Goal: Task Accomplishment & Management: Manage account settings

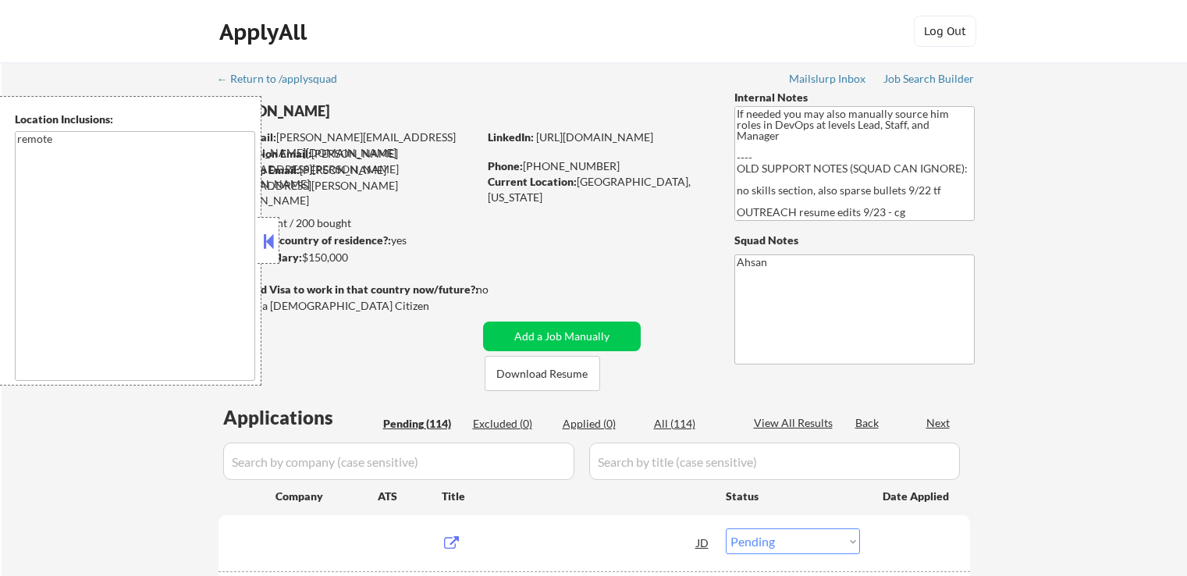
select select ""pending""
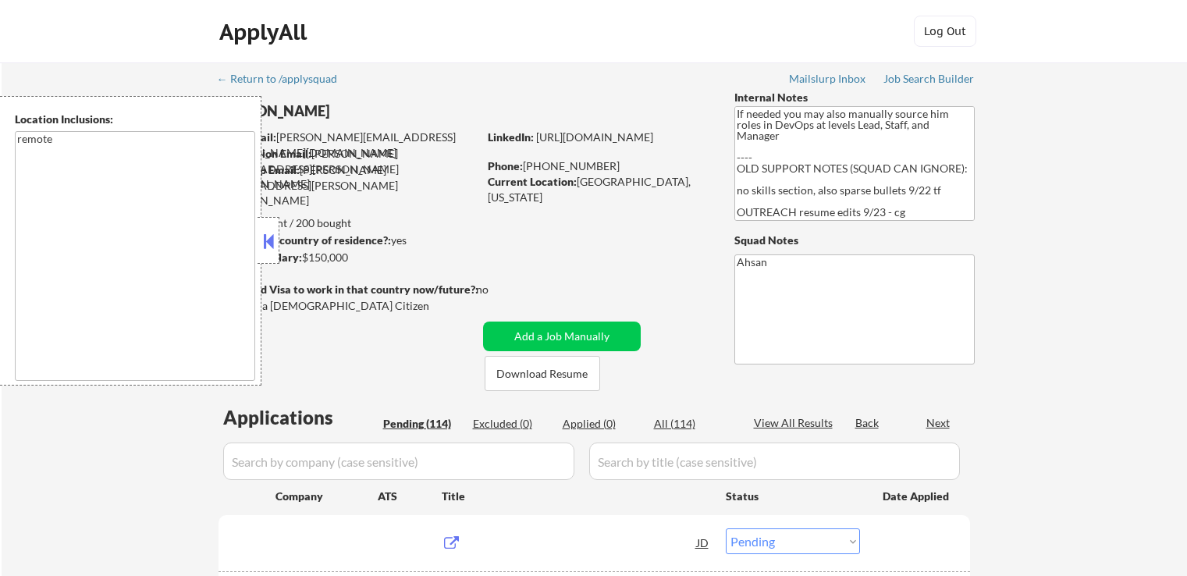
select select ""pending""
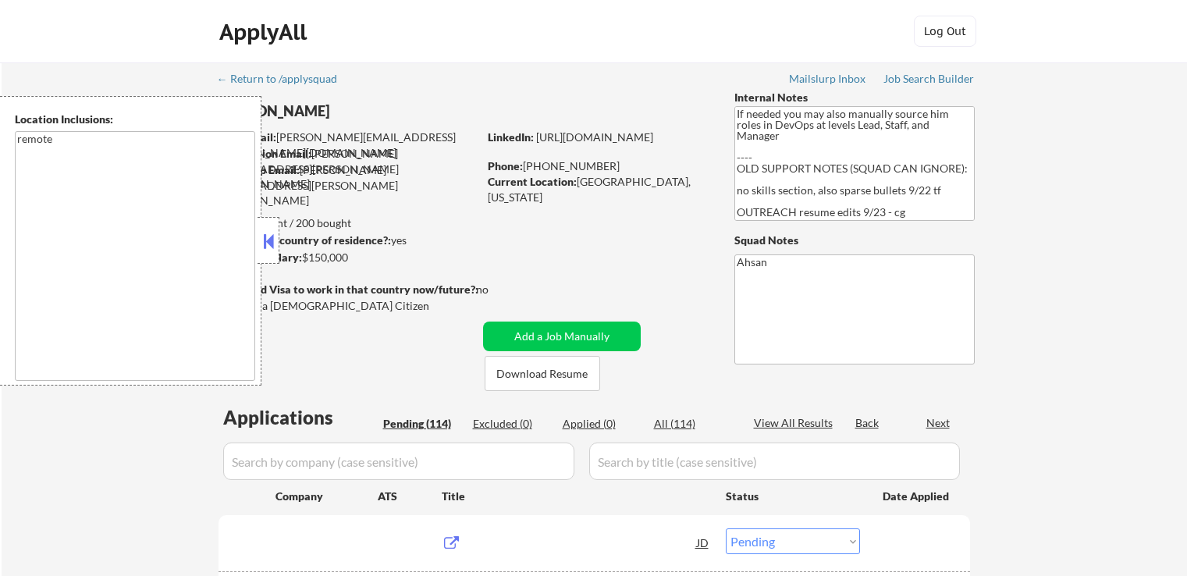
select select ""pending""
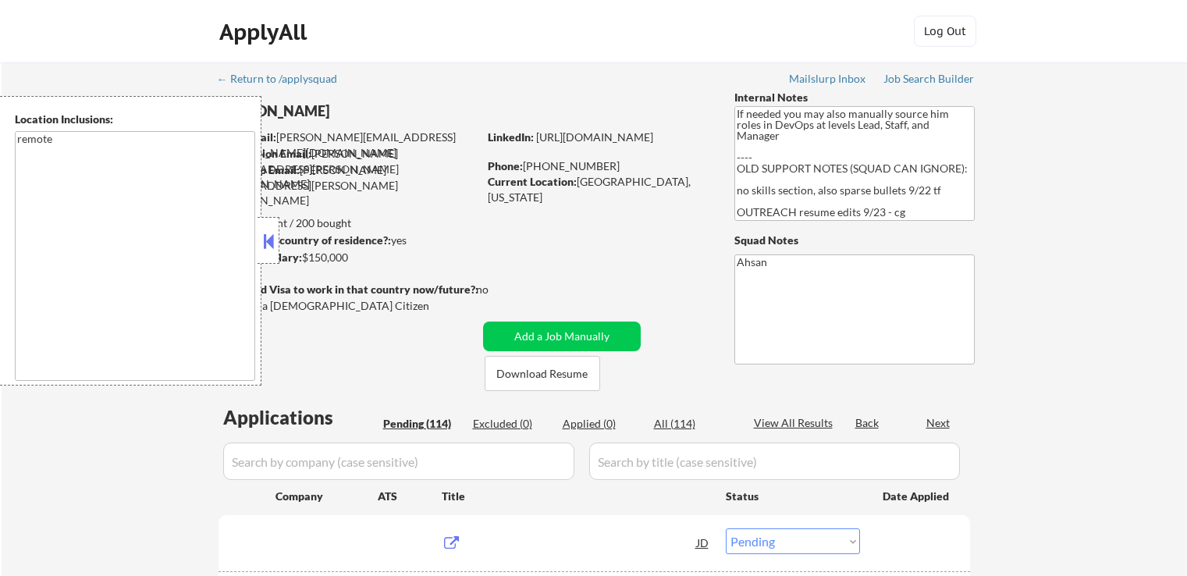
select select ""pending""
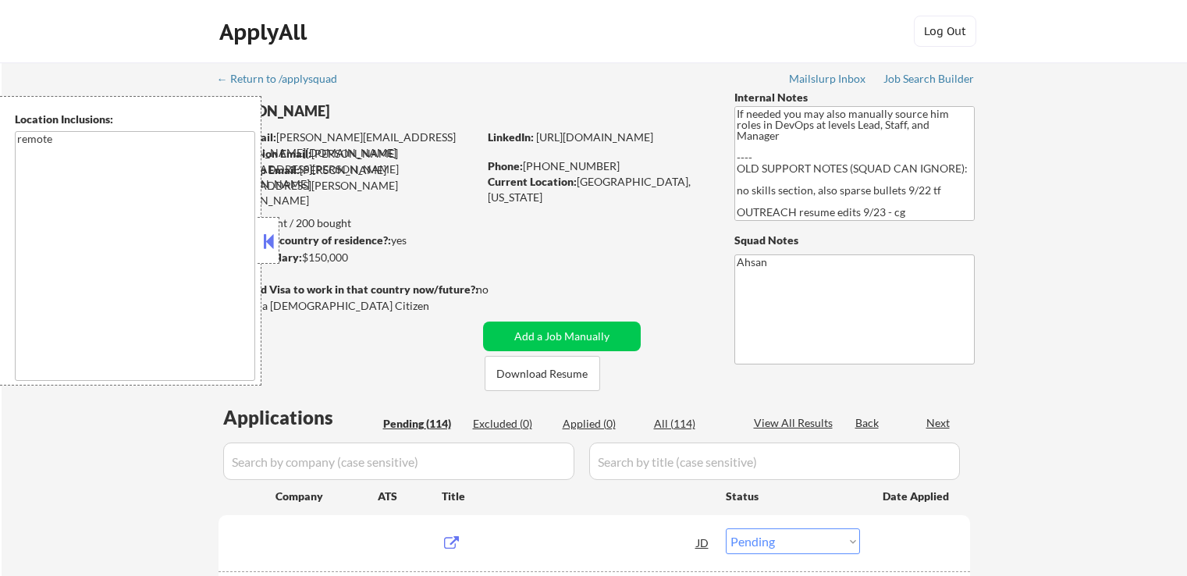
select select ""pending""
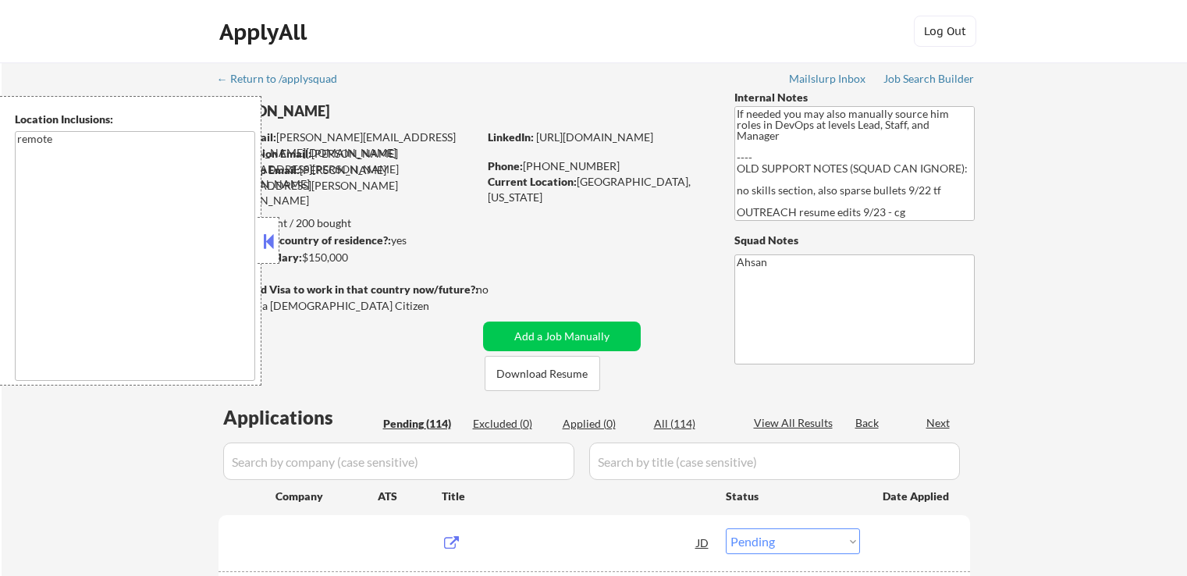
select select ""pending""
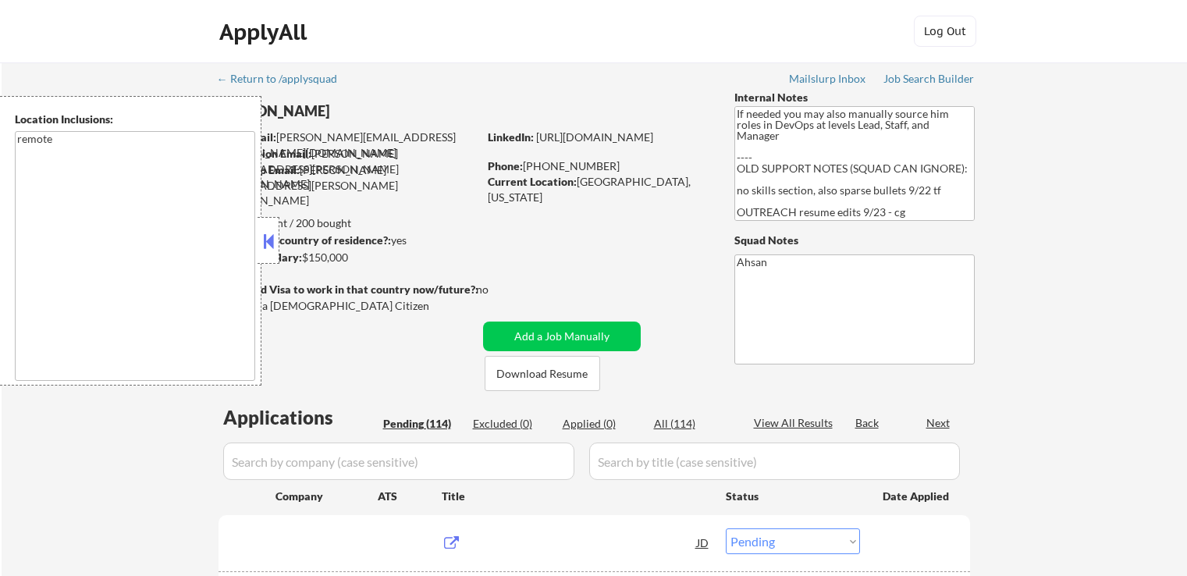
select select ""pending""
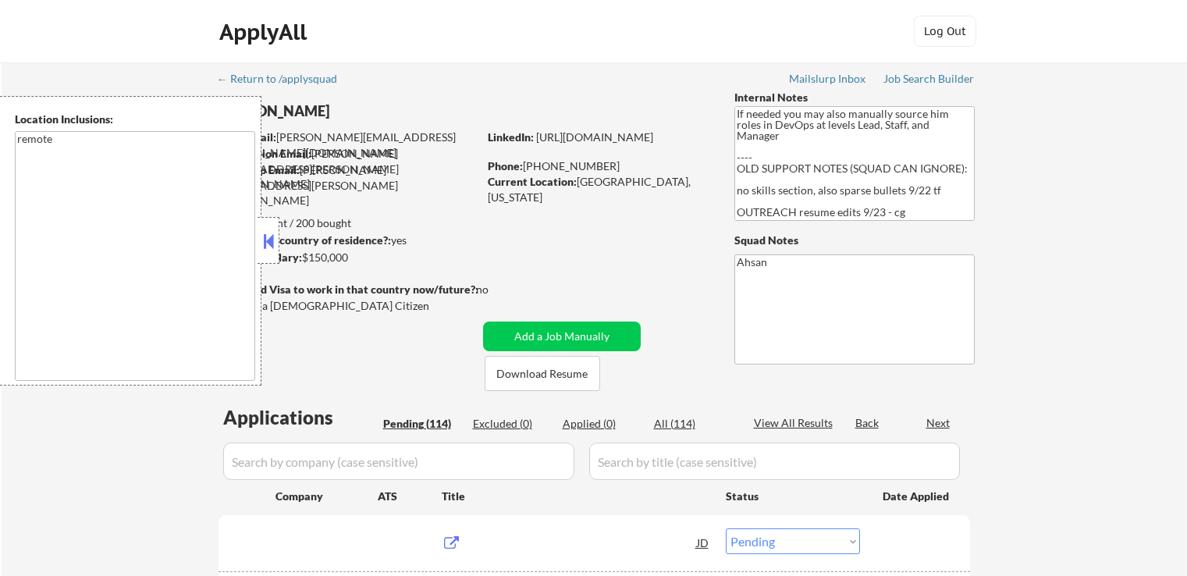
select select ""pending""
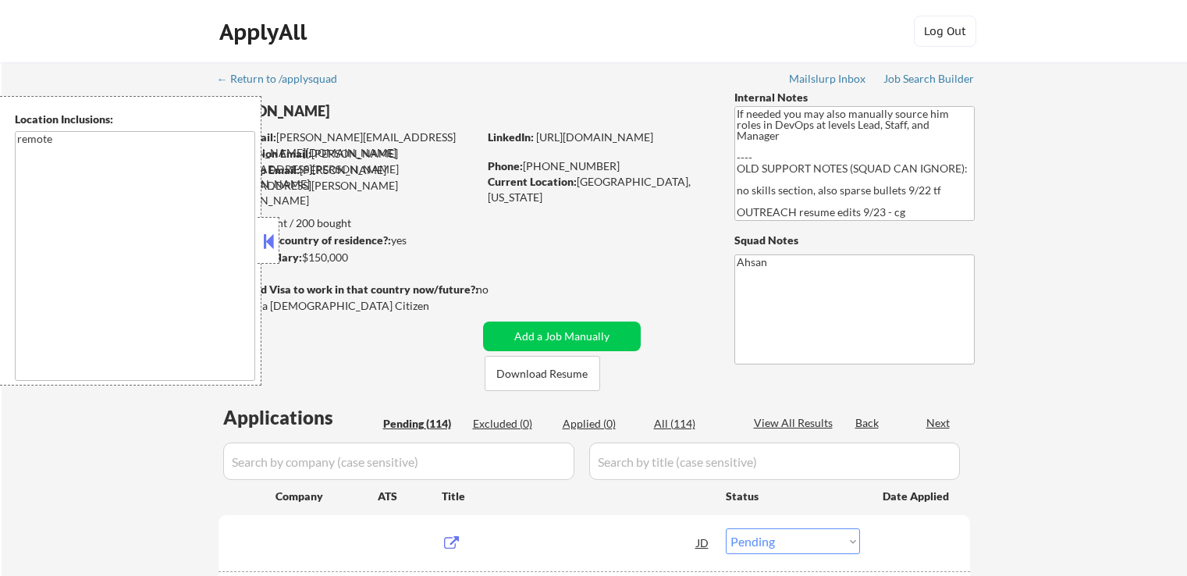
select select ""pending""
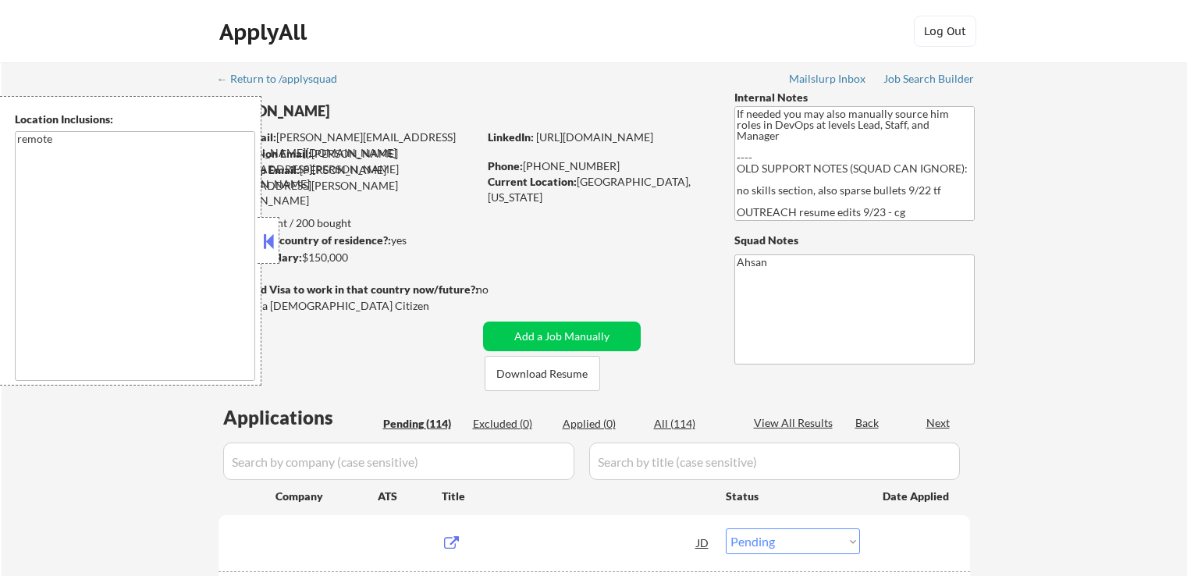
select select ""pending""
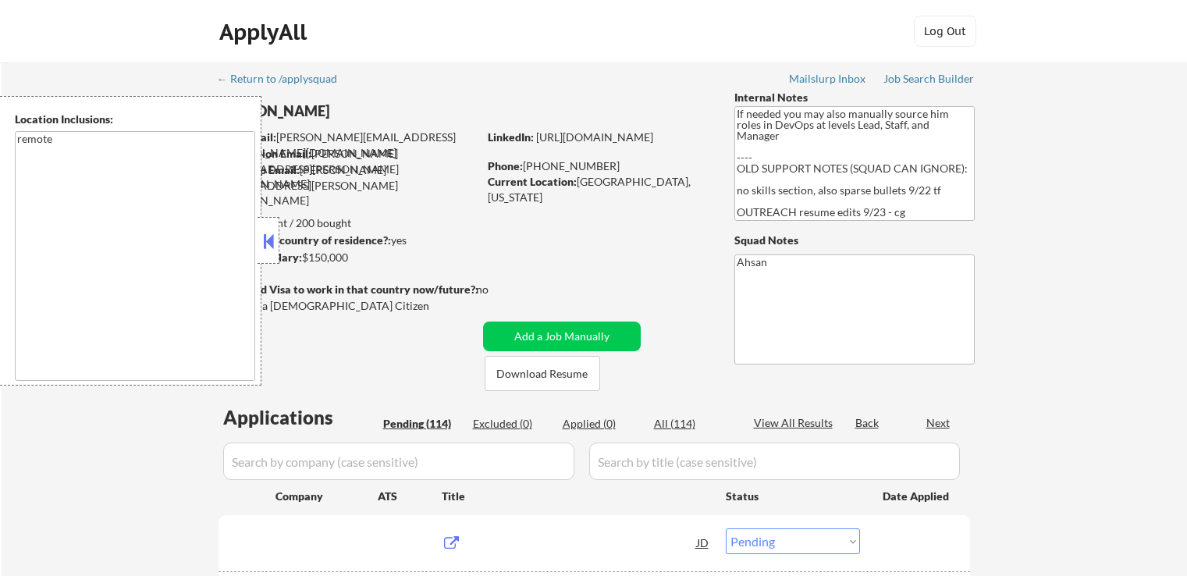
select select ""pending""
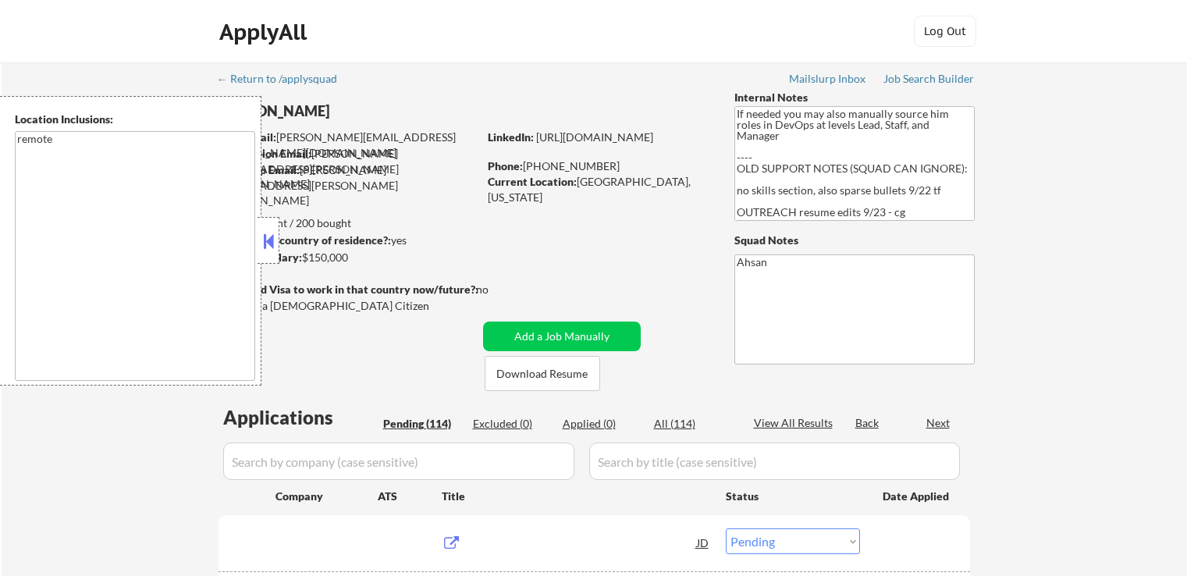
select select ""pending""
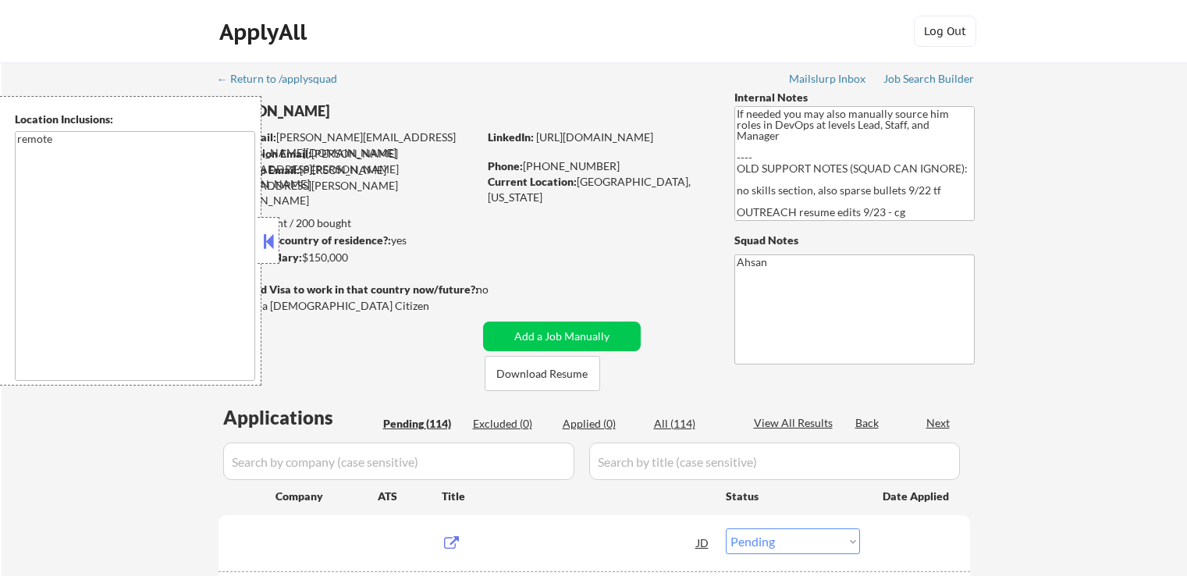
select select ""pending""
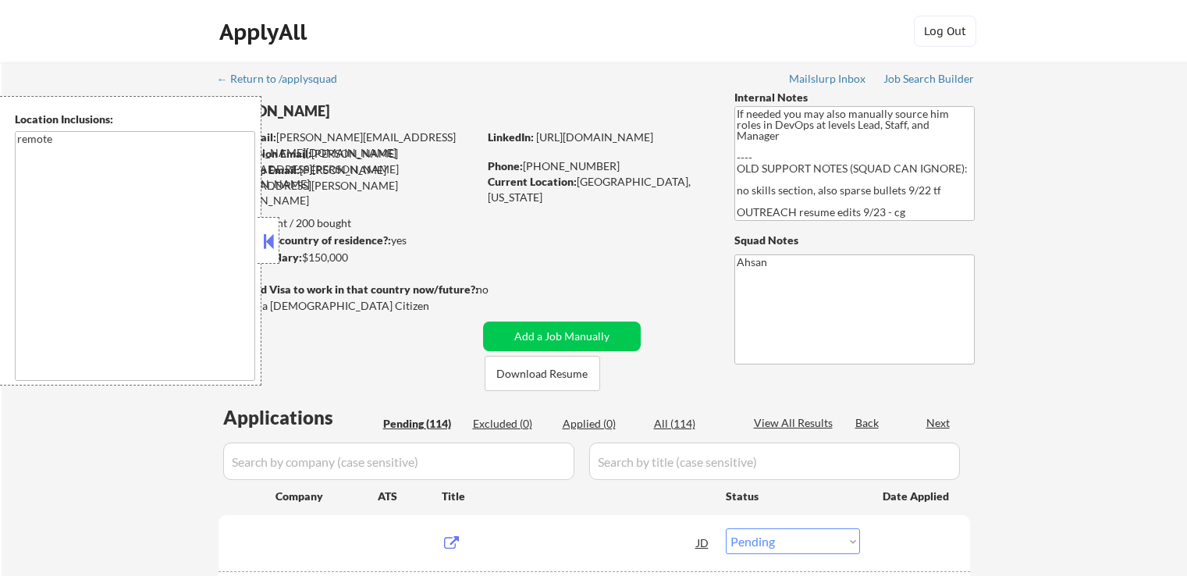
select select ""pending""
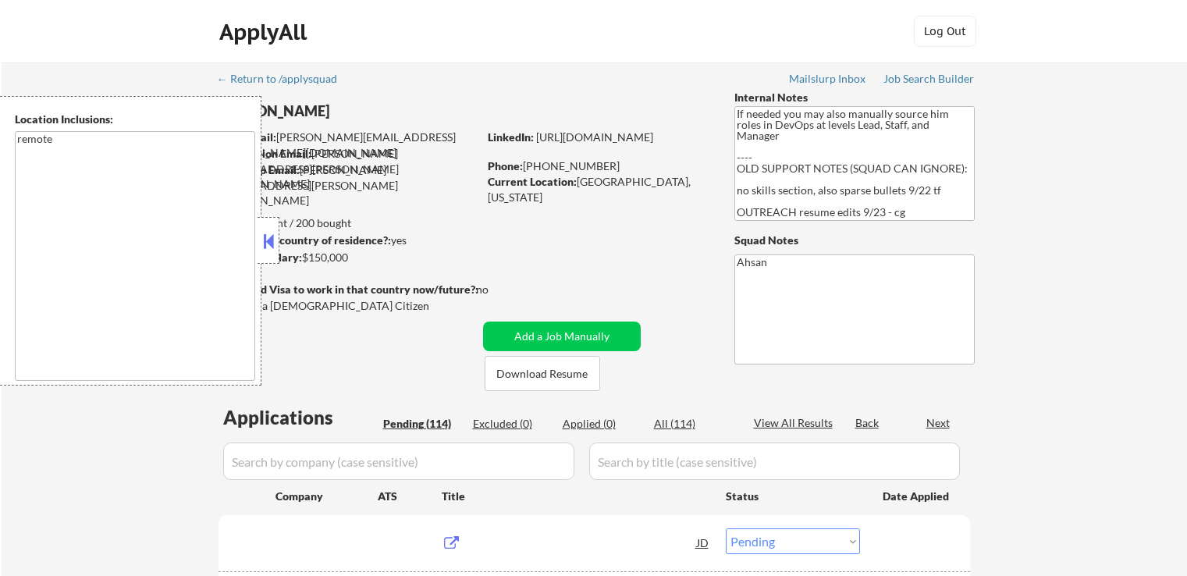
select select ""pending""
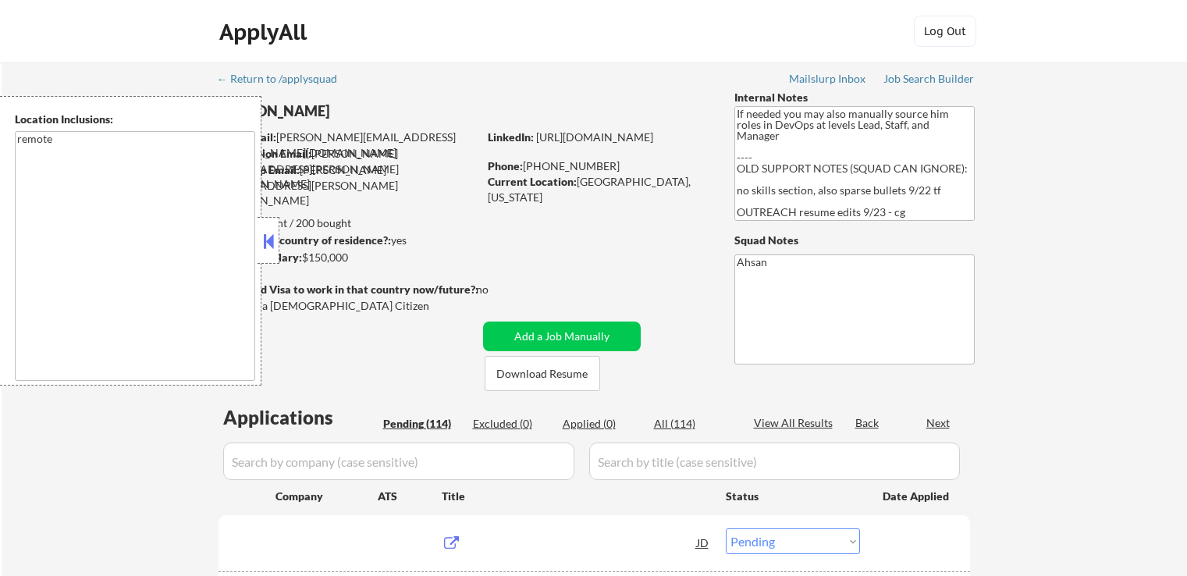
select select ""pending""
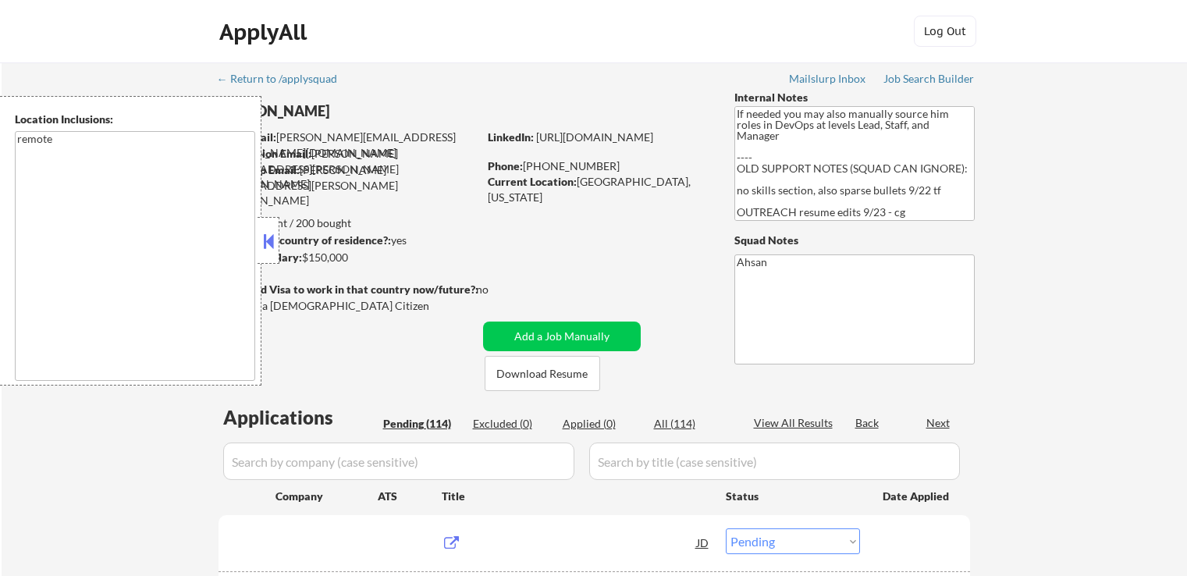
select select ""pending""
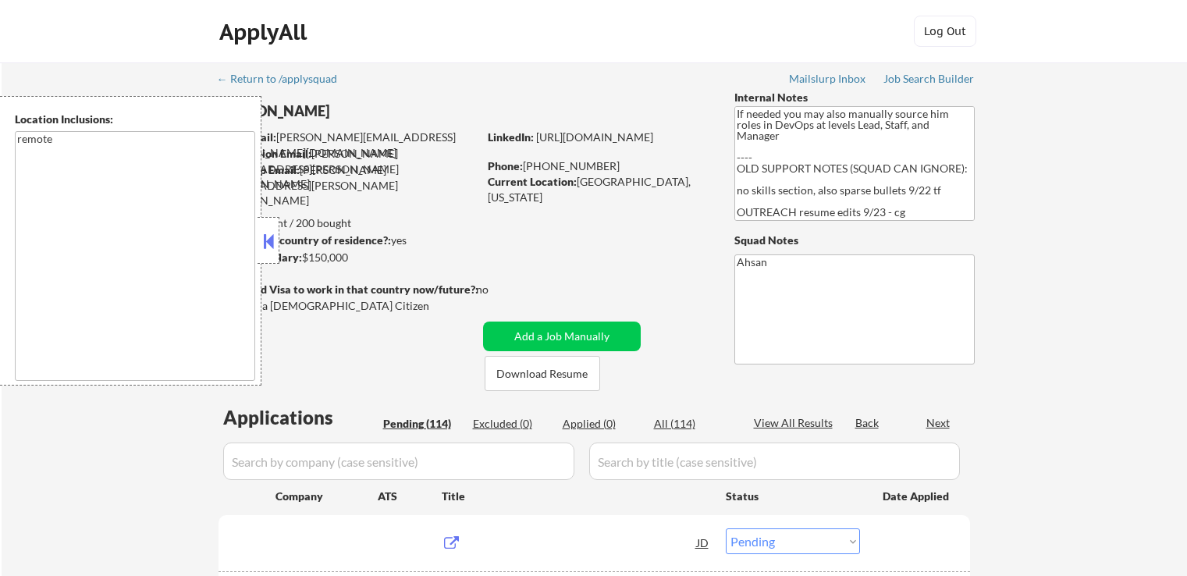
select select ""pending""
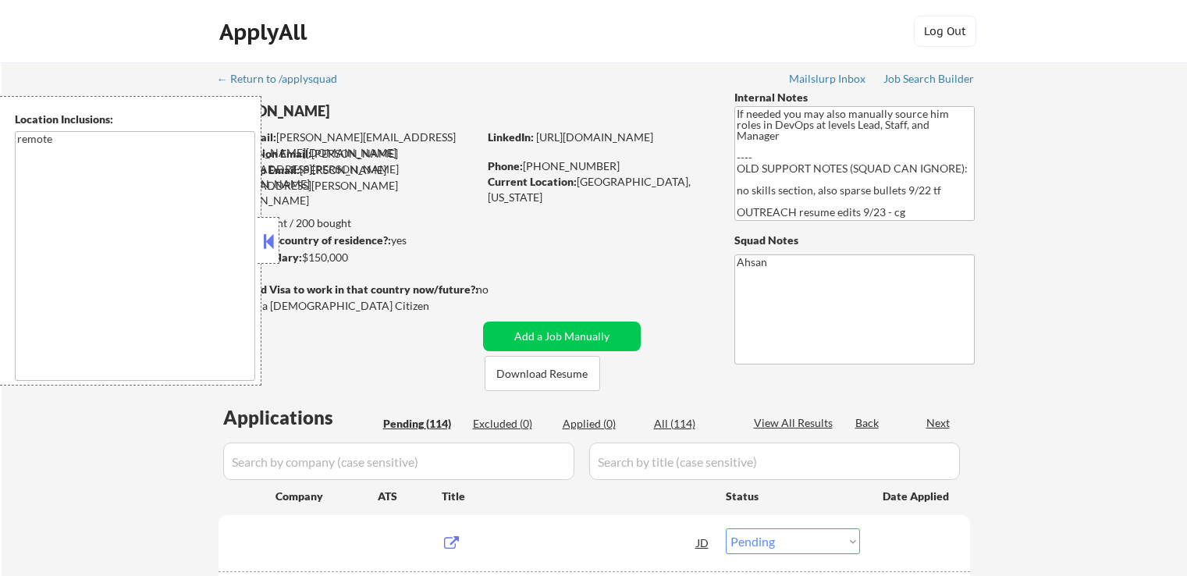
select select ""pending""
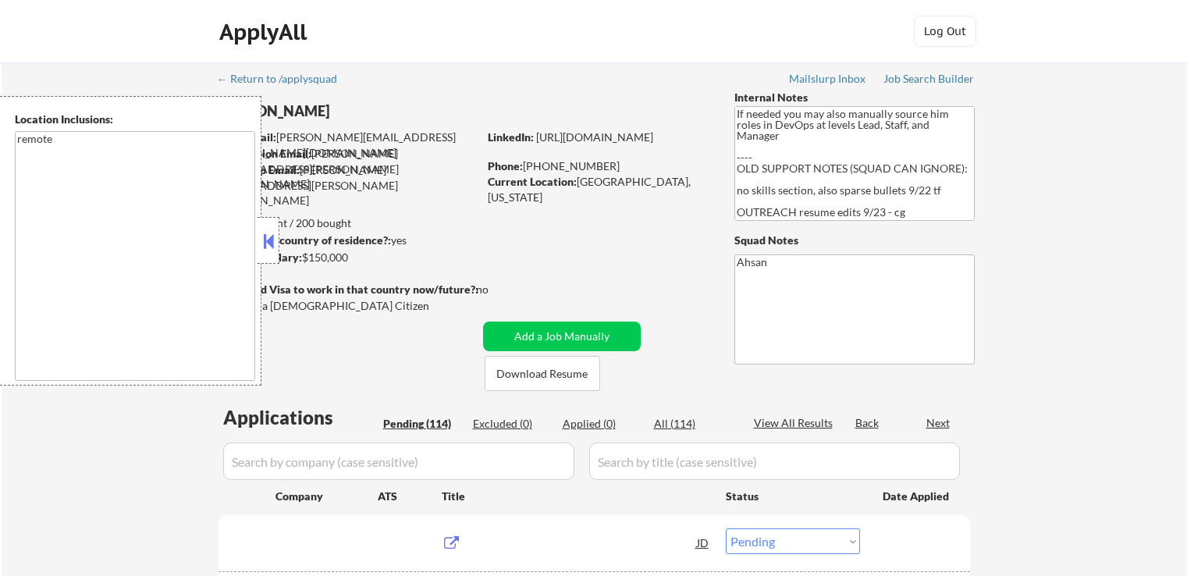
select select ""pending""
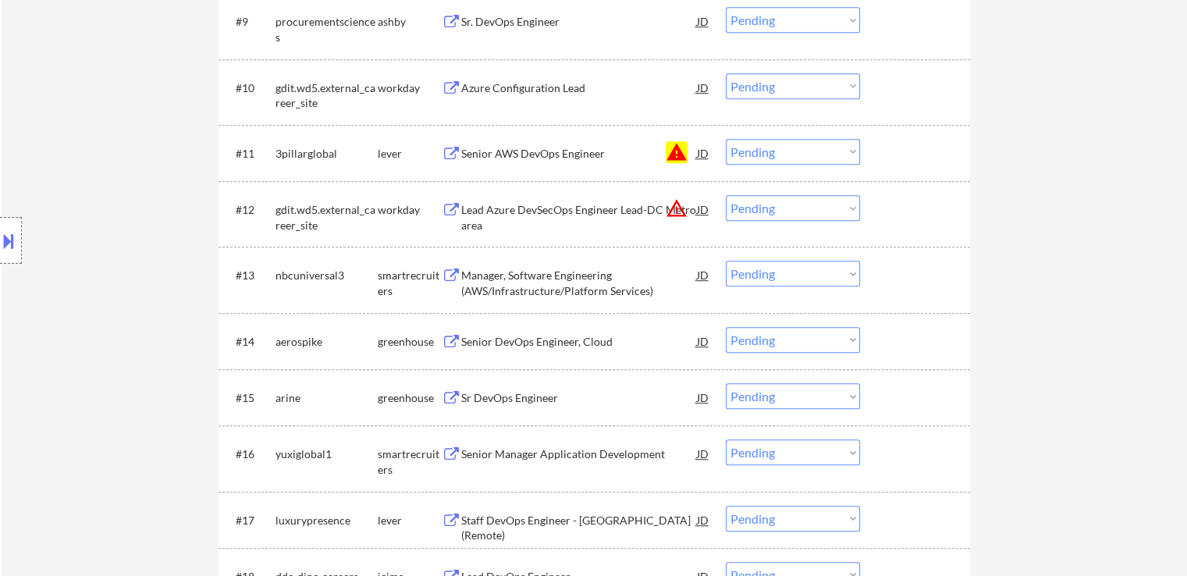
scroll to position [1015, 0]
click at [763, 155] on select "Choose an option... Pending Applied Excluded (Questions) Excluded (Expired) Exc…" at bounding box center [793, 154] width 134 height 26
click at [726, 141] on select "Choose an option... Pending Applied Excluded (Questions) Excluded (Expired) Exc…" at bounding box center [793, 154] width 134 height 26
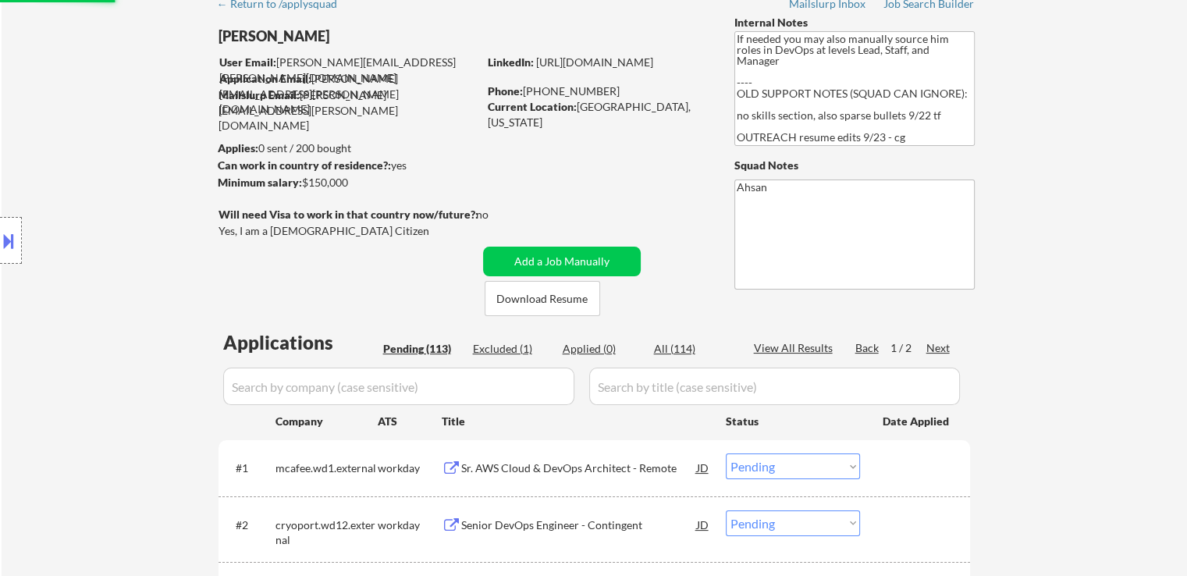
scroll to position [0, 0]
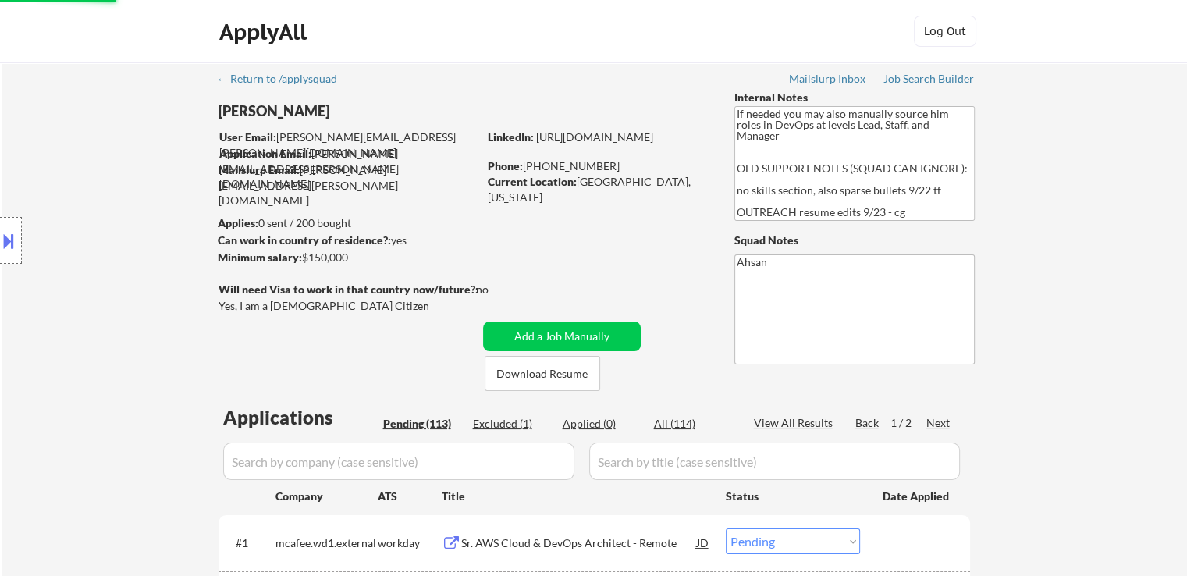
select select ""pending""
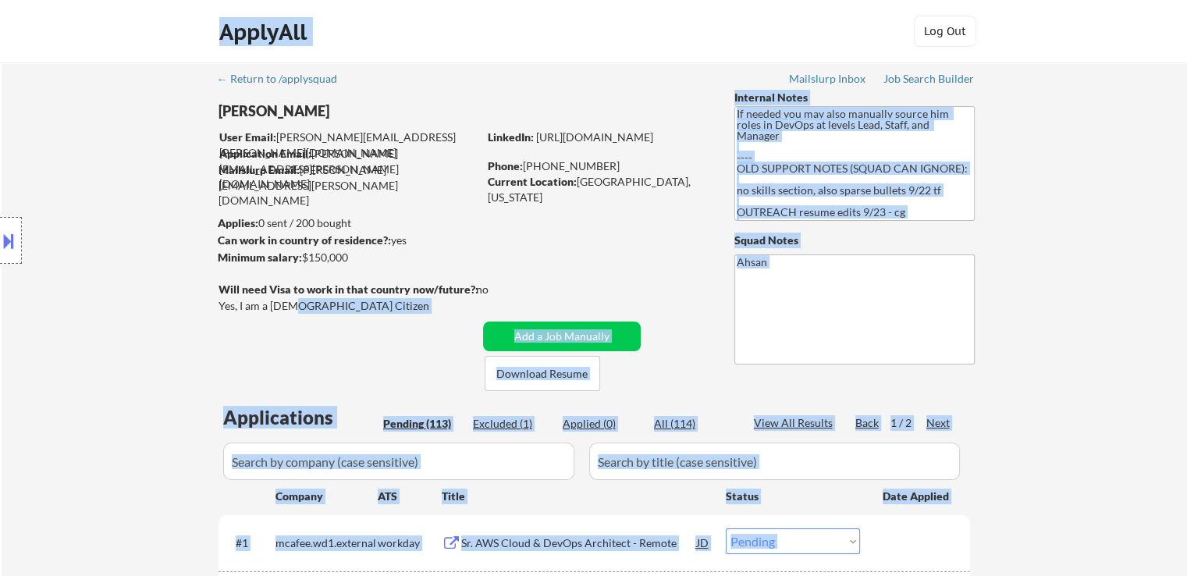
drag, startPoint x: 219, startPoint y: 301, endPoint x: 294, endPoint y: 304, distance: 74.2
click at [294, 304] on body "← Return to /applysquad Mailslurp Inbox Job Search Builder Brett Baggott User E…" at bounding box center [593, 288] width 1187 height 576
click at [307, 307] on div "Yes, I am a [DEMOGRAPHIC_DATA] Citizen" at bounding box center [351, 306] width 264 height 16
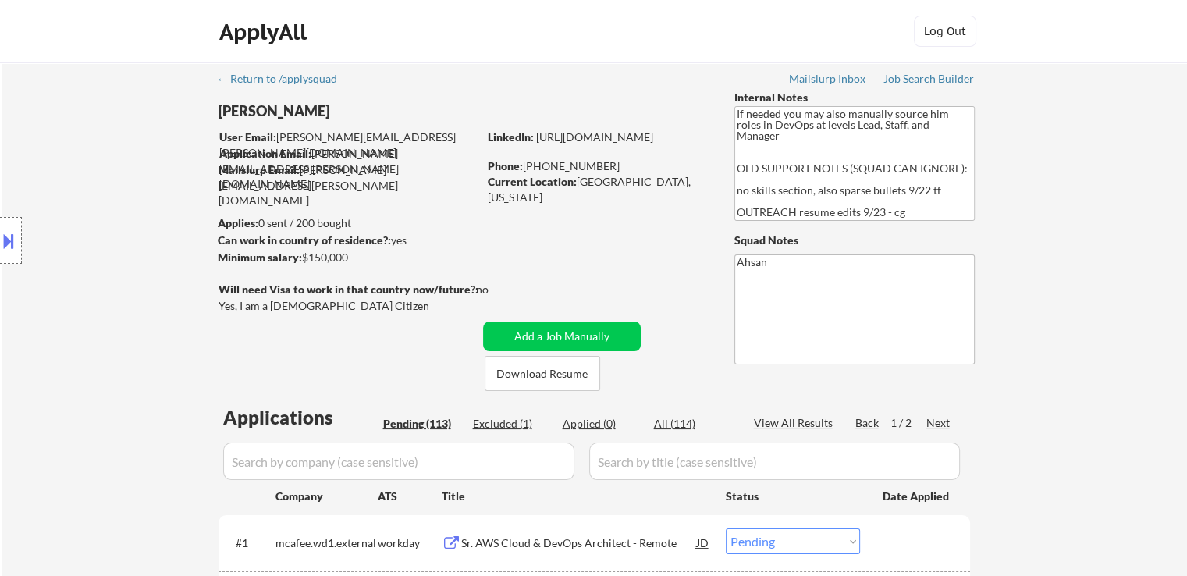
click at [285, 306] on div "Yes, I am a [DEMOGRAPHIC_DATA] Citizen" at bounding box center [351, 306] width 264 height 16
copy div "Yes, I am a [DEMOGRAPHIC_DATA] Citizen"
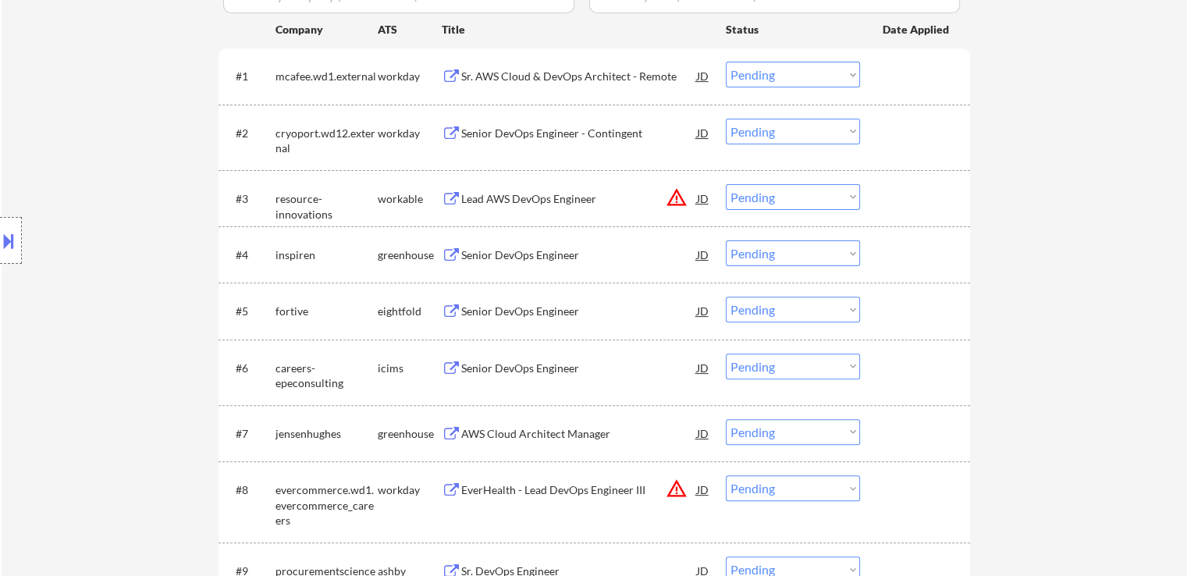
scroll to position [468, 0]
click at [484, 249] on div "Senior DevOps Engineer" at bounding box center [579, 254] width 236 height 16
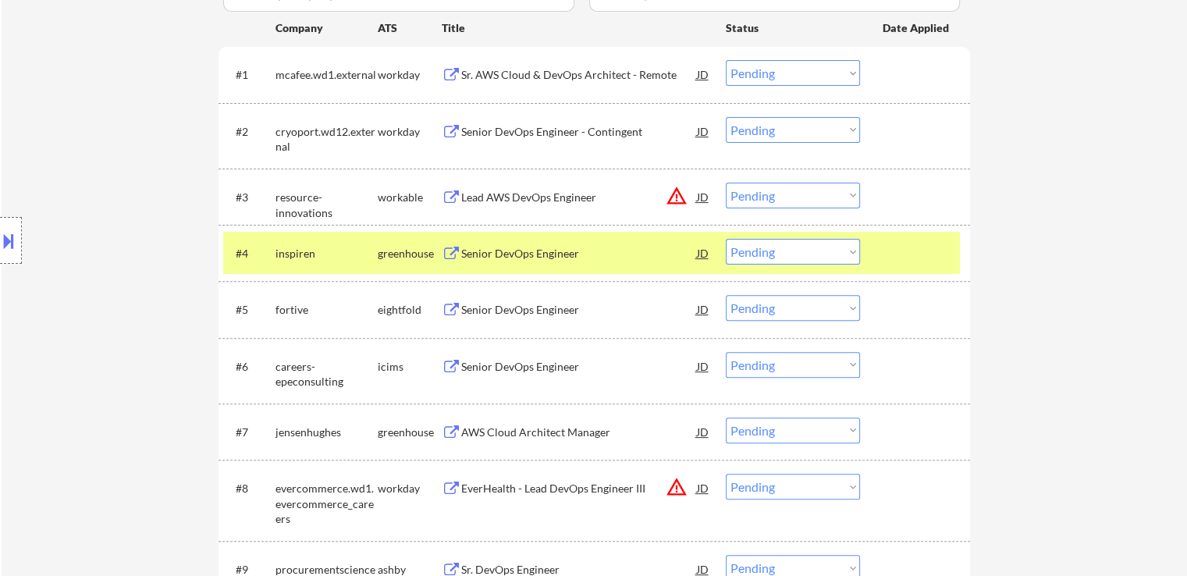
click at [458, 420] on div "AWS Cloud Architect Manager JD" at bounding box center [576, 432] width 269 height 28
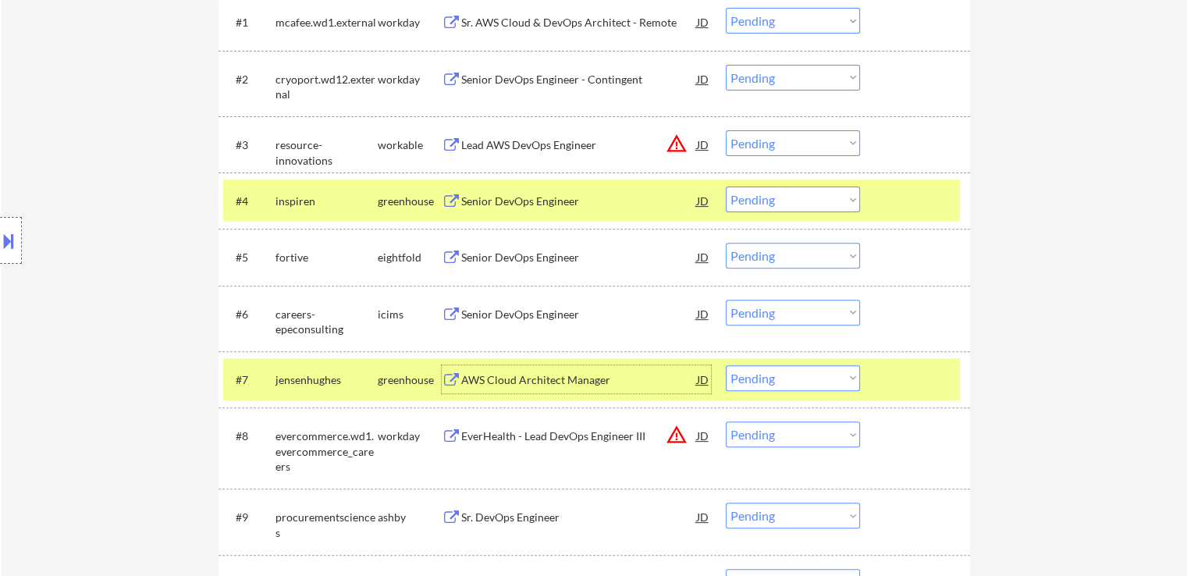
scroll to position [546, 0]
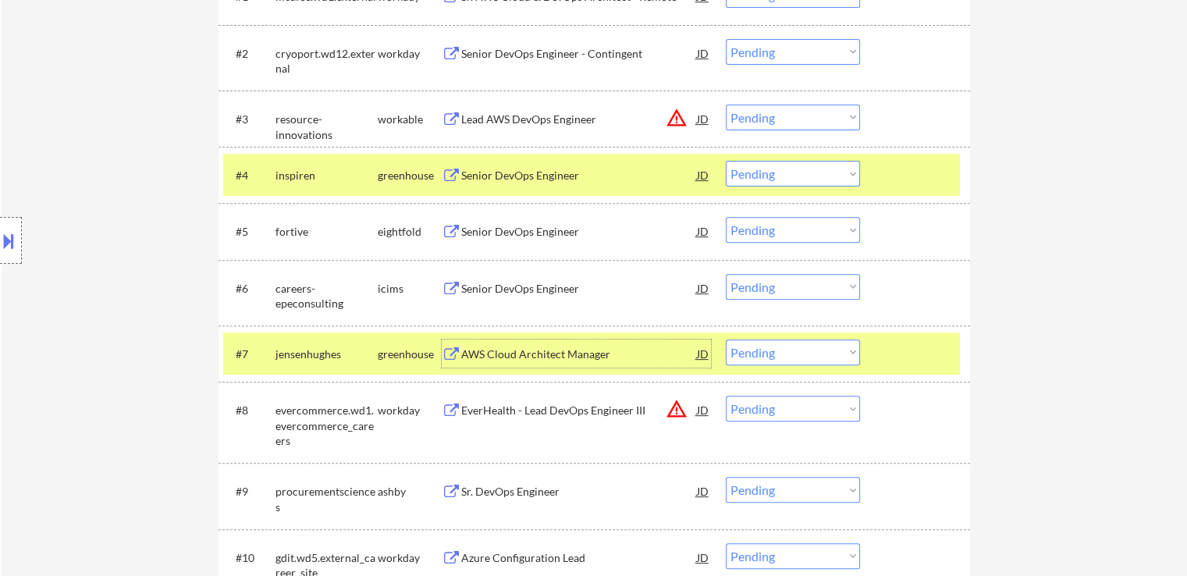
click at [804, 171] on select "Choose an option... Pending Applied Excluded (Questions) Excluded (Expired) Exc…" at bounding box center [793, 174] width 134 height 26
click at [726, 161] on select "Choose an option... Pending Applied Excluded (Questions) Excluded (Expired) Exc…" at bounding box center [793, 174] width 134 height 26
select select ""pending""
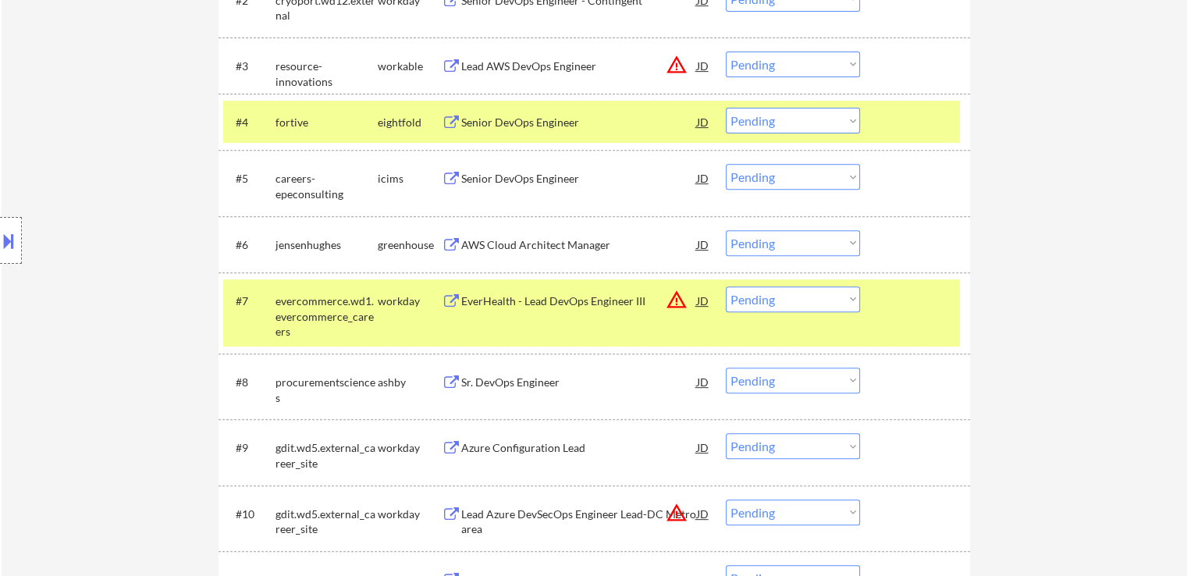
scroll to position [625, 0]
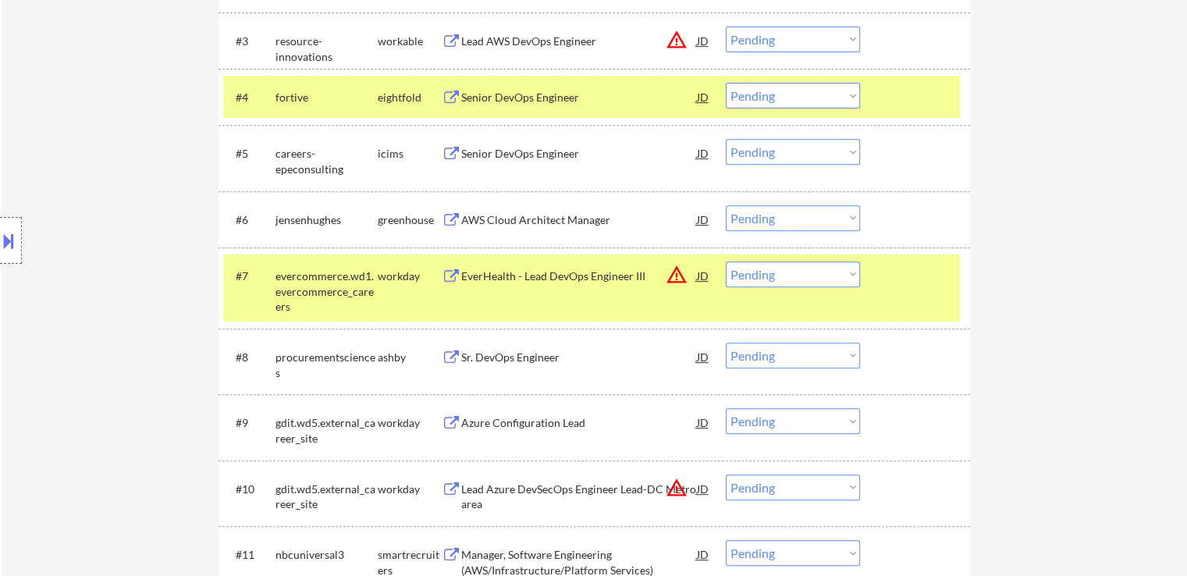
click at [487, 212] on div "AWS Cloud Architect Manager" at bounding box center [579, 220] width 236 height 16
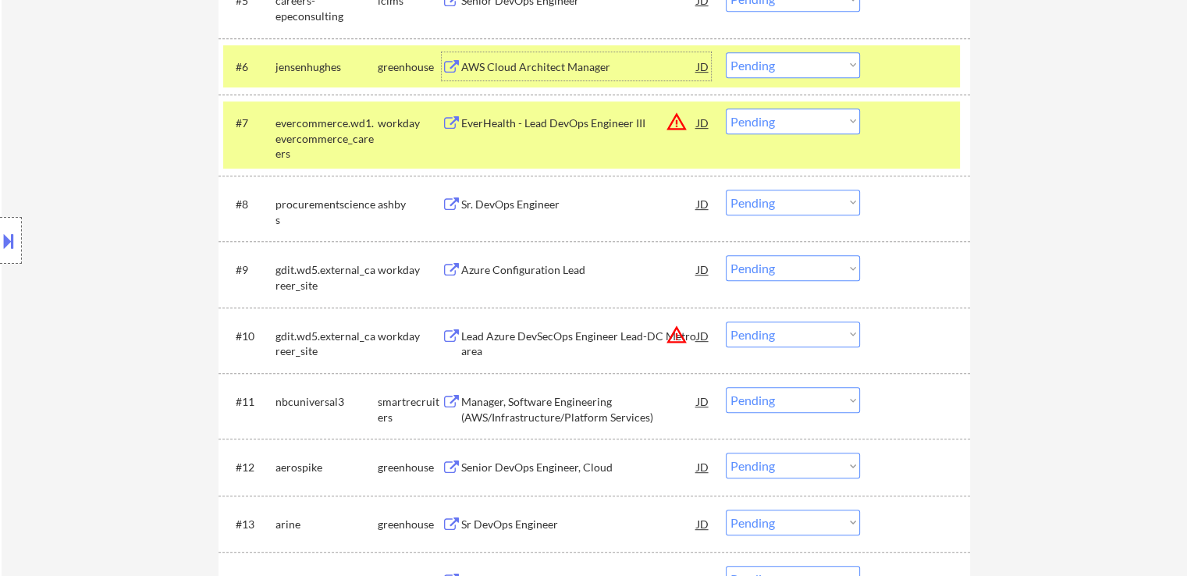
scroll to position [781, 0]
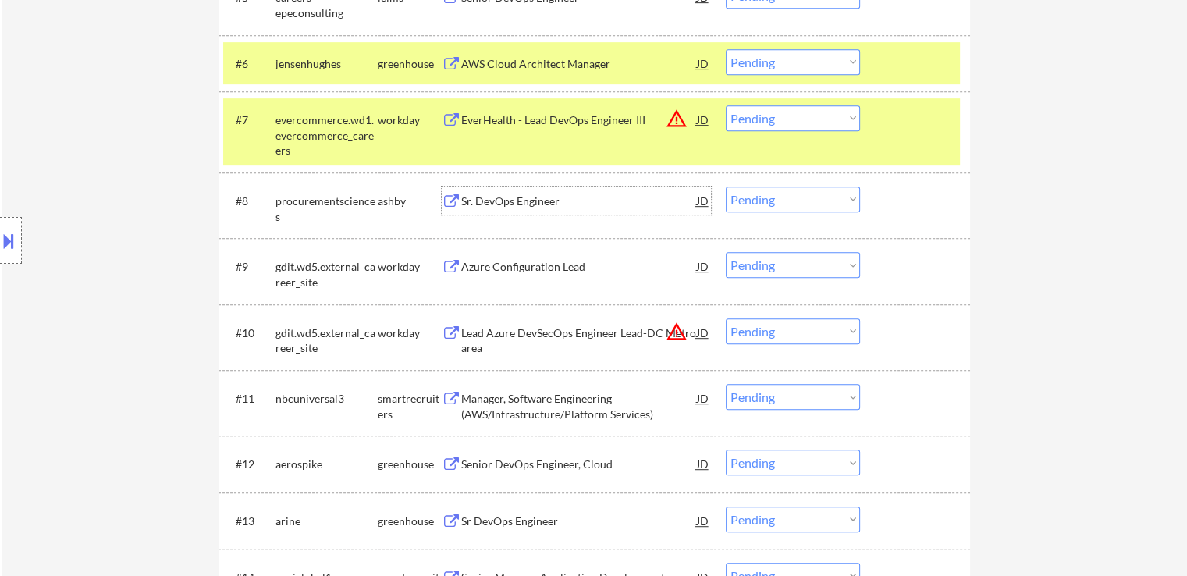
click at [493, 198] on div "Sr. DevOps Engineer" at bounding box center [579, 202] width 236 height 16
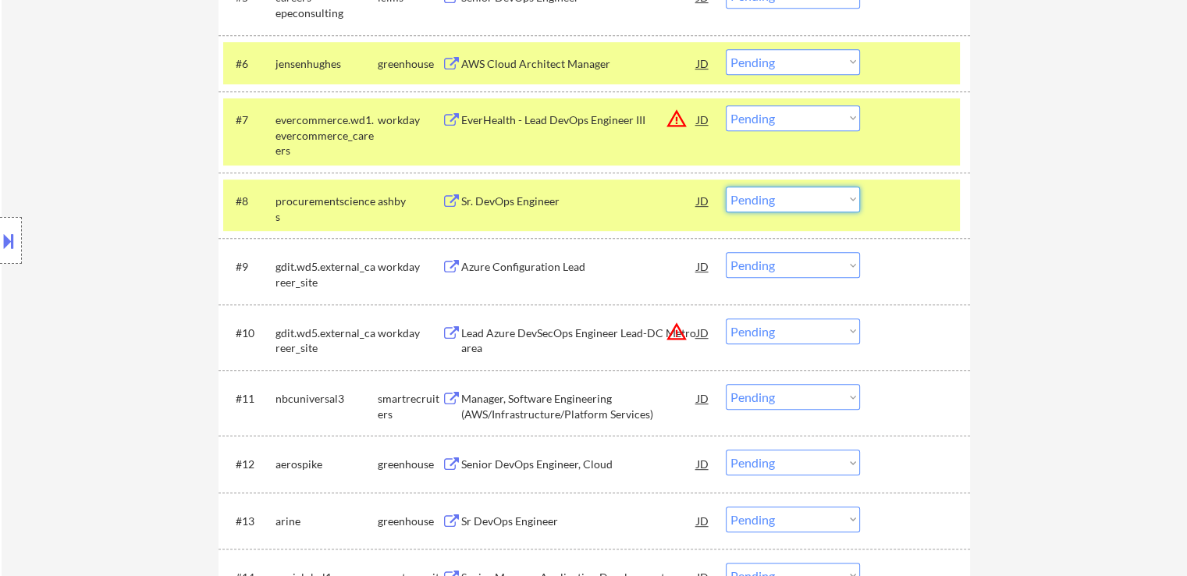
drag, startPoint x: 792, startPoint y: 204, endPoint x: 801, endPoint y: 210, distance: 10.6
click at [793, 203] on select "Choose an option... Pending Applied Excluded (Questions) Excluded (Expired) Exc…" at bounding box center [793, 200] width 134 height 26
click at [726, 187] on select "Choose an option... Pending Applied Excluded (Questions) Excluded (Expired) Exc…" at bounding box center [793, 200] width 134 height 26
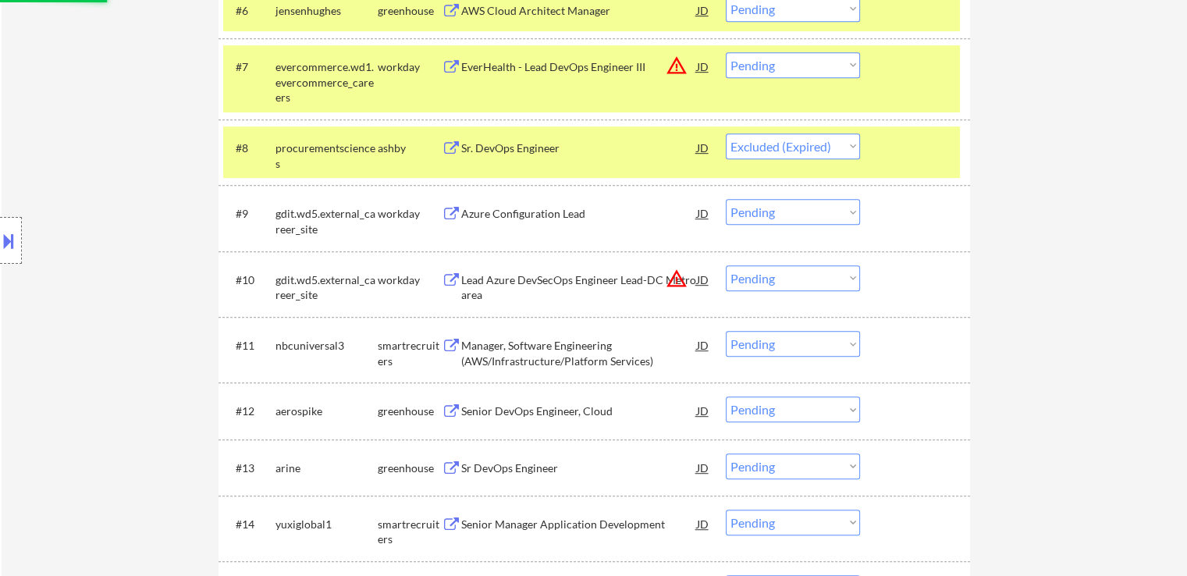
scroll to position [859, 0]
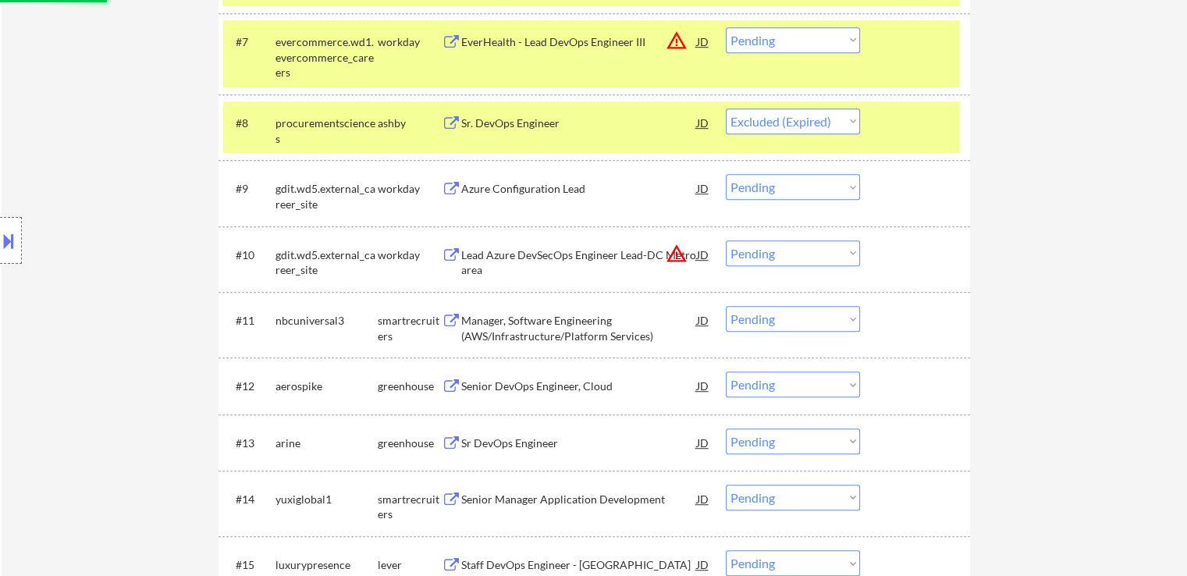
click at [502, 315] on div "Manager, Software Engineering (AWS/Infrastructure/Platform Services)" at bounding box center [579, 328] width 236 height 30
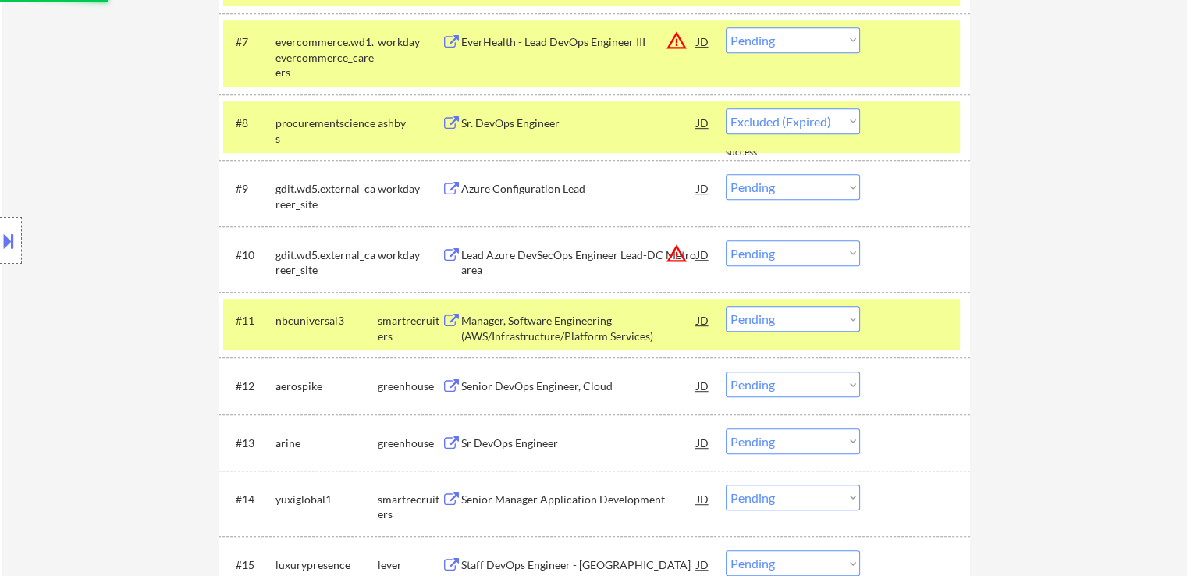
select select ""pending""
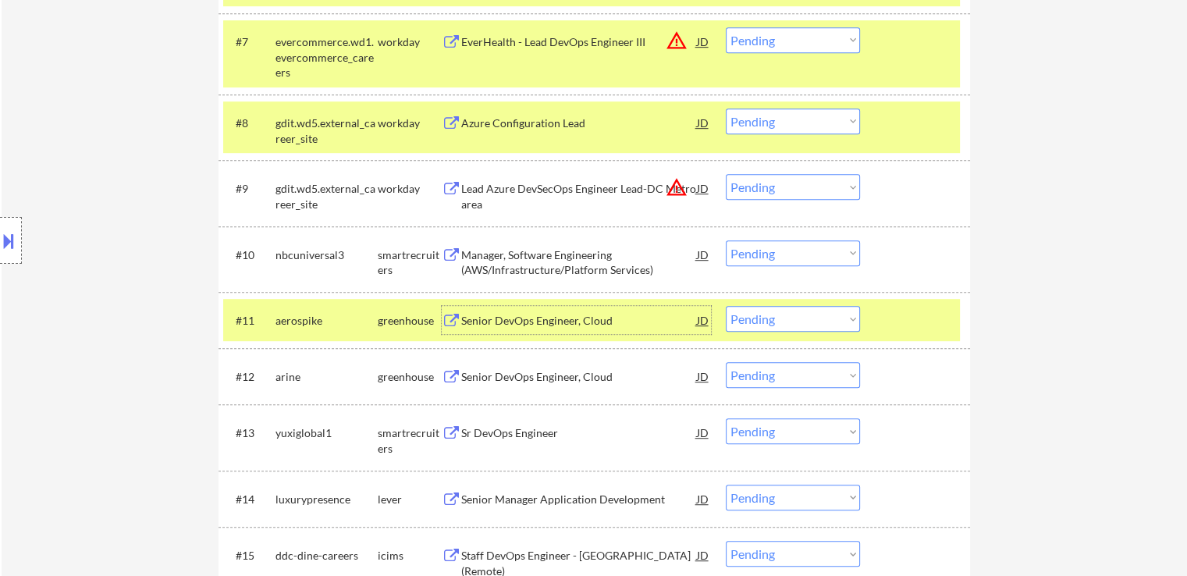
scroll to position [937, 0]
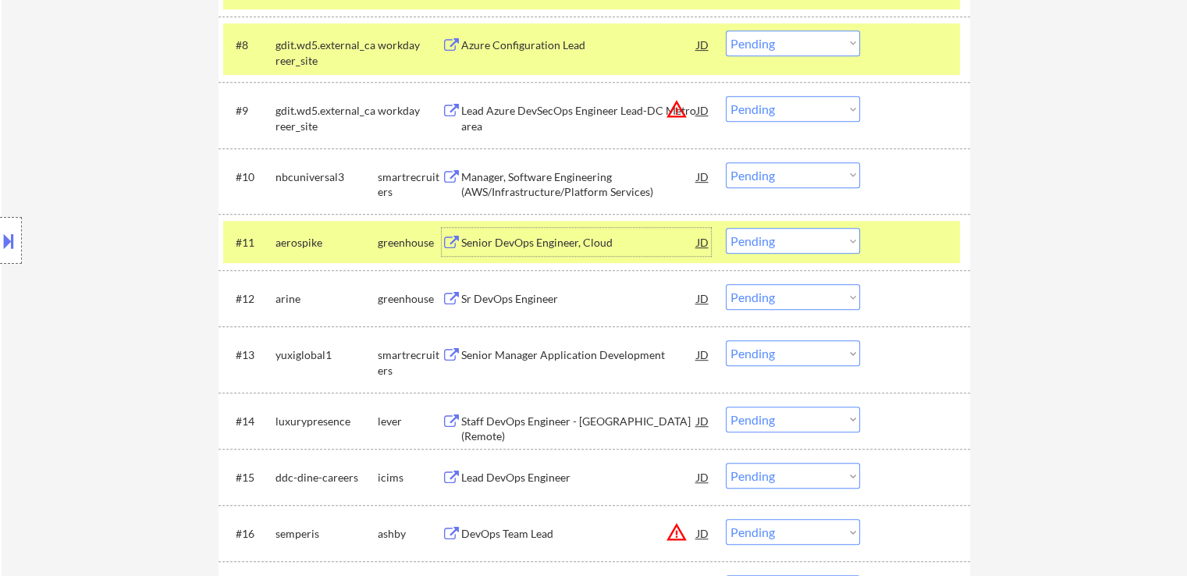
click at [503, 243] on div "Senior DevOps Engineer, Cloud" at bounding box center [579, 243] width 236 height 16
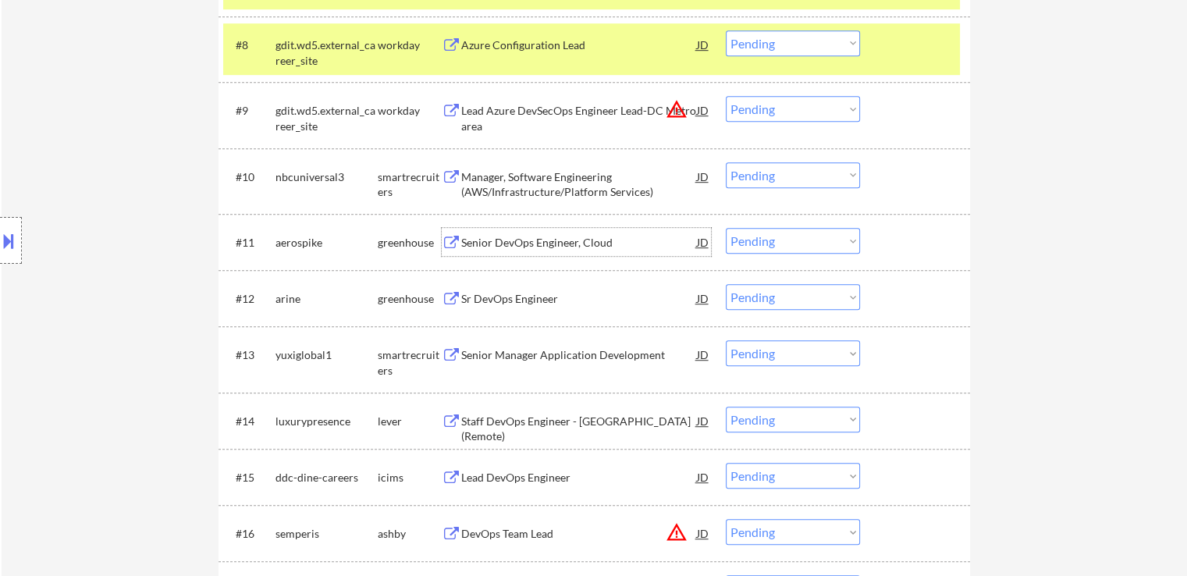
click at [759, 236] on select "Choose an option... Pending Applied Excluded (Questions) Excluded (Expired) Exc…" at bounding box center [793, 241] width 134 height 26
click at [726, 228] on select "Choose an option... Pending Applied Excluded (Questions) Excluded (Expired) Exc…" at bounding box center [793, 241] width 134 height 26
select select ""pending""
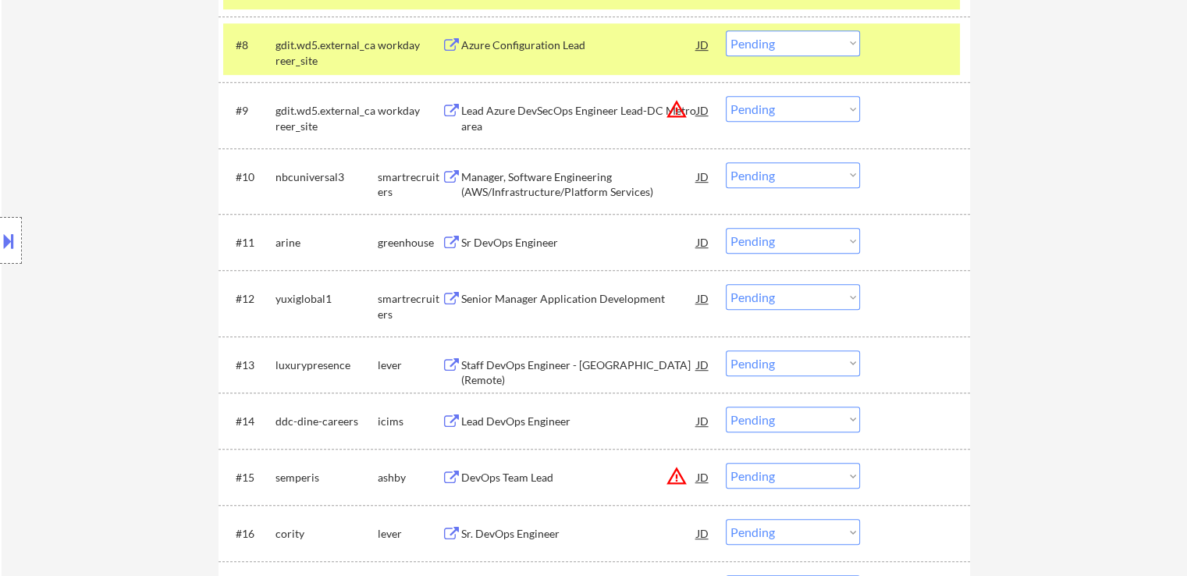
click at [807, 176] on select "Choose an option... Pending Applied Excluded (Questions) Excluded (Expired) Exc…" at bounding box center [793, 175] width 134 height 26
click at [726, 162] on select "Choose an option... Pending Applied Excluded (Questions) Excluded (Expired) Exc…" at bounding box center [793, 175] width 134 height 26
click at [490, 247] on div "Sr DevOps Engineer" at bounding box center [579, 243] width 236 height 16
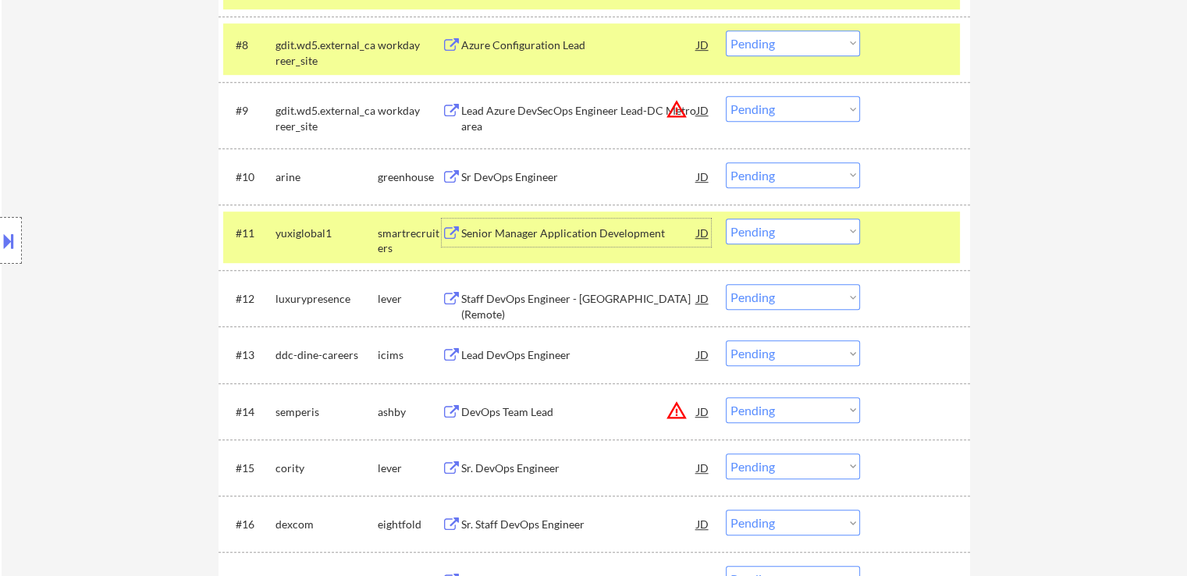
click at [760, 173] on select "Choose an option... Pending Applied Excluded (Questions) Excluded (Expired) Exc…" at bounding box center [793, 175] width 134 height 26
click at [726, 162] on select "Choose an option... Pending Applied Excluded (Questions) Excluded (Expired) Exc…" at bounding box center [793, 175] width 134 height 26
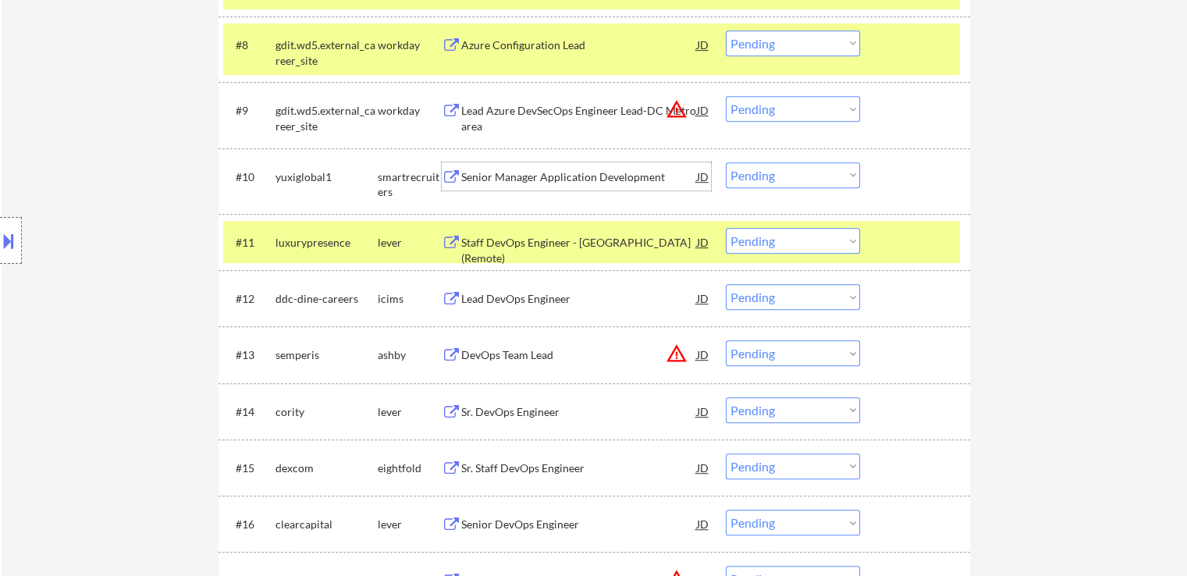
click at [492, 179] on div "Senior Manager Application Development" at bounding box center [579, 177] width 236 height 16
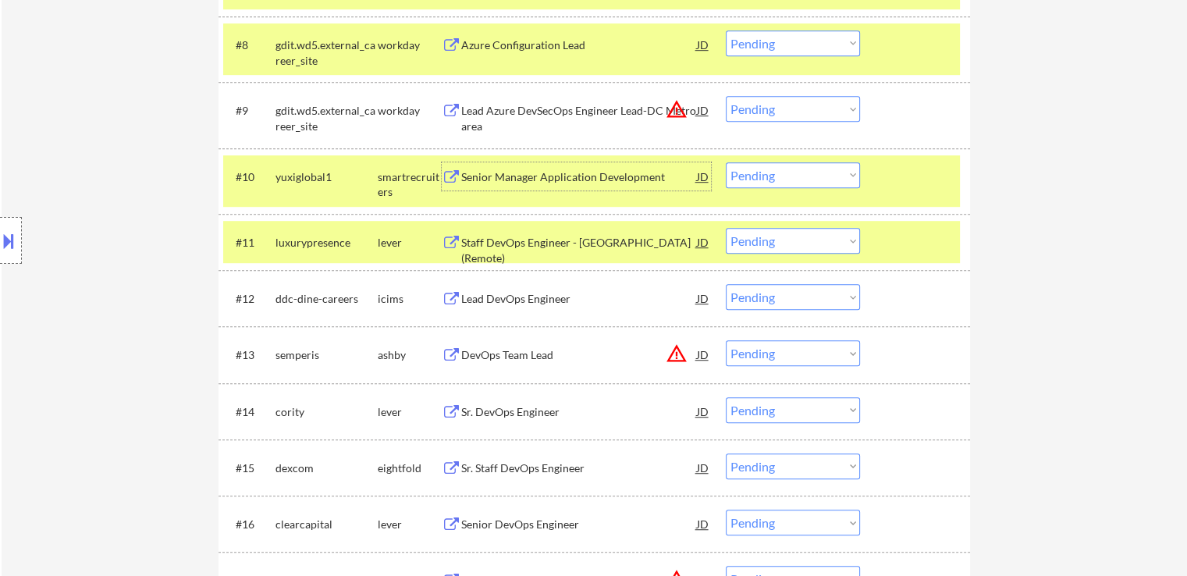
click at [787, 173] on select "Choose an option... Pending Applied Excluded (Questions) Excluded (Expired) Exc…" at bounding box center [793, 175] width 134 height 26
click at [726, 162] on select "Choose an option... Pending Applied Excluded (Questions) Excluded (Expired) Exc…" at bounding box center [793, 175] width 134 height 26
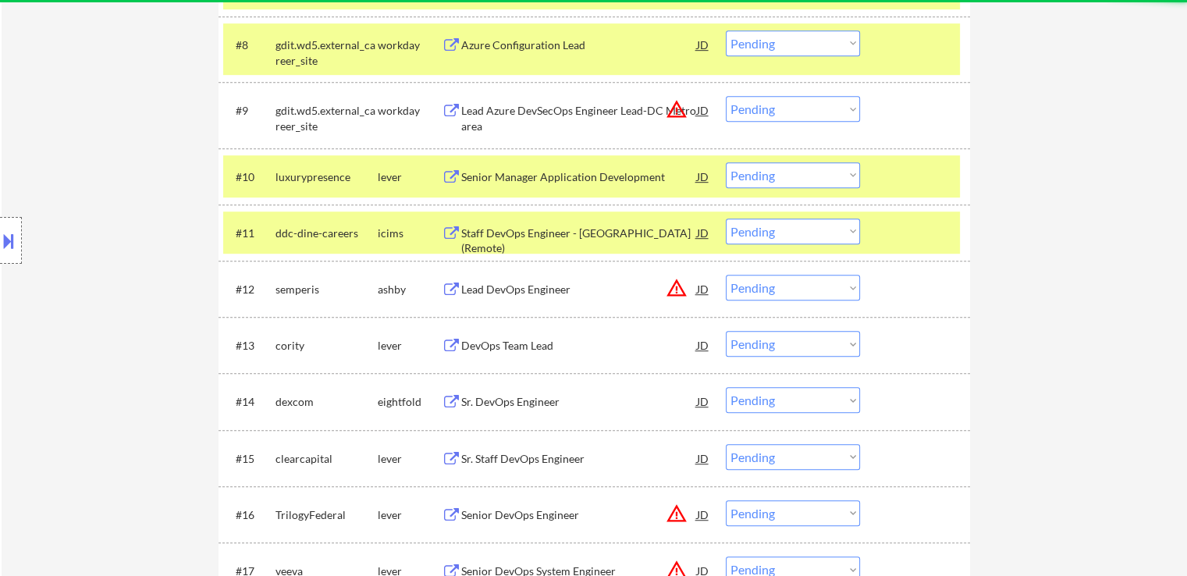
click at [521, 173] on div "Senior Manager Application Development" at bounding box center [579, 177] width 236 height 16
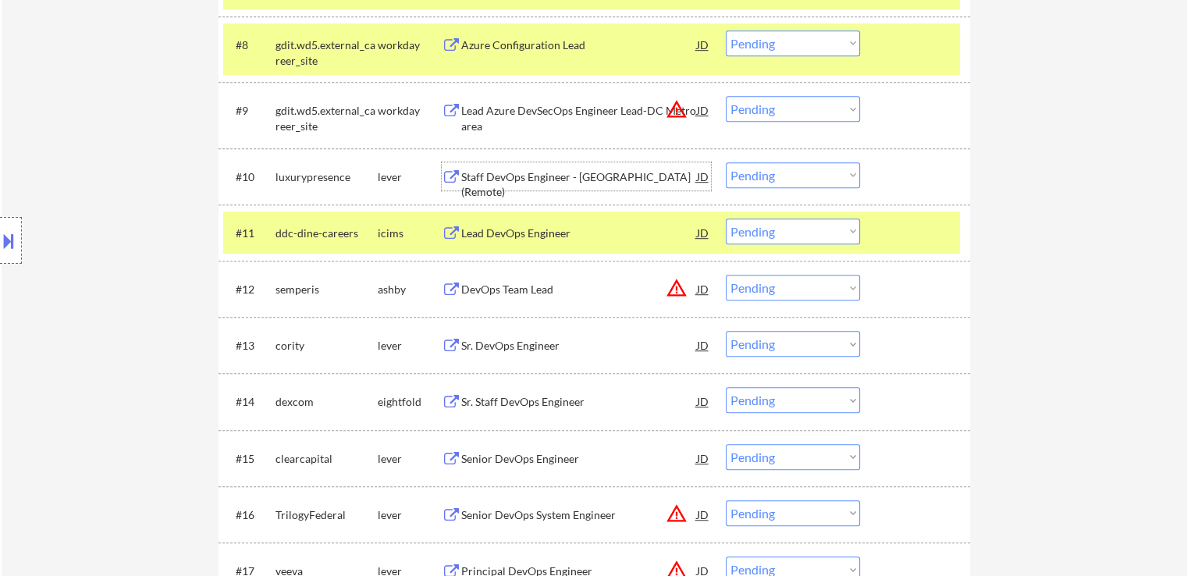
drag, startPoint x: 764, startPoint y: 169, endPoint x: 769, endPoint y: 178, distance: 9.8
click at [764, 169] on select "Choose an option... Pending Applied Excluded (Questions) Excluded (Expired) Exc…" at bounding box center [793, 175] width 134 height 26
click at [726, 162] on select "Choose an option... Pending Applied Excluded (Questions) Excluded (Expired) Exc…" at bounding box center [793, 175] width 134 height 26
select select ""pending""
click at [508, 236] on div "Lead DevOps Engineer" at bounding box center [579, 234] width 236 height 16
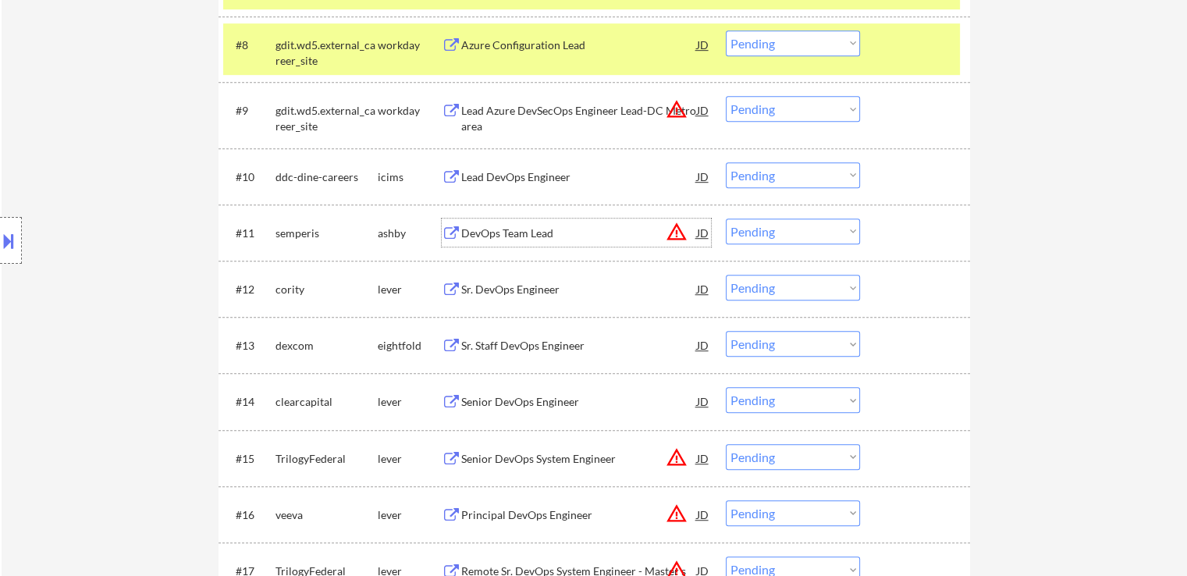
click at [479, 286] on div "Sr. DevOps Engineer" at bounding box center [579, 290] width 236 height 16
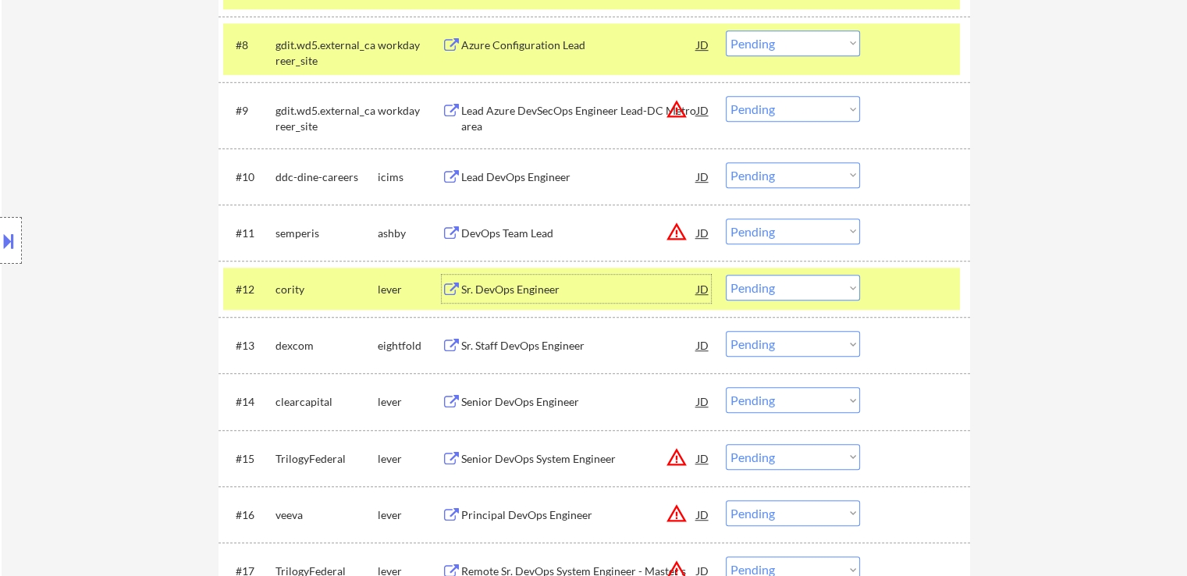
scroll to position [1015, 0]
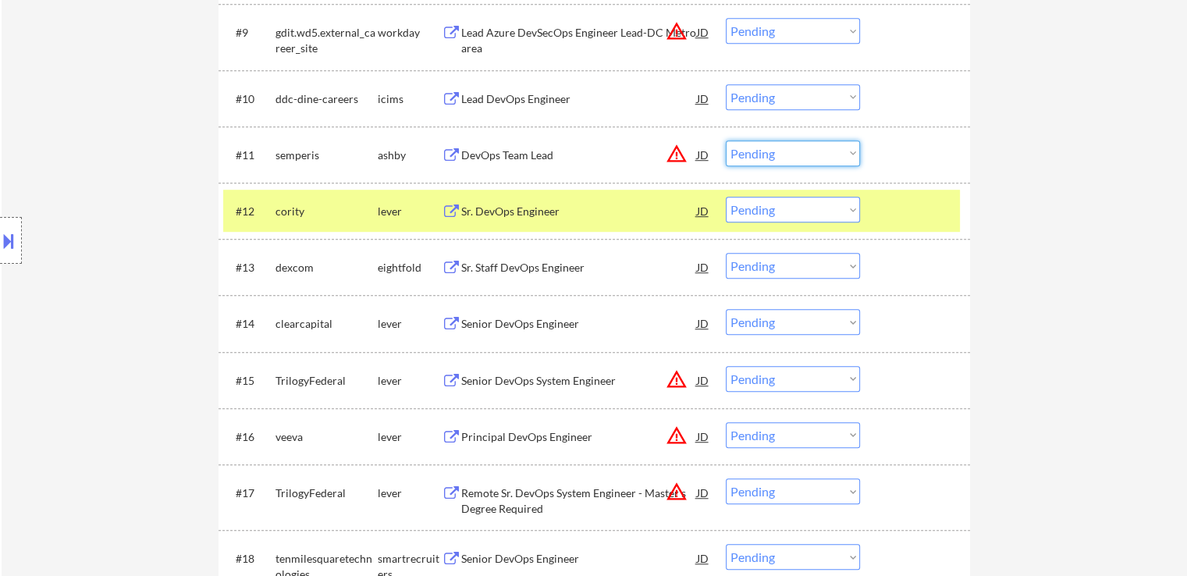
click at [756, 156] on select "Choose an option... Pending Applied Excluded (Questions) Excluded (Expired) Exc…" at bounding box center [793, 154] width 134 height 26
click at [726, 141] on select "Choose an option... Pending Applied Excluded (Questions) Excluded (Expired) Exc…" at bounding box center [793, 154] width 134 height 26
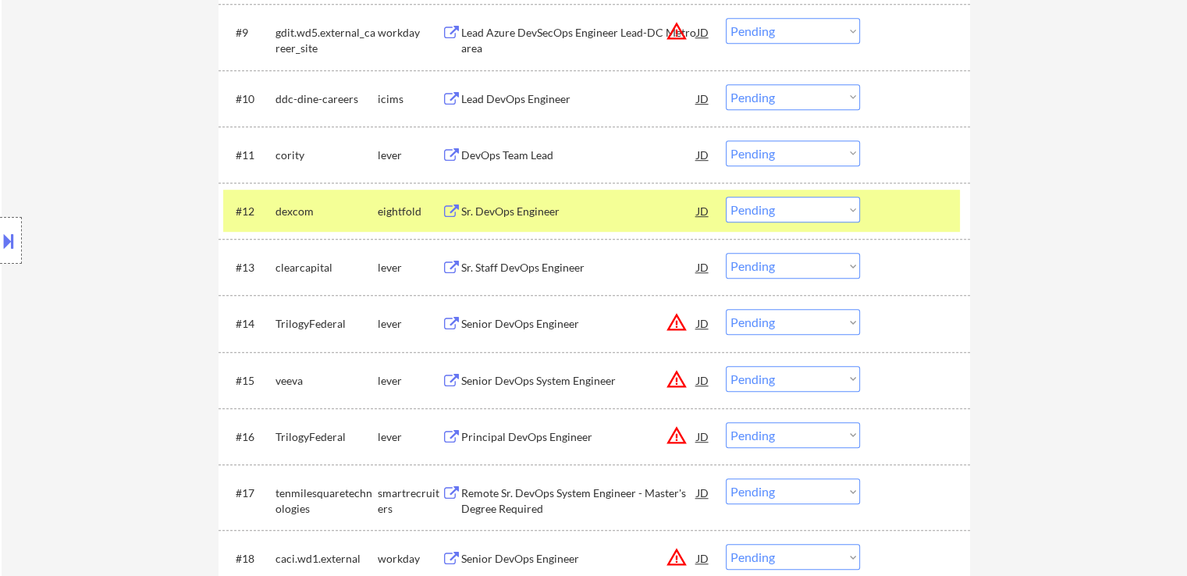
click at [787, 161] on select "Choose an option... Pending Applied Excluded (Questions) Excluded (Expired) Exc…" at bounding box center [793, 154] width 134 height 26
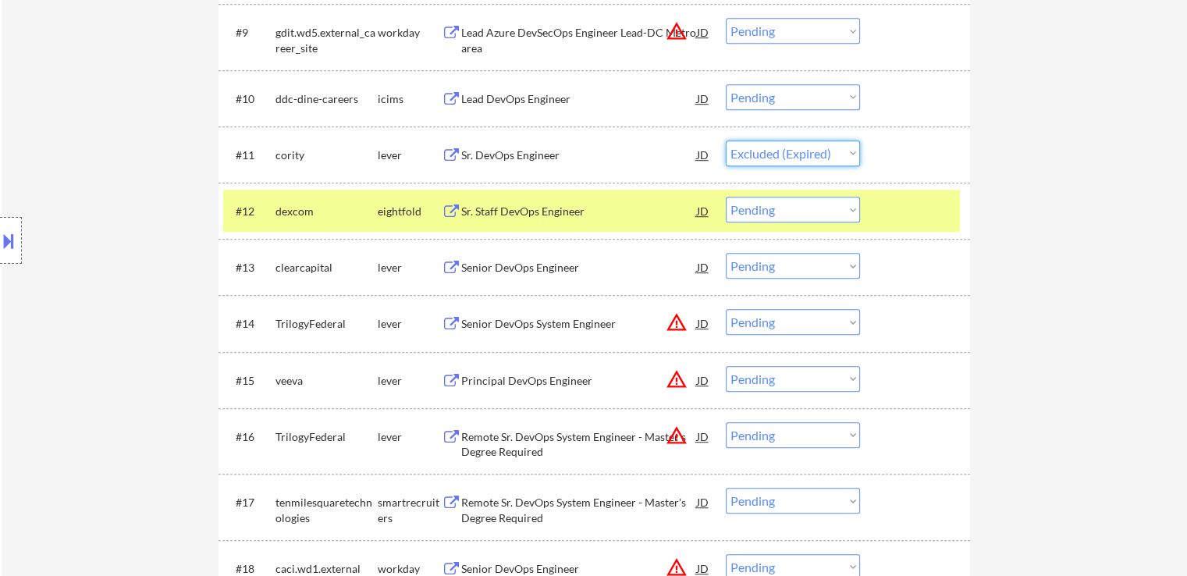
click at [726, 141] on select "Choose an option... Pending Applied Excluded (Questions) Excluded (Expired) Exc…" at bounding box center [793, 154] width 134 height 26
select select ""pending""
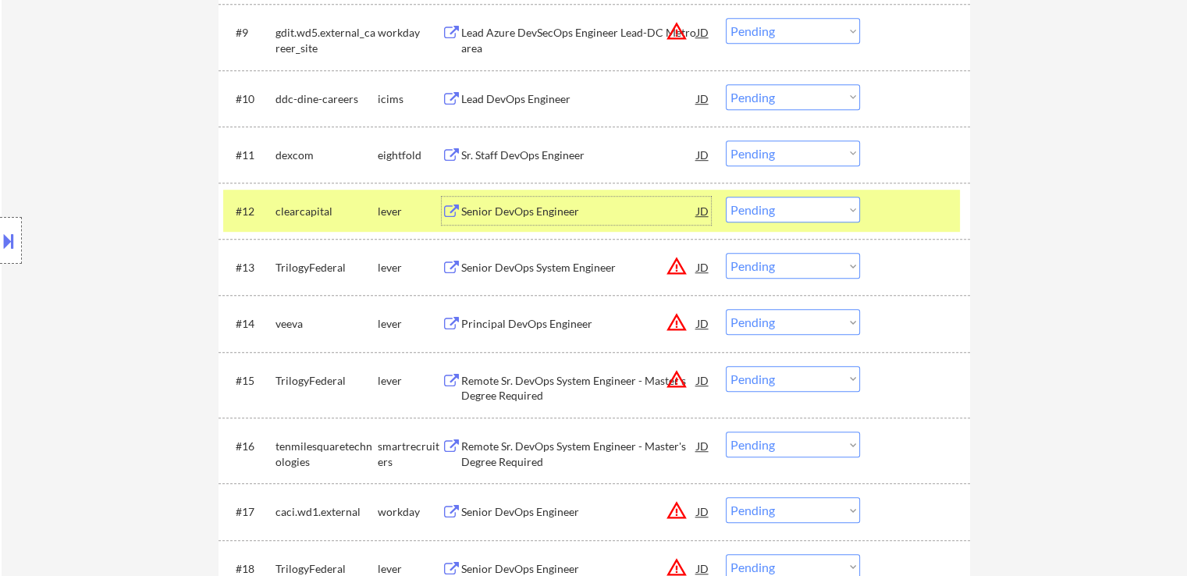
click at [483, 201] on div "Senior DevOps Engineer" at bounding box center [579, 211] width 236 height 28
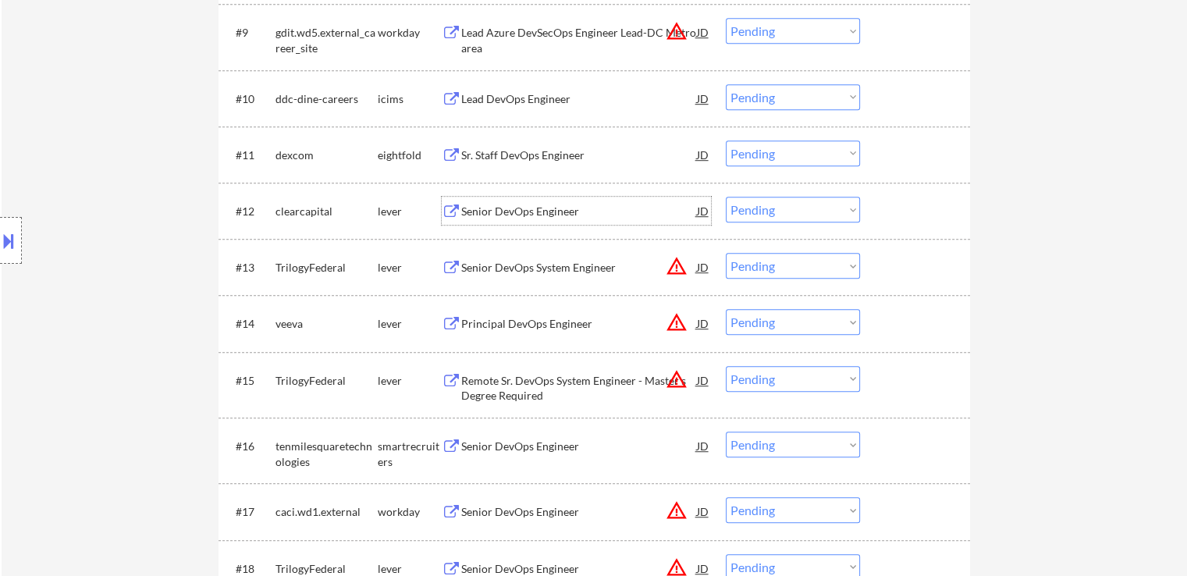
scroll to position [937, 0]
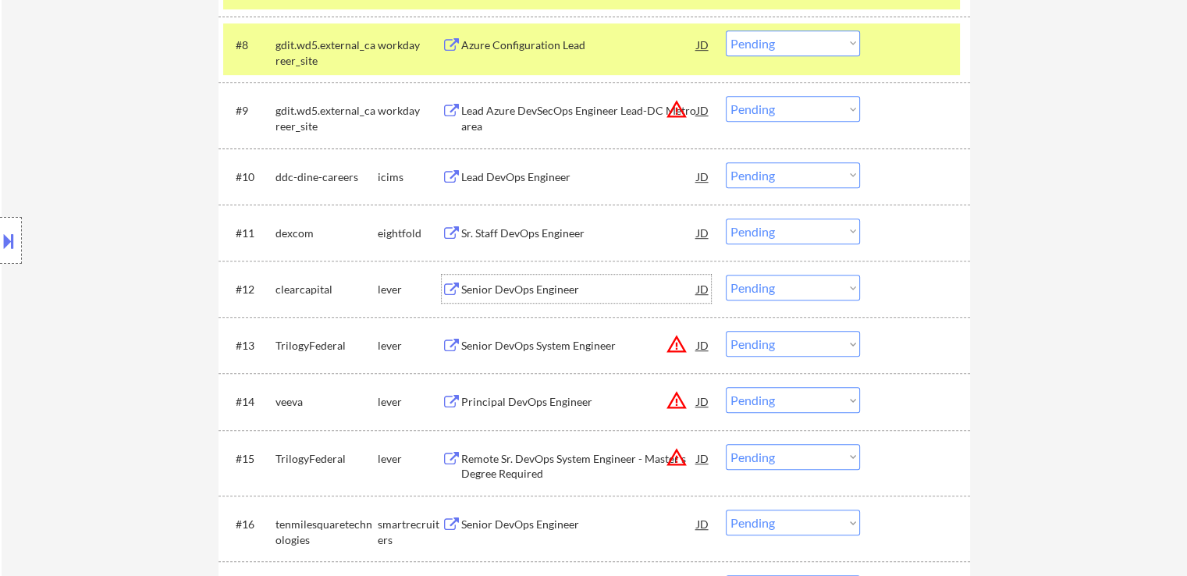
click at [753, 107] on select "Choose an option... Pending Applied Excluded (Questions) Excluded (Expired) Exc…" at bounding box center [793, 109] width 134 height 26
click at [726, 96] on select "Choose an option... Pending Applied Excluded (Questions) Excluded (Expired) Exc…" at bounding box center [793, 109] width 134 height 26
select select ""pending""
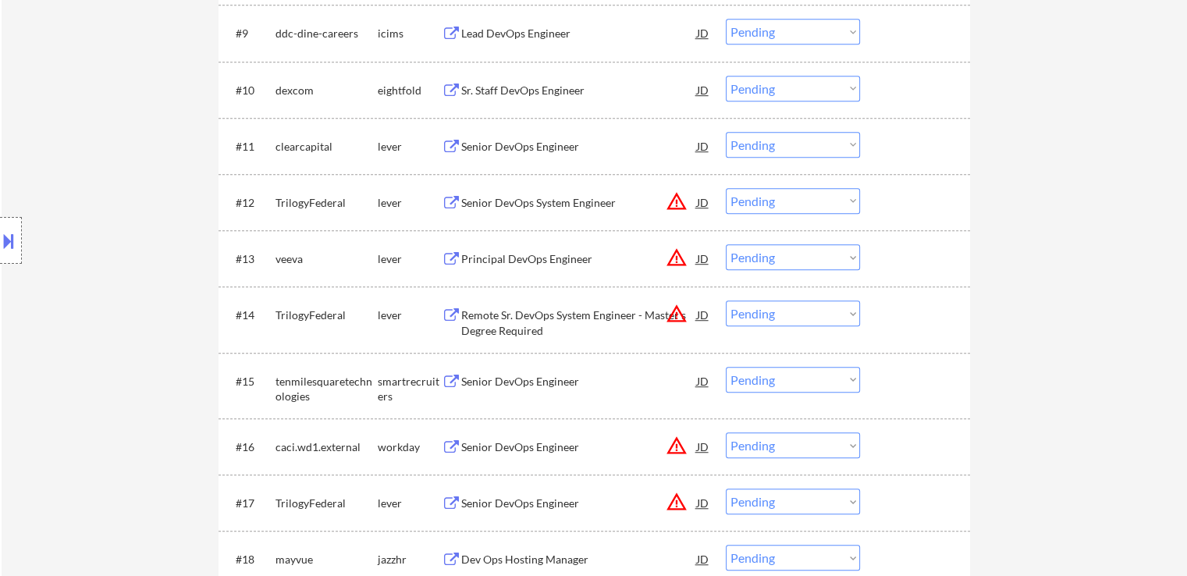
scroll to position [1015, 0]
click at [778, 148] on select "Choose an option... Pending Applied Excluded (Questions) Excluded (Expired) Exc…" at bounding box center [793, 144] width 134 height 26
click at [726, 131] on select "Choose an option... Pending Applied Excluded (Questions) Excluded (Expired) Exc…" at bounding box center [793, 144] width 134 height 26
click at [542, 208] on div "Senior DevOps System Engineer" at bounding box center [579, 202] width 236 height 16
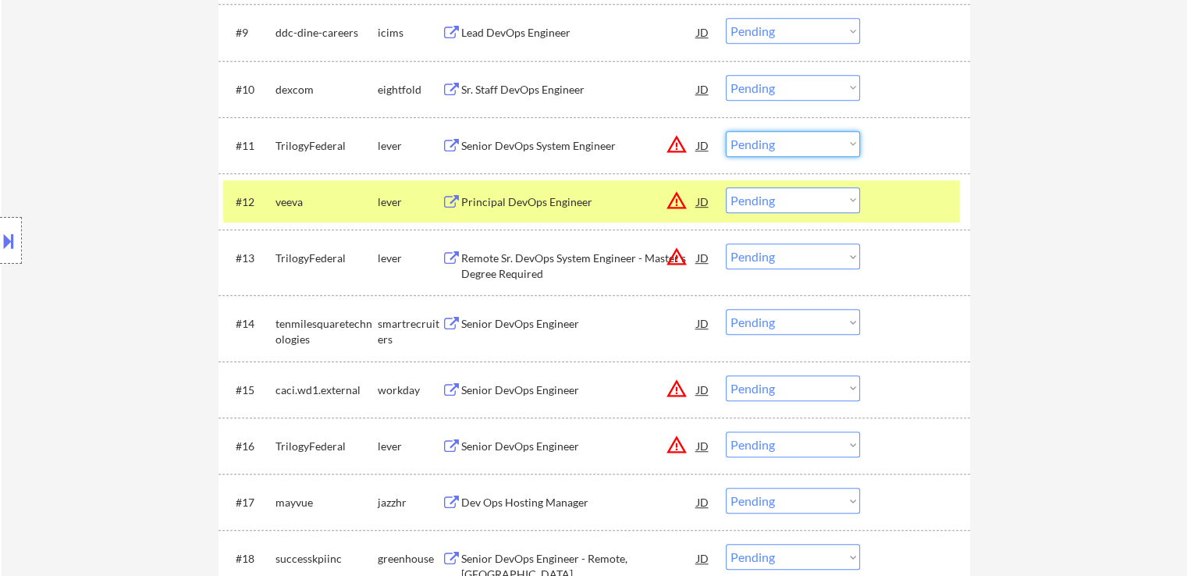
click at [786, 138] on select "Choose an option... Pending Applied Excluded (Questions) Excluded (Expired) Exc…" at bounding box center [793, 144] width 134 height 26
click at [726, 131] on select "Choose an option... Pending Applied Excluded (Questions) Excluded (Expired) Exc…" at bounding box center [793, 144] width 134 height 26
select select ""pending""
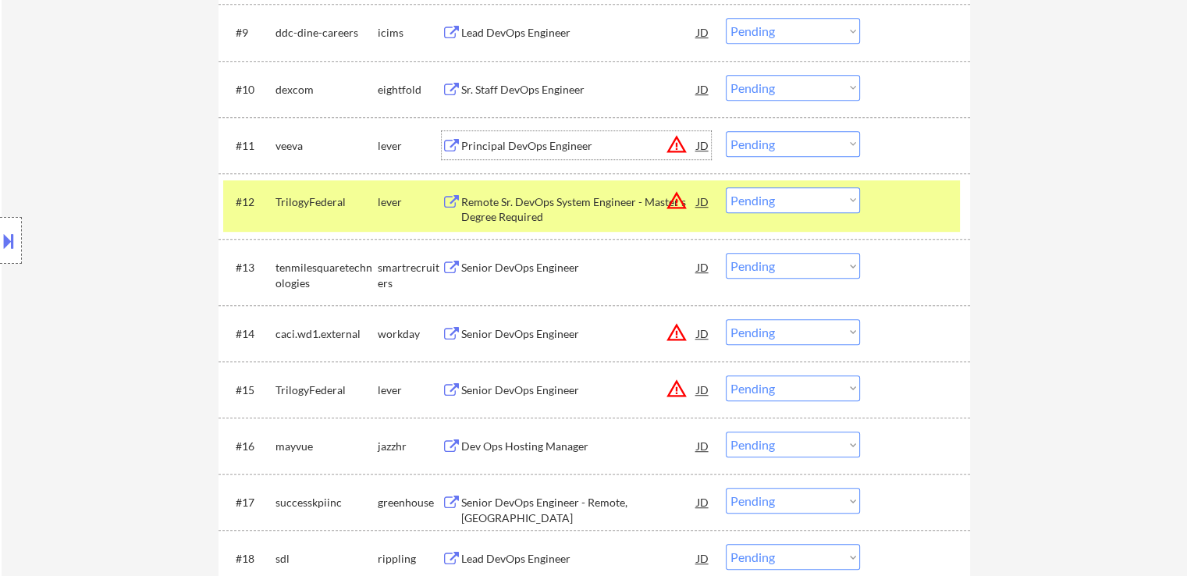
click at [547, 140] on div "Principal DevOps Engineer" at bounding box center [579, 146] width 236 height 16
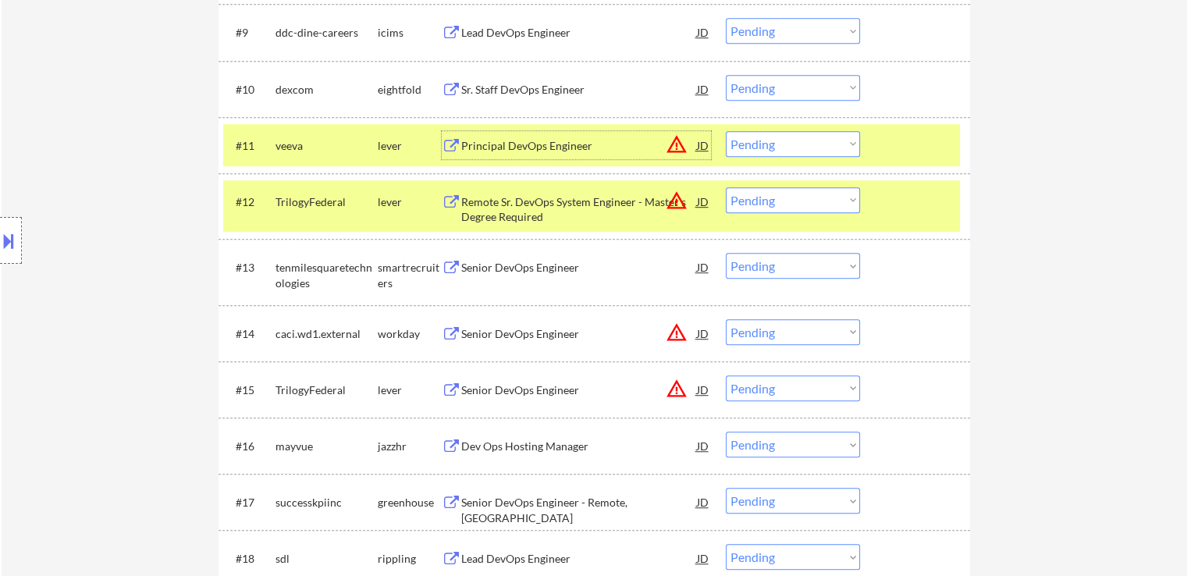
click at [497, 213] on div "Remote Sr. DevOps System Engineer - Master's Degree Required" at bounding box center [579, 209] width 236 height 30
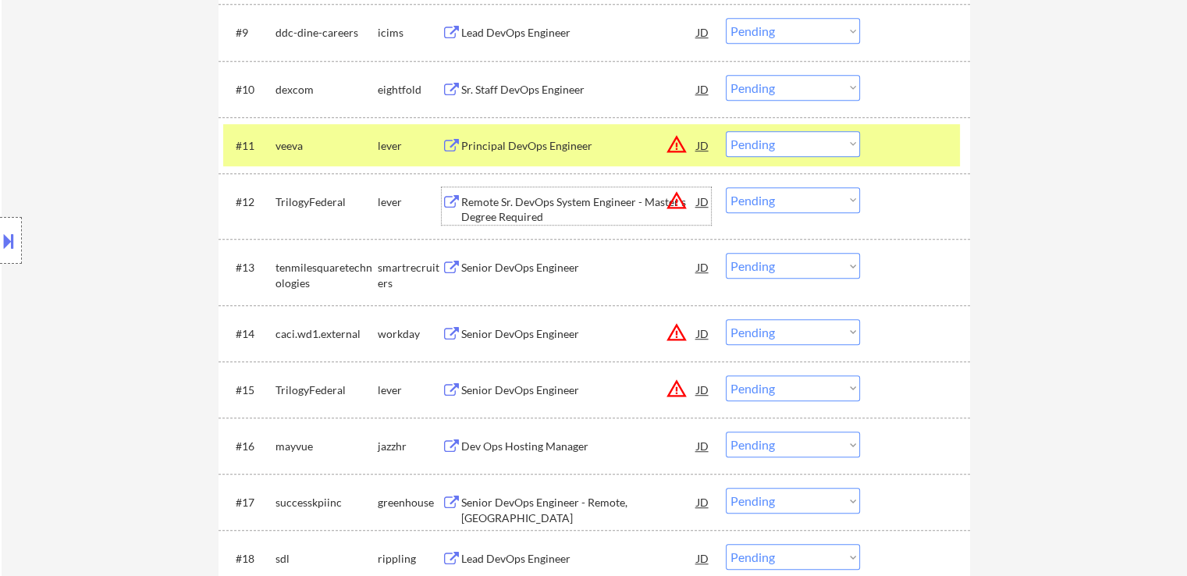
click at [751, 201] on select "Choose an option... Pending Applied Excluded (Questions) Excluded (Expired) Exc…" at bounding box center [793, 200] width 134 height 26
click at [726, 187] on select "Choose an option... Pending Applied Excluded (Questions) Excluded (Expired) Exc…" at bounding box center [793, 200] width 134 height 26
select select ""pending""
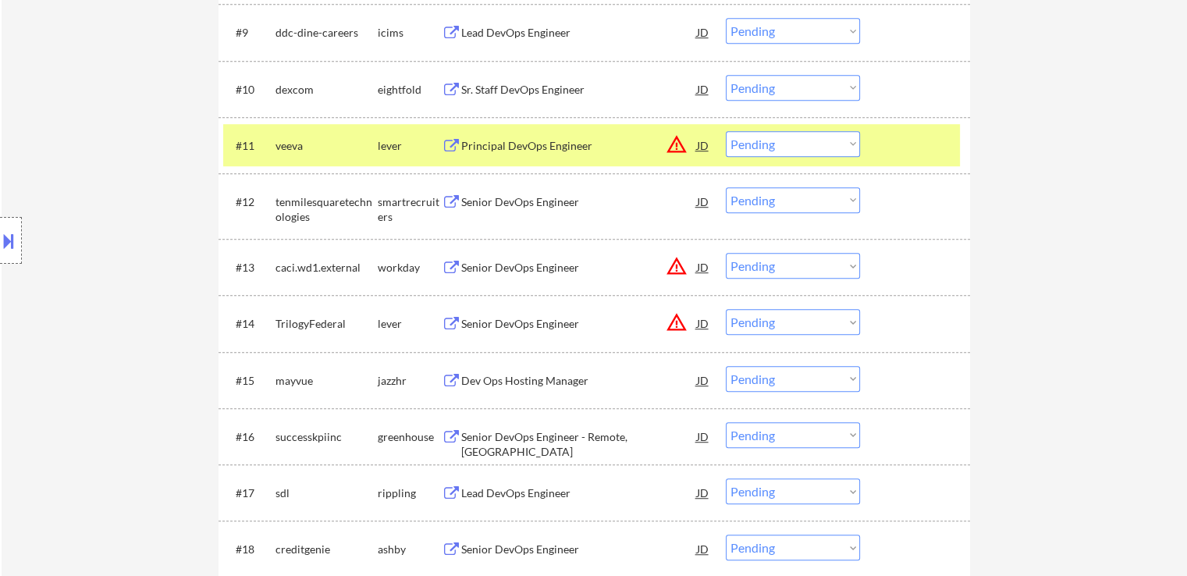
click at [518, 202] on div "Senior DevOps Engineer" at bounding box center [579, 202] width 236 height 16
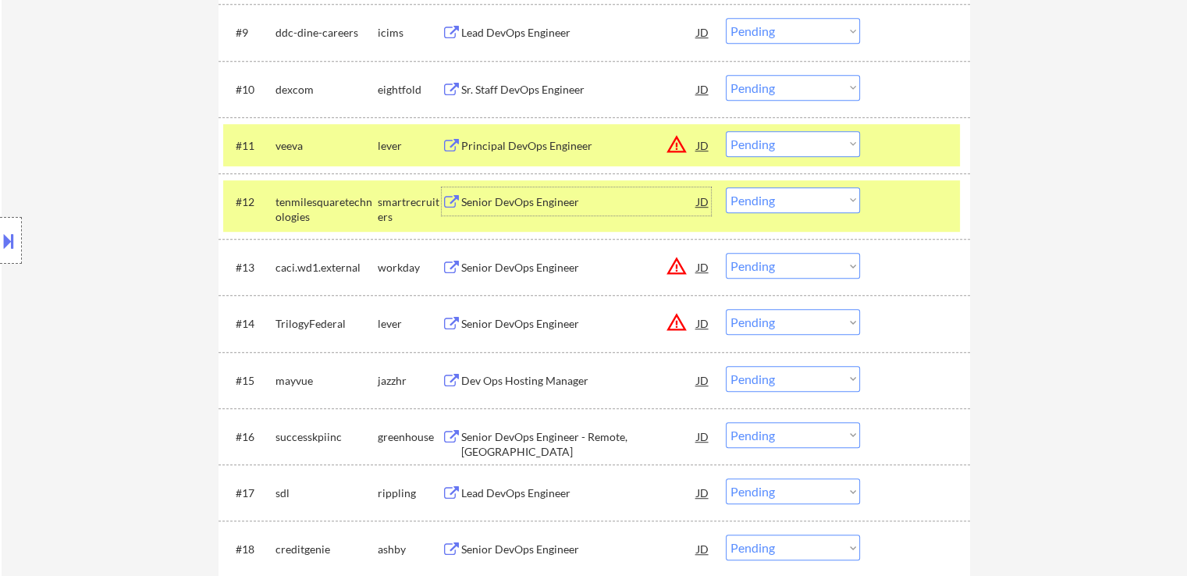
drag, startPoint x: 775, startPoint y: 140, endPoint x: 777, endPoint y: 148, distance: 8.0
click at [775, 140] on select "Choose an option... Pending Applied Excluded (Questions) Excluded (Expired) Exc…" at bounding box center [793, 144] width 134 height 26
click at [726, 131] on select "Choose an option... Pending Applied Excluded (Questions) Excluded (Expired) Exc…" at bounding box center [793, 144] width 134 height 26
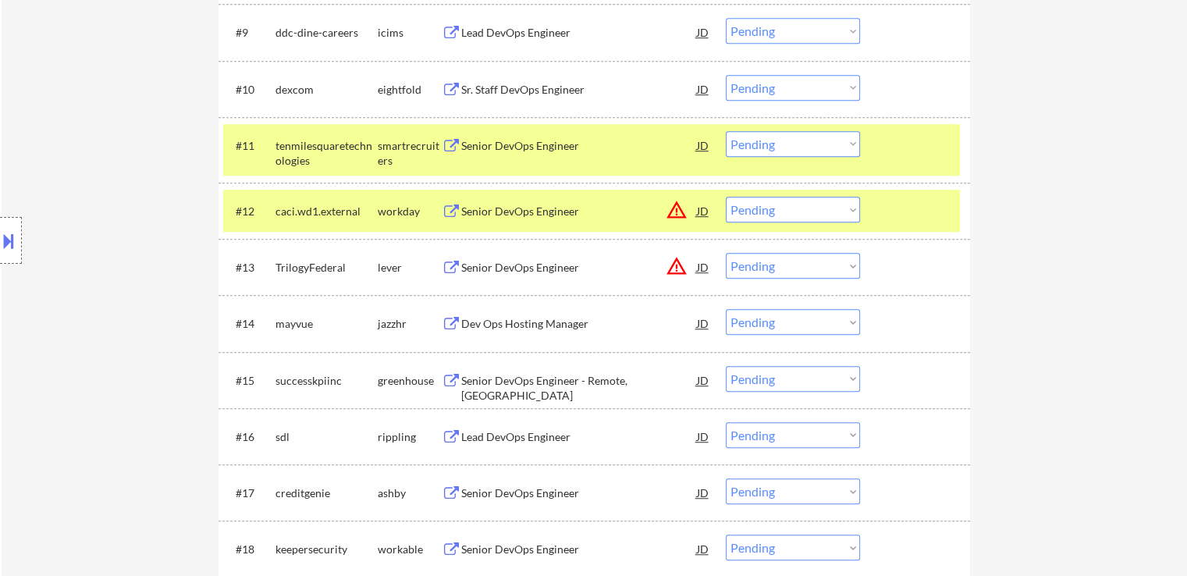
click at [761, 140] on select "Choose an option... Pending Applied Excluded (Questions) Excluded (Expired) Exc…" at bounding box center [793, 144] width 134 height 26
click at [726, 131] on select "Choose an option... Pending Applied Excluded (Questions) Excluded (Expired) Exc…" at bounding box center [793, 144] width 134 height 26
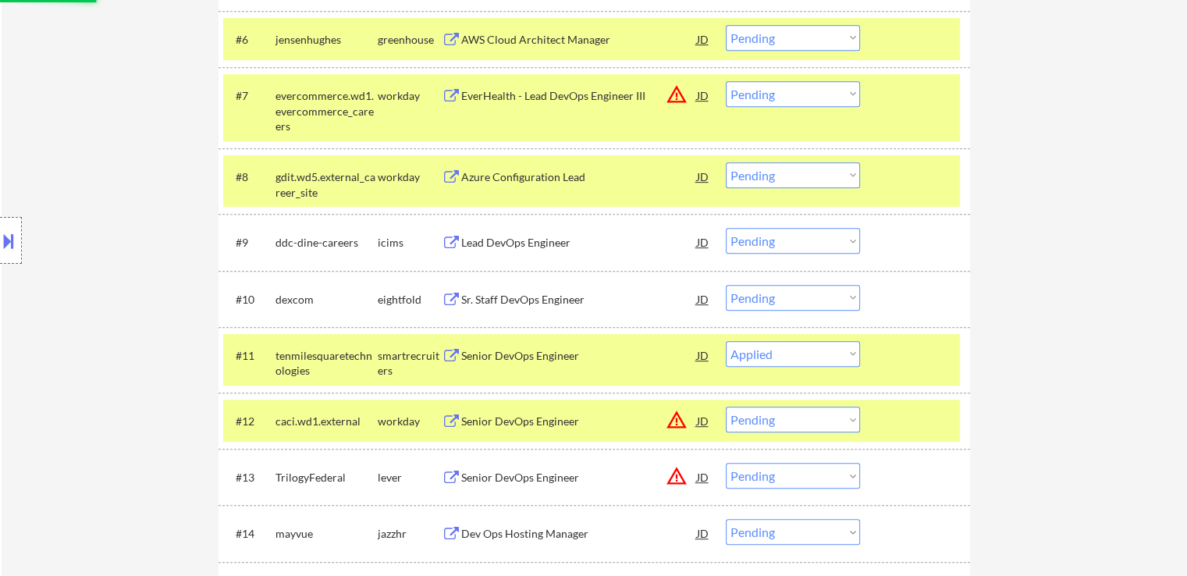
scroll to position [781, 0]
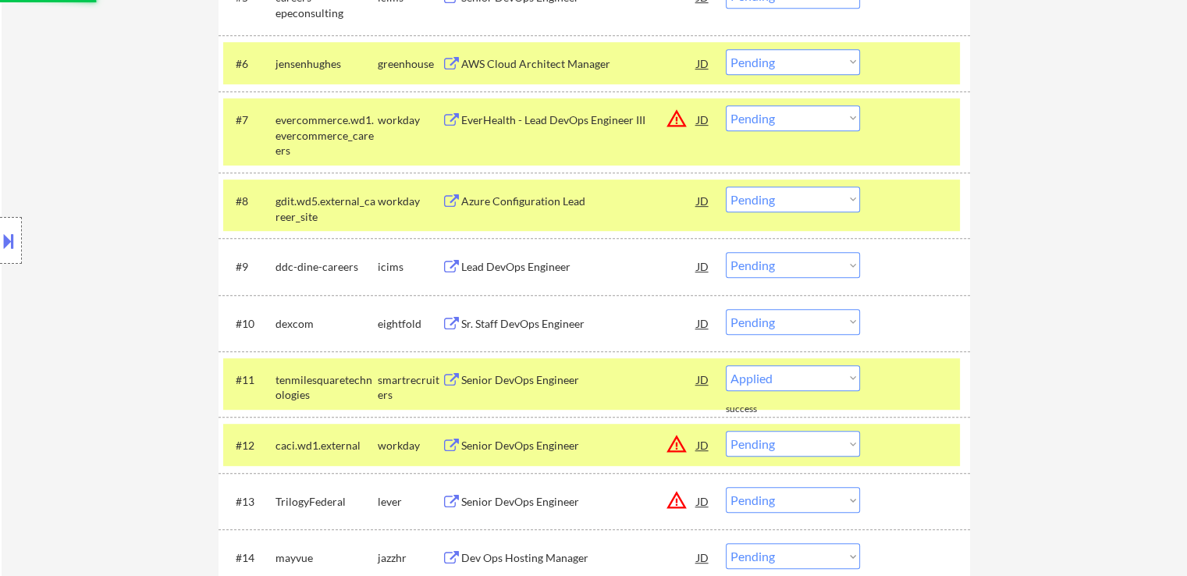
select select ""pending""
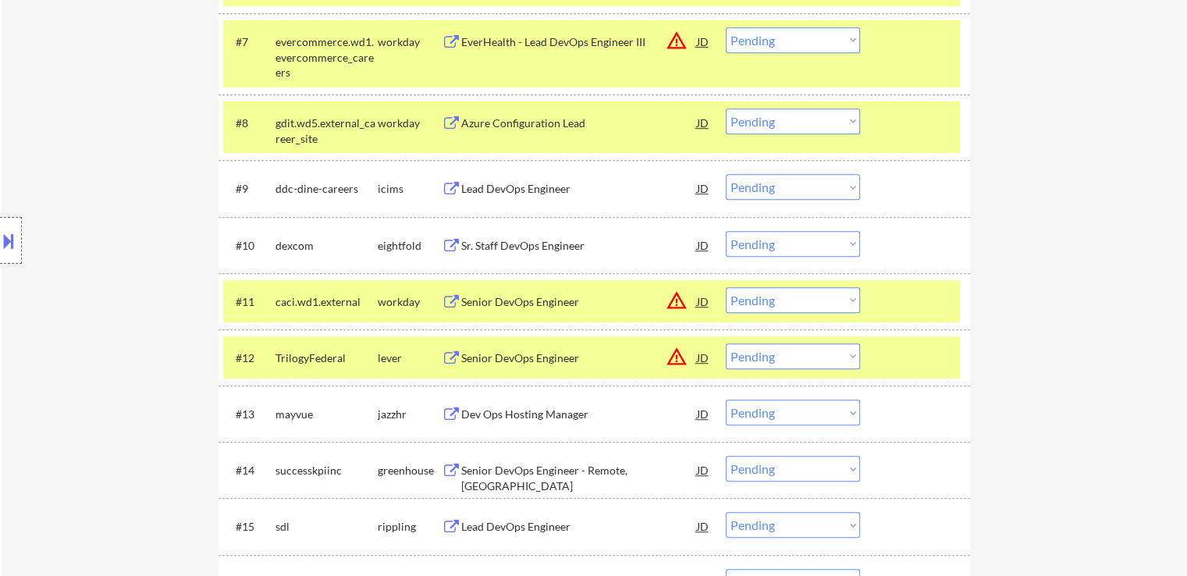
scroll to position [937, 0]
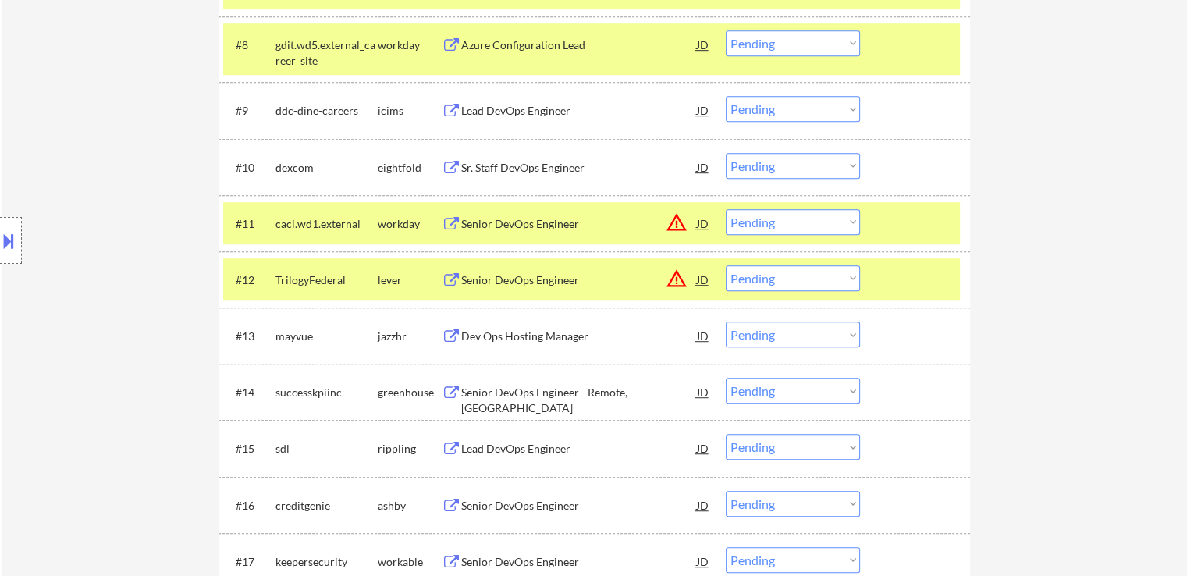
click at [480, 336] on div "Dev Ops Hosting Manager" at bounding box center [579, 337] width 236 height 16
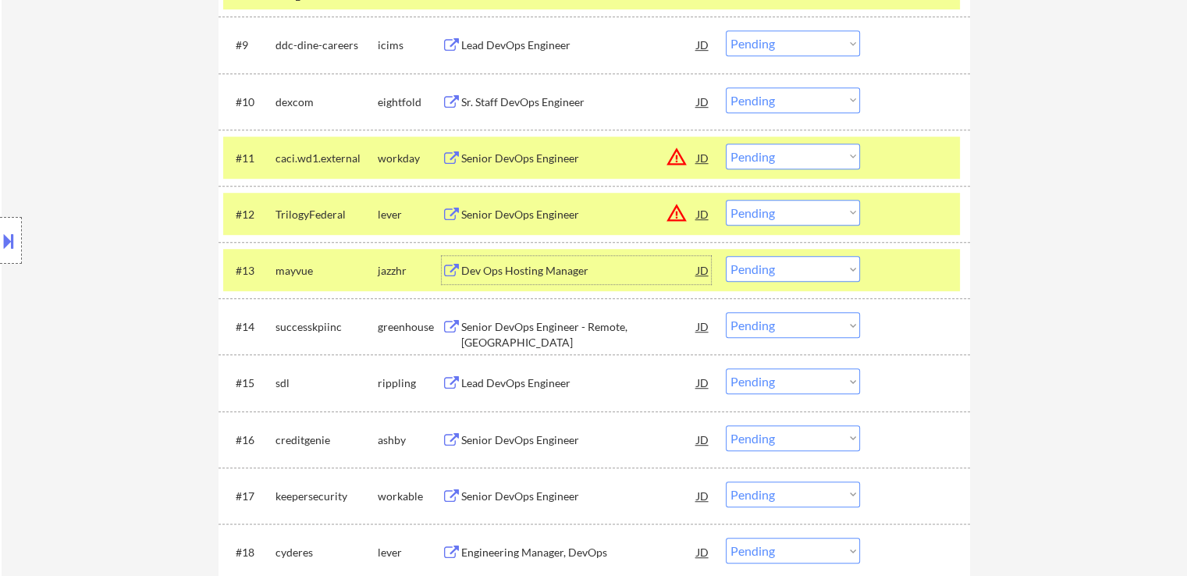
scroll to position [1093, 0]
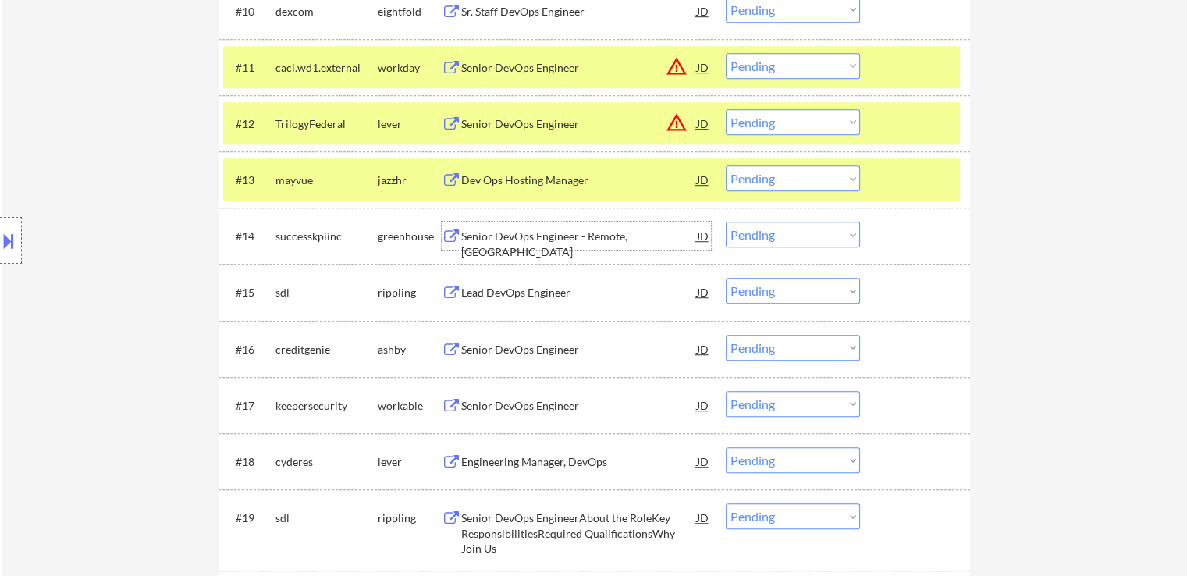
click at [469, 238] on div "Senior DevOps Engineer - Remote, USA" at bounding box center [579, 244] width 236 height 30
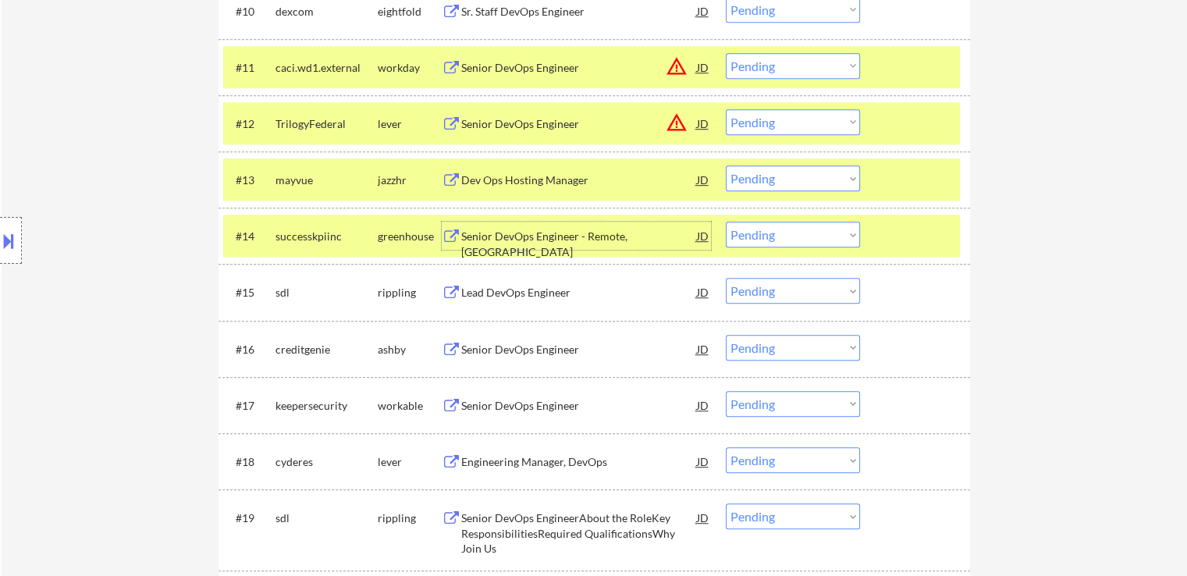
click at [789, 241] on select "Choose an option... Pending Applied Excluded (Questions) Excluded (Expired) Exc…" at bounding box center [793, 235] width 134 height 26
click at [726, 222] on select "Choose an option... Pending Applied Excluded (Questions) Excluded (Expired) Exc…" at bounding box center [793, 235] width 134 height 26
select select ""pending""
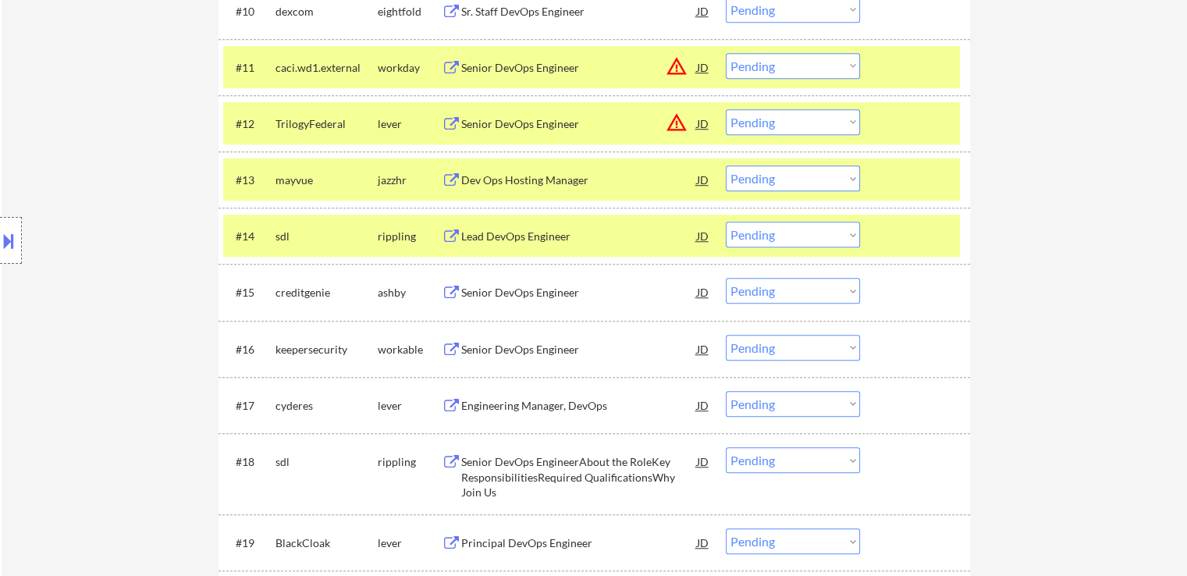
click at [772, 176] on select "Choose an option... Pending Applied Excluded (Questions) Excluded (Expired) Exc…" at bounding box center [793, 179] width 134 height 26
click at [726, 166] on select "Choose an option... Pending Applied Excluded (Questions) Excluded (Expired) Exc…" at bounding box center [793, 179] width 134 height 26
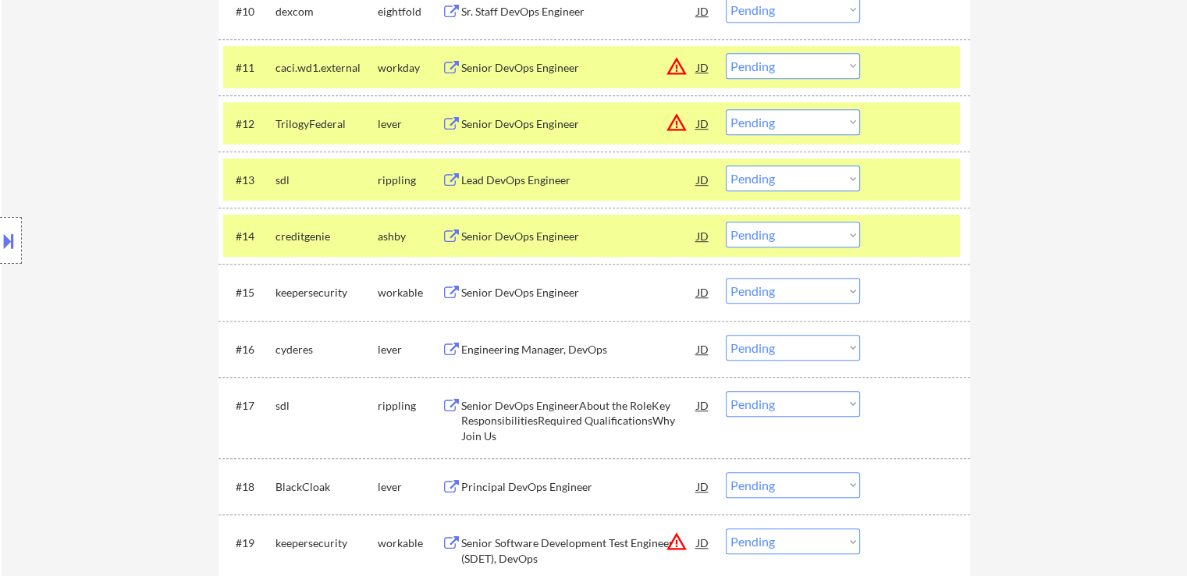
click at [487, 182] on div "Lead DevOps Engineer" at bounding box center [579, 181] width 236 height 16
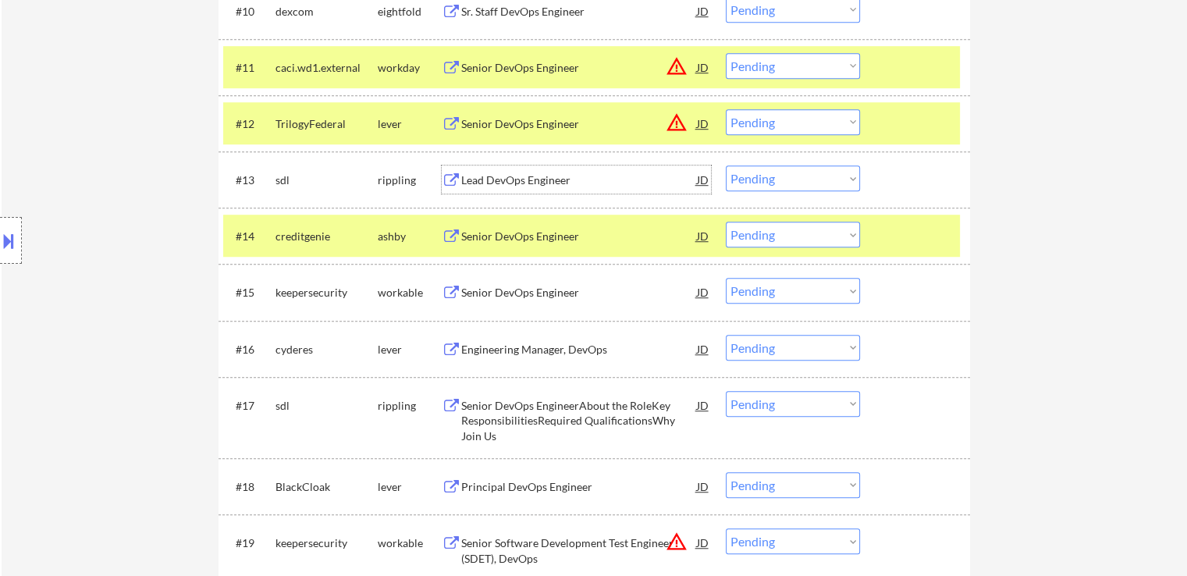
click at [782, 179] on select "Choose an option... Pending Applied Excluded (Questions) Excluded (Expired) Exc…" at bounding box center [793, 179] width 134 height 26
click at [726, 166] on select "Choose an option... Pending Applied Excluded (Questions) Excluded (Expired) Exc…" at bounding box center [793, 179] width 134 height 26
select select ""pending""
click at [487, 173] on div "Lead DevOps Engineer" at bounding box center [579, 181] width 236 height 16
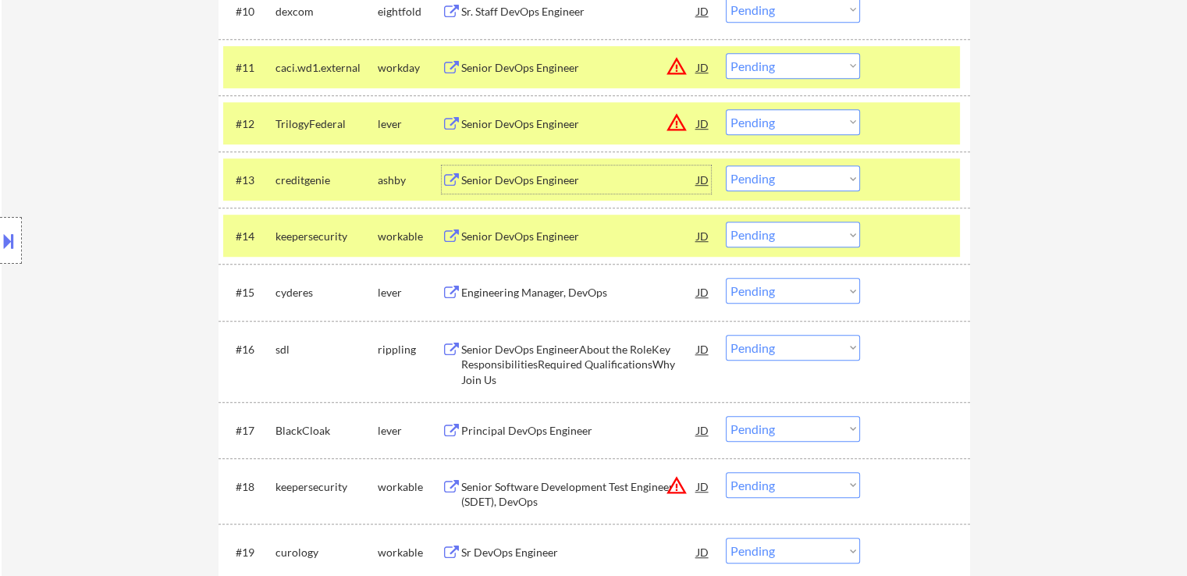
click at [779, 66] on select "Choose an option... Pending Applied Excluded (Questions) Excluded (Expired) Exc…" at bounding box center [793, 66] width 134 height 26
click at [726, 53] on select "Choose an option... Pending Applied Excluded (Questions) Excluded (Expired) Exc…" at bounding box center [793, 66] width 134 height 26
click at [507, 297] on div "Engineering Manager, DevOps" at bounding box center [579, 293] width 236 height 16
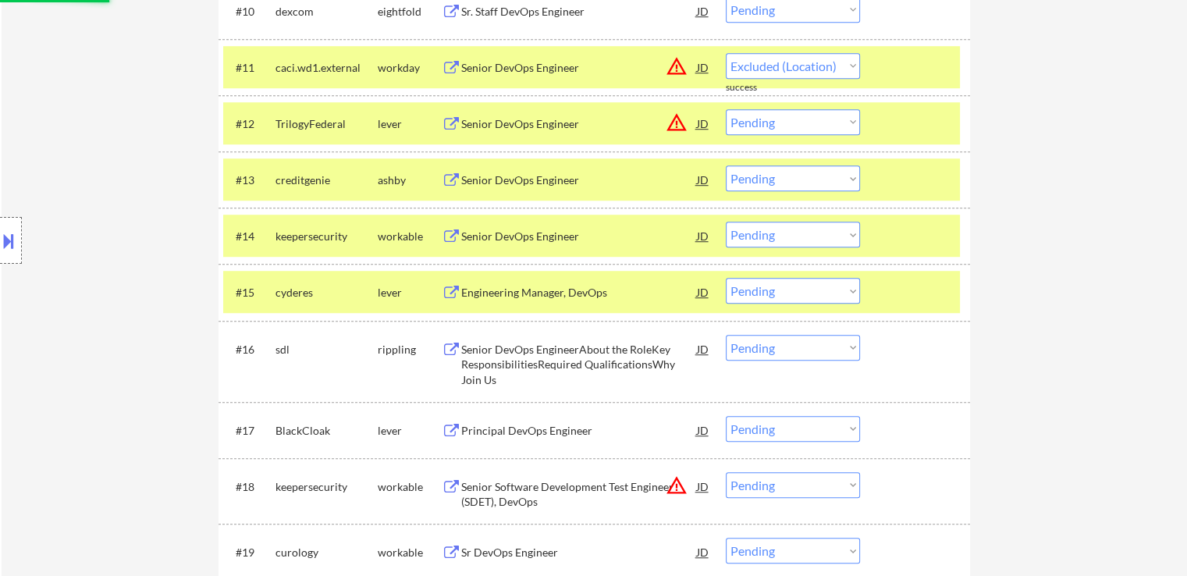
select select ""pending""
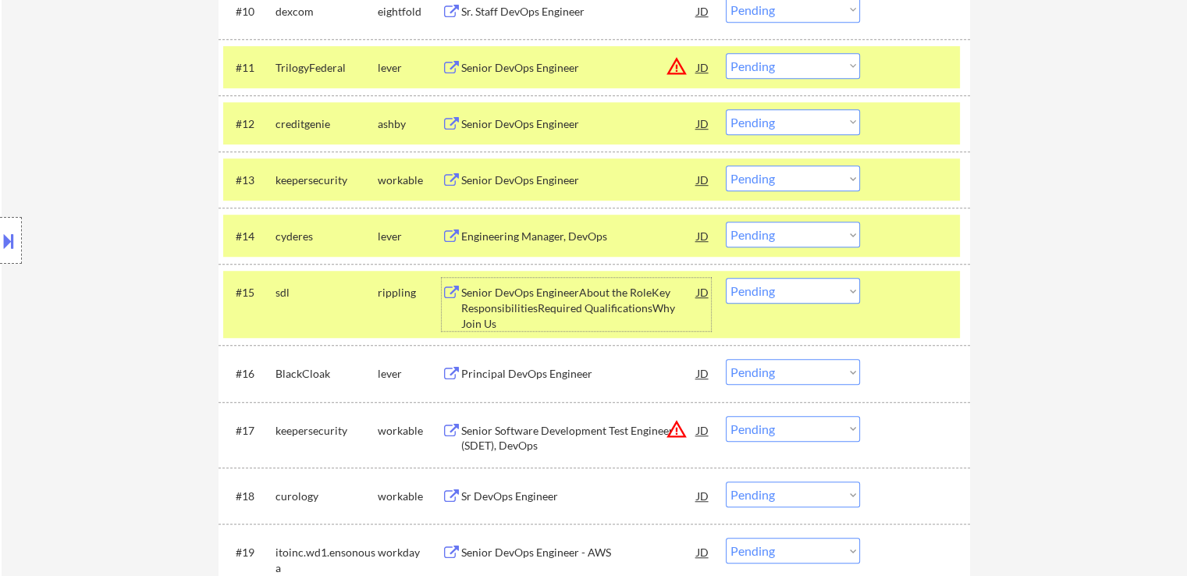
click at [521, 302] on div "Senior DevOps EngineerAbout the RoleKey ResponsibilitiesRequired Qualifications…" at bounding box center [579, 308] width 236 height 46
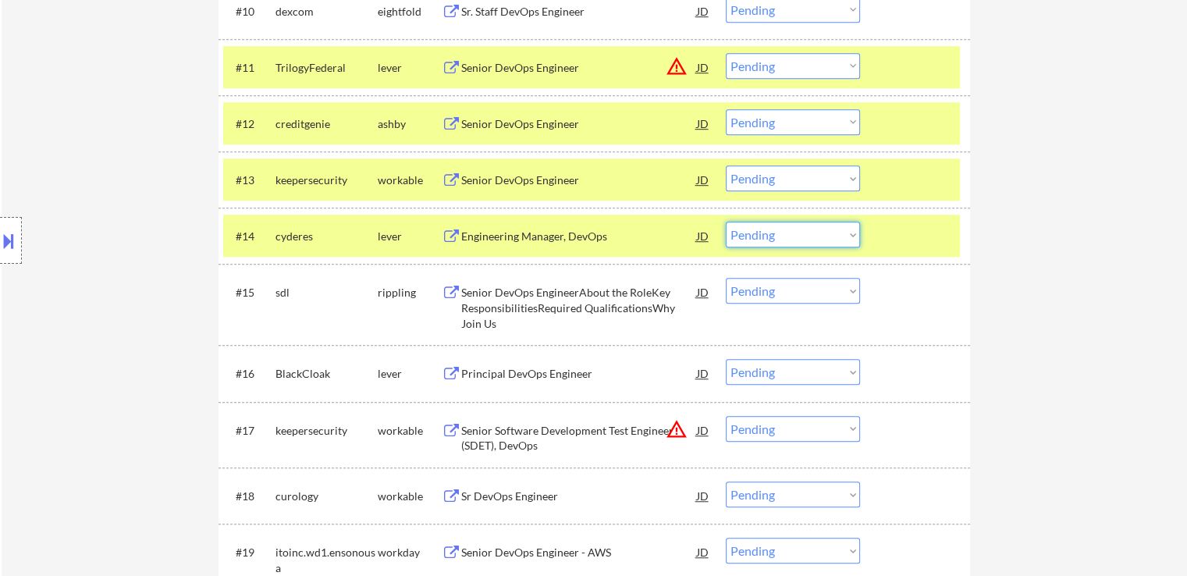
drag, startPoint x: 773, startPoint y: 230, endPoint x: 774, endPoint y: 245, distance: 15.7
click at [773, 230] on select "Choose an option... Pending Applied Excluded (Questions) Excluded (Expired) Exc…" at bounding box center [793, 235] width 134 height 26
click at [726, 222] on select "Choose an option... Pending Applied Excluded (Questions) Excluded (Expired) Exc…" at bounding box center [793, 235] width 134 height 26
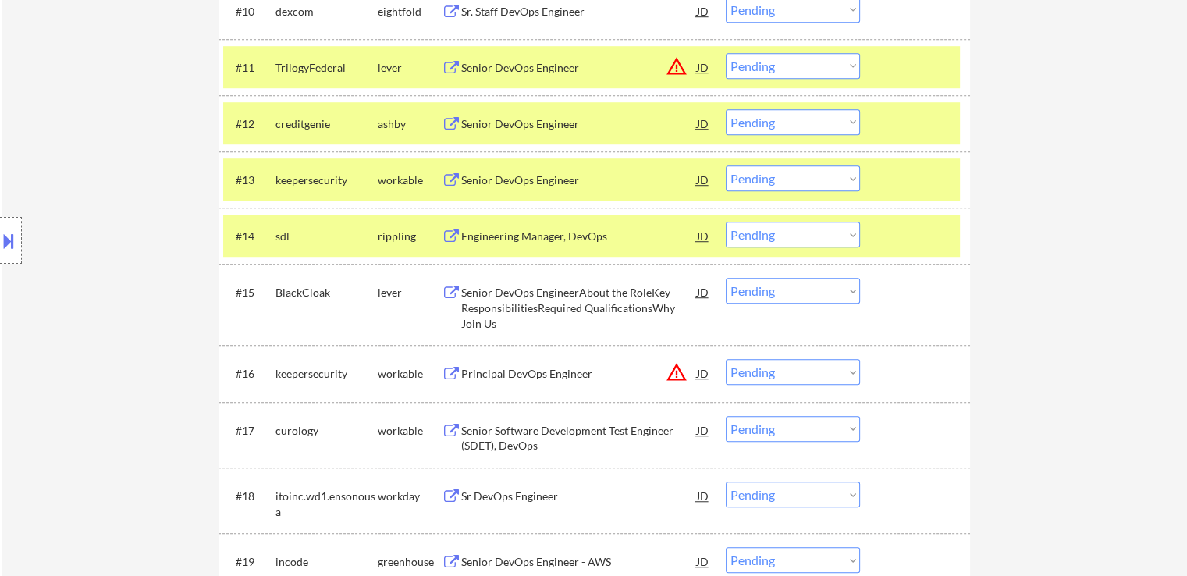
click at [785, 235] on select "Choose an option... Pending Applied Excluded (Questions) Excluded (Expired) Exc…" at bounding box center [793, 235] width 134 height 26
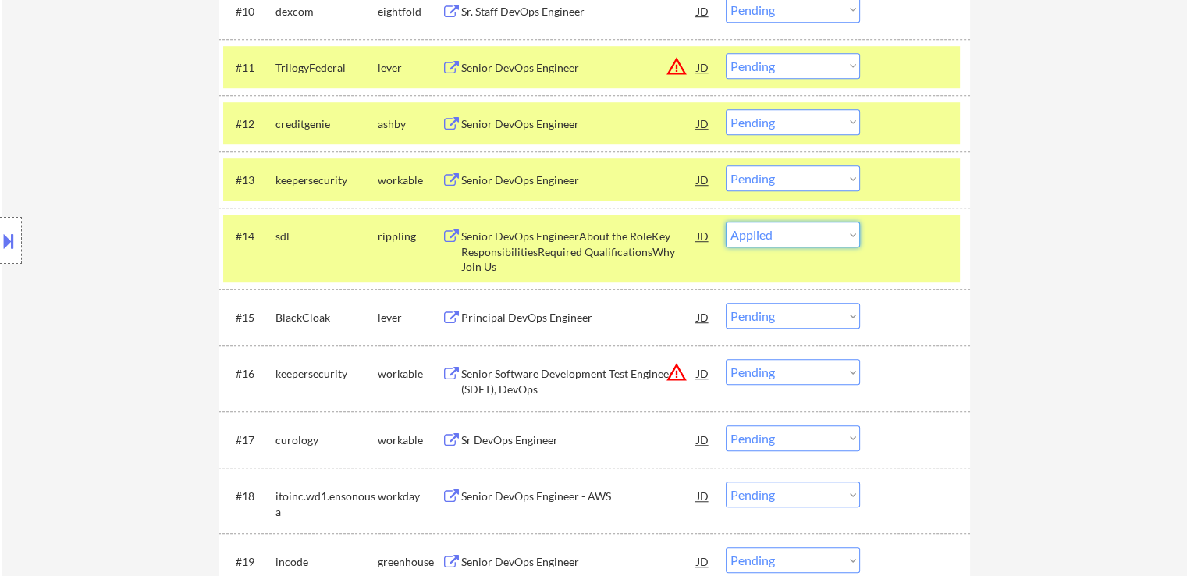
click at [726, 222] on select "Choose an option... Pending Applied Excluded (Questions) Excluded (Expired) Exc…" at bounding box center [793, 235] width 134 height 26
select select ""pending""
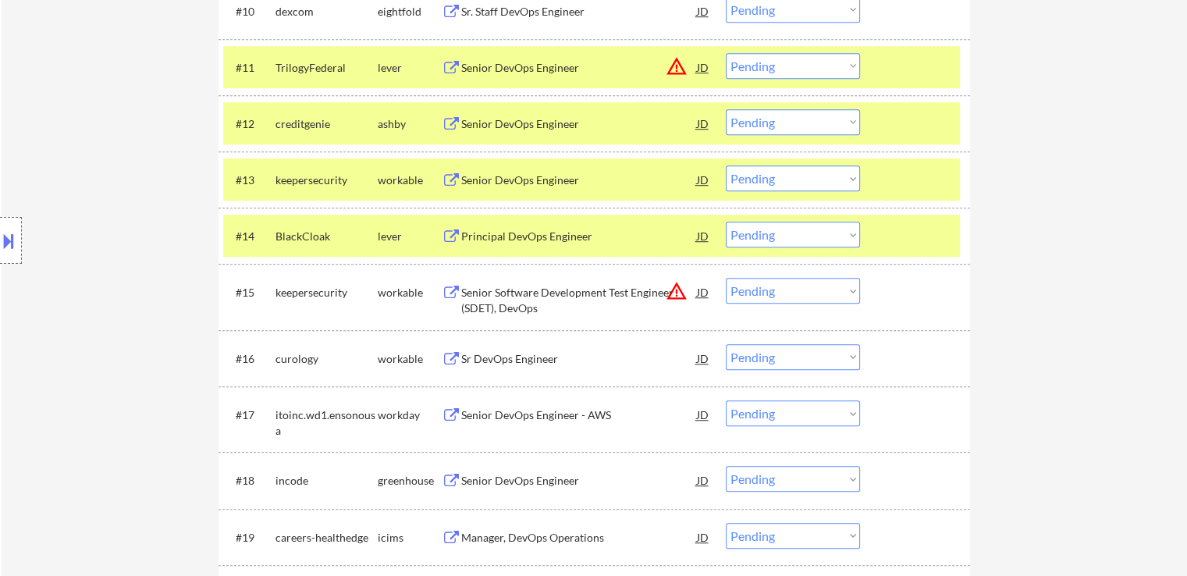
click at [497, 128] on div "Senior DevOps Engineer" at bounding box center [579, 124] width 236 height 16
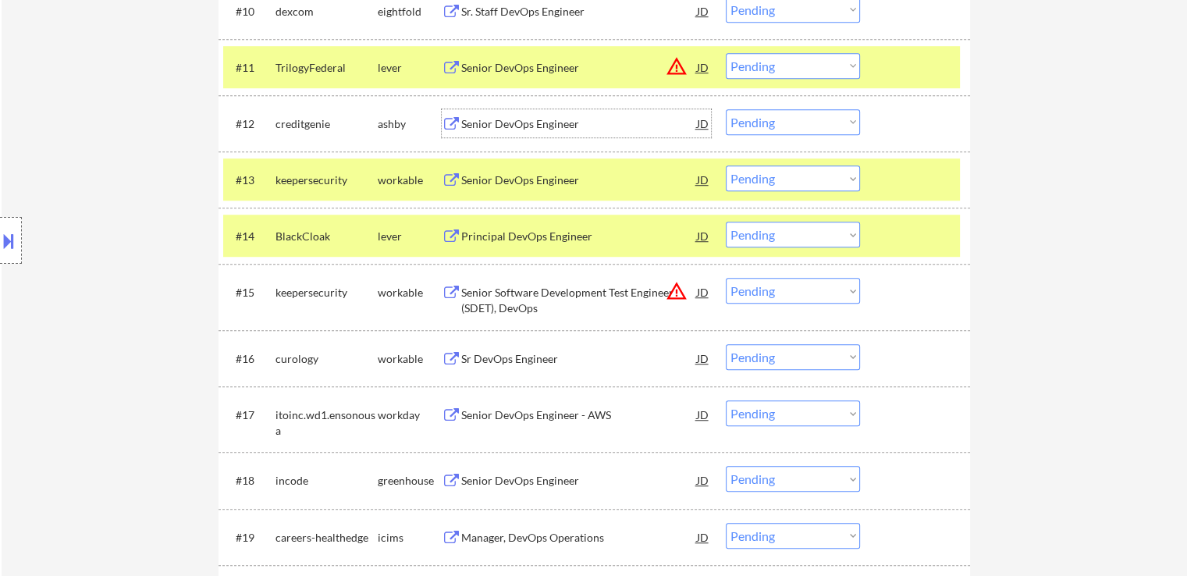
click at [524, 183] on div "Senior DevOps Engineer" at bounding box center [579, 181] width 236 height 16
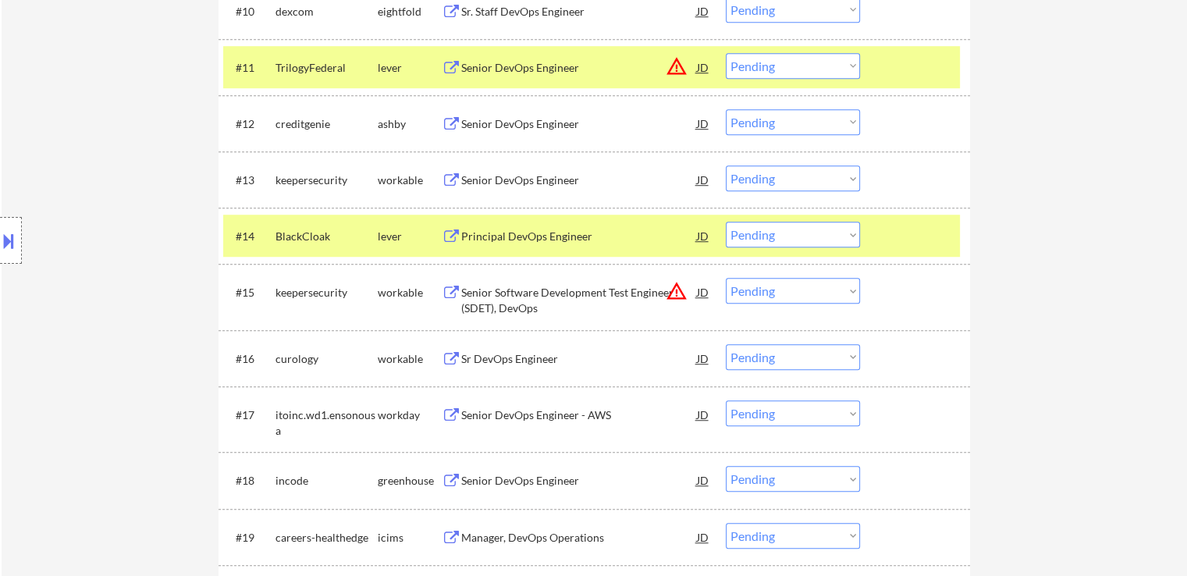
click at [504, 234] on div "Principal DevOps Engineer" at bounding box center [579, 237] width 236 height 16
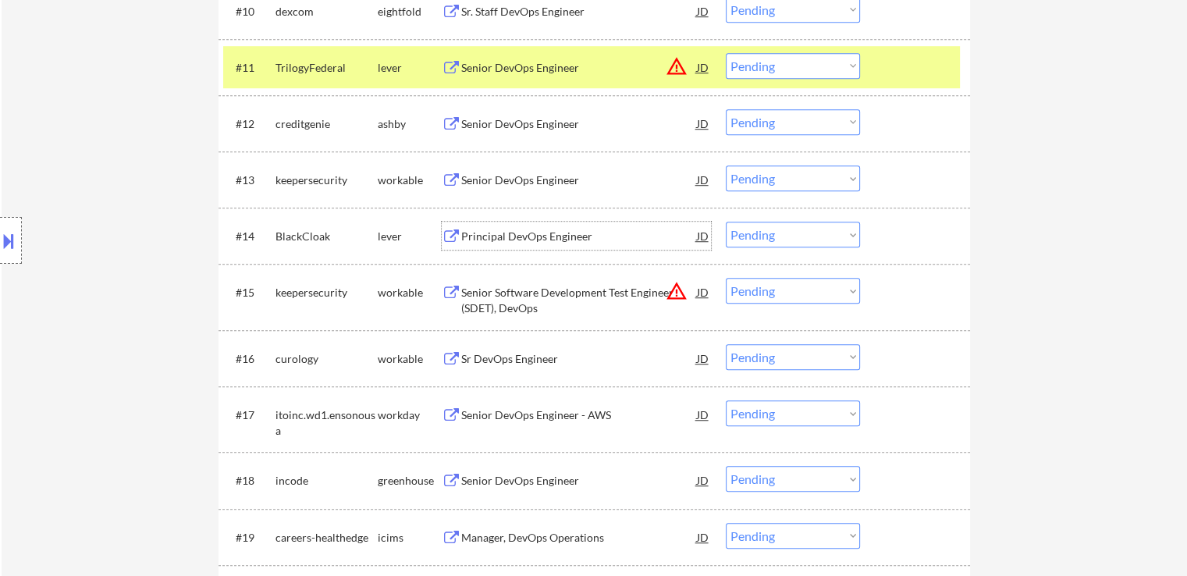
click at [768, 177] on select "Choose an option... Pending Applied Excluded (Questions) Excluded (Expired) Exc…" at bounding box center [793, 179] width 134 height 26
click at [726, 166] on select "Choose an option... Pending Applied Excluded (Questions) Excluded (Expired) Exc…" at bounding box center [793, 179] width 134 height 26
click at [549, 238] on div "Principal DevOps Engineer" at bounding box center [579, 237] width 236 height 16
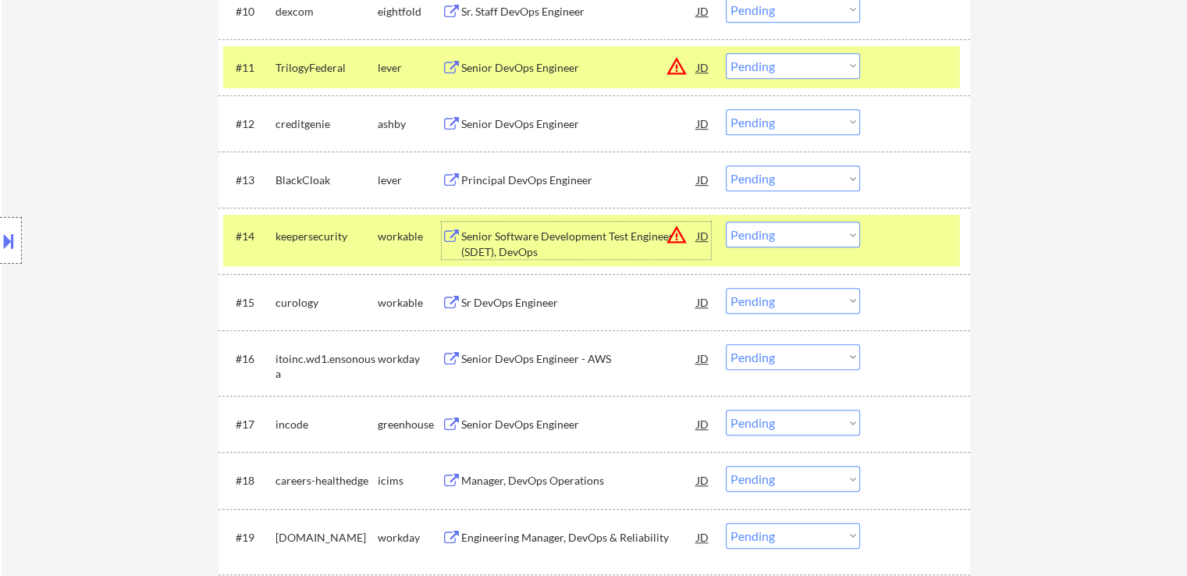
click at [768, 185] on select "Choose an option... Pending Applied Excluded (Questions) Excluded (Expired) Exc…" at bounding box center [793, 179] width 134 height 26
click at [726, 166] on select "Choose an option... Pending Applied Excluded (Questions) Excluded (Expired) Exc…" at bounding box center [793, 179] width 134 height 26
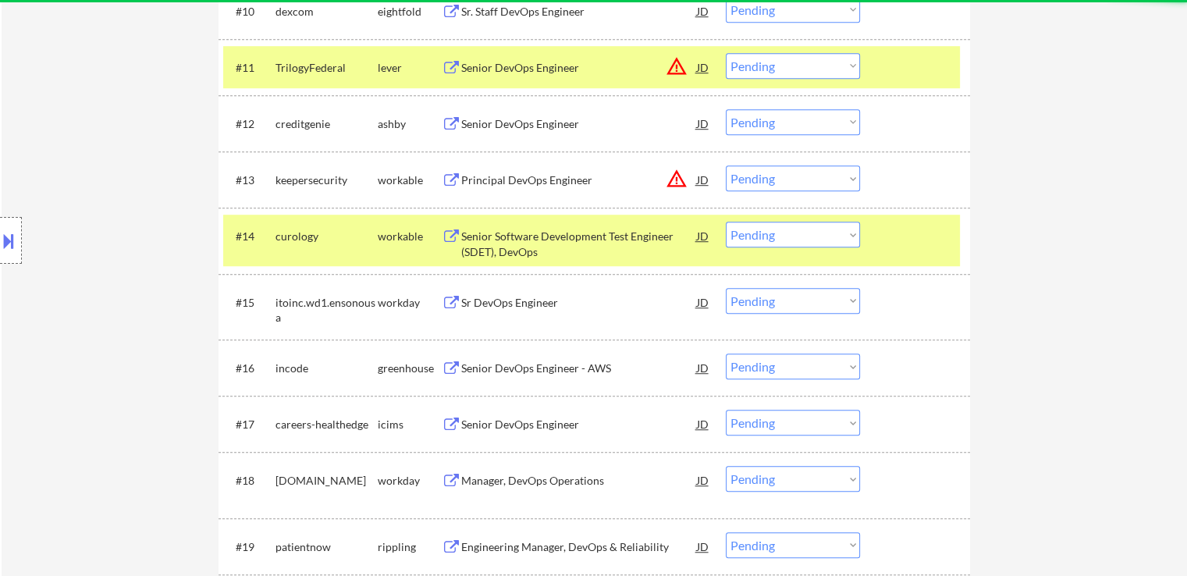
click at [786, 182] on select "Choose an option... Pending Applied Excluded (Questions) Excluded (Expired) Exc…" at bounding box center [793, 179] width 134 height 26
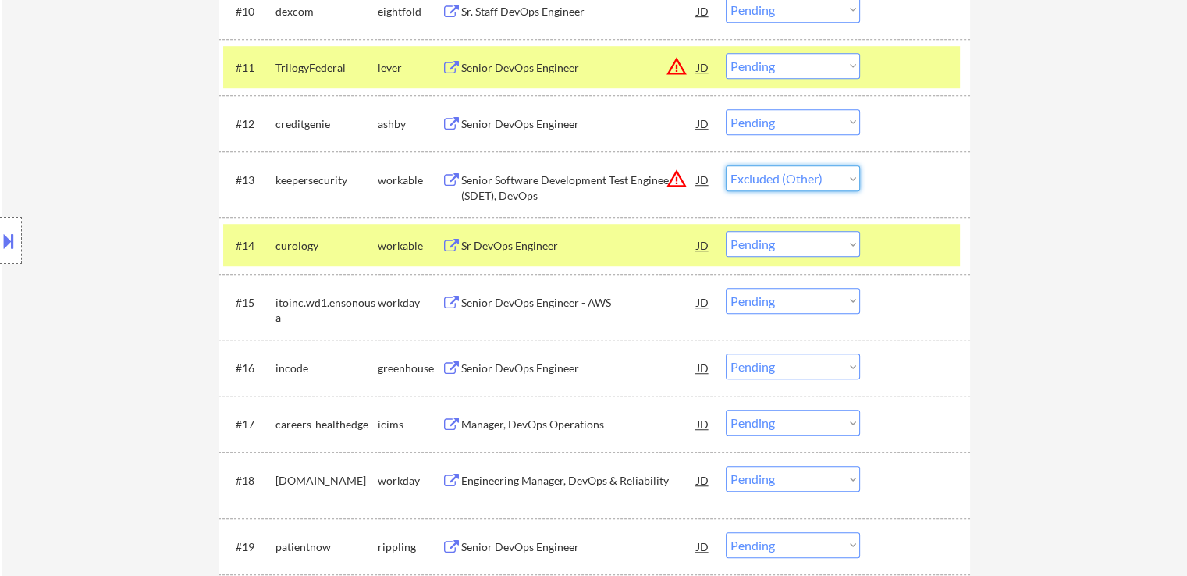
click at [726, 166] on select "Choose an option... Pending Applied Excluded (Questions) Excluded (Expired) Exc…" at bounding box center [793, 179] width 134 height 26
select select ""pending""
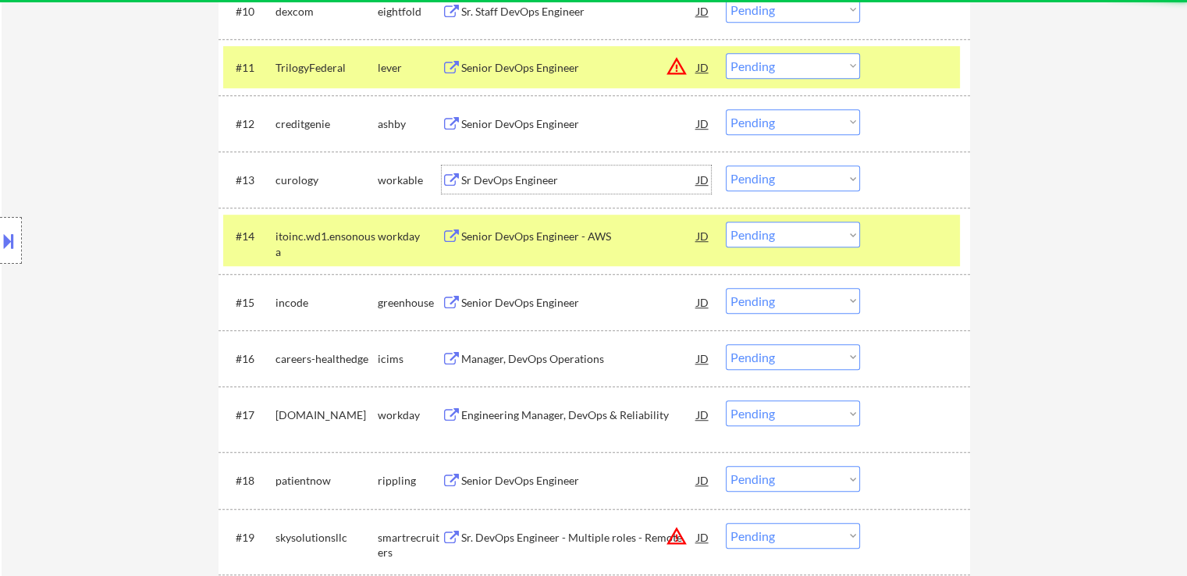
click at [513, 185] on div "Sr DevOps Engineer" at bounding box center [579, 181] width 236 height 16
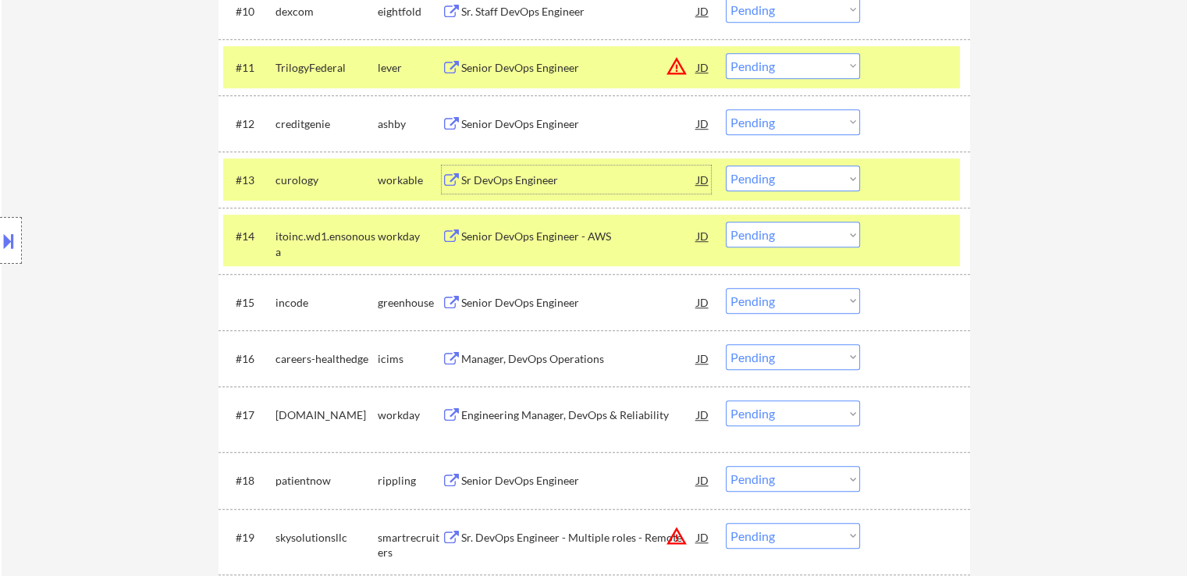
click at [479, 301] on div "Senior DevOps Engineer" at bounding box center [579, 303] width 236 height 16
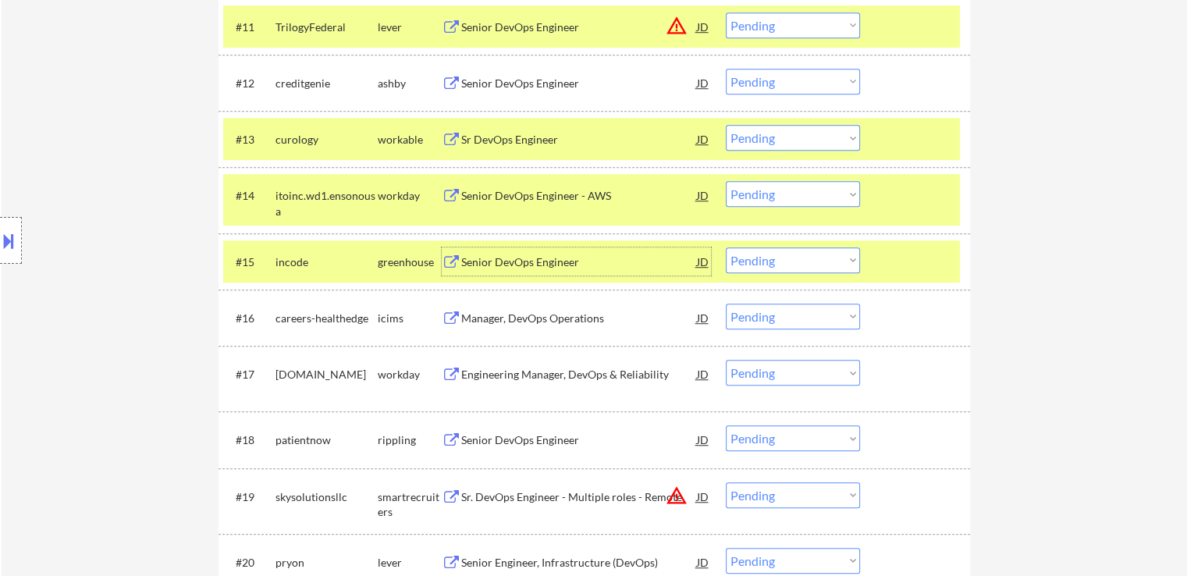
scroll to position [1171, 0]
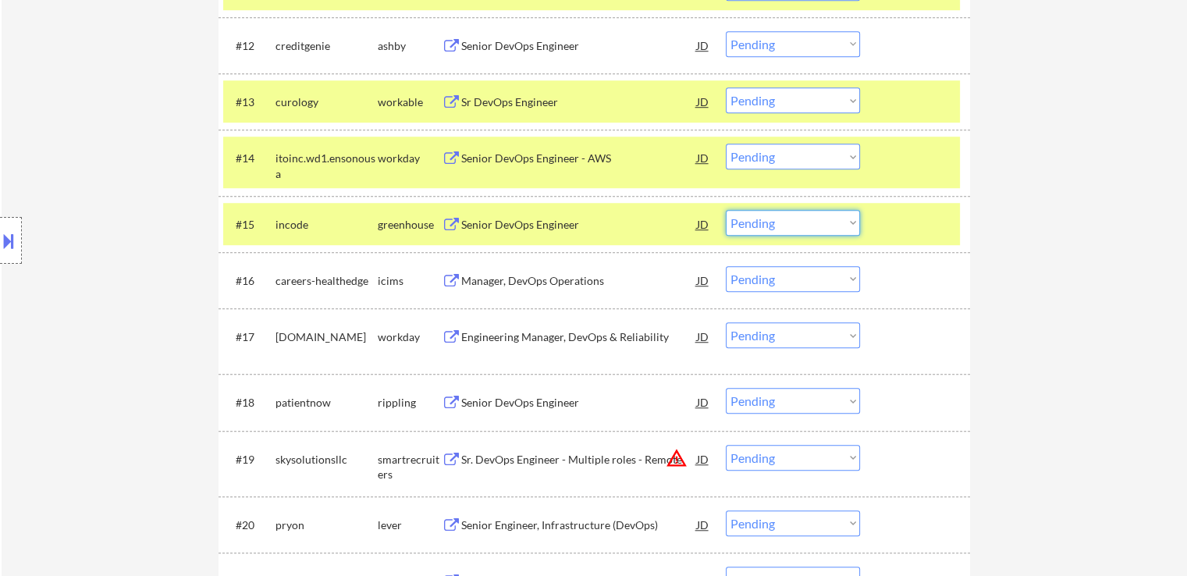
click at [793, 223] on select "Choose an option... Pending Applied Excluded (Questions) Excluded (Expired) Exc…" at bounding box center [793, 223] width 134 height 26
click at [726, 210] on select "Choose an option... Pending Applied Excluded (Questions) Excluded (Expired) Exc…" at bounding box center [793, 223] width 134 height 26
select select ""pending""
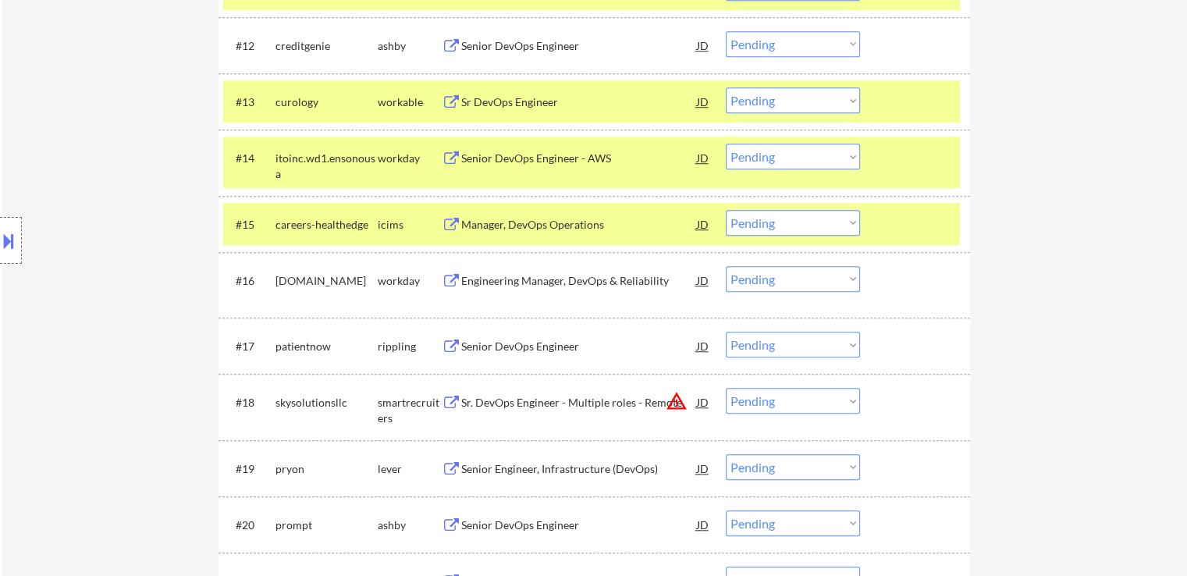
click at [776, 105] on select "Choose an option... Pending Applied Excluded (Questions) Excluded (Expired) Exc…" at bounding box center [793, 100] width 134 height 26
click at [726, 87] on select "Choose an option... Pending Applied Excluded (Questions) Excluded (Expired) Exc…" at bounding box center [793, 100] width 134 height 26
select select ""pending""
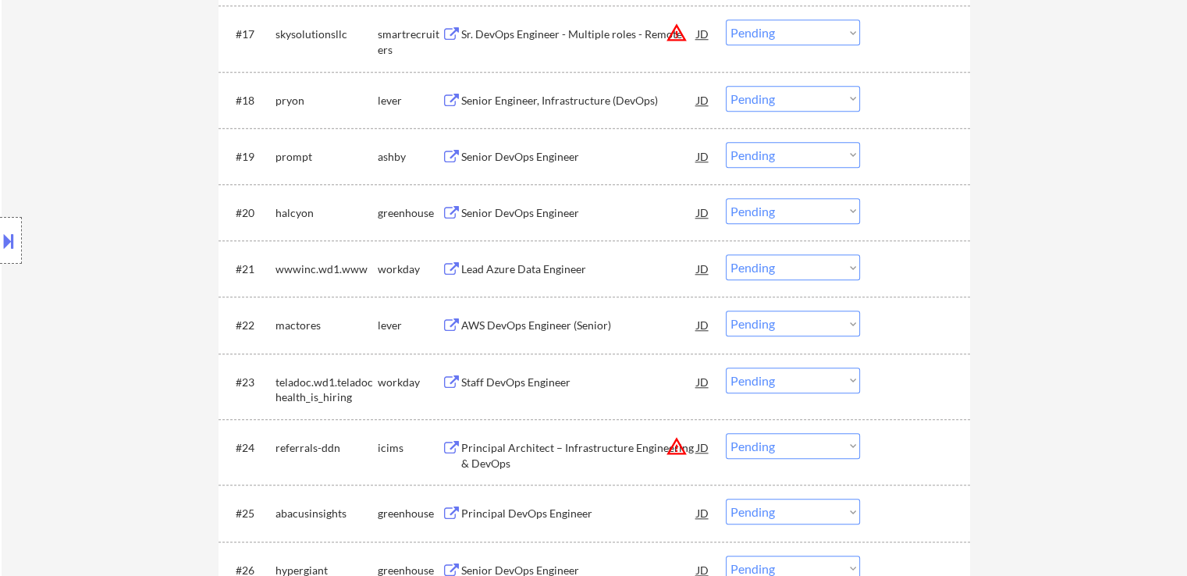
scroll to position [1327, 0]
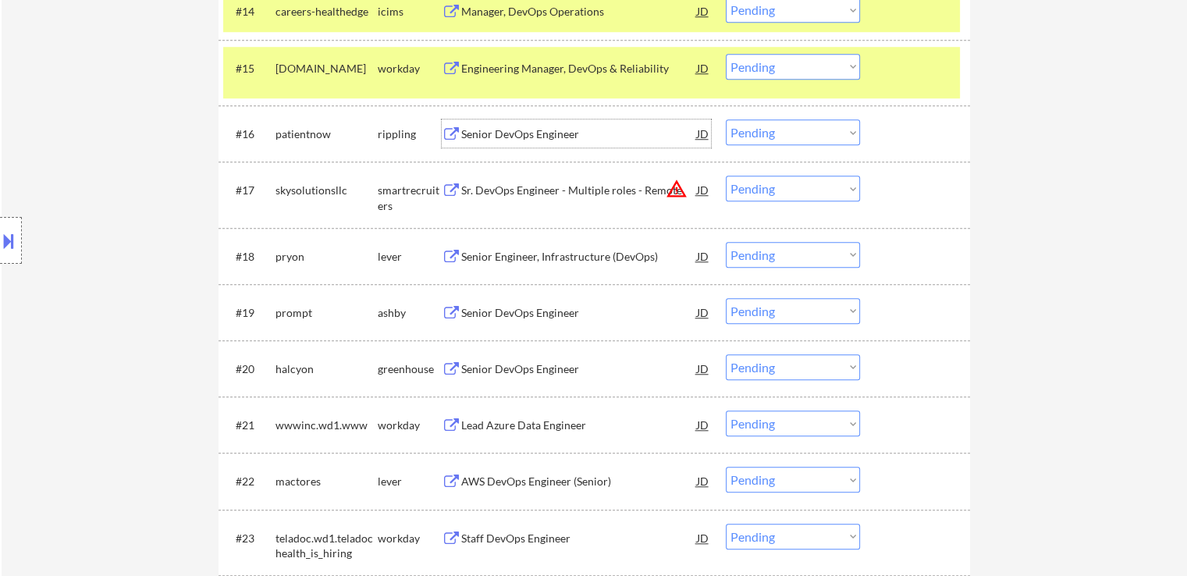
click at [505, 141] on div "Senior DevOps Engineer" at bounding box center [579, 133] width 236 height 28
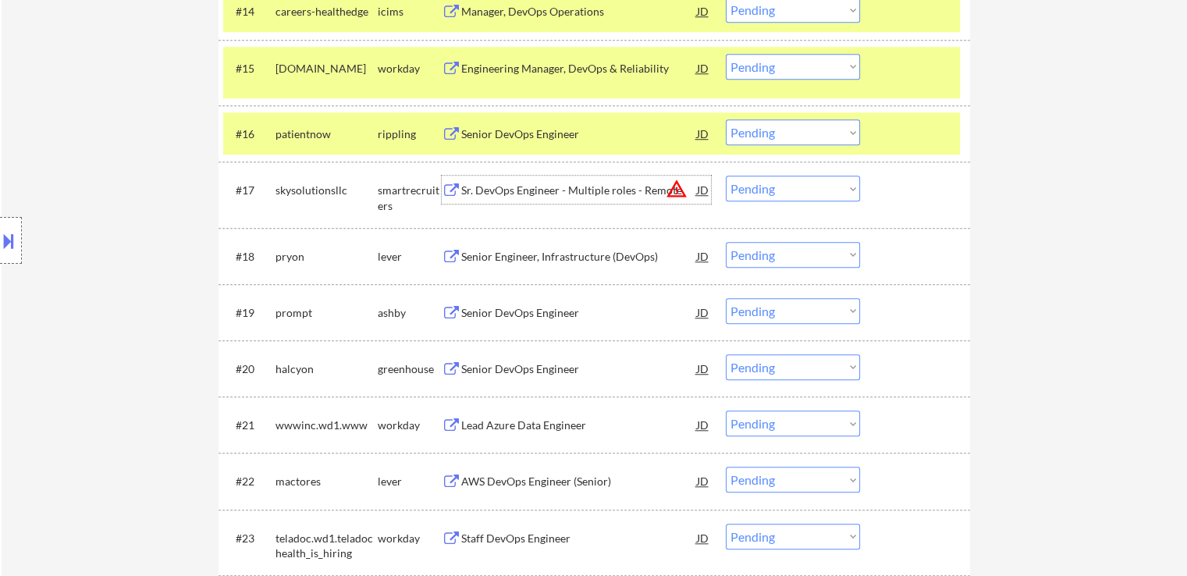
click at [538, 192] on div "Sr. DevOps Engineer - Multiple roles - Remote" at bounding box center [579, 191] width 236 height 16
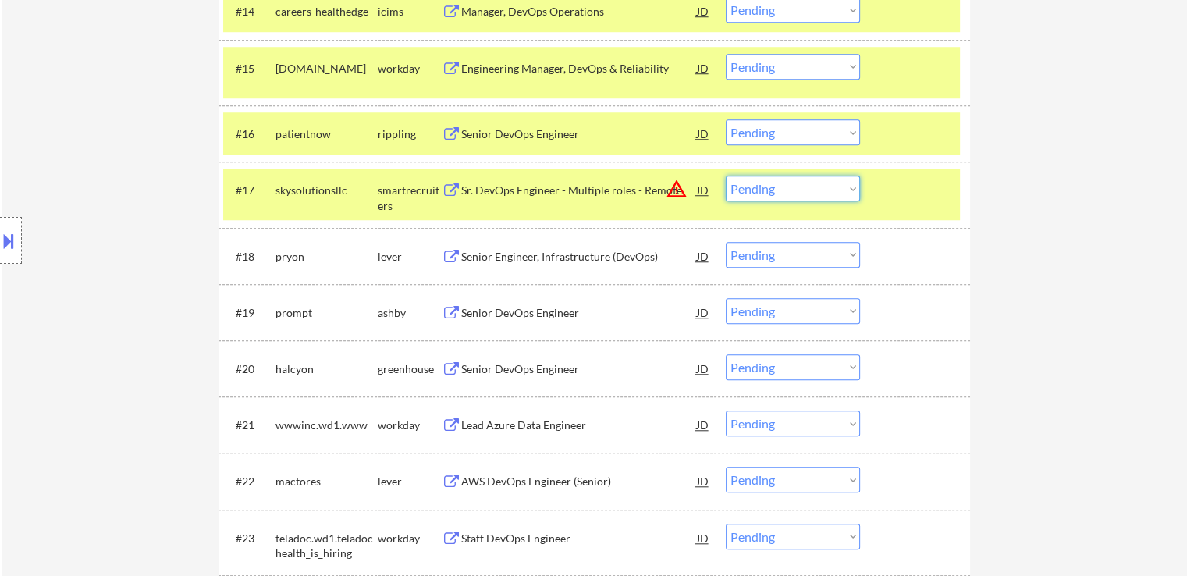
drag, startPoint x: 781, startPoint y: 177, endPoint x: 781, endPoint y: 201, distance: 23.4
click at [781, 177] on select "Choose an option... Pending Applied Excluded (Questions) Excluded (Expired) Exc…" at bounding box center [793, 189] width 134 height 26
click at [726, 176] on select "Choose an option... Pending Applied Excluded (Questions) Excluded (Expired) Exc…" at bounding box center [793, 189] width 134 height 26
select select ""pending""
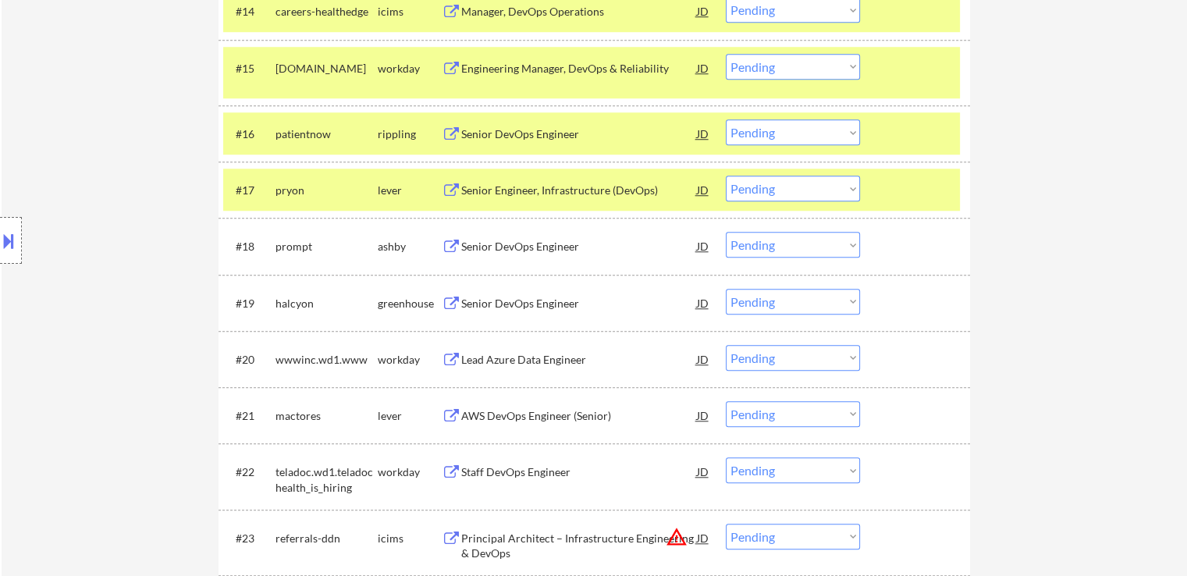
drag, startPoint x: 798, startPoint y: 132, endPoint x: 799, endPoint y: 141, distance: 9.5
click at [799, 131] on select "Choose an option... Pending Applied Excluded (Questions) Excluded (Expired) Exc…" at bounding box center [793, 132] width 134 height 26
click at [726, 119] on select "Choose an option... Pending Applied Excluded (Questions) Excluded (Expired) Exc…" at bounding box center [793, 132] width 134 height 26
click at [533, 187] on div "Senior Engineer, Infrastructure (DevOps)" at bounding box center [579, 191] width 236 height 16
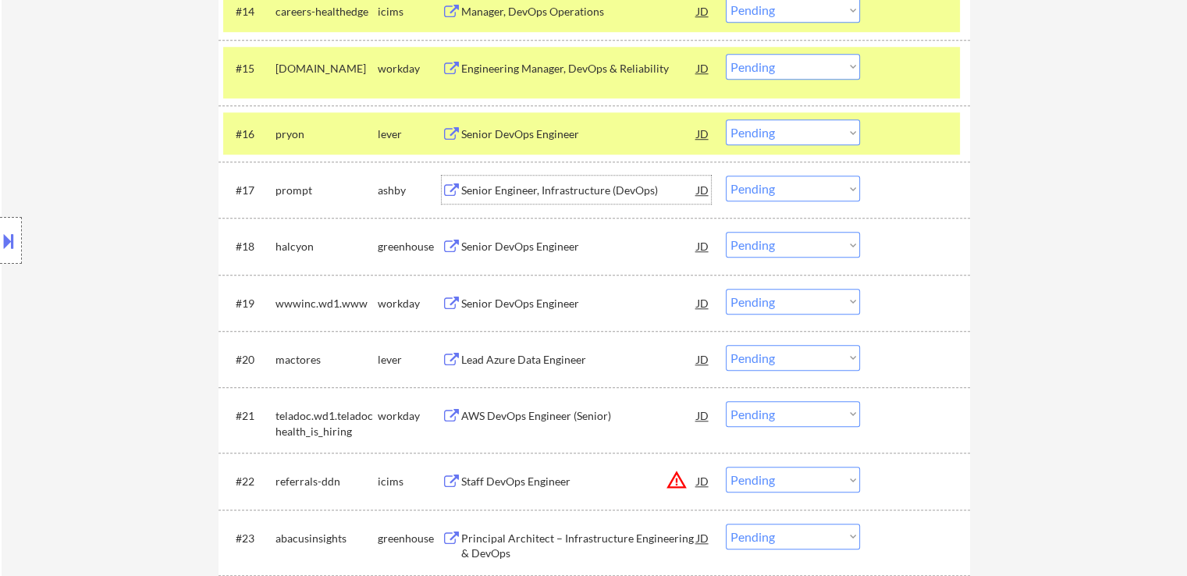
click at [784, 132] on select "Choose an option... Pending Applied Excluded (Questions) Excluded (Expired) Exc…" at bounding box center [793, 132] width 134 height 26
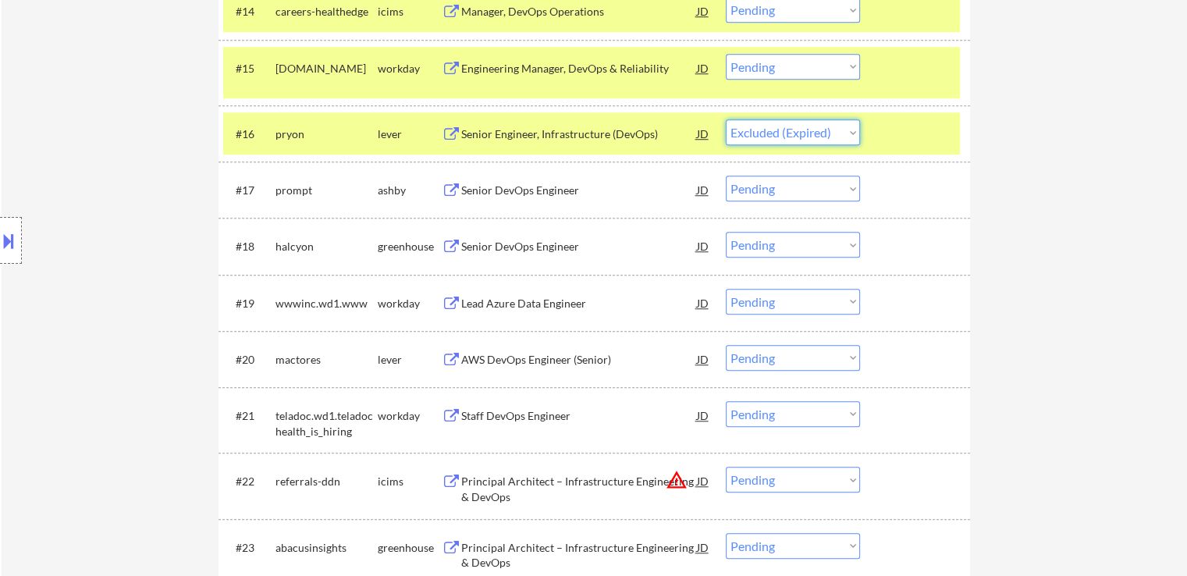
click at [726, 119] on select "Choose an option... Pending Applied Excluded (Questions) Excluded (Expired) Exc…" at bounding box center [793, 132] width 134 height 26
click at [497, 188] on div "Senior DevOps Engineer" at bounding box center [579, 191] width 236 height 16
select select ""pending""
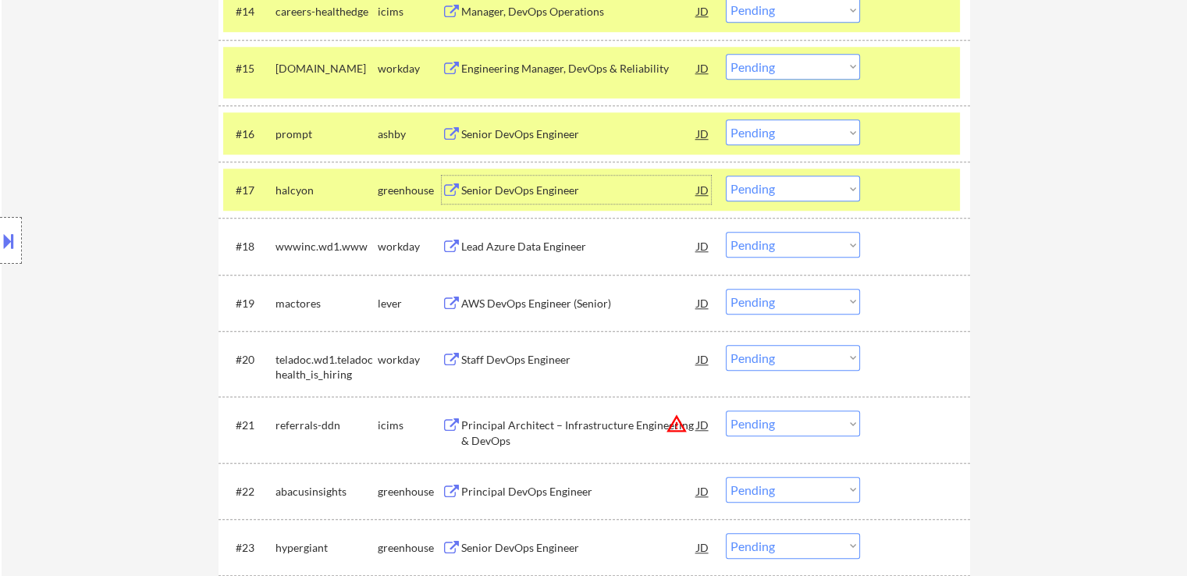
click at [766, 183] on select "Choose an option... Pending Applied Excluded (Questions) Excluded (Expired) Exc…" at bounding box center [793, 189] width 134 height 26
click at [726, 176] on select "Choose an option... Pending Applied Excluded (Questions) Excluded (Expired) Exc…" at bounding box center [793, 189] width 134 height 26
select select ""pending""
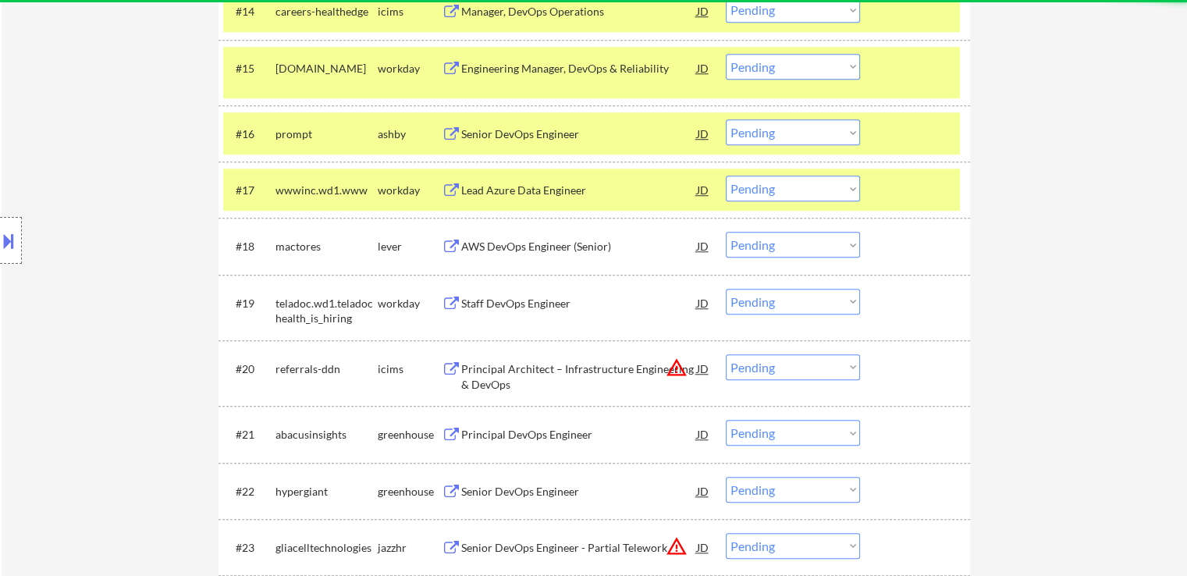
click at [484, 133] on div "Senior DevOps Engineer" at bounding box center [579, 134] width 236 height 16
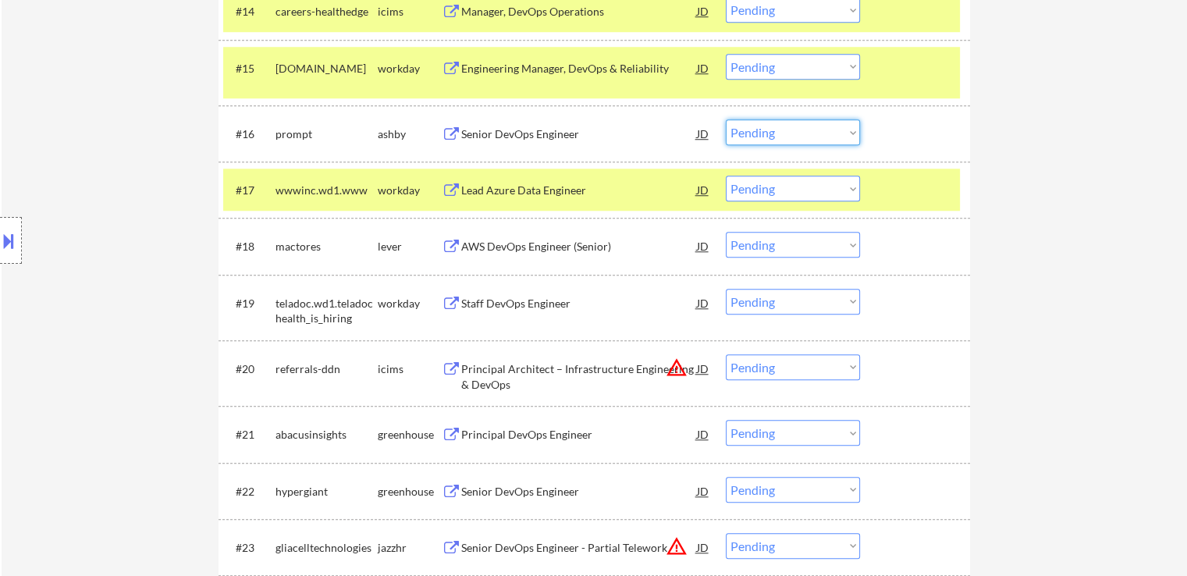
click at [773, 133] on select "Choose an option... Pending Applied Excluded (Questions) Excluded (Expired) Exc…" at bounding box center [793, 132] width 134 height 26
click at [726, 119] on select "Choose an option... Pending Applied Excluded (Questions) Excluded (Expired) Exc…" at bounding box center [793, 132] width 134 height 26
click at [488, 219] on div "#18 mactores lever AWS DevOps Engineer (Senior) JD warning_amber Choose an opti…" at bounding box center [595, 246] width 752 height 56
click at [495, 238] on div "AWS DevOps Engineer (Senior)" at bounding box center [579, 246] width 236 height 28
select select ""pending""
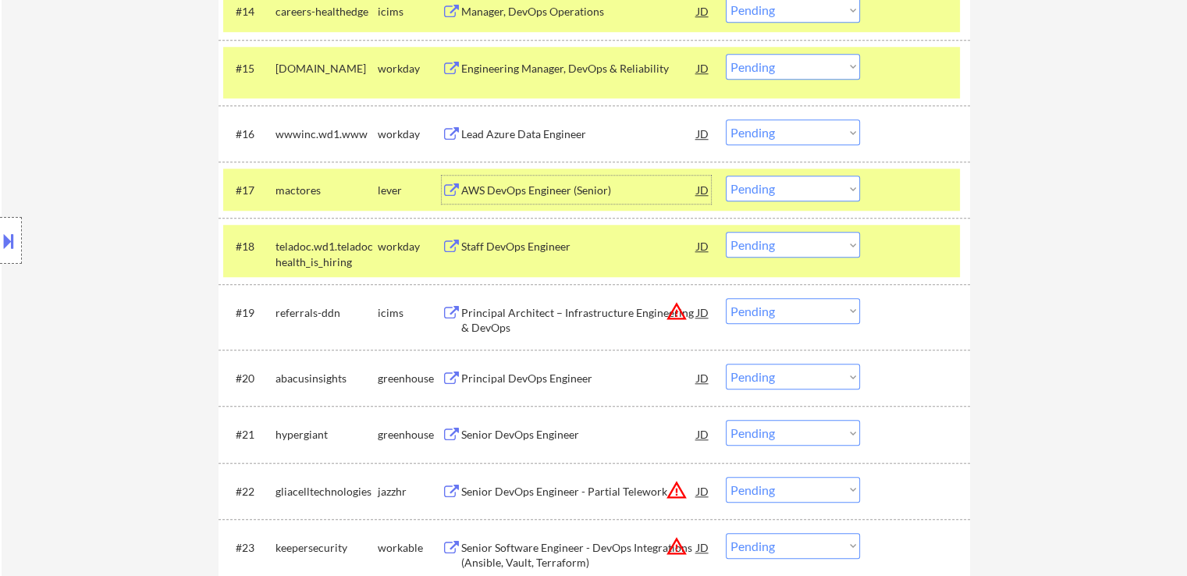
click at [548, 198] on div "AWS DevOps Engineer (Senior)" at bounding box center [579, 191] width 236 height 16
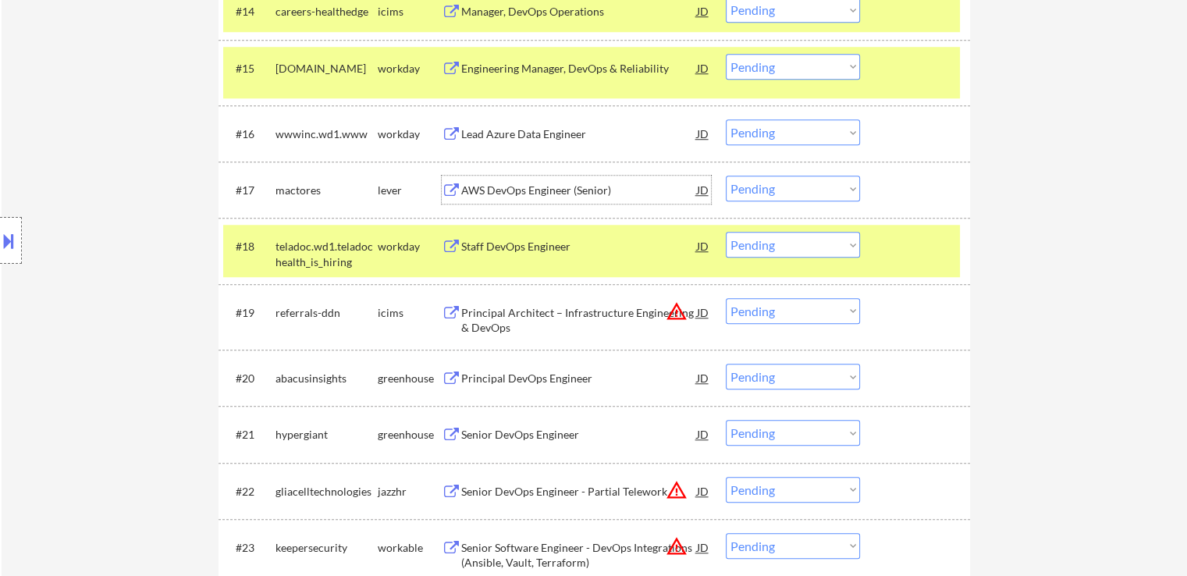
click at [787, 251] on select "Choose an option... Pending Applied Excluded (Questions) Excluded (Expired) Exc…" at bounding box center [793, 245] width 134 height 26
click at [726, 232] on select "Choose an option... Pending Applied Excluded (Questions) Excluded (Expired) Exc…" at bounding box center [793, 245] width 134 height 26
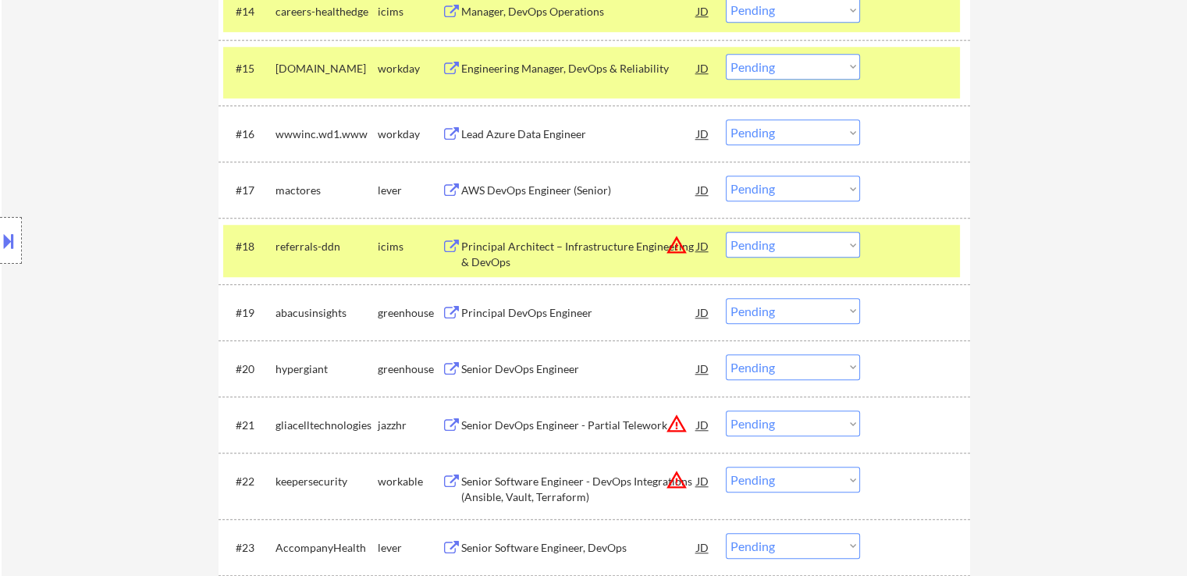
click at [796, 247] on select "Choose an option... Pending Applied Excluded (Questions) Excluded (Expired) Exc…" at bounding box center [793, 245] width 134 height 26
click at [726, 232] on select "Choose an option... Pending Applied Excluded (Questions) Excluded (Expired) Exc…" at bounding box center [793, 245] width 134 height 26
click at [518, 190] on div "AWS DevOps Engineer (Senior)" at bounding box center [579, 191] width 236 height 16
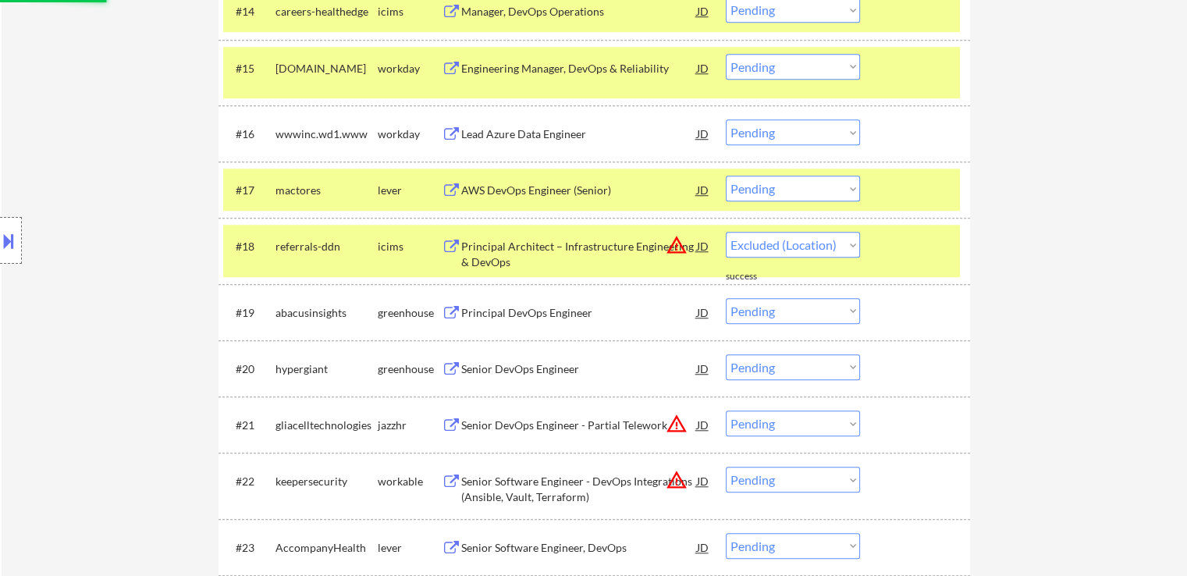
select select ""pending""
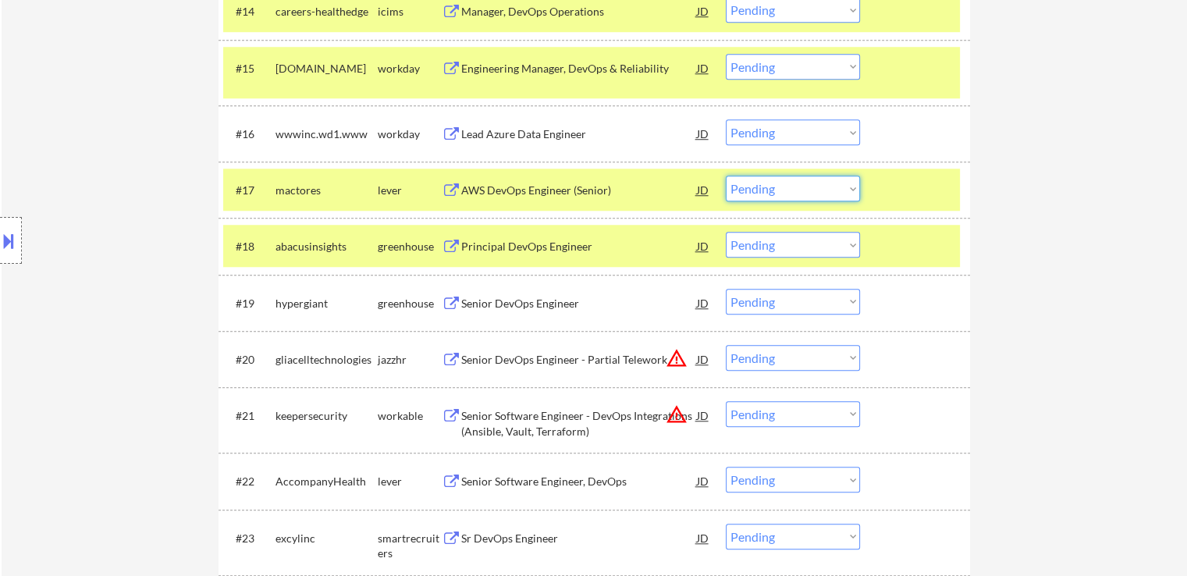
drag, startPoint x: 785, startPoint y: 192, endPoint x: 790, endPoint y: 200, distance: 9.5
click at [785, 192] on select "Choose an option... Pending Applied Excluded (Questions) Excluded (Expired) Exc…" at bounding box center [793, 189] width 134 height 26
click at [726, 176] on select "Choose an option... Pending Applied Excluded (Questions) Excluded (Expired) Exc…" at bounding box center [793, 189] width 134 height 26
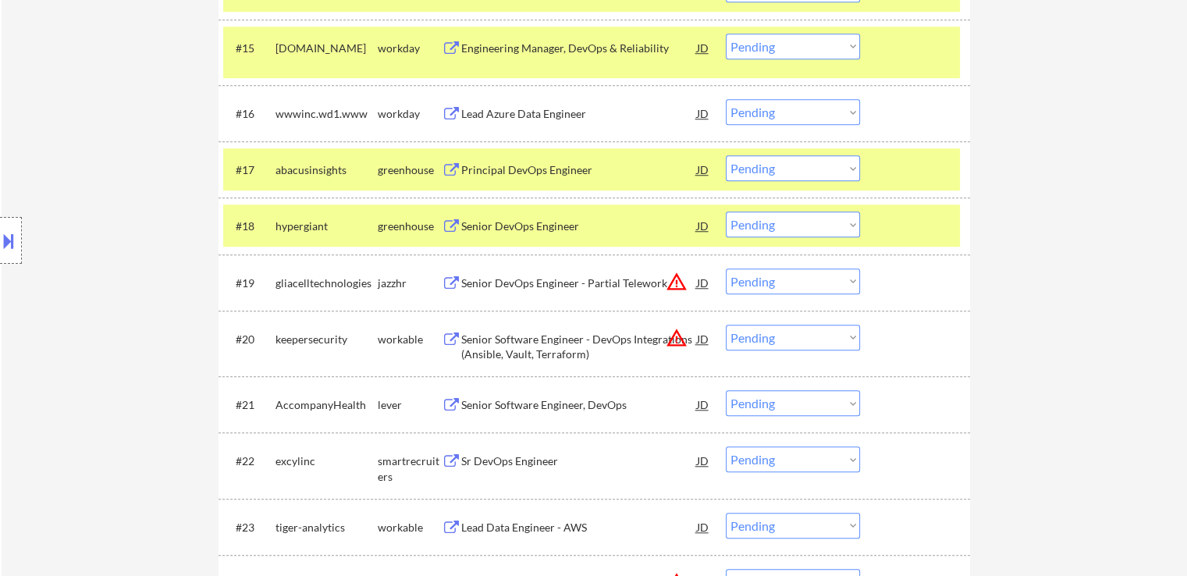
scroll to position [1405, 0]
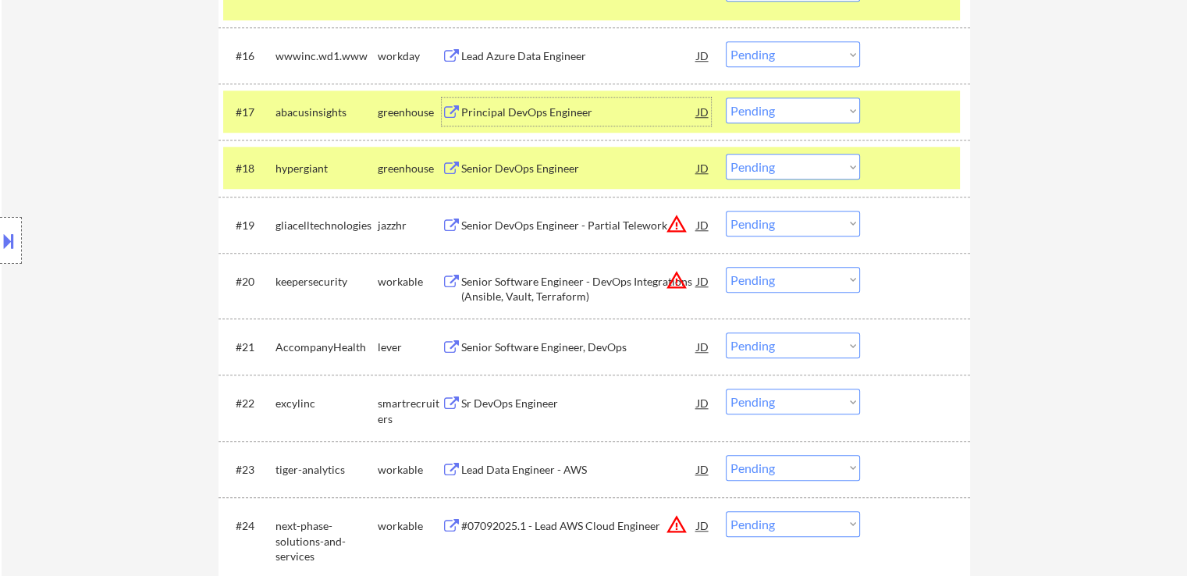
click at [475, 107] on div "Principal DevOps Engineer" at bounding box center [579, 113] width 236 height 16
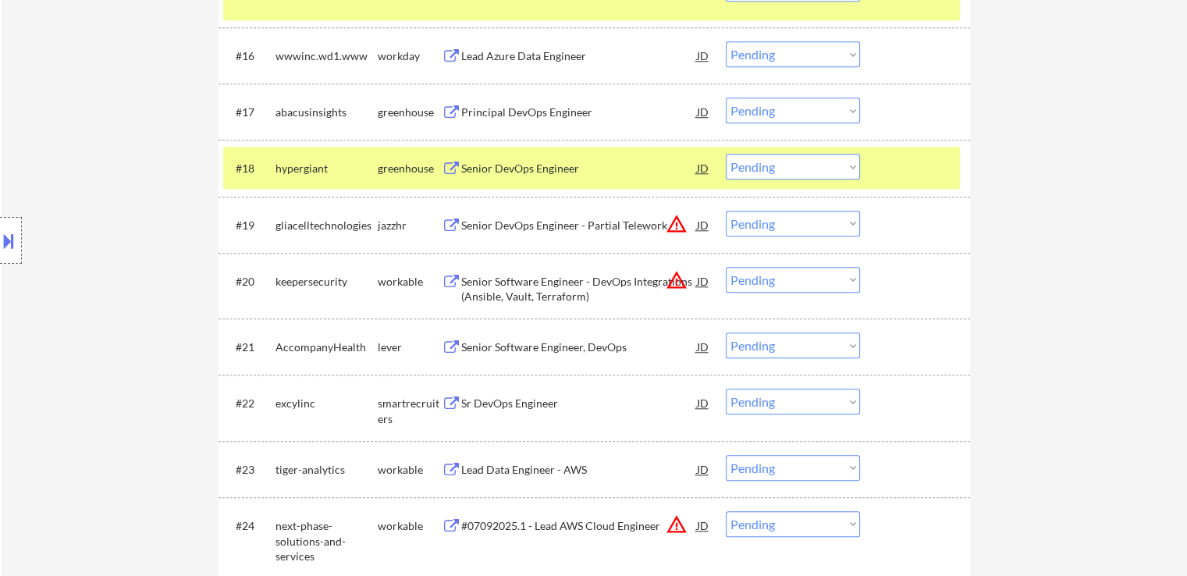
click at [491, 173] on div "Senior DevOps Engineer" at bounding box center [579, 169] width 236 height 16
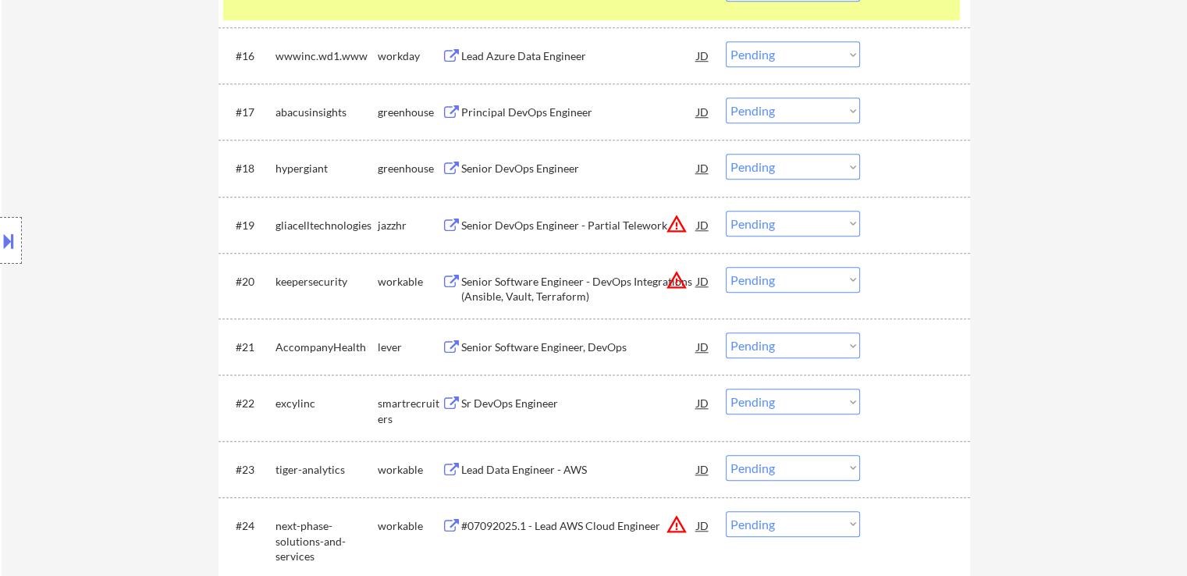
click at [500, 344] on div "Senior Software Engineer, DevOps" at bounding box center [579, 348] width 236 height 16
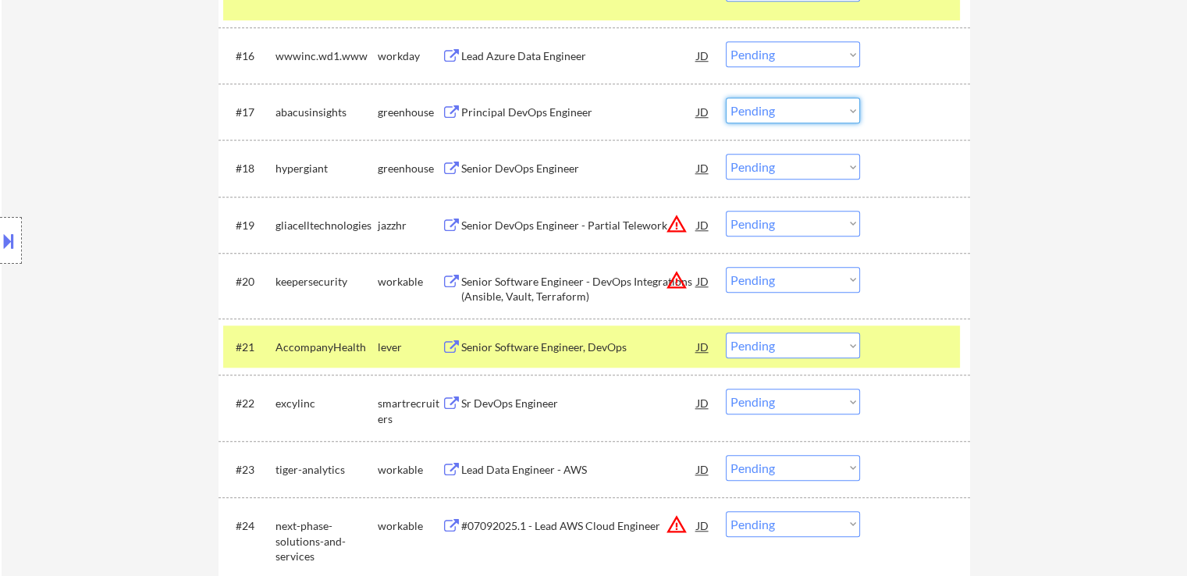
click at [800, 113] on select "Choose an option... Pending Applied Excluded (Questions) Excluded (Expired) Exc…" at bounding box center [793, 111] width 134 height 26
click at [726, 98] on select "Choose an option... Pending Applied Excluded (Questions) Excluded (Expired) Exc…" at bounding box center [793, 111] width 134 height 26
select select ""pending""
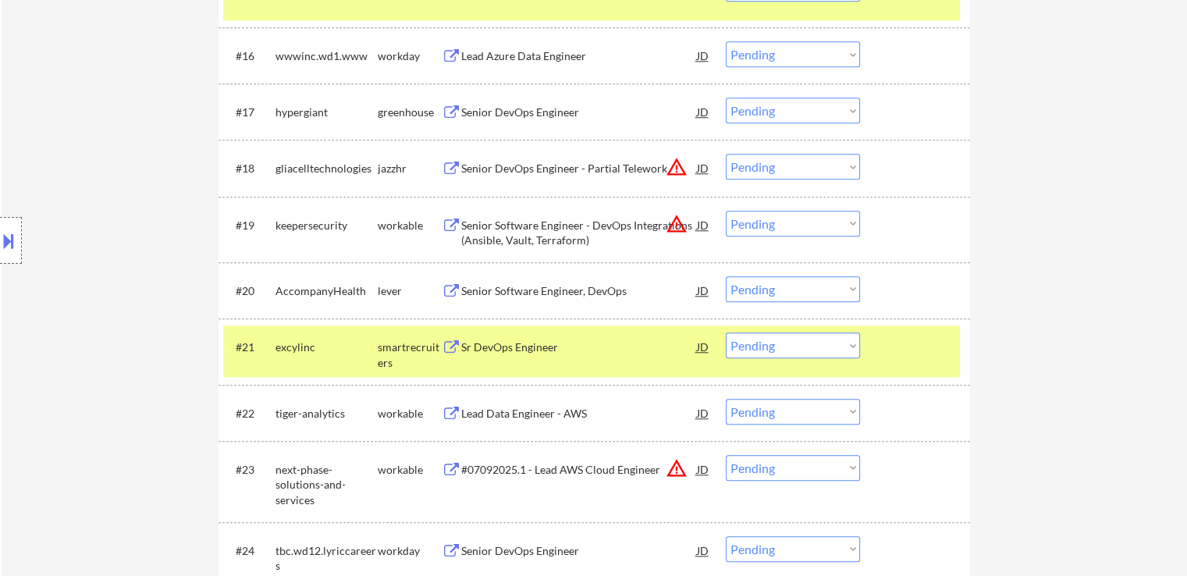
click at [753, 168] on select "Choose an option... Pending Applied Excluded (Questions) Excluded (Expired) Exc…" at bounding box center [793, 167] width 134 height 26
click at [726, 154] on select "Choose an option... Pending Applied Excluded (Questions) Excluded (Expired) Exc…" at bounding box center [793, 167] width 134 height 26
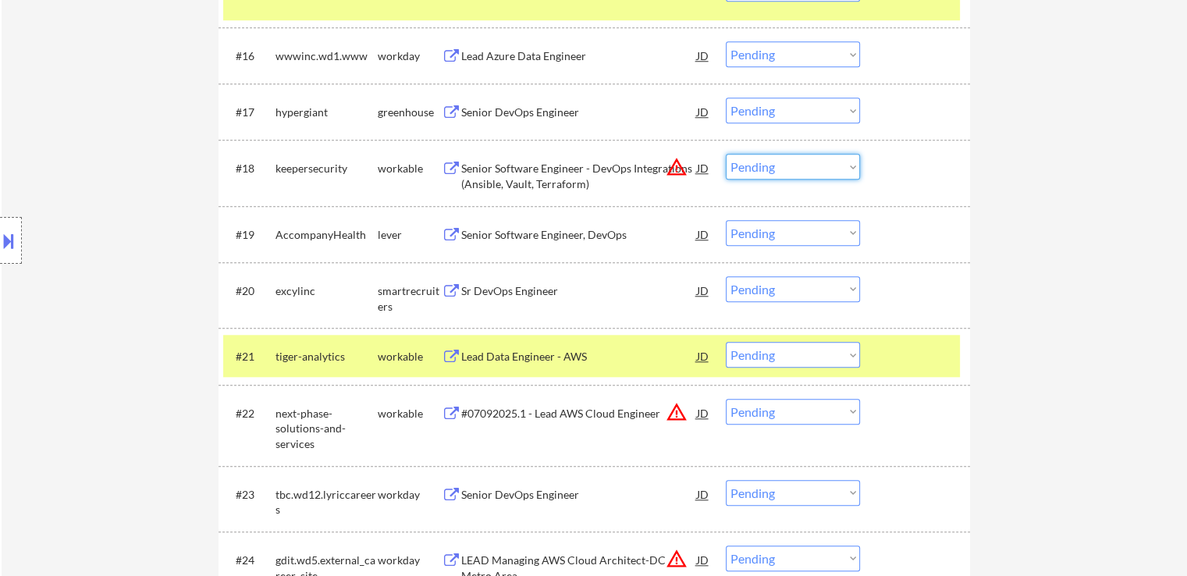
click at [782, 165] on select "Choose an option... Pending Applied Excluded (Questions) Excluded (Expired) Exc…" at bounding box center [793, 167] width 134 height 26
click at [726, 154] on select "Choose an option... Pending Applied Excluded (Questions) Excluded (Expired) Exc…" at bounding box center [793, 167] width 134 height 26
click at [524, 242] on div "Senior Software Engineer, DevOps" at bounding box center [579, 234] width 236 height 28
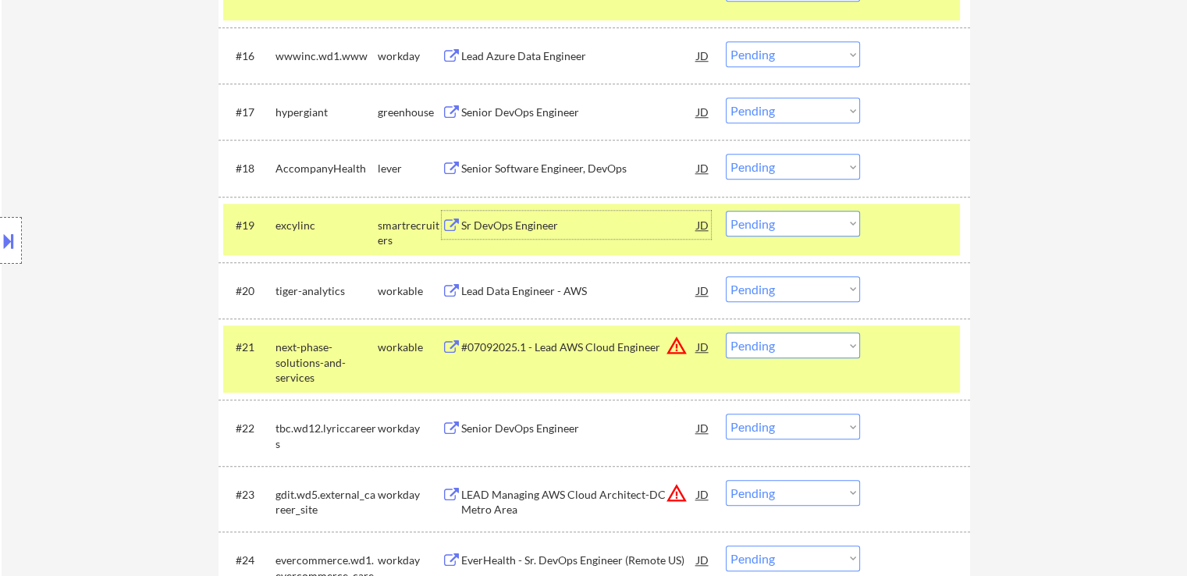
click at [784, 163] on select "Choose an option... Pending Applied Excluded (Questions) Excluded (Expired) Exc…" at bounding box center [793, 167] width 134 height 26
click at [726, 154] on select "Choose an option... Pending Applied Excluded (Questions) Excluded (Expired) Exc…" at bounding box center [793, 167] width 134 height 26
select select ""pending""
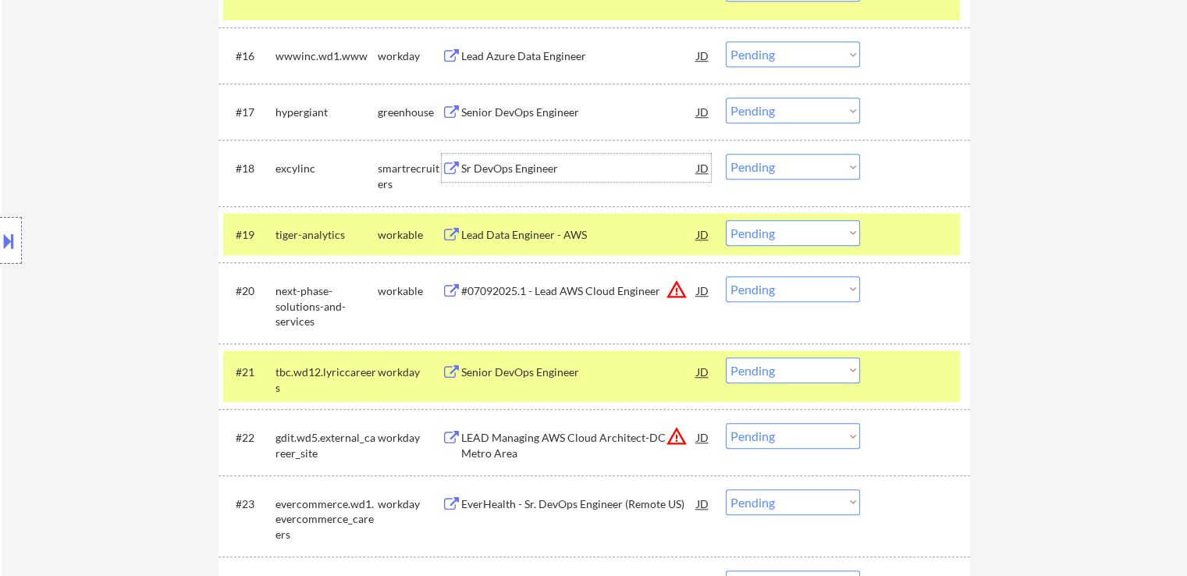
click at [497, 161] on div "Sr DevOps Engineer" at bounding box center [579, 169] width 236 height 16
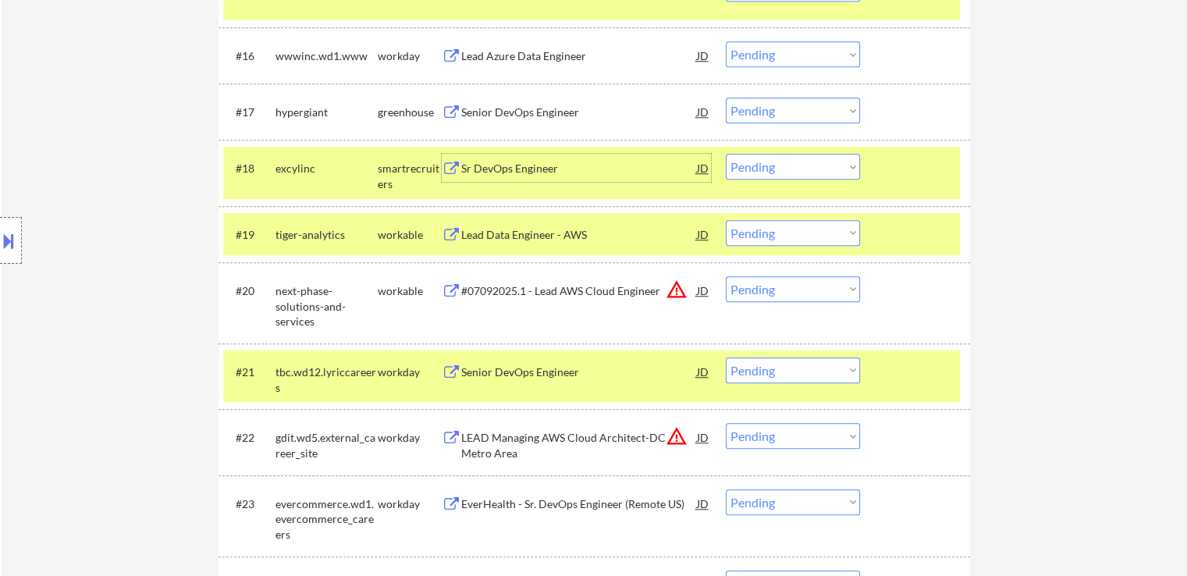
click at [835, 109] on select "Choose an option... Pending Applied Excluded (Questions) Excluded (Expired) Exc…" at bounding box center [793, 111] width 134 height 26
click at [726, 98] on select "Choose an option... Pending Applied Excluded (Questions) Excluded (Expired) Exc…" at bounding box center [793, 111] width 134 height 26
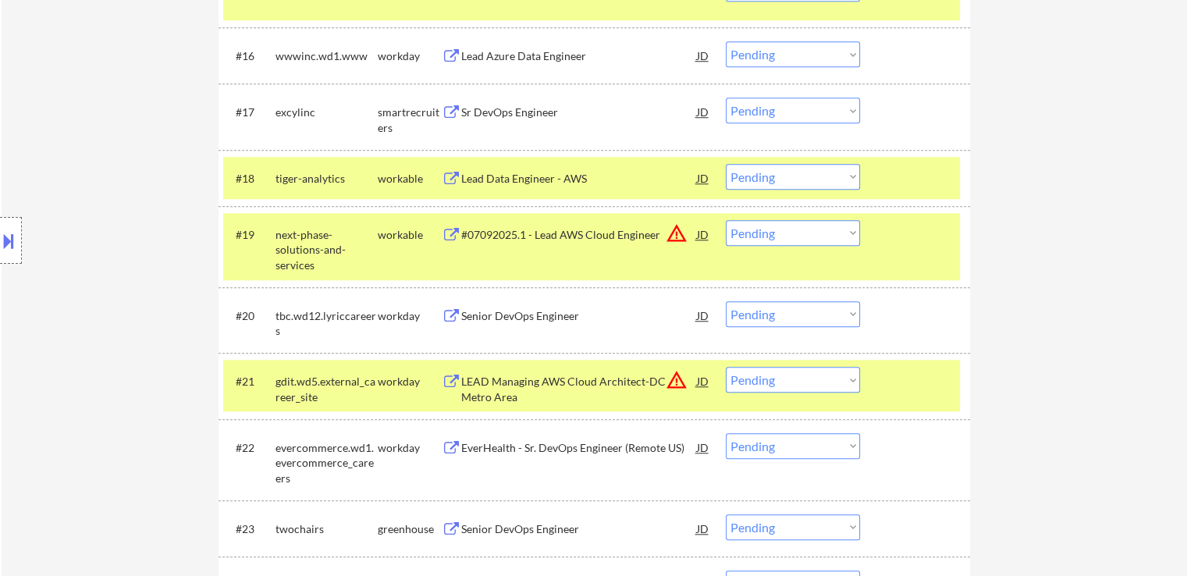
click at [787, 101] on select "Choose an option... Pending Applied Excluded (Questions) Excluded (Expired) Exc…" at bounding box center [793, 111] width 134 height 26
click at [726, 98] on select "Choose an option... Pending Applied Excluded (Questions) Excluded (Expired) Exc…" at bounding box center [793, 111] width 134 height 26
click at [562, 185] on div "Lead Data Engineer - AWS" at bounding box center [579, 179] width 236 height 16
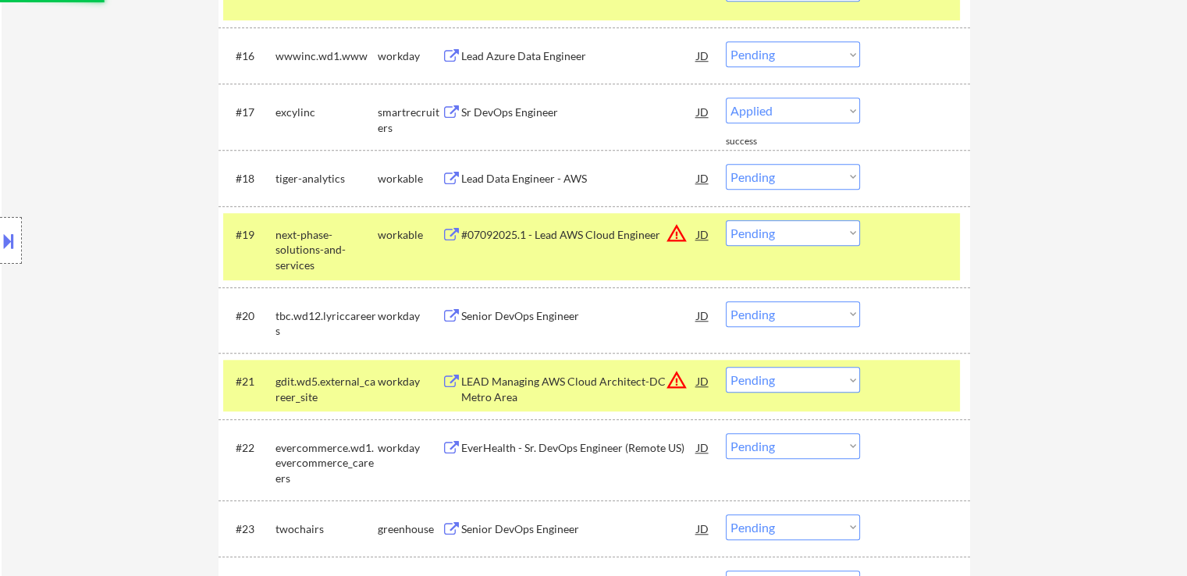
select select ""pending""
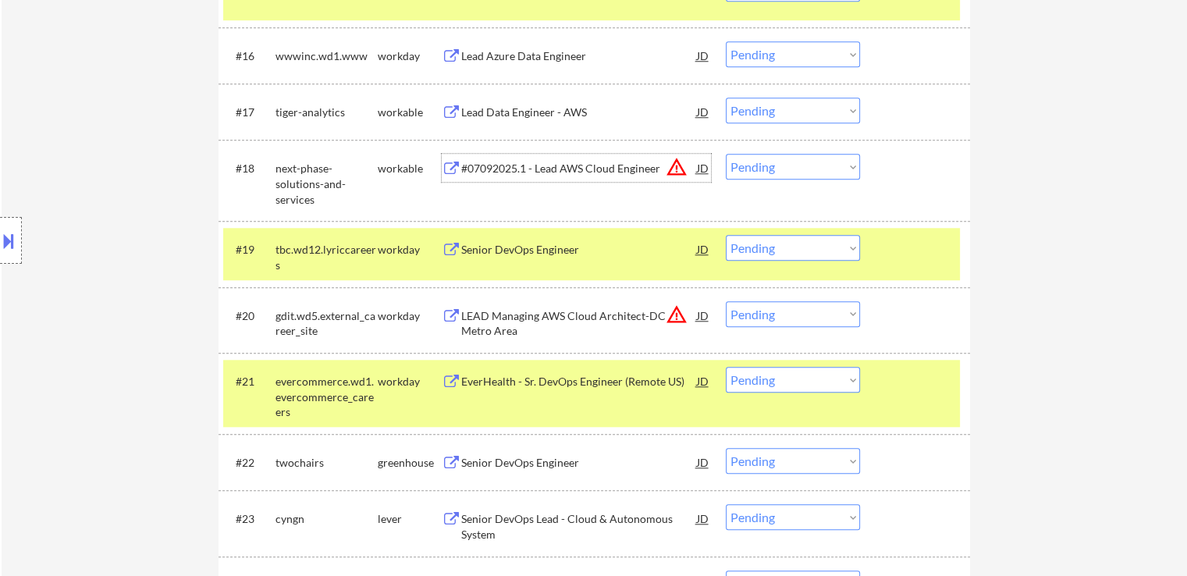
click at [553, 162] on div "#07092025.1 - Lead AWS Cloud Engineer" at bounding box center [579, 169] width 236 height 16
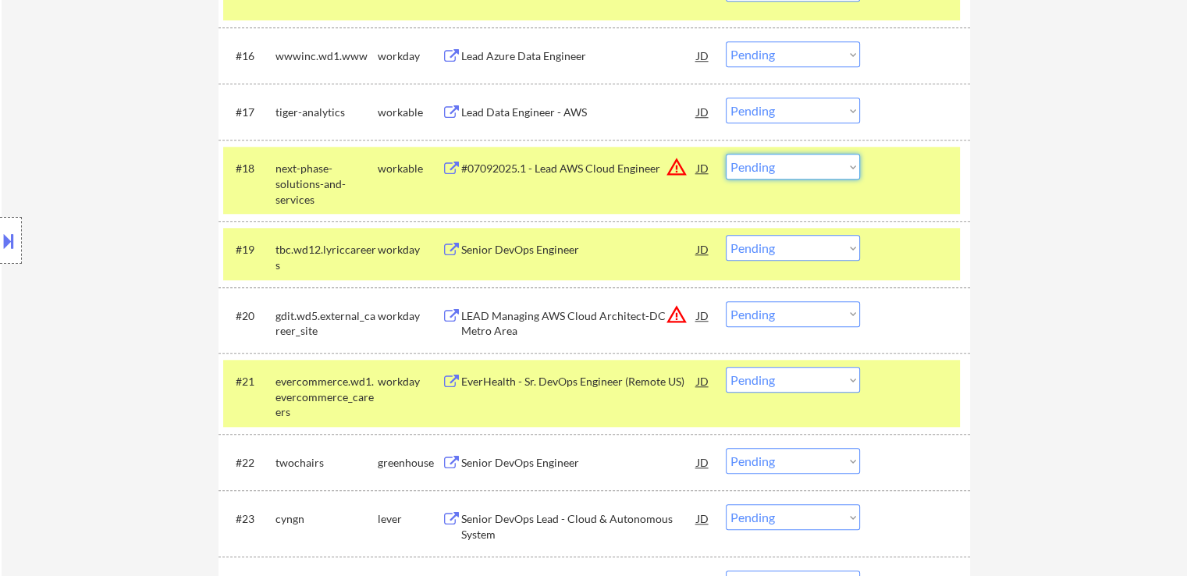
click at [796, 170] on select "Choose an option... Pending Applied Excluded (Questions) Excluded (Expired) Exc…" at bounding box center [793, 167] width 134 height 26
click at [726, 154] on select "Choose an option... Pending Applied Excluded (Questions) Excluded (Expired) Exc…" at bounding box center [793, 167] width 134 height 26
select select ""pending""
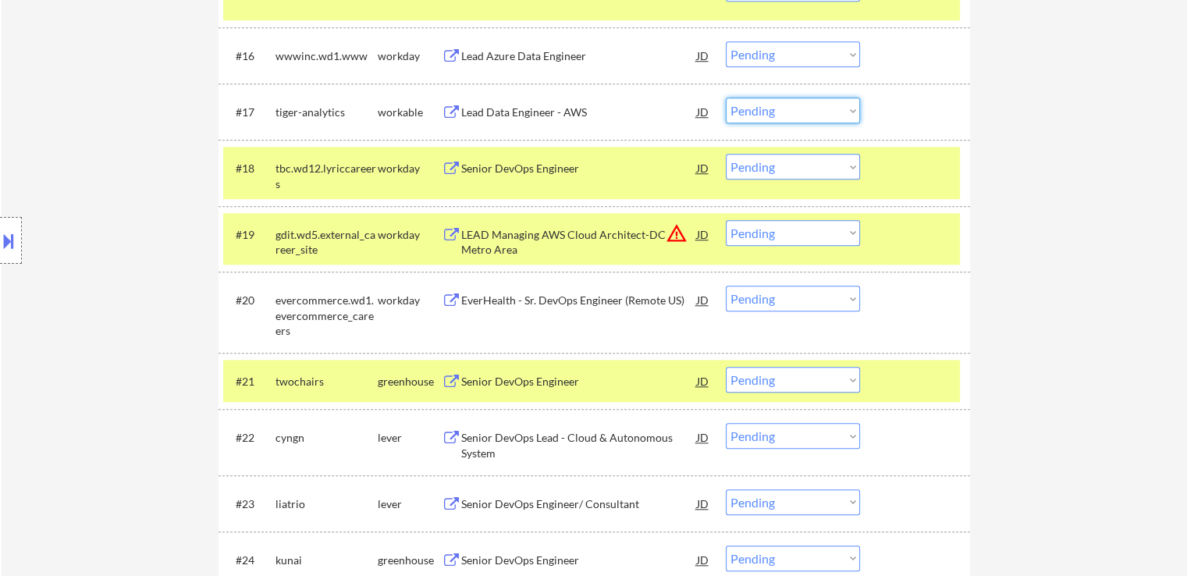
click at [759, 119] on select "Choose an option... Pending Applied Excluded (Questions) Excluded (Expired) Exc…" at bounding box center [793, 111] width 134 height 26
click at [726, 98] on select "Choose an option... Pending Applied Excluded (Questions) Excluded (Expired) Exc…" at bounding box center [793, 111] width 134 height 26
select select ""pending""
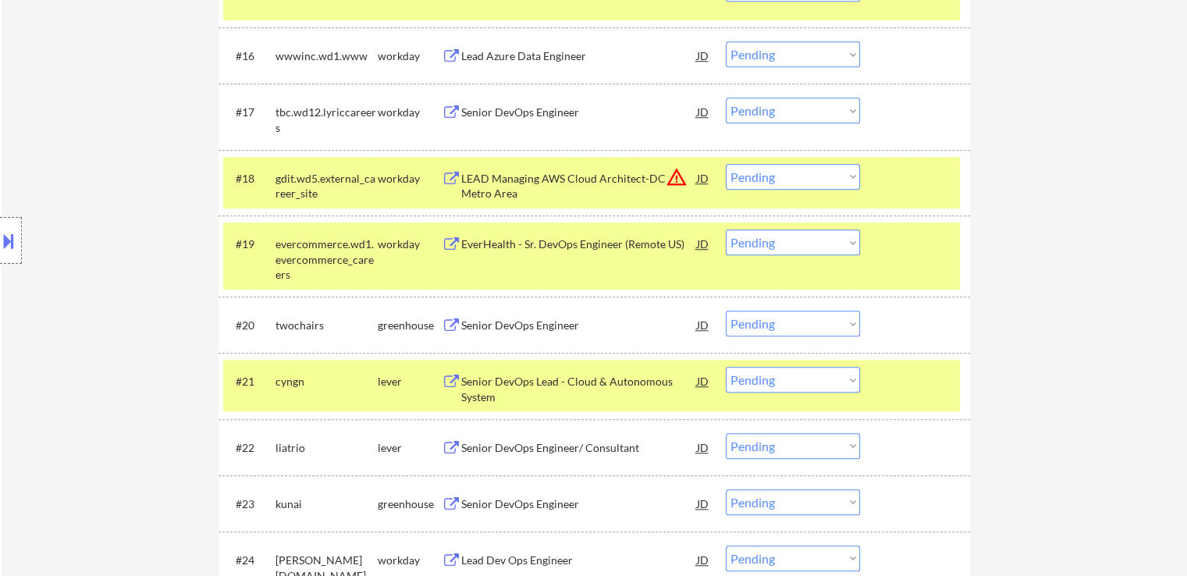
click at [797, 166] on select "Choose an option... Pending Applied Excluded (Questions) Excluded (Expired) Exc…" at bounding box center [793, 177] width 134 height 26
click at [726, 164] on select "Choose an option... Pending Applied Excluded (Questions) Excluded (Expired) Exc…" at bounding box center [793, 177] width 134 height 26
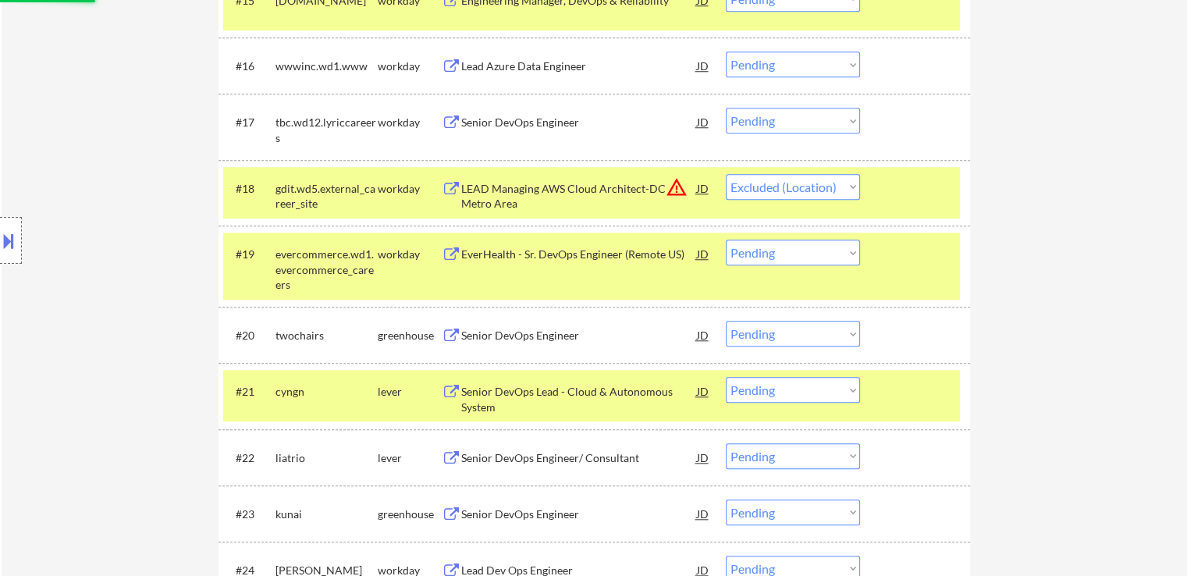
scroll to position [1249, 0]
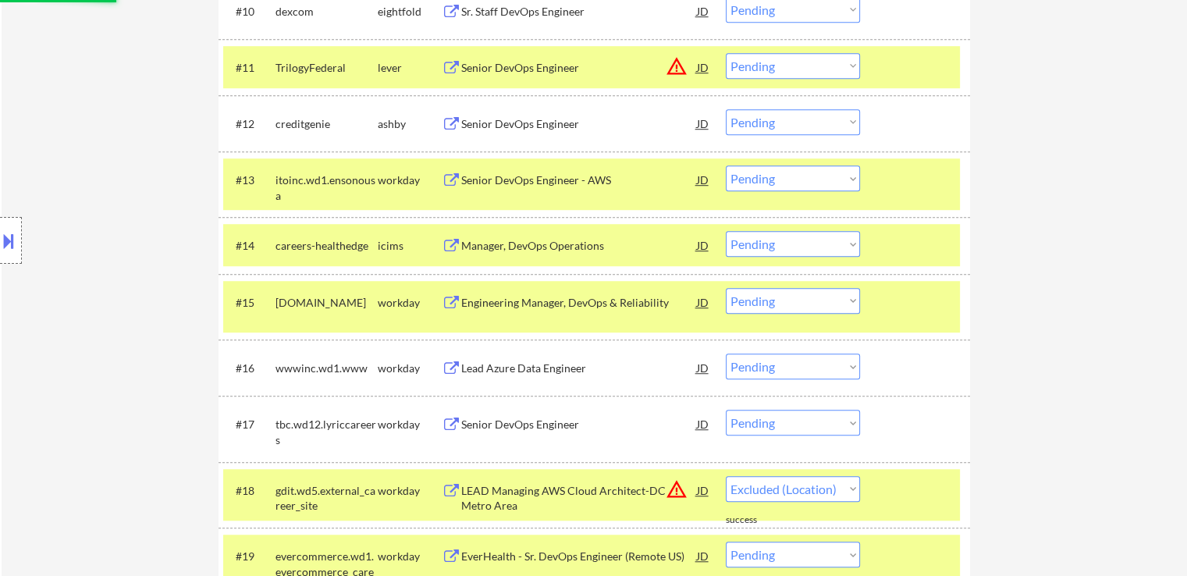
select select ""pending""
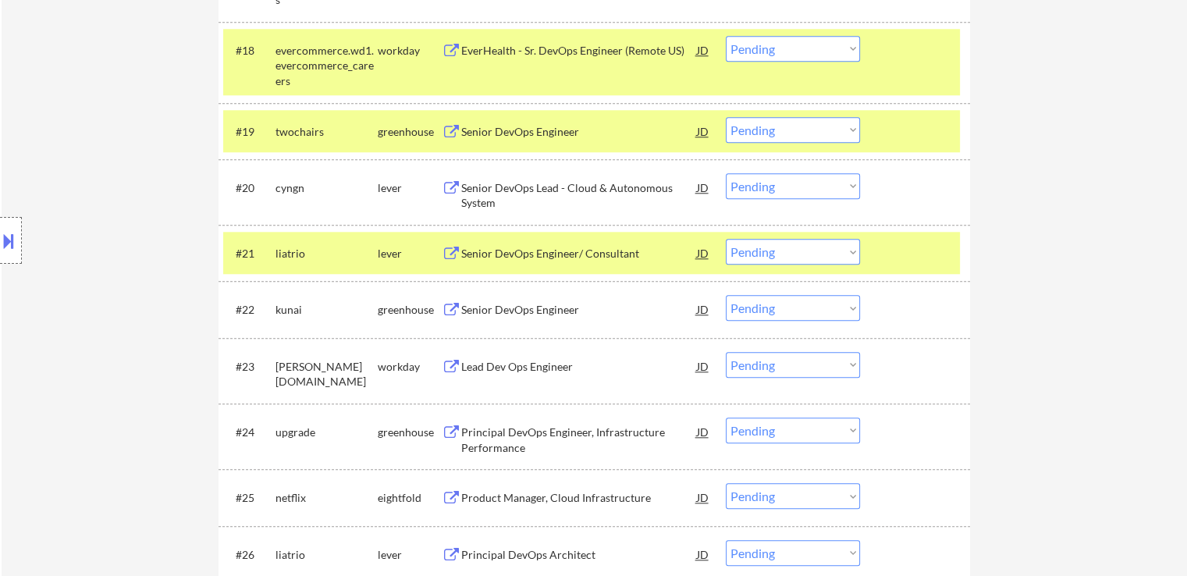
scroll to position [1561, 0]
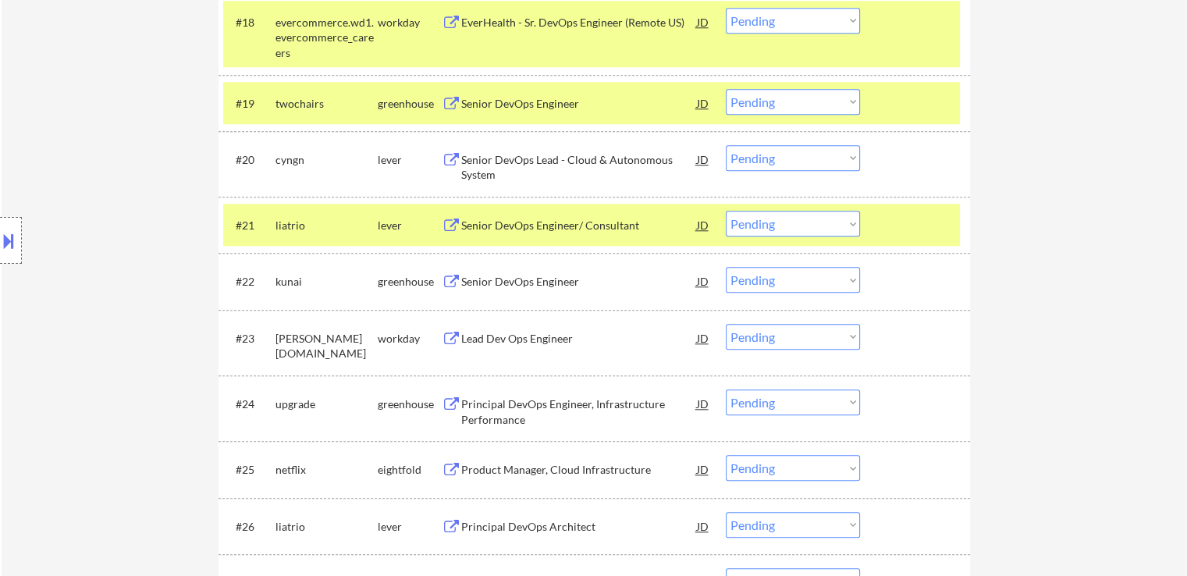
click at [490, 100] on div "Senior DevOps Engineer" at bounding box center [579, 104] width 236 height 16
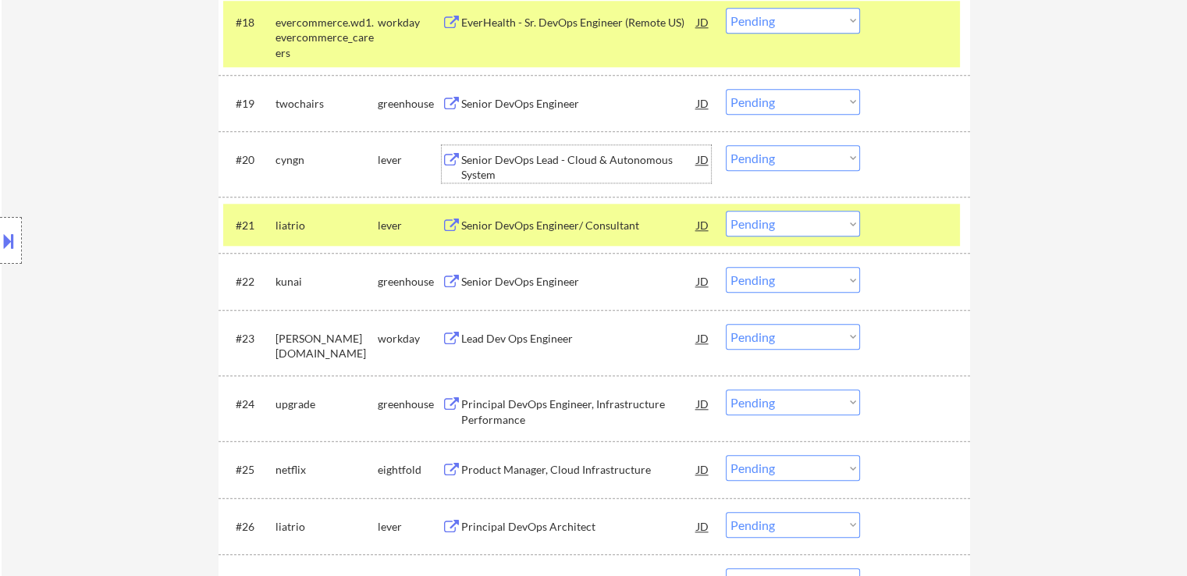
click at [475, 162] on div "Senior DevOps Lead - Cloud & Autonomous System" at bounding box center [579, 167] width 236 height 30
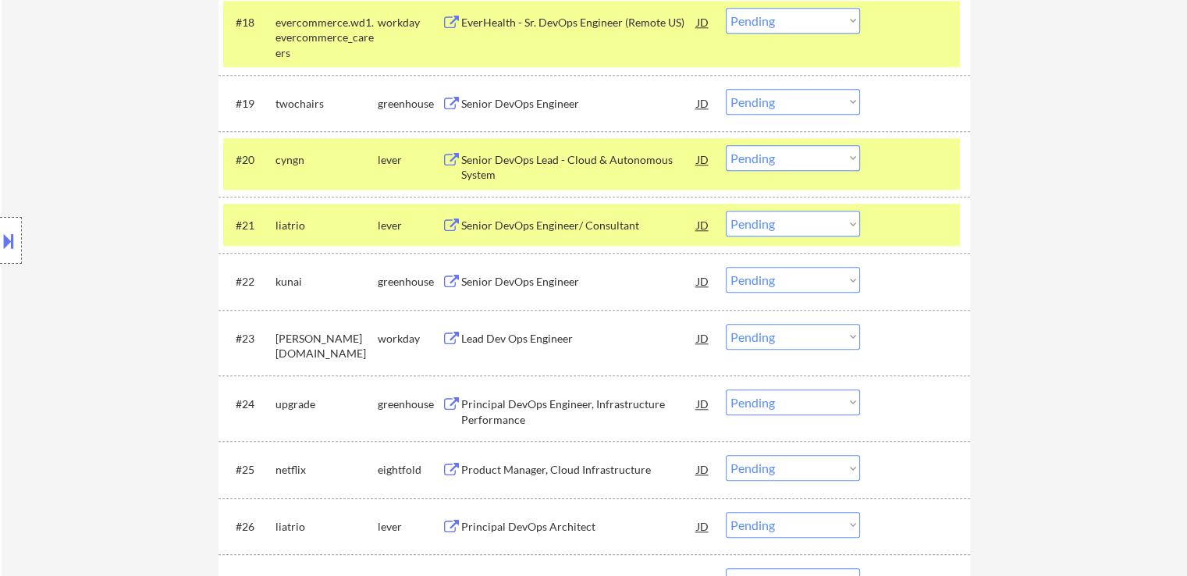
click at [475, 213] on div "Senior DevOps Engineer/ Consultant" at bounding box center [579, 225] width 236 height 28
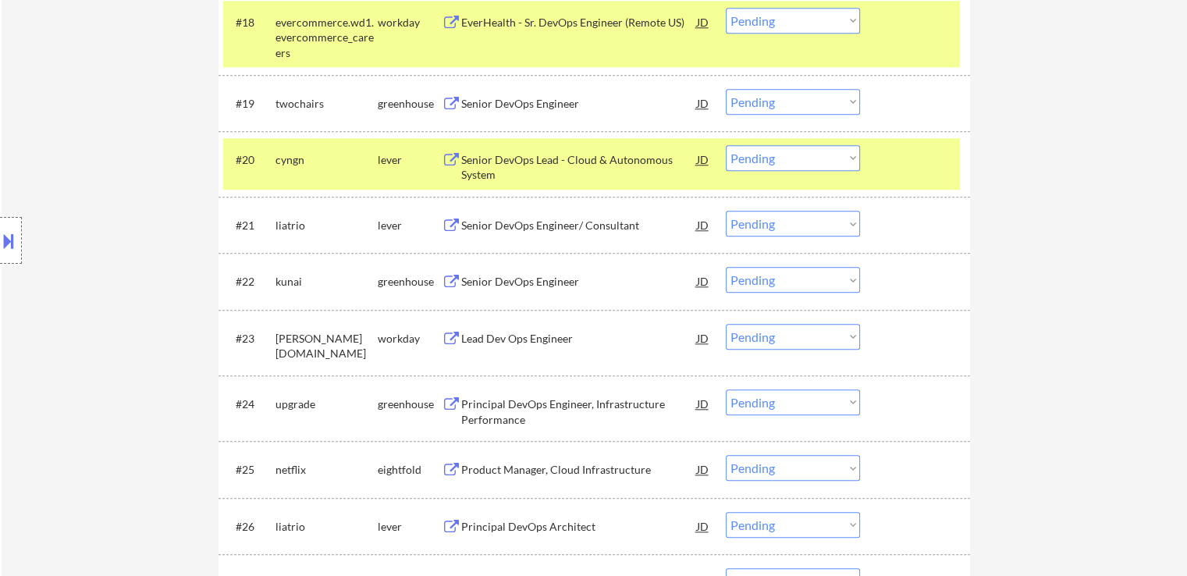
click at [493, 179] on div "Senior DevOps Lead - Cloud & Autonomous System" at bounding box center [579, 167] width 236 height 30
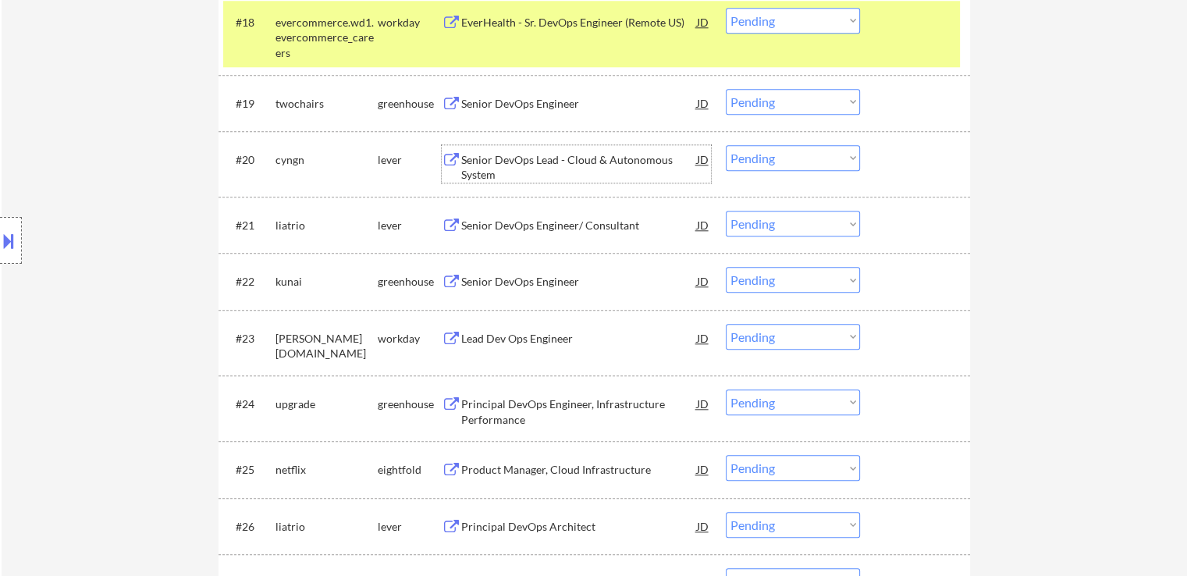
click at [775, 162] on select "Choose an option... Pending Applied Excluded (Questions) Excluded (Expired) Exc…" at bounding box center [793, 158] width 134 height 26
click at [726, 145] on select "Choose an option... Pending Applied Excluded (Questions) Excluded (Expired) Exc…" at bounding box center [793, 158] width 134 height 26
select select ""pending""
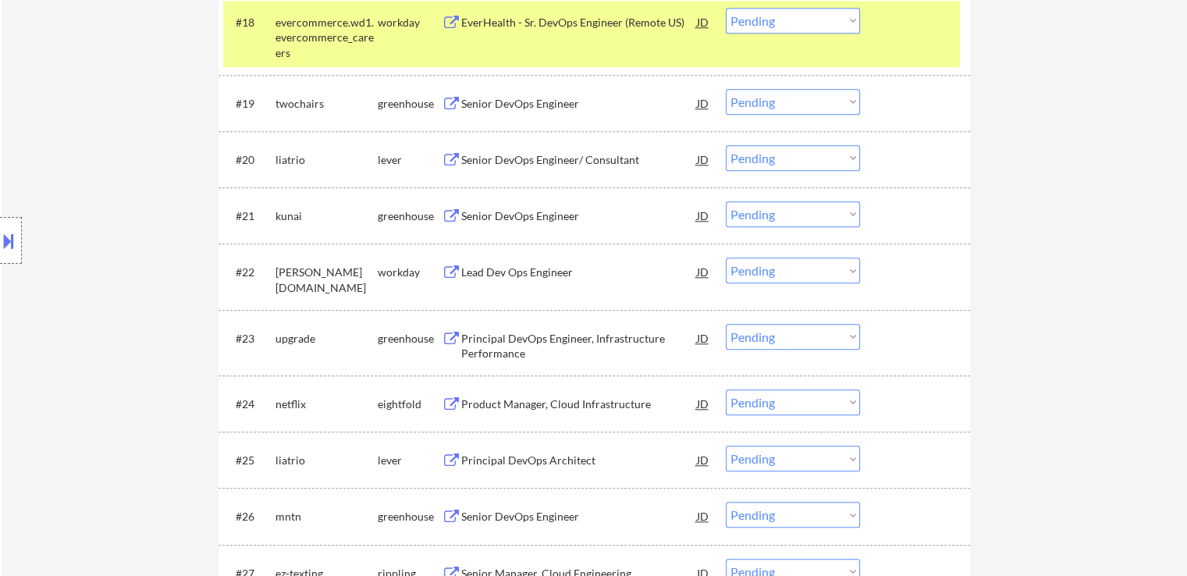
click at [746, 98] on select "Choose an option... Pending Applied Excluded (Questions) Excluded (Expired) Exc…" at bounding box center [793, 102] width 134 height 26
click at [726, 89] on select "Choose an option... Pending Applied Excluded (Questions) Excluded (Expired) Exc…" at bounding box center [793, 102] width 134 height 26
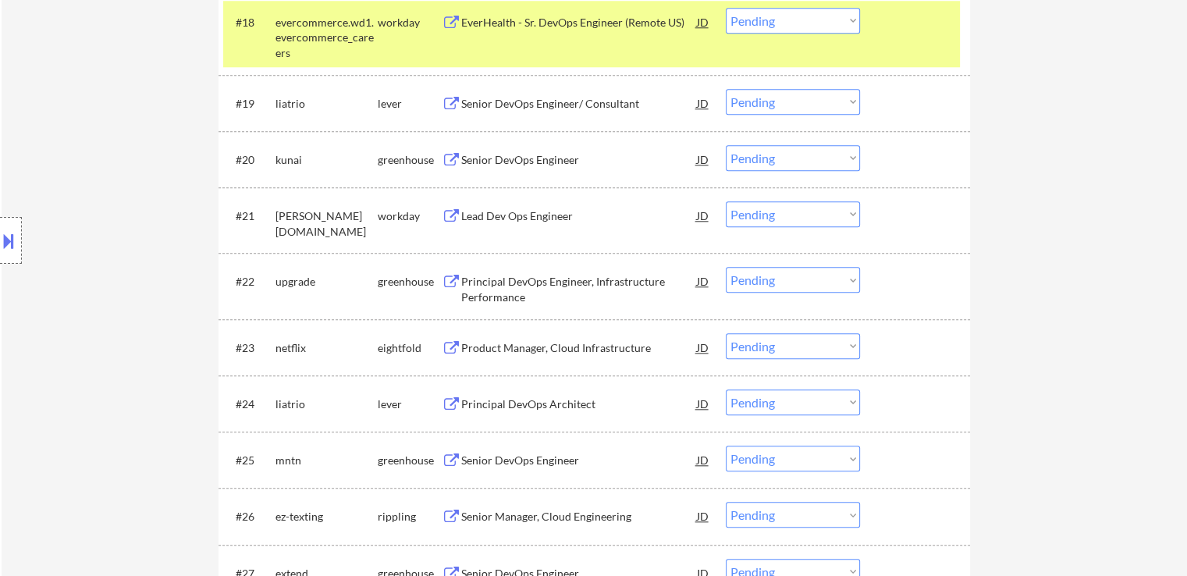
click at [803, 104] on select "Choose an option... Pending Applied Excluded (Questions) Excluded (Expired) Exc…" at bounding box center [793, 102] width 134 height 26
click at [726, 89] on select "Choose an option... Pending Applied Excluded (Questions) Excluded (Expired) Exc…" at bounding box center [793, 102] width 134 height 26
click at [512, 162] on div "Senior DevOps Engineer" at bounding box center [579, 160] width 236 height 16
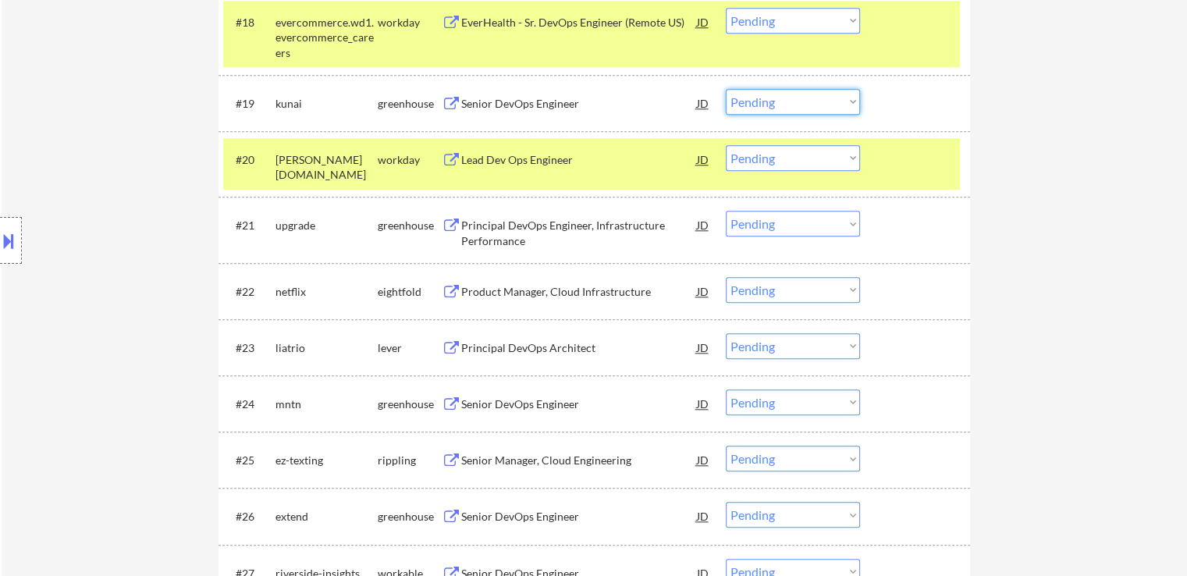
click at [780, 101] on select "Choose an option... Pending Applied Excluded (Questions) Excluded (Expired) Exc…" at bounding box center [793, 102] width 134 height 26
click at [726, 89] on select "Choose an option... Pending Applied Excluded (Questions) Excluded (Expired) Exc…" at bounding box center [793, 102] width 134 height 26
click at [485, 234] on div "Principal DevOps Engineer, Infrastructure Performance" at bounding box center [579, 233] width 236 height 30
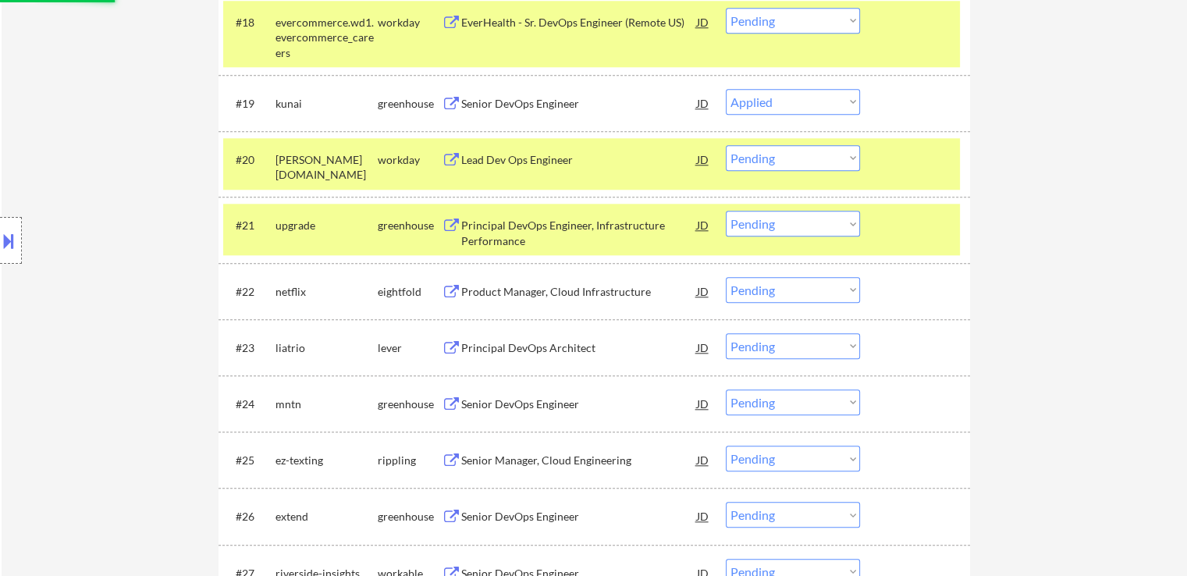
select select ""pending""
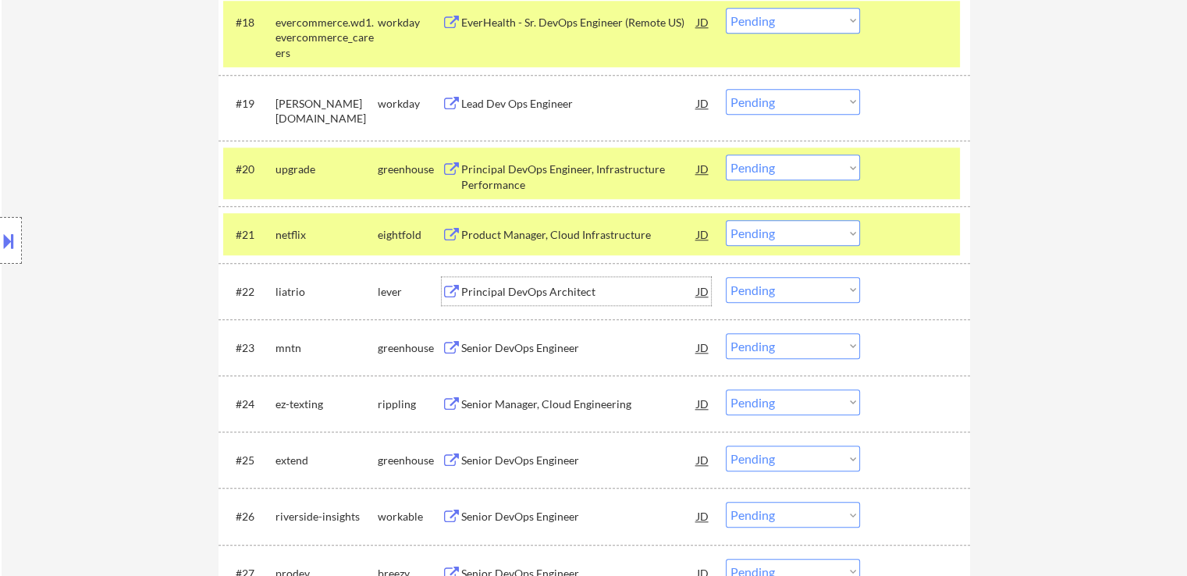
click at [477, 297] on div "Principal DevOps Architect" at bounding box center [579, 292] width 236 height 16
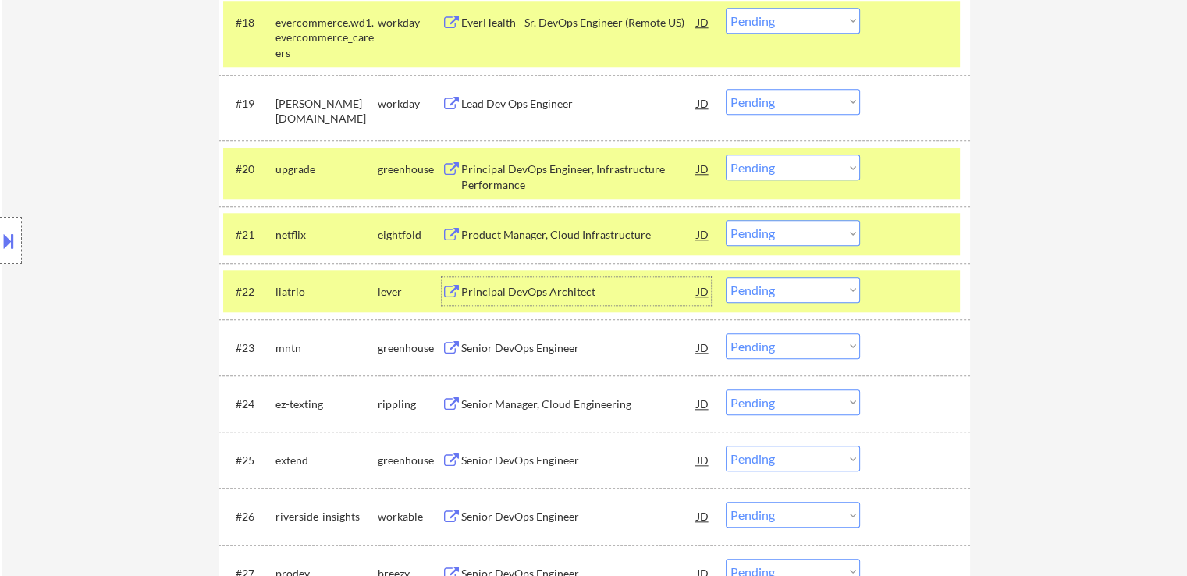
drag, startPoint x: 788, startPoint y: 168, endPoint x: 790, endPoint y: 176, distance: 8.0
click at [788, 168] on select "Choose an option... Pending Applied Excluded (Questions) Excluded (Expired) Exc…" at bounding box center [793, 168] width 134 height 26
click at [726, 155] on select "Choose an option... Pending Applied Excluded (Questions) Excluded (Expired) Exc…" at bounding box center [793, 168] width 134 height 26
select select ""pending""
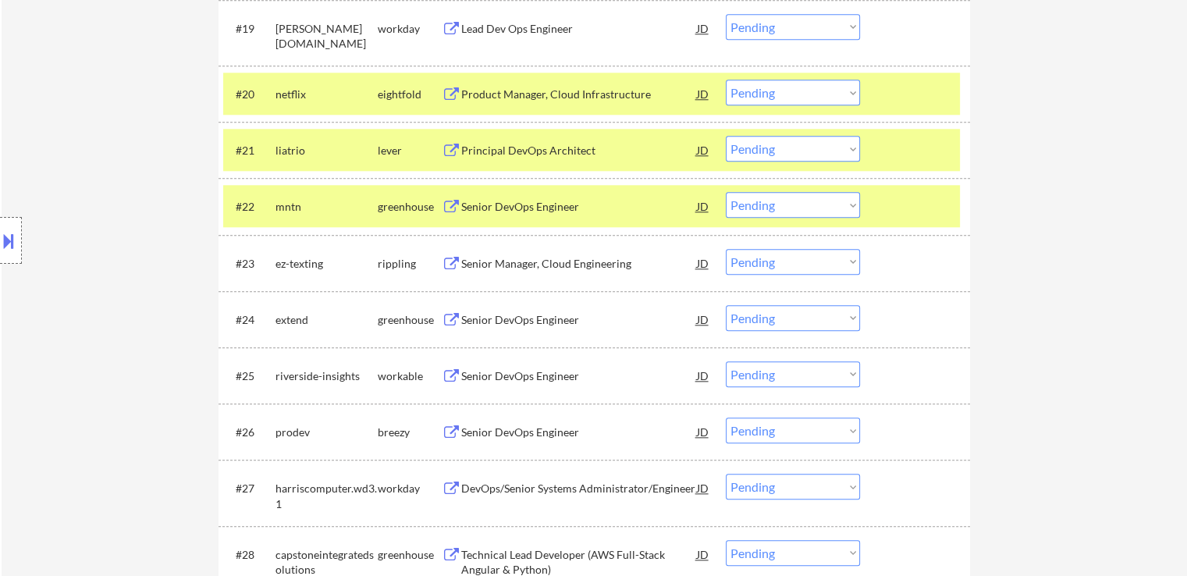
scroll to position [1639, 0]
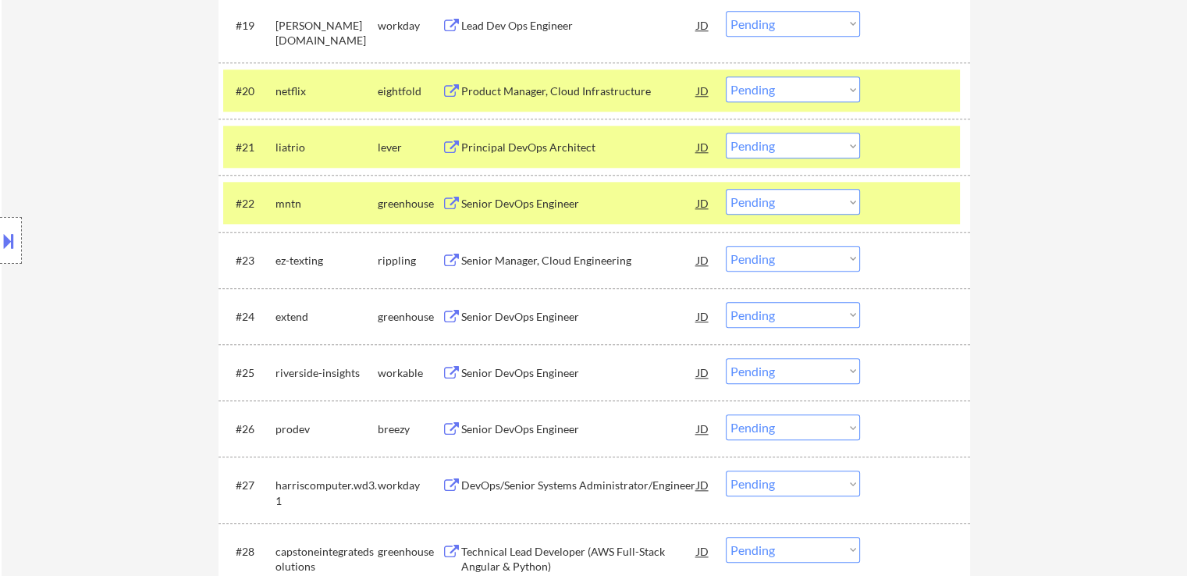
click at [532, 208] on div "Senior DevOps Engineer" at bounding box center [579, 204] width 236 height 16
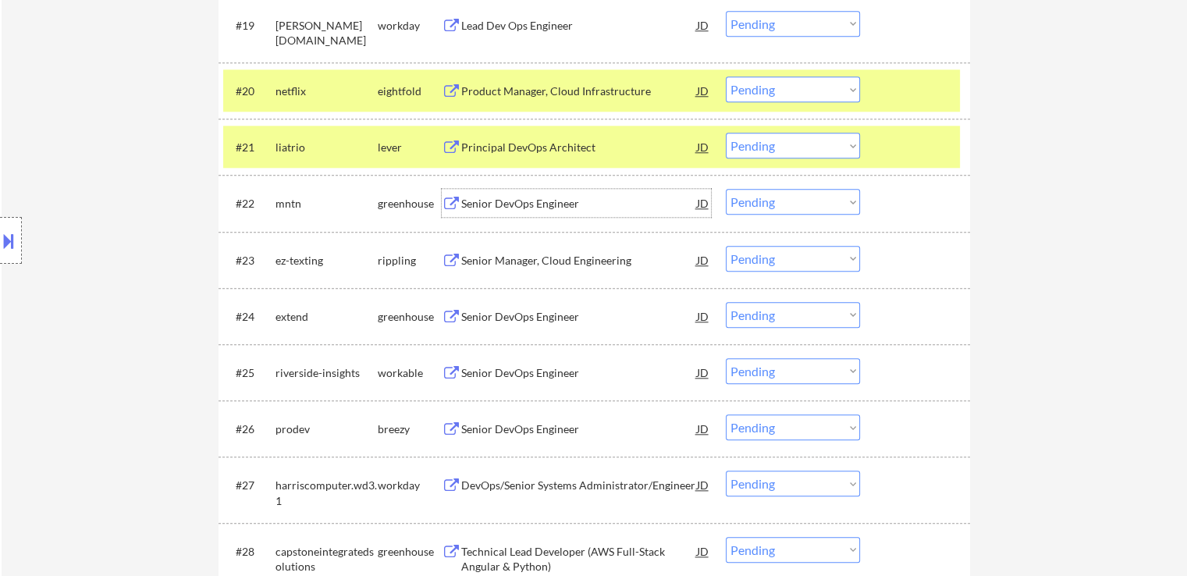
click at [818, 197] on select "Choose an option... Pending Applied Excluded (Questions) Excluded (Expired) Exc…" at bounding box center [793, 202] width 134 height 26
click at [726, 189] on select "Choose an option... Pending Applied Excluded (Questions) Excluded (Expired) Exc…" at bounding box center [793, 202] width 134 height 26
click at [557, 146] on div "Principal DevOps Architect" at bounding box center [579, 148] width 236 height 16
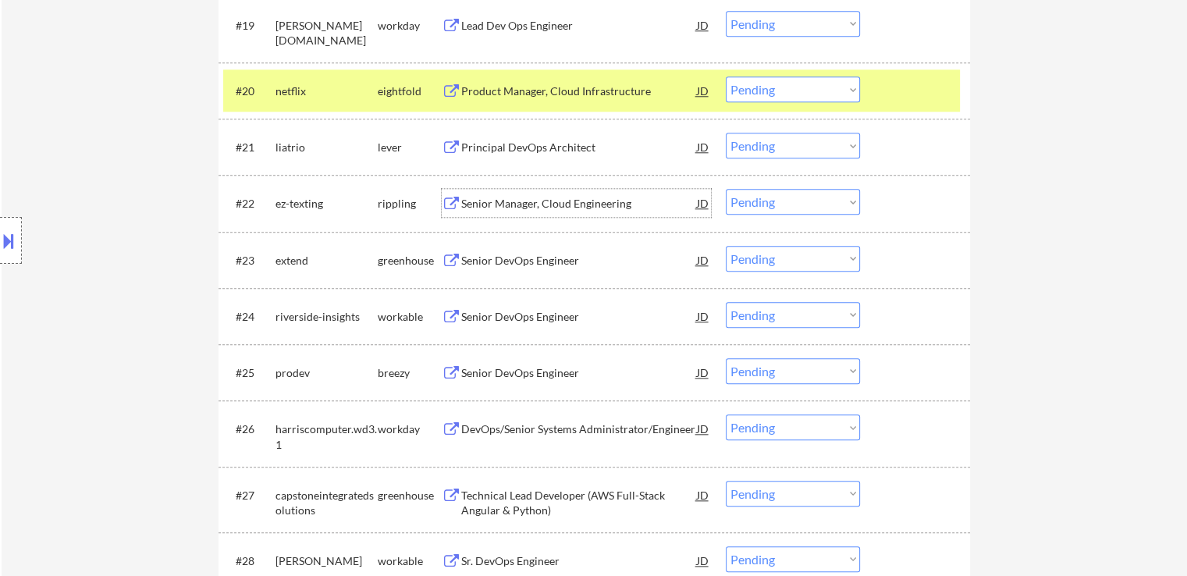
click at [504, 197] on div "Senior Manager, Cloud Engineering" at bounding box center [579, 204] width 236 height 16
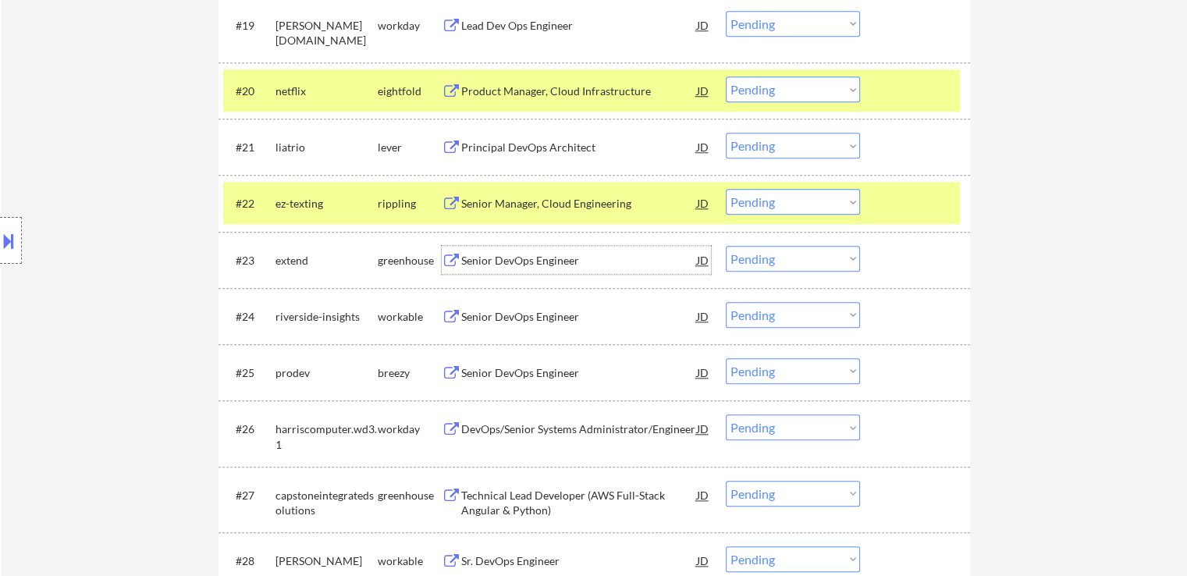
click at [493, 256] on div "Senior DevOps Engineer" at bounding box center [579, 261] width 236 height 16
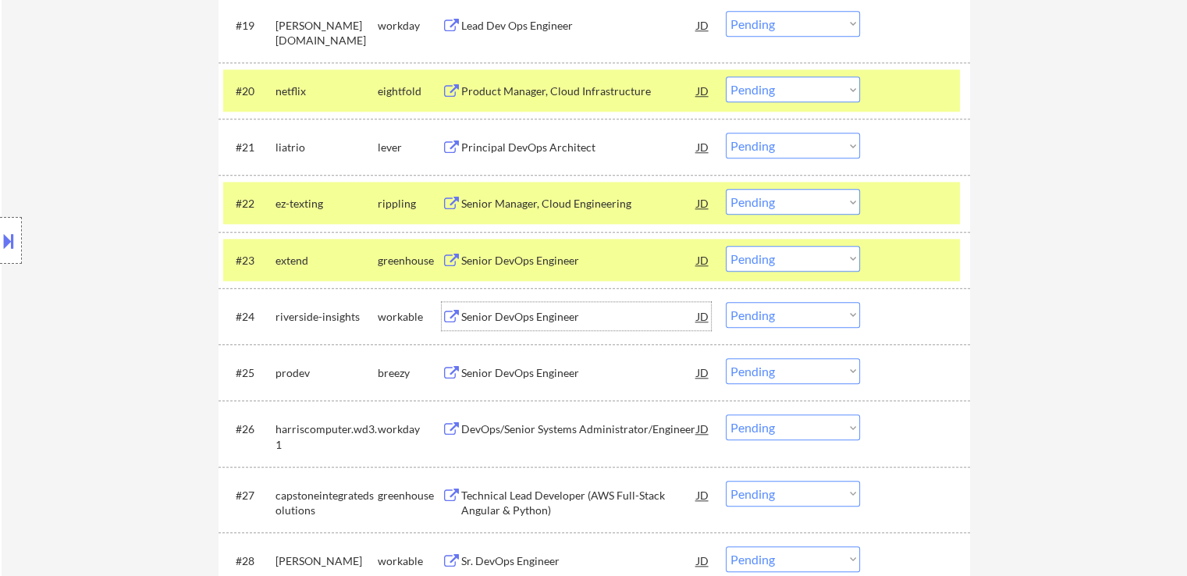
click at [480, 304] on div "Senior DevOps Engineer" at bounding box center [579, 316] width 236 height 28
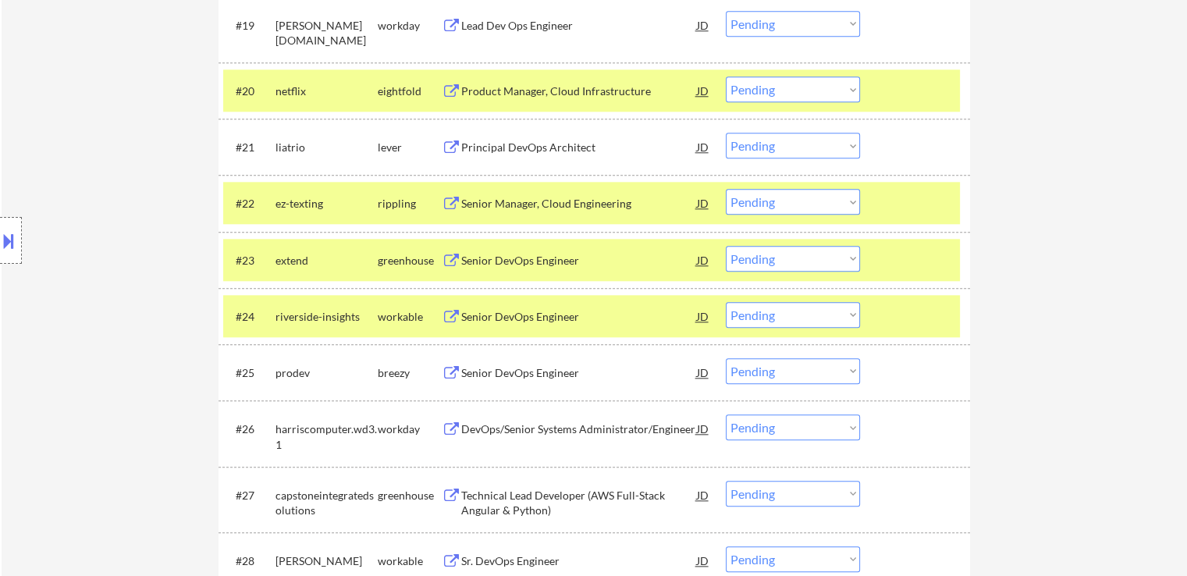
click at [470, 368] on div "Senior DevOps Engineer" at bounding box center [579, 373] width 236 height 16
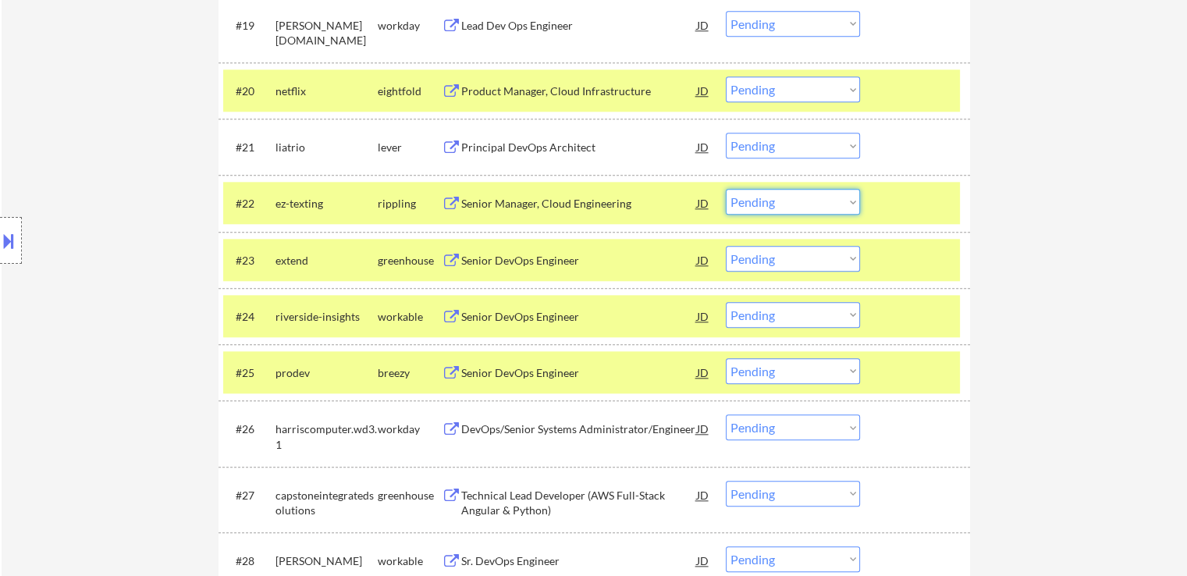
drag, startPoint x: 769, startPoint y: 199, endPoint x: 776, endPoint y: 212, distance: 15.0
click at [772, 201] on select "Choose an option... Pending Applied Excluded (Questions) Excluded (Expired) Exc…" at bounding box center [793, 202] width 134 height 26
click at [726, 189] on select "Choose an option... Pending Applied Excluded (Questions) Excluded (Expired) Exc…" at bounding box center [793, 202] width 134 height 26
select select ""pending""
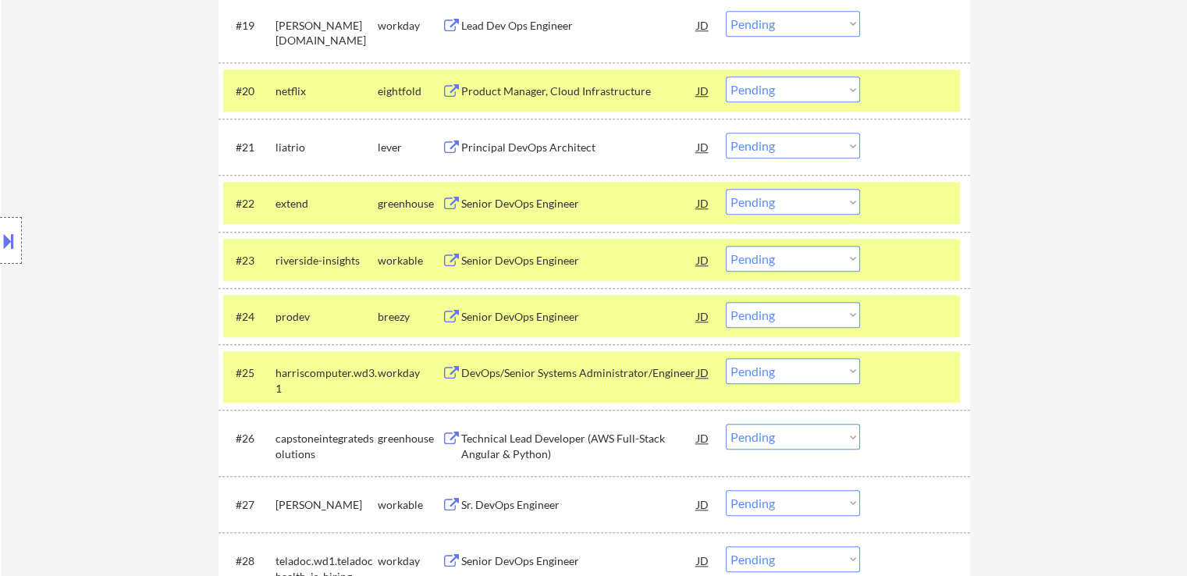
drag, startPoint x: 771, startPoint y: 258, endPoint x: 779, endPoint y: 269, distance: 13.9
click at [773, 260] on select "Choose an option... Pending Applied Excluded (Questions) Excluded (Expired) Exc…" at bounding box center [793, 259] width 134 height 26
click at [726, 246] on select "Choose an option... Pending Applied Excluded (Questions) Excluded (Expired) Exc…" at bounding box center [793, 259] width 134 height 26
select select ""pending""
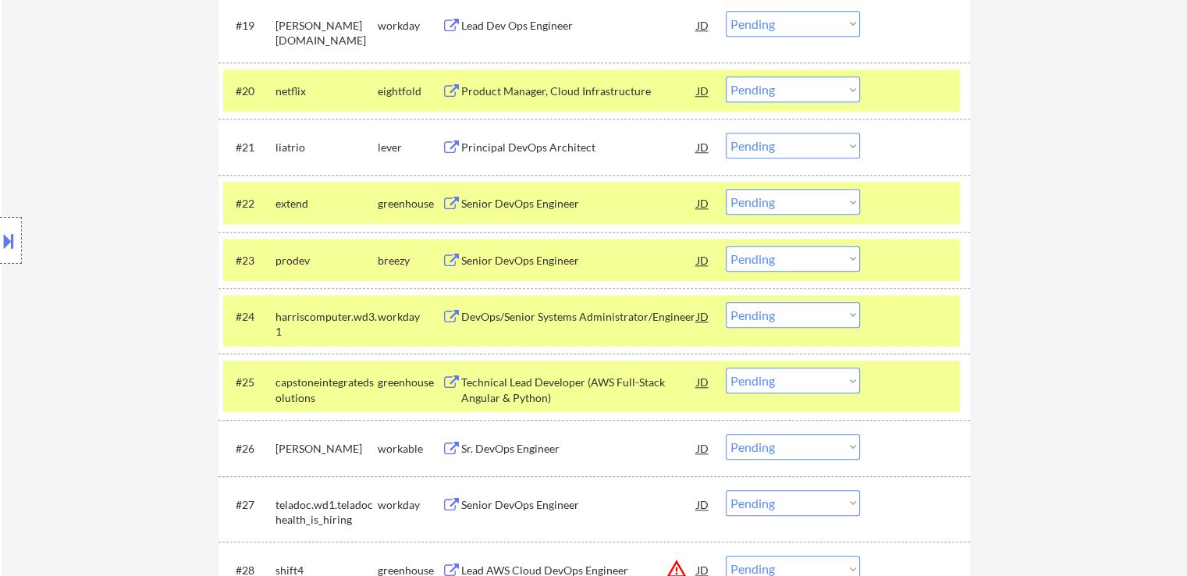
click at [776, 208] on select "Choose an option... Pending Applied Excluded (Questions) Excluded (Expired) Exc…" at bounding box center [793, 202] width 134 height 26
click at [726, 189] on select "Choose an option... Pending Applied Excluded (Questions) Excluded (Expired) Exc…" at bounding box center [793, 202] width 134 height 26
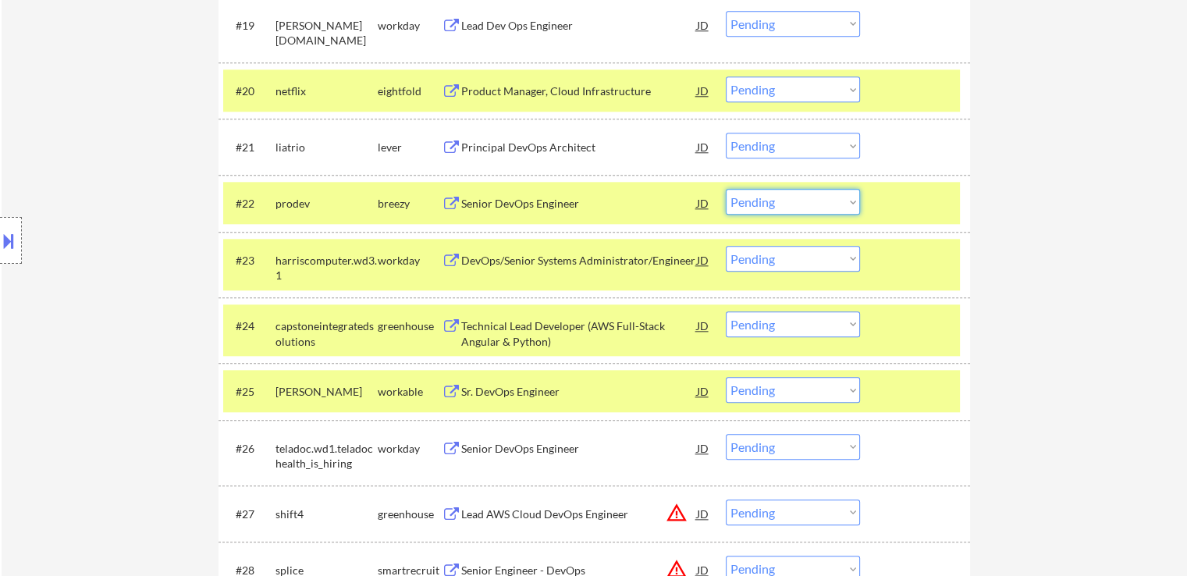
drag, startPoint x: 791, startPoint y: 199, endPoint x: 792, endPoint y: 210, distance: 11.0
click at [791, 199] on select "Choose an option... Pending Applied Excluded (Questions) Excluded (Expired) Exc…" at bounding box center [793, 202] width 134 height 26
click at [726, 189] on select "Choose an option... Pending Applied Excluded (Questions) Excluded (Expired) Exc…" at bounding box center [793, 202] width 134 height 26
select select ""pending""
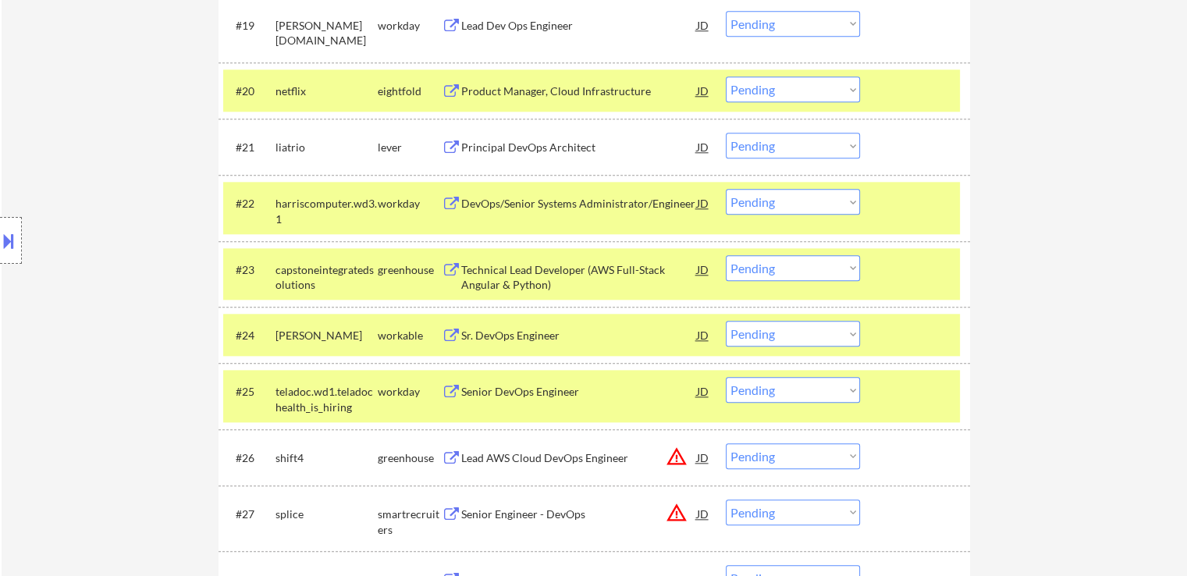
click at [790, 148] on select "Choose an option... Pending Applied Excluded (Questions) Excluded (Expired) Exc…" at bounding box center [793, 146] width 134 height 26
click at [726, 133] on select "Choose an option... Pending Applied Excluded (Questions) Excluded (Expired) Exc…" at bounding box center [793, 146] width 134 height 26
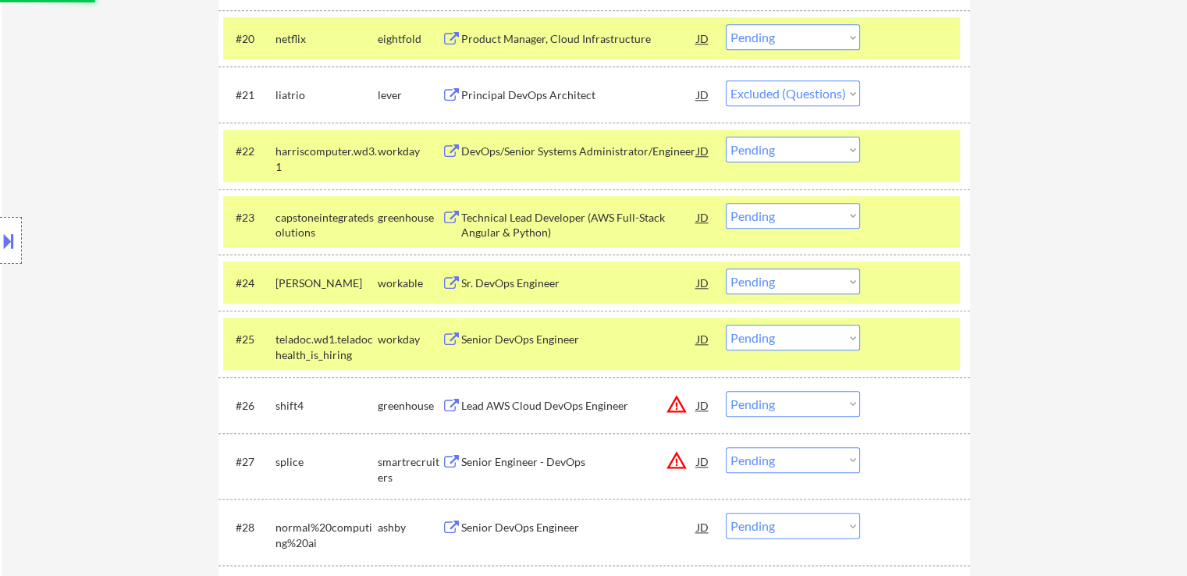
scroll to position [1717, 0]
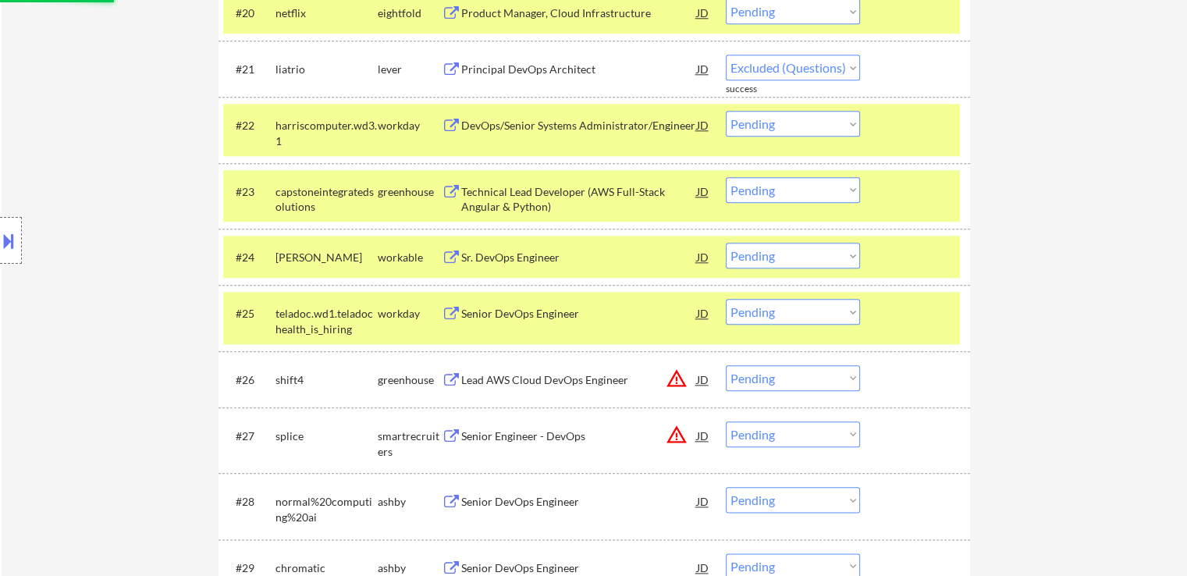
click at [468, 192] on div "Technical Lead Developer (AWS Full-Stack Angular & Python)" at bounding box center [579, 199] width 236 height 30
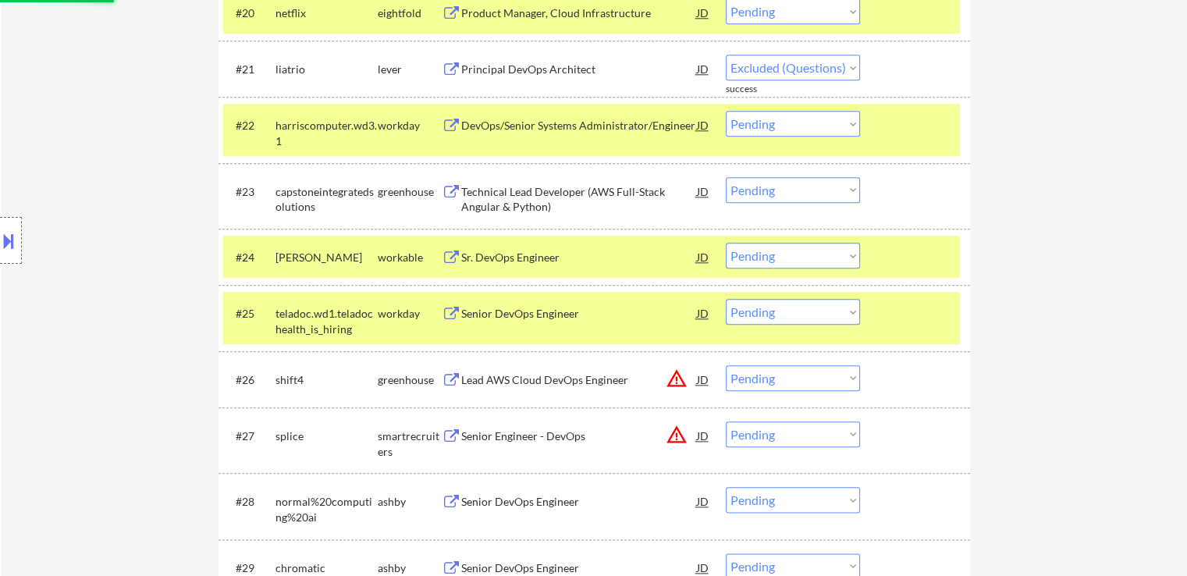
select select ""pending""
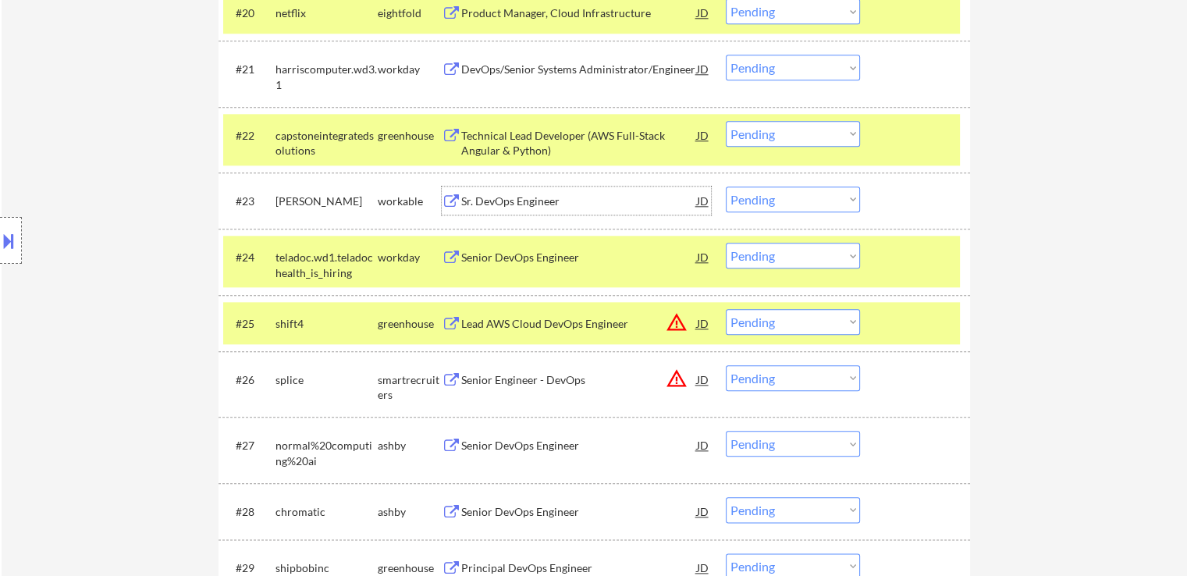
click at [504, 197] on div "Sr. DevOps Engineer" at bounding box center [579, 202] width 236 height 16
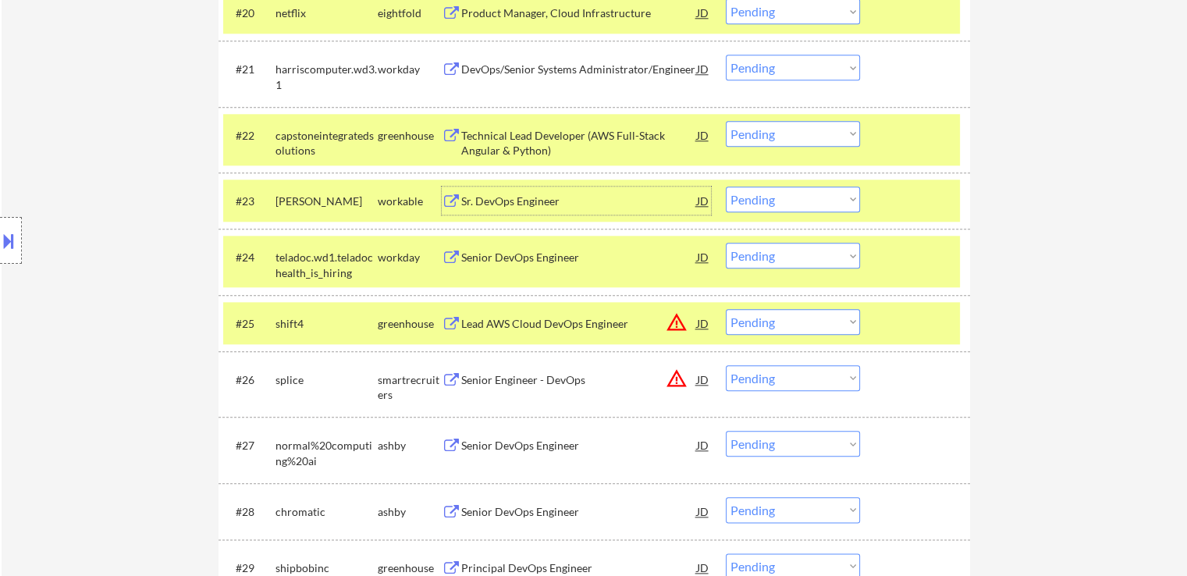
click at [778, 194] on select "Choose an option... Pending Applied Excluded (Questions) Excluded (Expired) Exc…" at bounding box center [793, 200] width 134 height 26
click at [726, 187] on select "Choose an option... Pending Applied Excluded (Questions) Excluded (Expired) Exc…" at bounding box center [793, 200] width 134 height 26
select select ""pending""
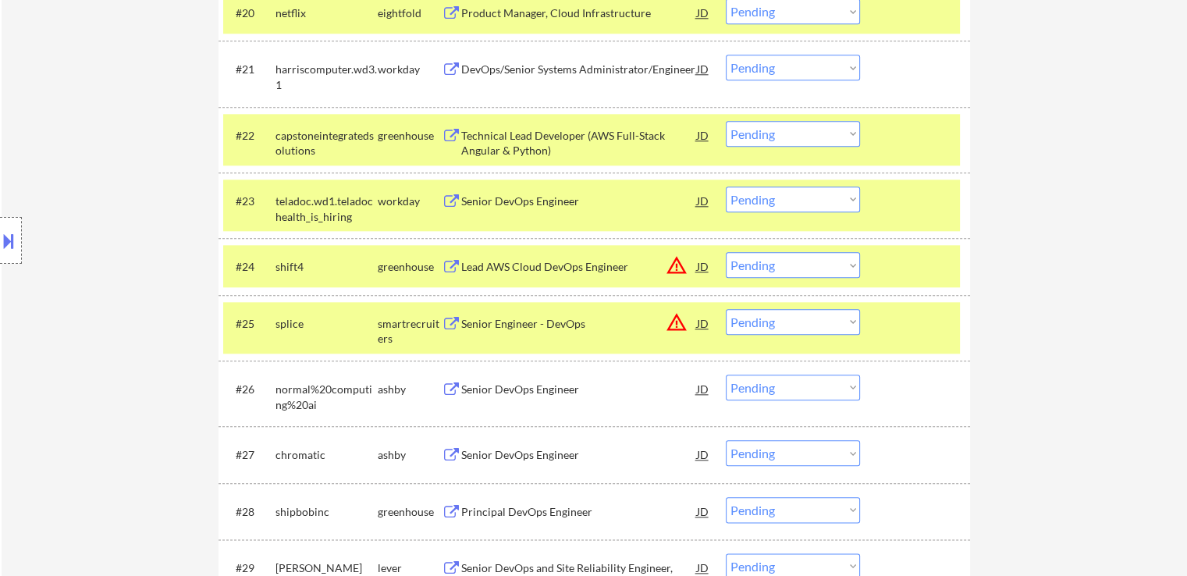
click at [745, 134] on select "Choose an option... Pending Applied Excluded (Questions) Excluded (Expired) Exc…" at bounding box center [793, 134] width 134 height 26
click at [726, 121] on select "Choose an option... Pending Applied Excluded (Questions) Excluded (Expired) Exc…" at bounding box center [793, 134] width 134 height 26
click at [1016, 152] on div "← Return to /applysquad Mailslurp Inbox Job Search Builder Brett Baggott User E…" at bounding box center [595, 383] width 1186 height 4077
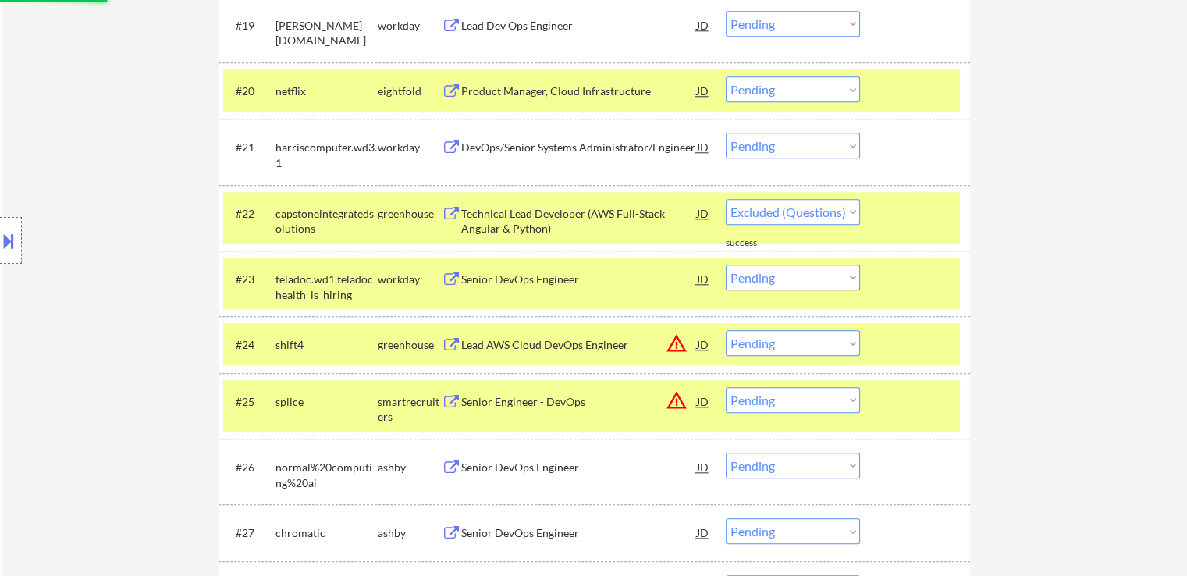
select select ""pending""
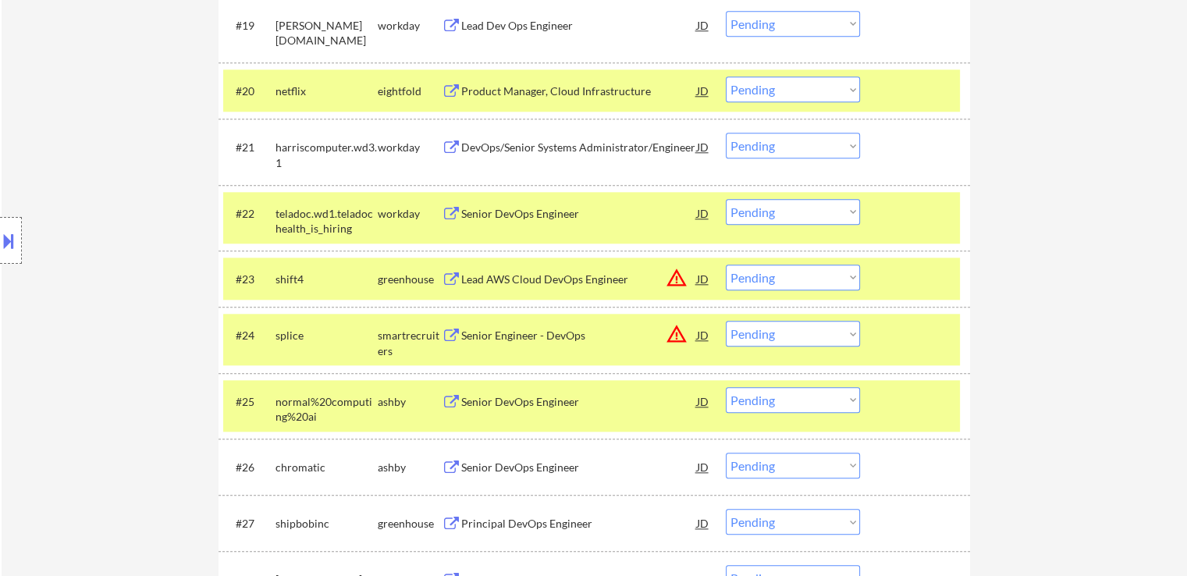
click at [516, 329] on div "Senior Engineer - DevOps" at bounding box center [579, 336] width 236 height 16
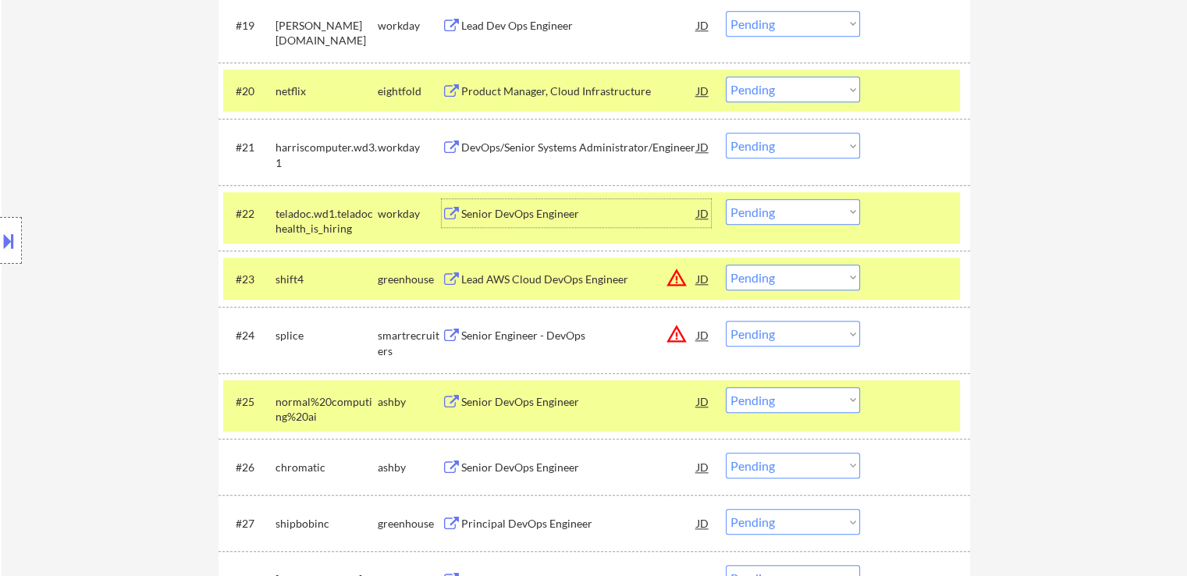
click at [490, 217] on div "Senior DevOps Engineer" at bounding box center [579, 214] width 236 height 16
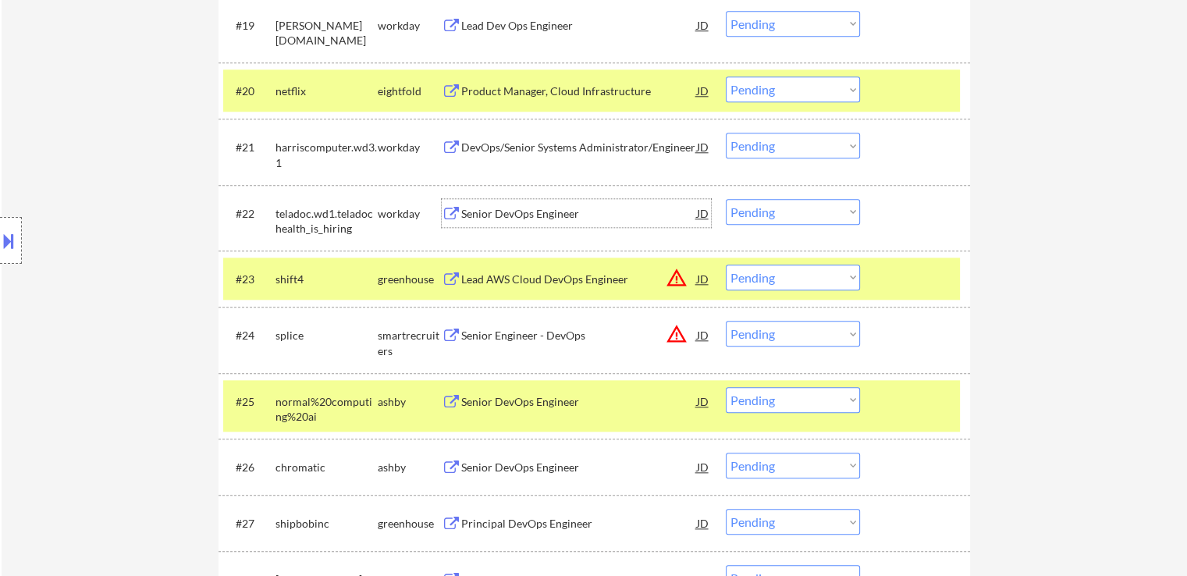
click at [497, 272] on div "Lead AWS Cloud DevOps Engineer" at bounding box center [579, 280] width 236 height 16
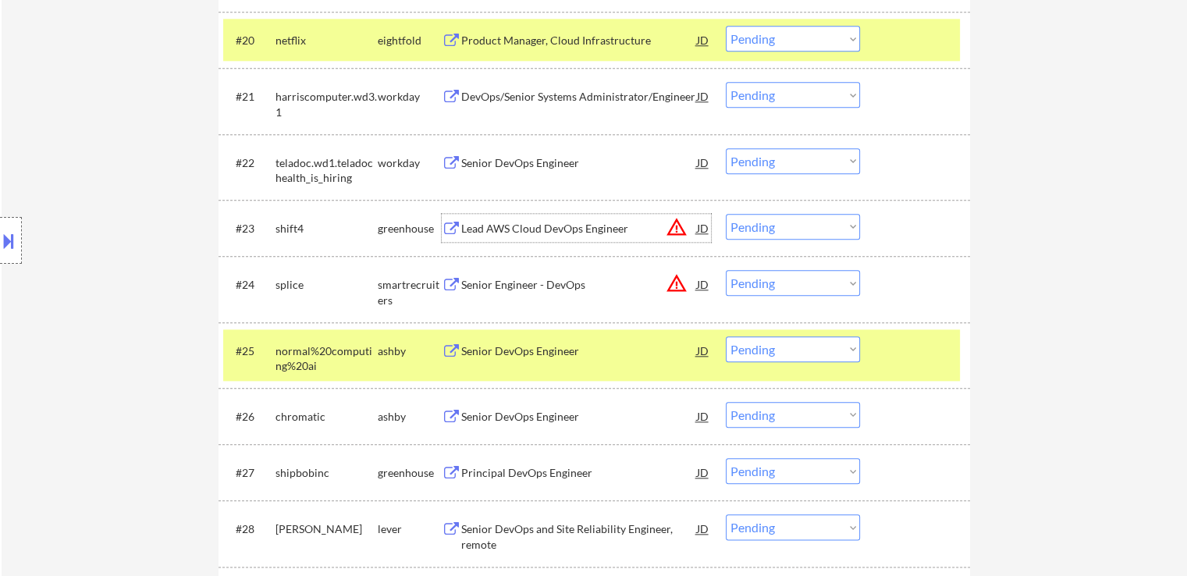
scroll to position [1717, 0]
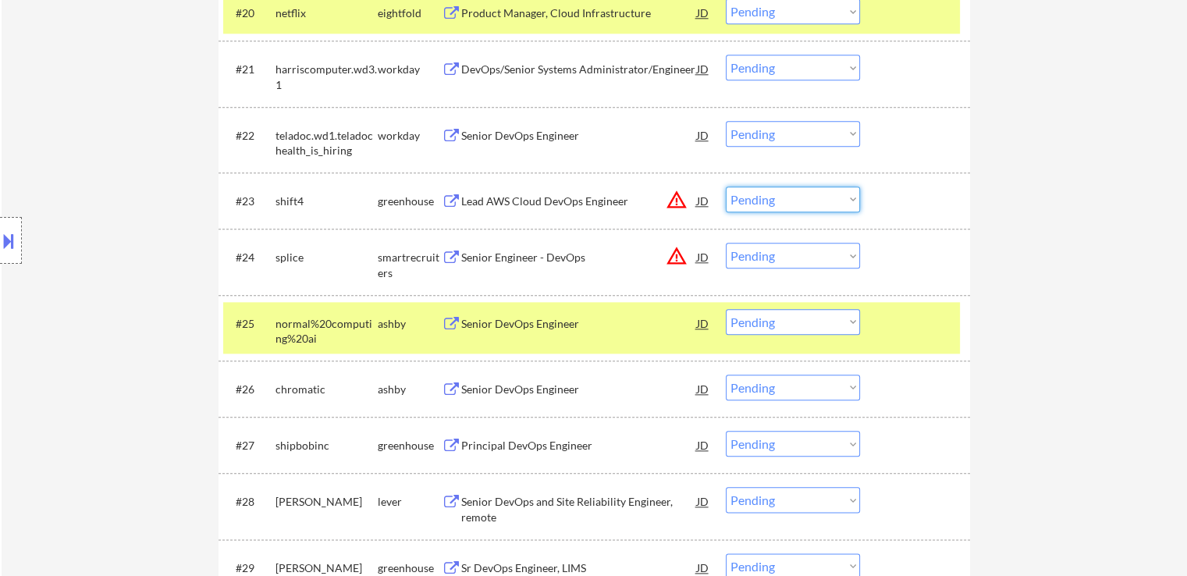
drag, startPoint x: 772, startPoint y: 202, endPoint x: 774, endPoint y: 210, distance: 8.2
click at [772, 202] on select "Choose an option... Pending Applied Excluded (Questions) Excluded (Expired) Exc…" at bounding box center [793, 200] width 134 height 26
click at [726, 187] on select "Choose an option... Pending Applied Excluded (Questions) Excluded (Expired) Exc…" at bounding box center [793, 200] width 134 height 26
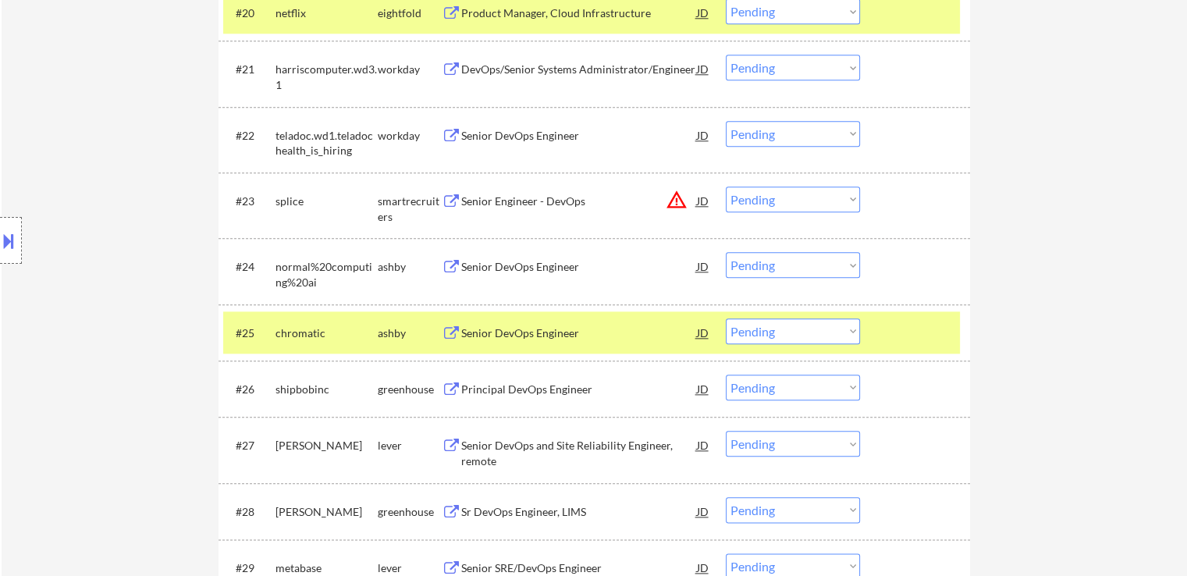
click at [806, 205] on select "Choose an option... Pending Applied Excluded (Questions) Excluded (Expired) Exc…" at bounding box center [793, 200] width 134 height 26
click at [726, 187] on select "Choose an option... Pending Applied Excluded (Questions) Excluded (Expired) Exc…" at bounding box center [793, 200] width 134 height 26
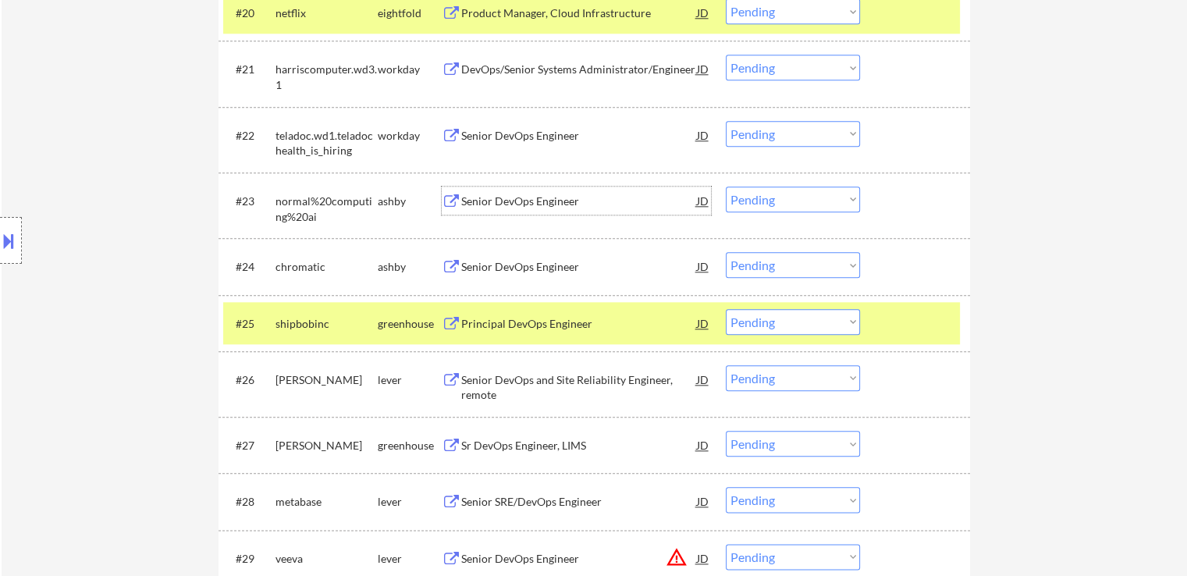
click at [486, 201] on div "Senior DevOps Engineer" at bounding box center [579, 202] width 236 height 16
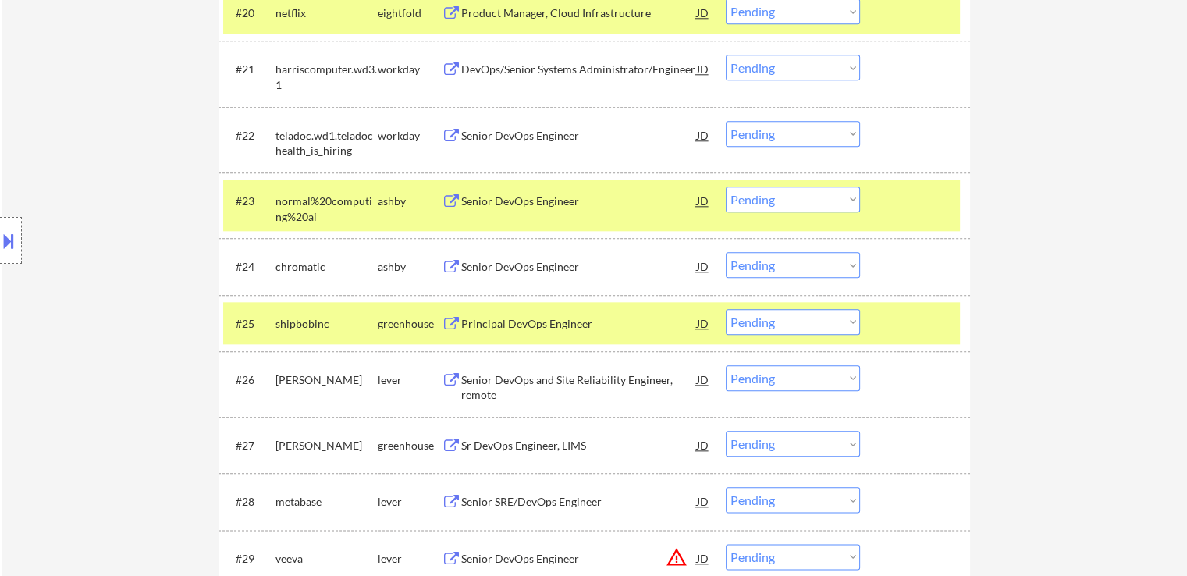
click at [474, 266] on div "Senior DevOps Engineer" at bounding box center [579, 267] width 236 height 16
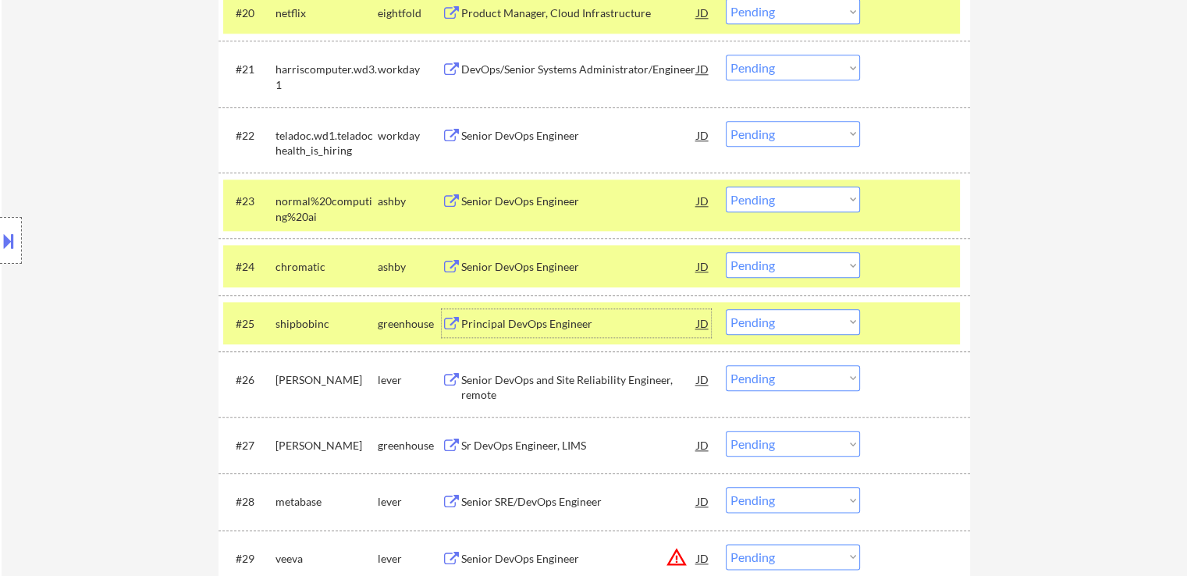
click at [461, 324] on div "Principal DevOps Engineer" at bounding box center [579, 324] width 236 height 16
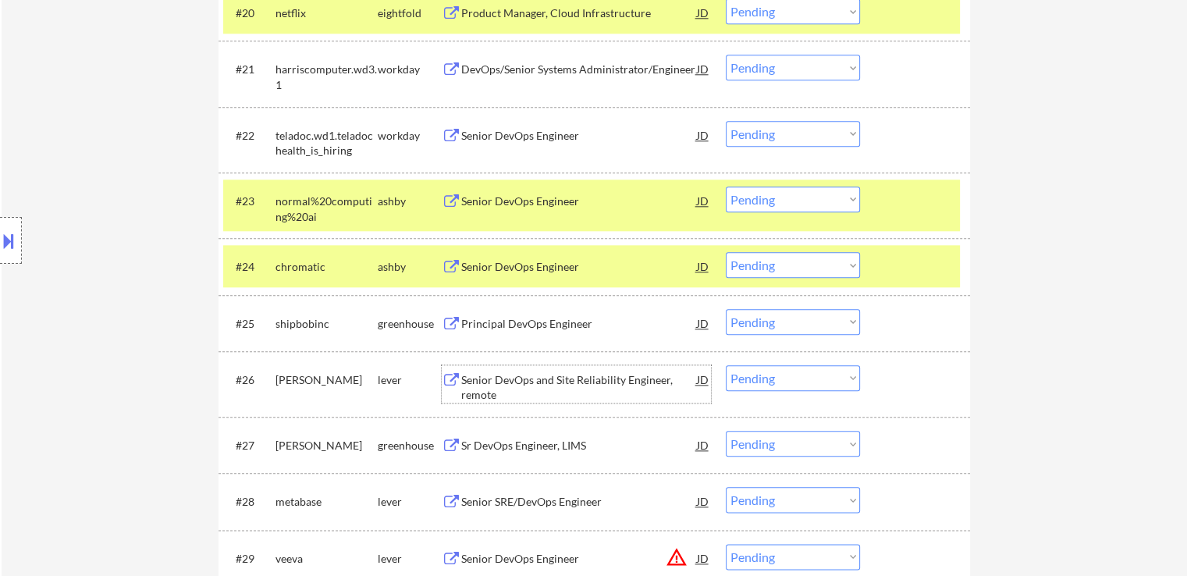
click at [464, 379] on div "Senior DevOps and Site Reliability Engineer, remote" at bounding box center [579, 387] width 236 height 30
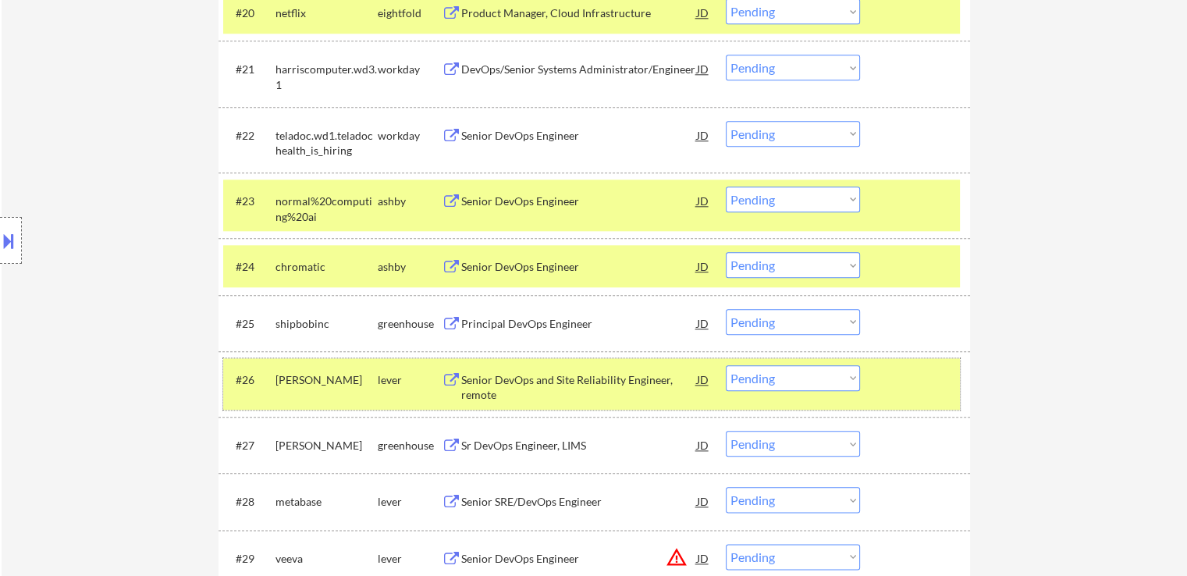
click at [913, 391] on div at bounding box center [917, 379] width 69 height 28
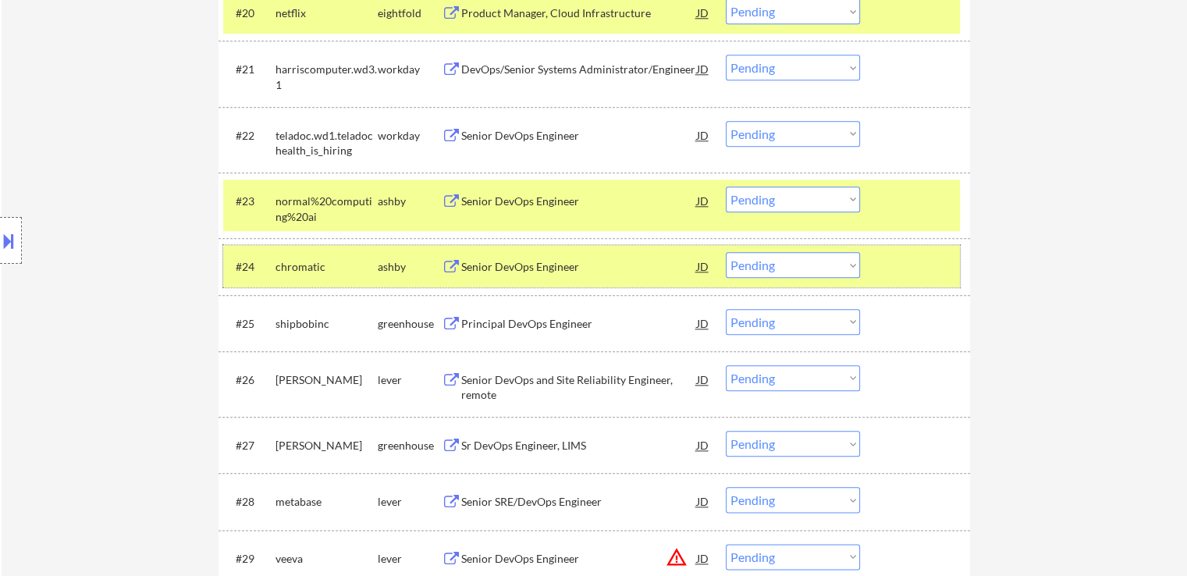
click at [905, 284] on div "#24 chromatic ashby Senior DevOps Engineer JD warning_amber Choose an option...…" at bounding box center [591, 266] width 737 height 42
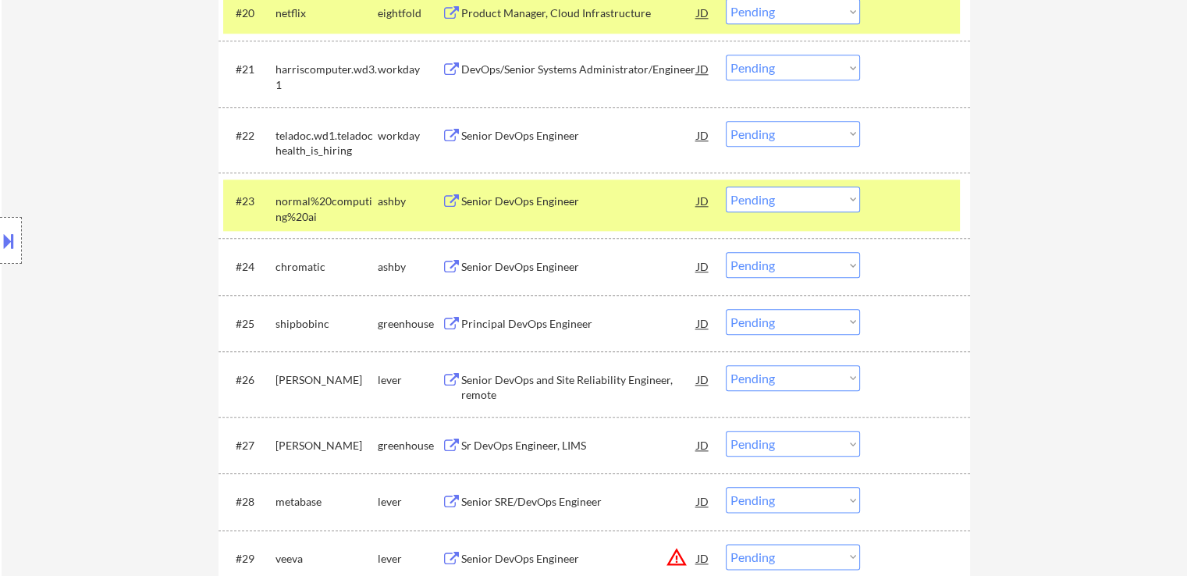
click at [903, 204] on div at bounding box center [917, 201] width 69 height 28
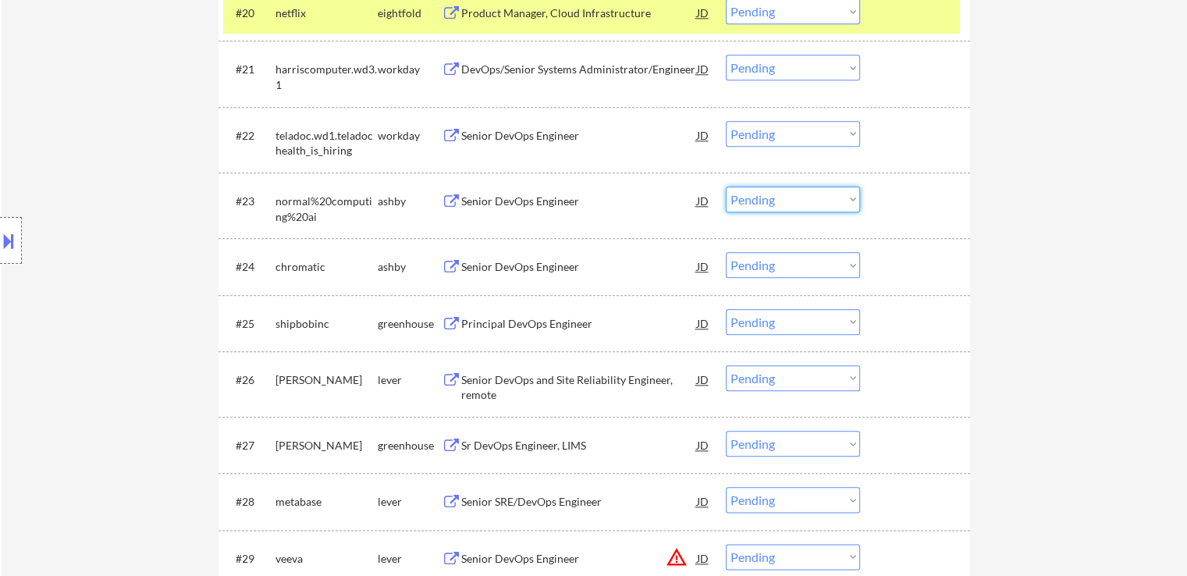
drag, startPoint x: 788, startPoint y: 194, endPoint x: 790, endPoint y: 211, distance: 16.6
click at [788, 194] on select "Choose an option... Pending Applied Excluded (Questions) Excluded (Expired) Exc…" at bounding box center [793, 200] width 134 height 26
click at [726, 187] on select "Choose an option... Pending Applied Excluded (Questions) Excluded (Expired) Exc…" at bounding box center [793, 200] width 134 height 26
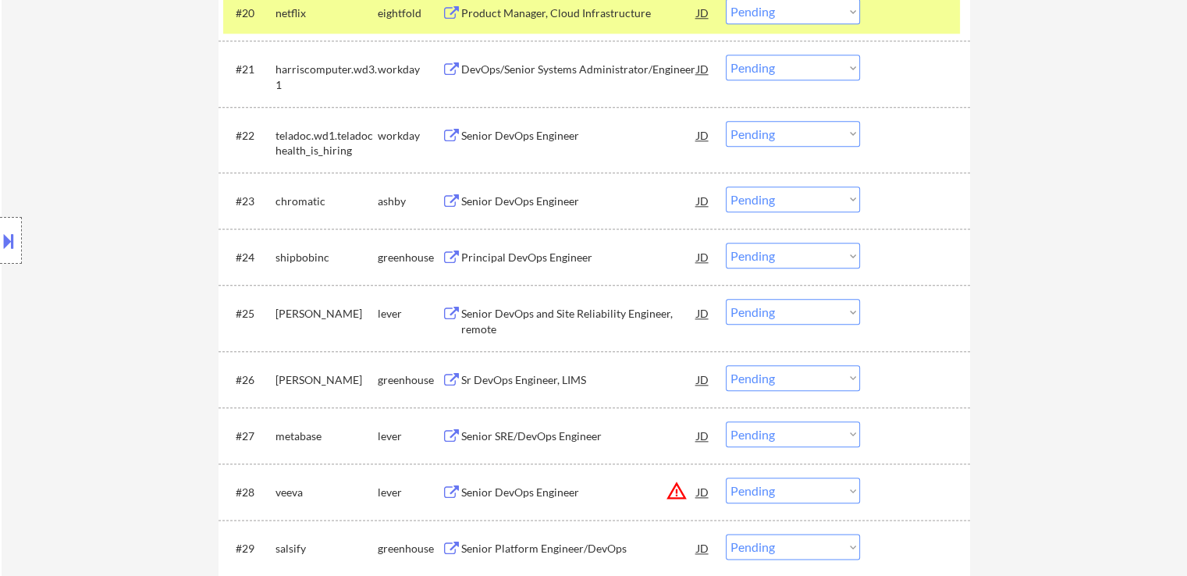
click at [806, 194] on select "Choose an option... Pending Applied Excluded (Questions) Excluded (Expired) Exc…" at bounding box center [793, 200] width 134 height 26
click at [726, 187] on select "Choose an option... Pending Applied Excluded (Questions) Excluded (Expired) Exc…" at bounding box center [793, 200] width 134 height 26
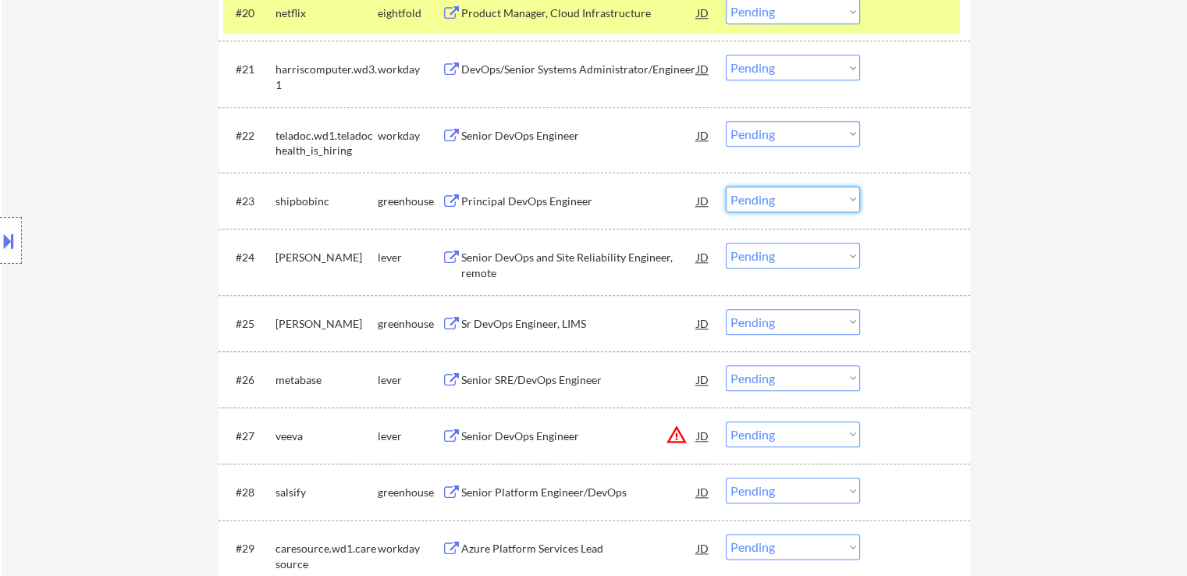
click at [781, 209] on select "Choose an option... Pending Applied Excluded (Questions) Excluded (Expired) Exc…" at bounding box center [793, 200] width 134 height 26
click at [726, 187] on select "Choose an option... Pending Applied Excluded (Questions) Excluded (Expired) Exc…" at bounding box center [793, 200] width 134 height 26
click at [478, 260] on div "Senior DevOps and Site Reliability Engineer, remote" at bounding box center [579, 265] width 236 height 30
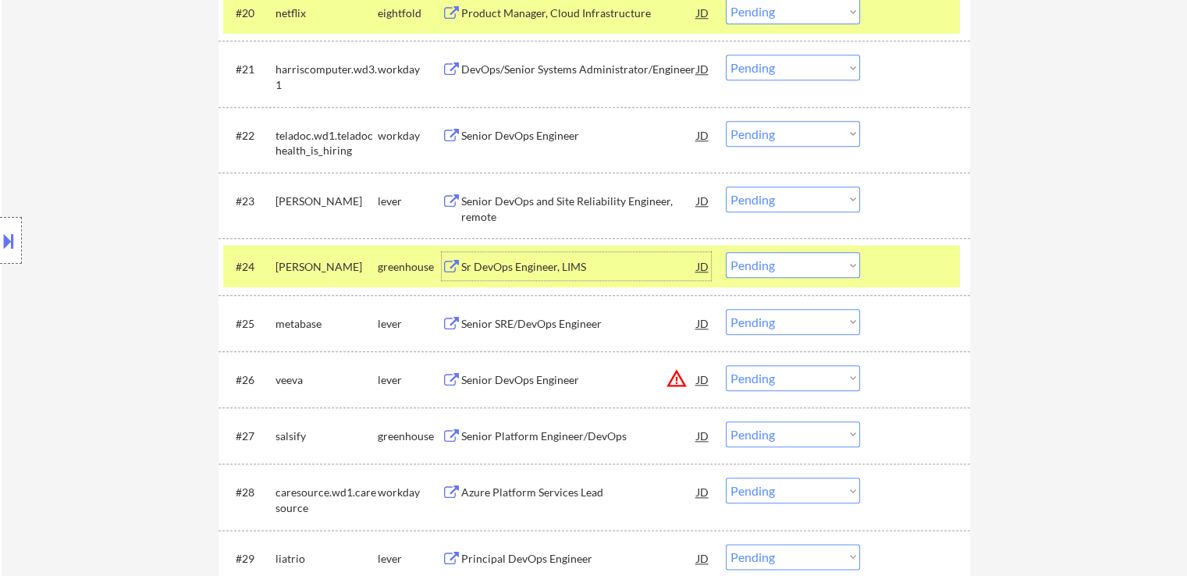
drag, startPoint x: 765, startPoint y: 198, endPoint x: 774, endPoint y: 203, distance: 10.8
click at [765, 198] on select "Choose an option... Pending Applied Excluded (Questions) Excluded (Expired) Exc…" at bounding box center [793, 200] width 134 height 26
click at [726, 187] on select "Choose an option... Pending Applied Excluded (Questions) Excluded (Expired) Exc…" at bounding box center [793, 200] width 134 height 26
click at [501, 266] on div "Sr DevOps Engineer, LIMS" at bounding box center [579, 267] width 236 height 16
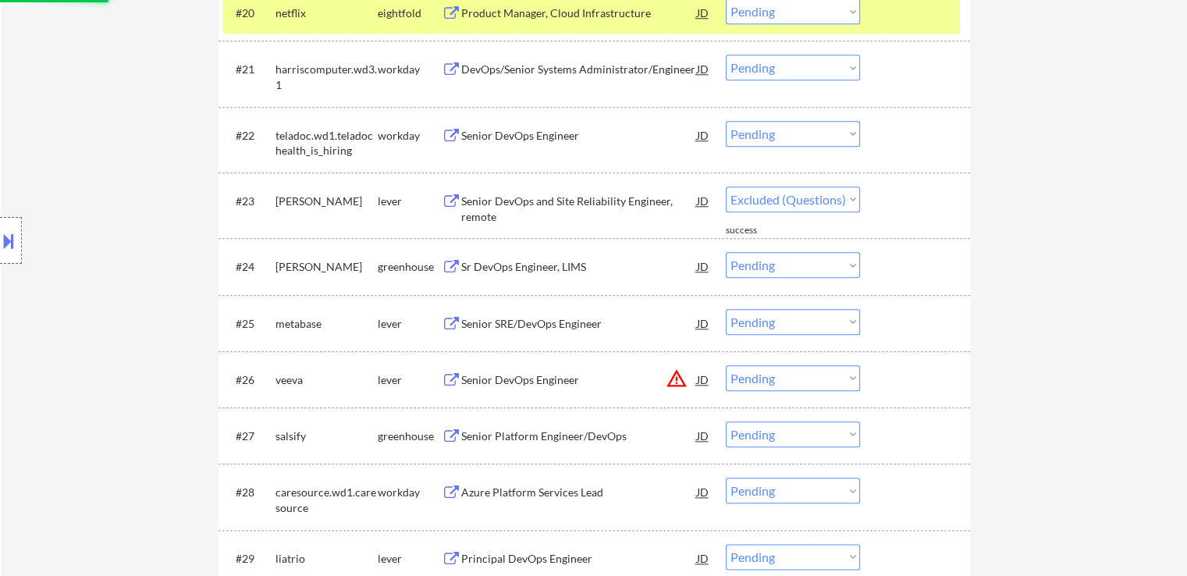
select select ""pending""
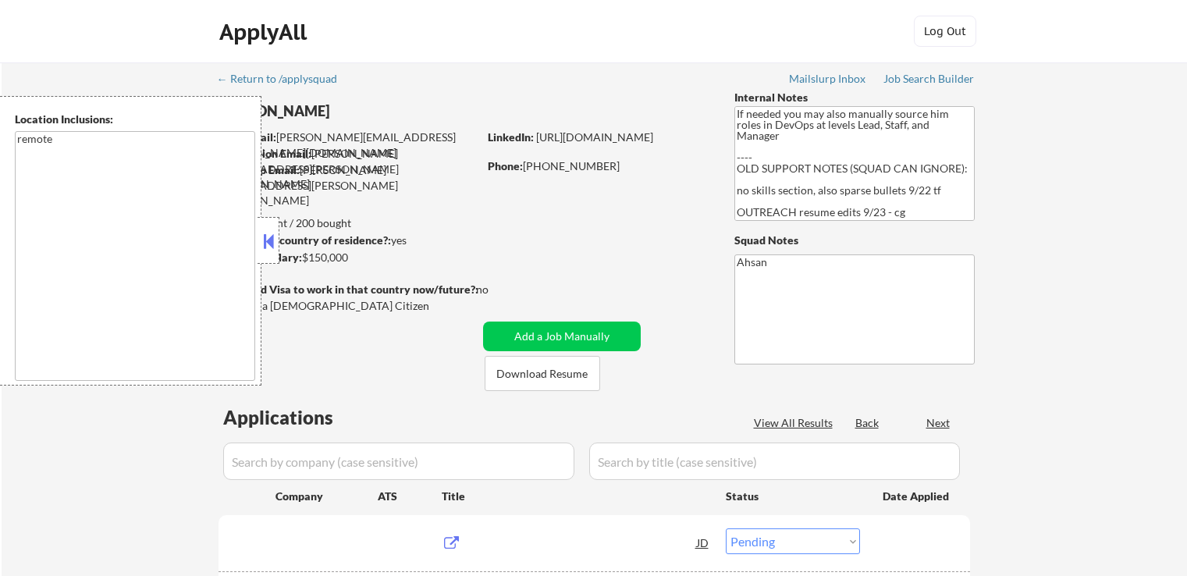
select select ""pending""
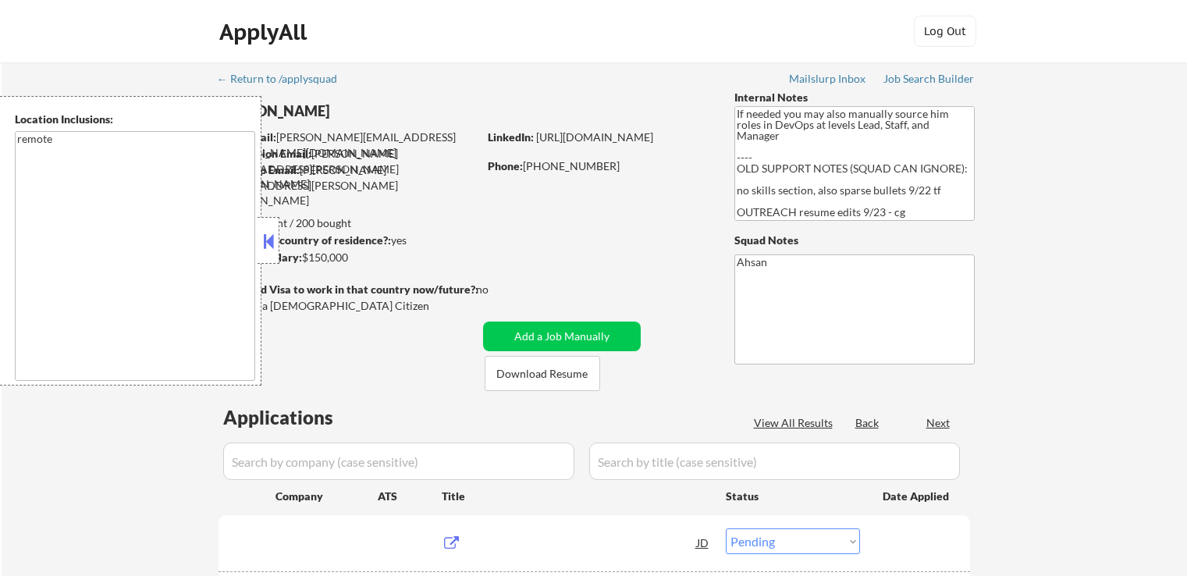
select select ""pending""
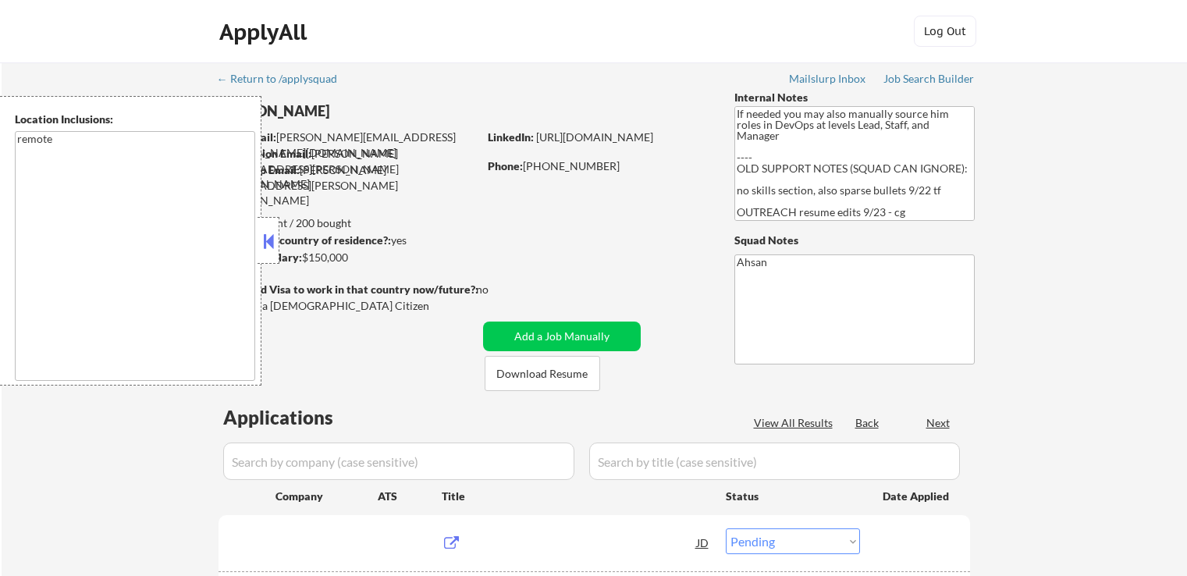
select select ""pending""
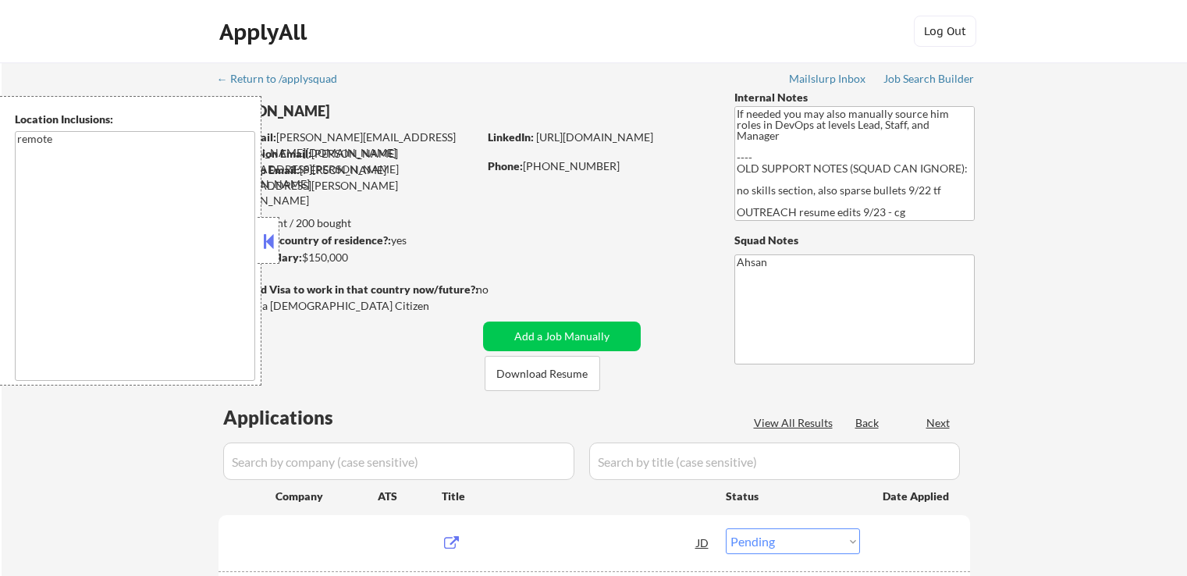
select select ""pending""
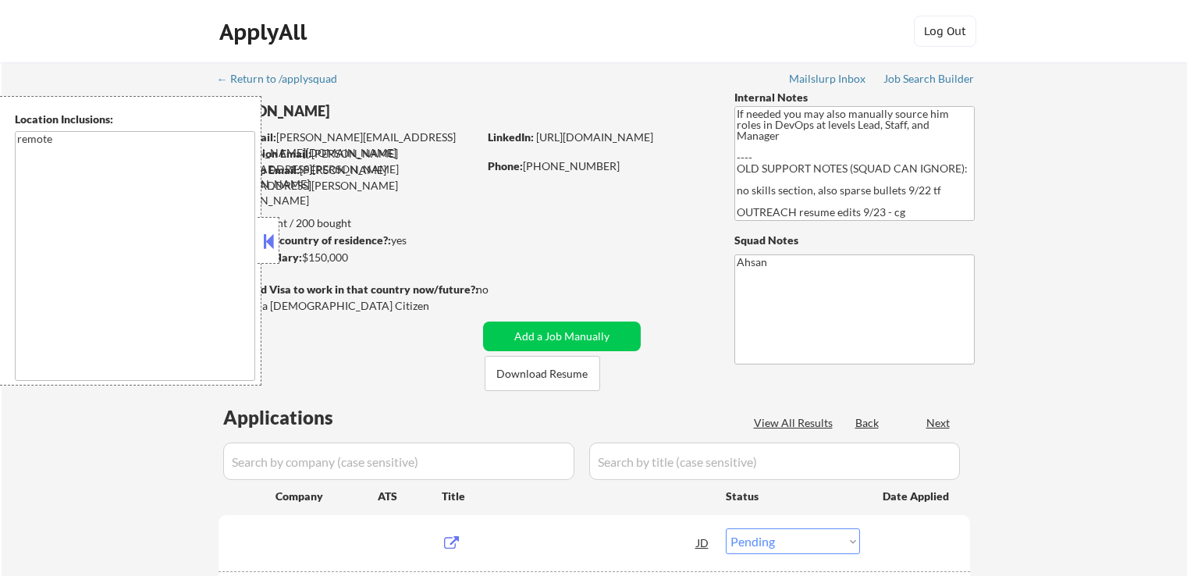
select select ""pending""
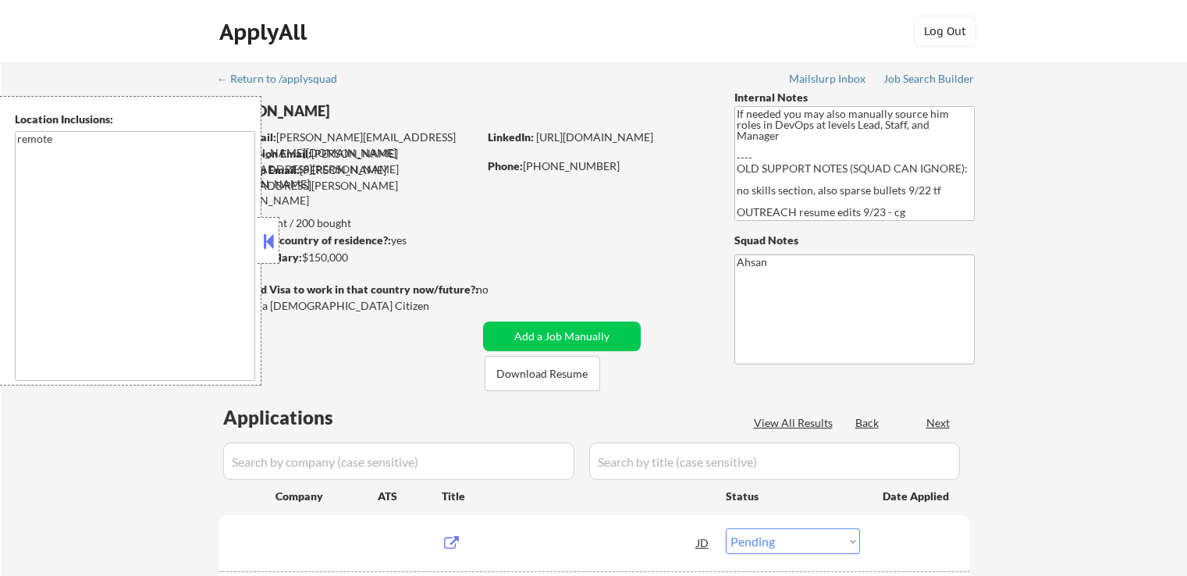
select select ""pending""
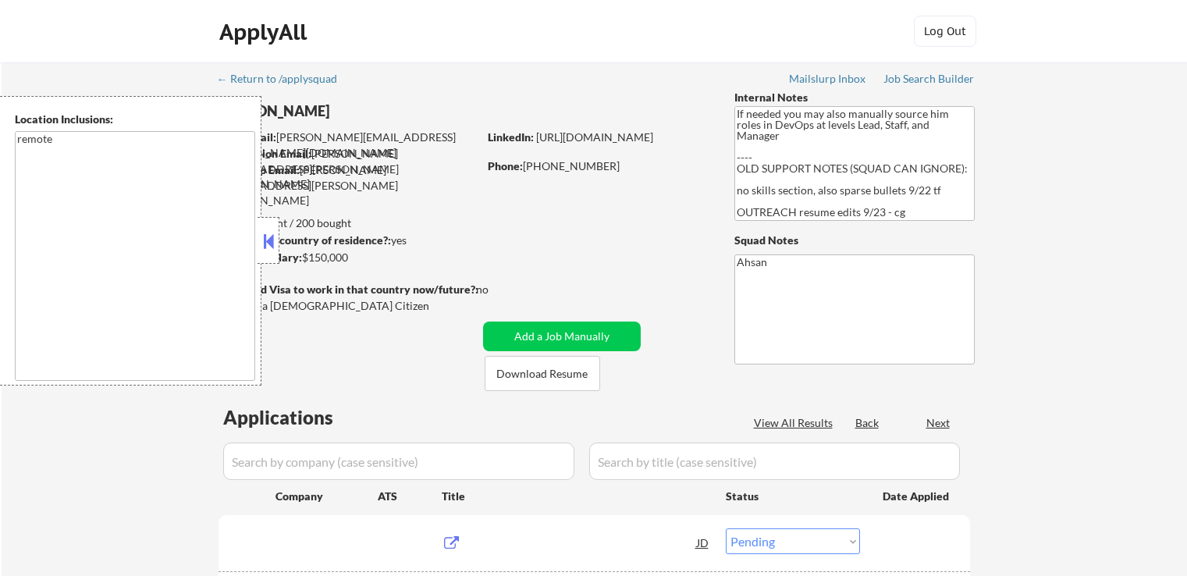
select select ""pending""
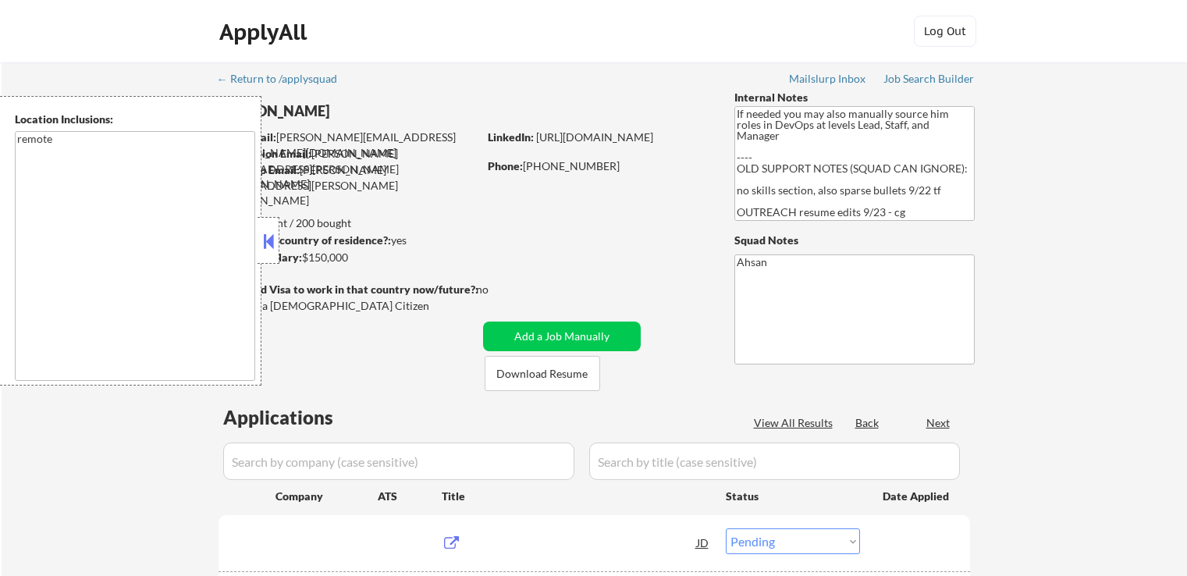
select select ""pending""
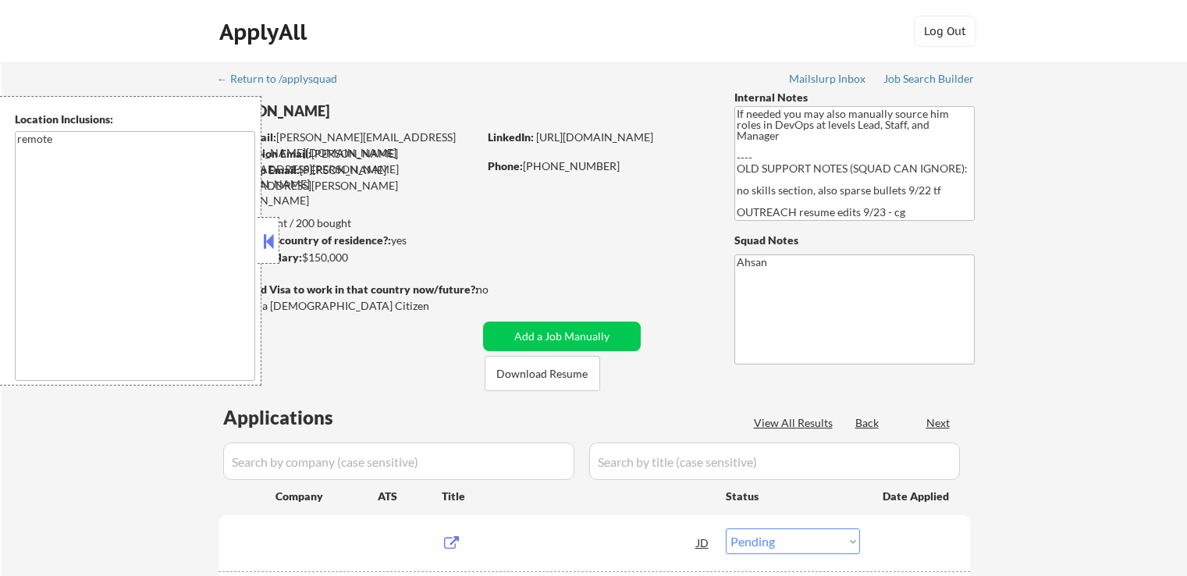
select select ""pending""
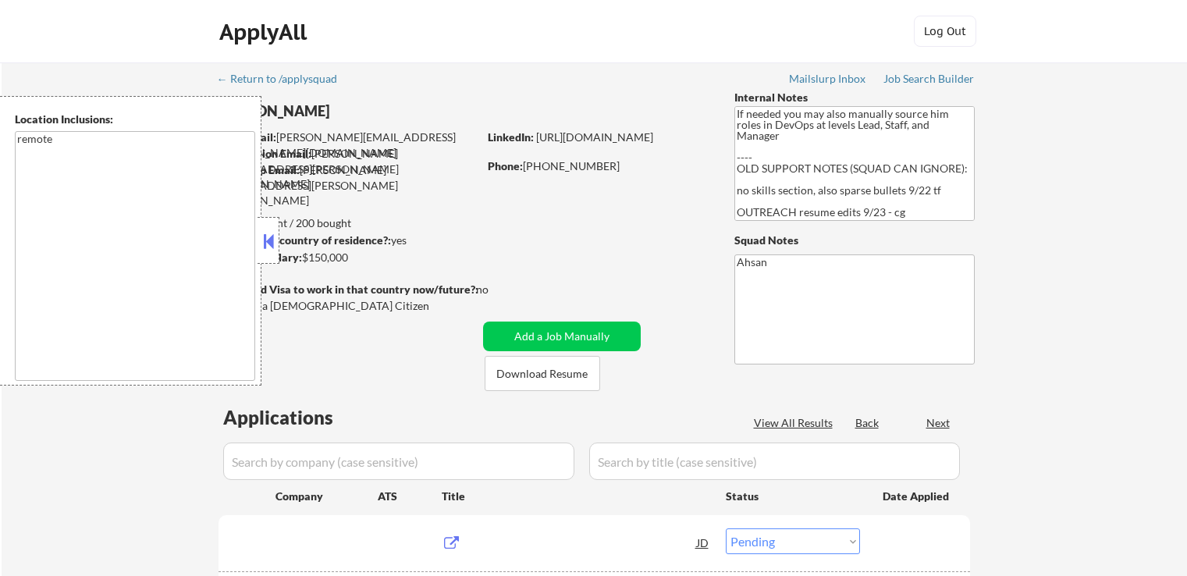
select select ""pending""
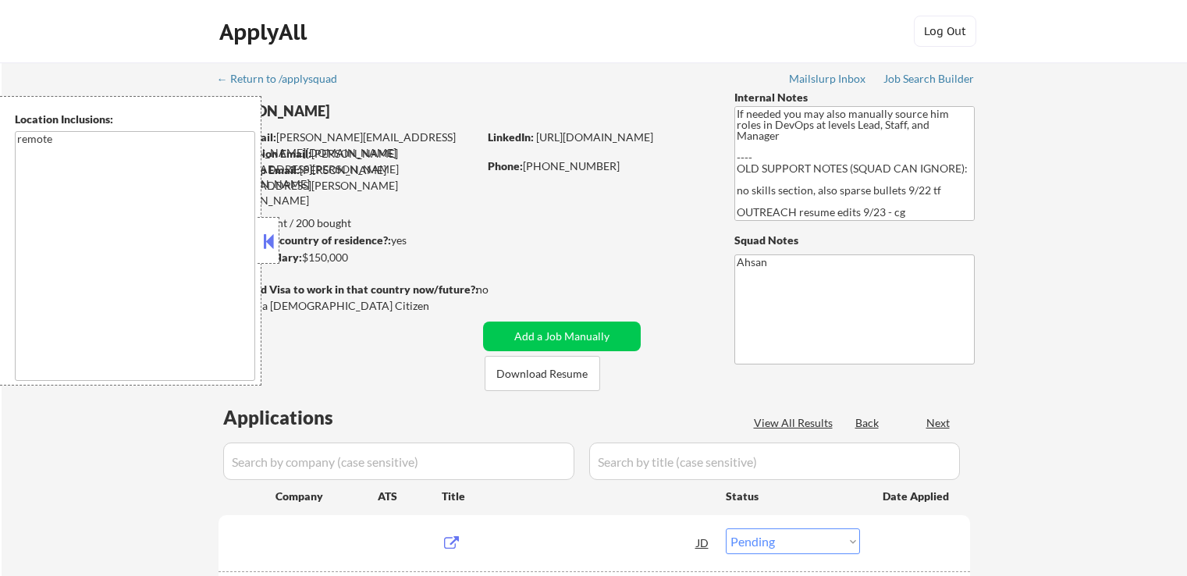
select select ""pending""
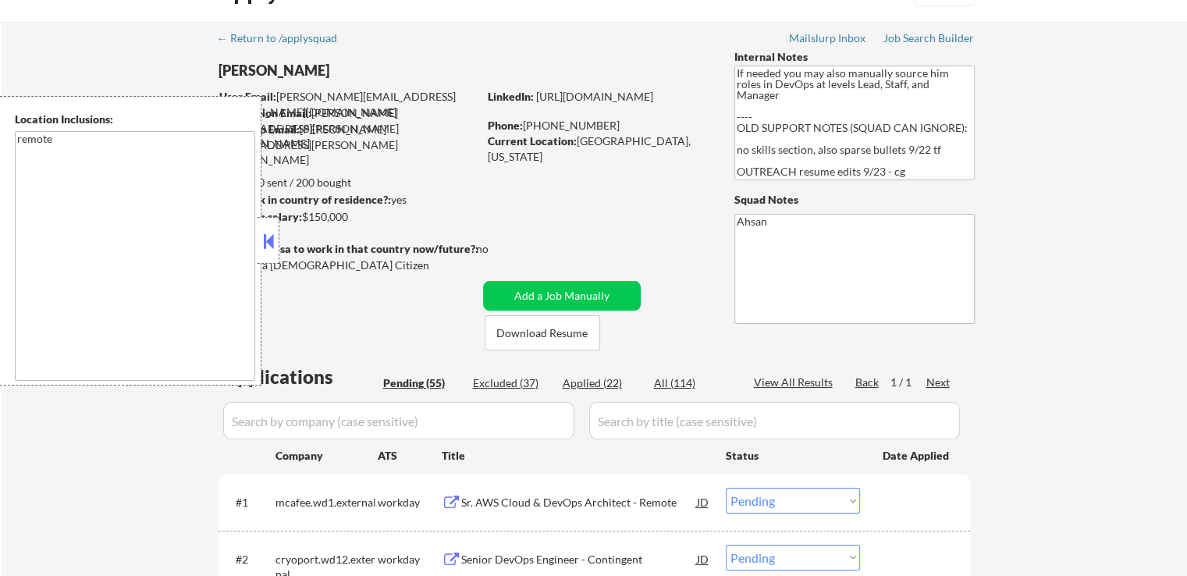
scroll to position [78, 0]
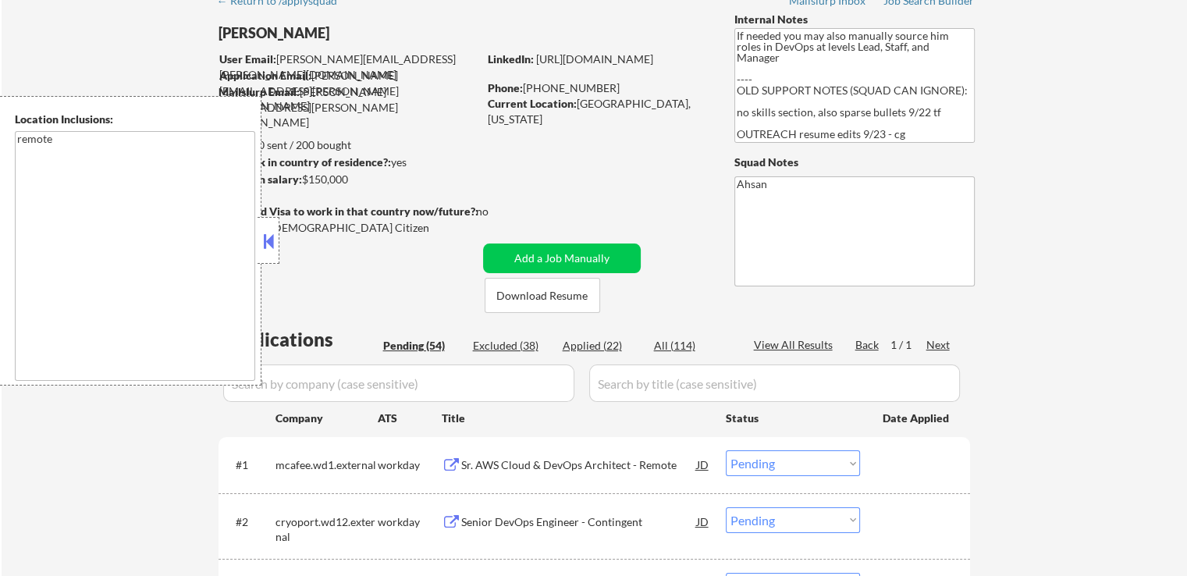
select select ""pending""
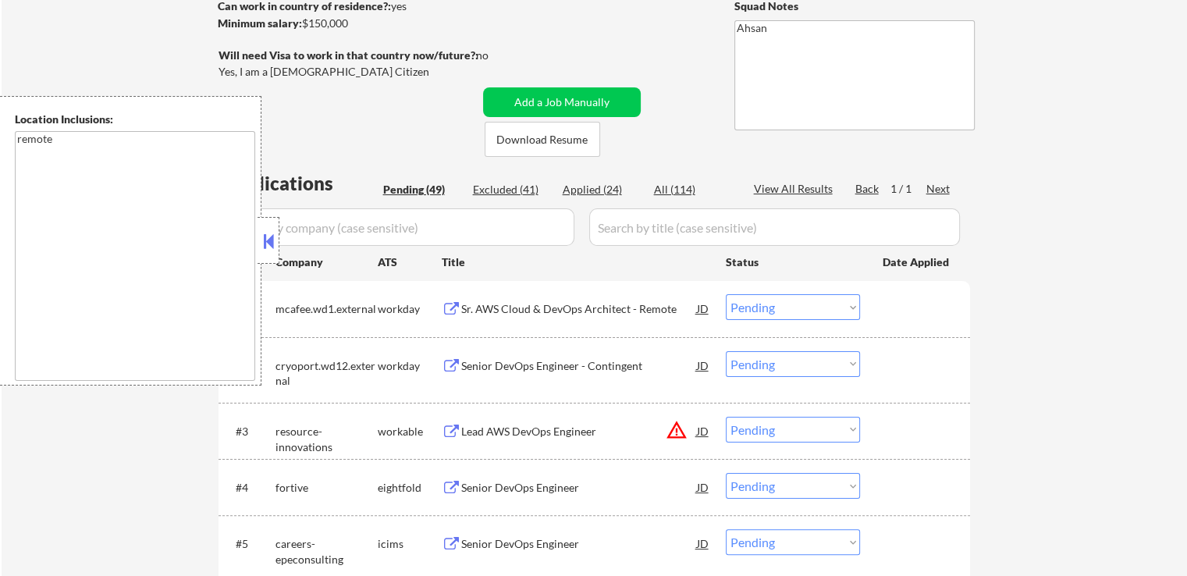
select select ""pending""
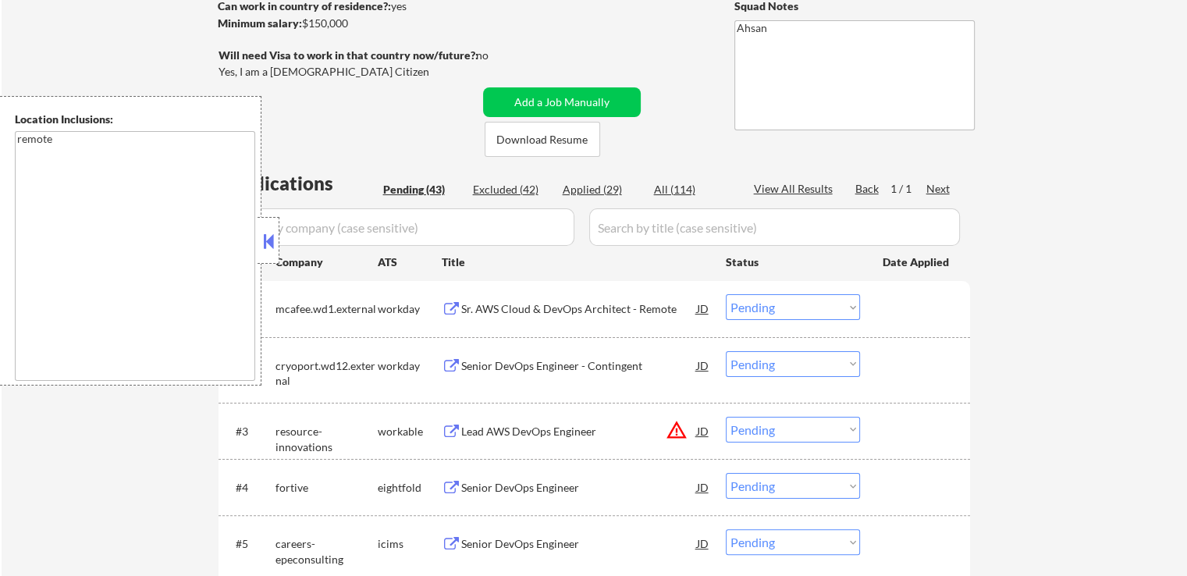
select select ""pending""
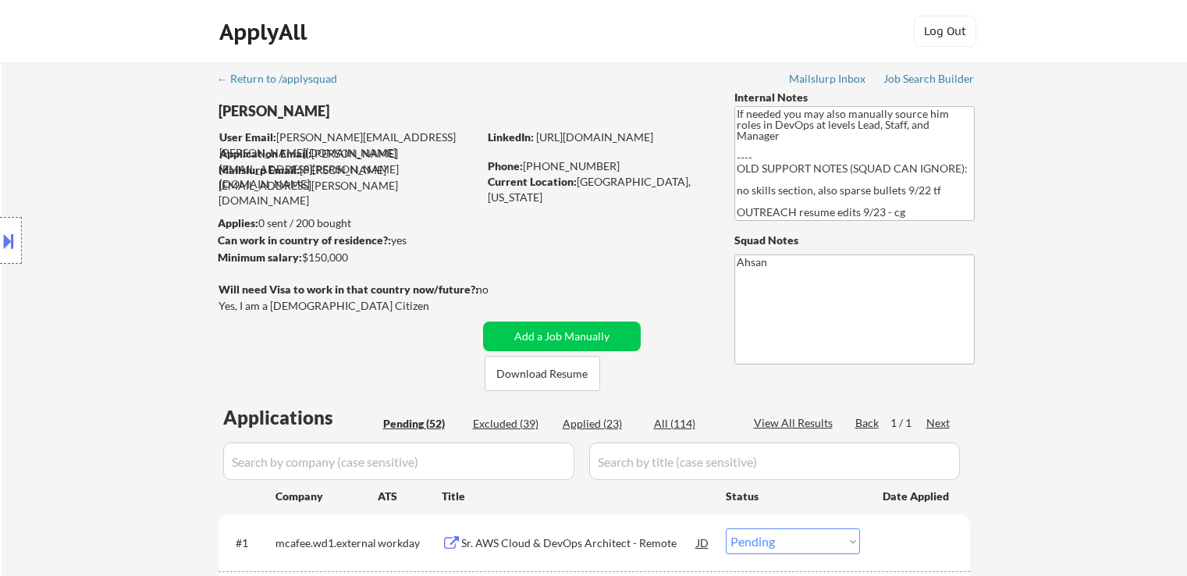
select select ""pending""
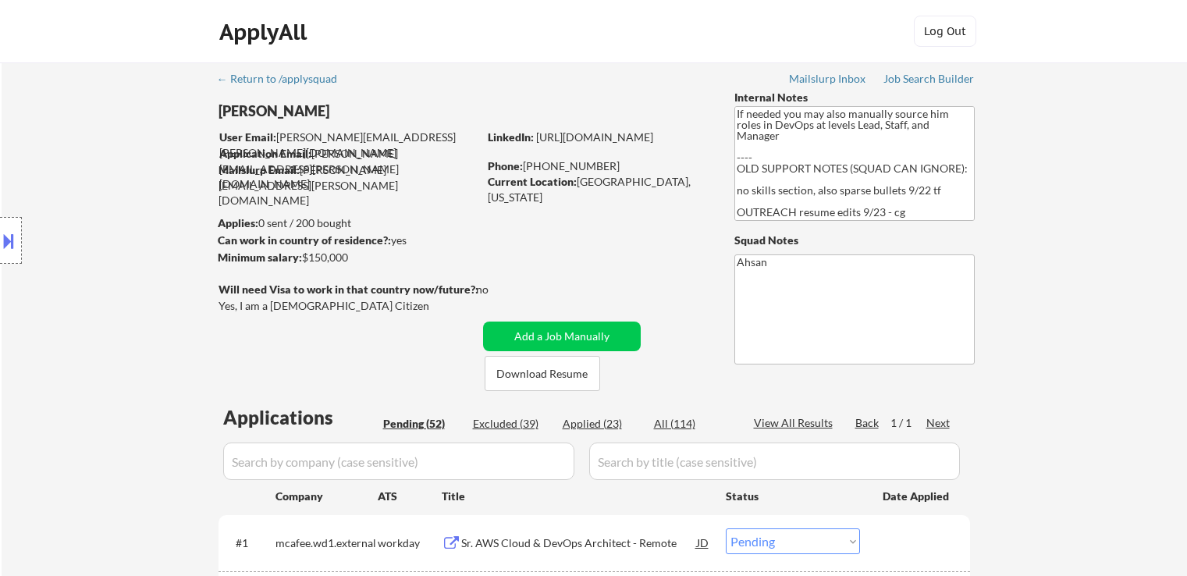
select select ""pending""
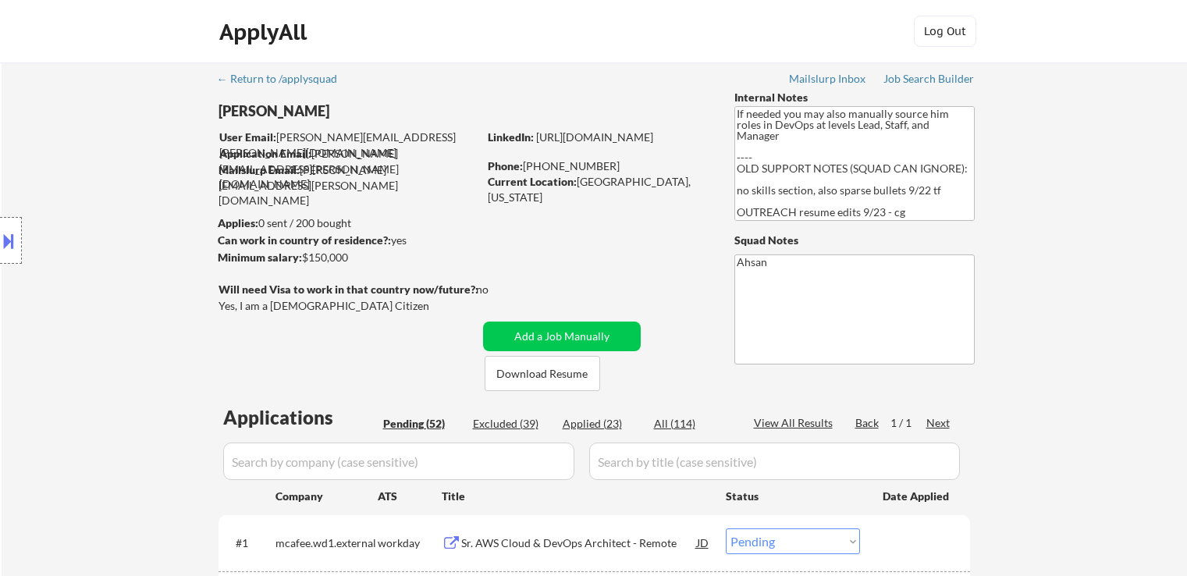
select select ""pending""
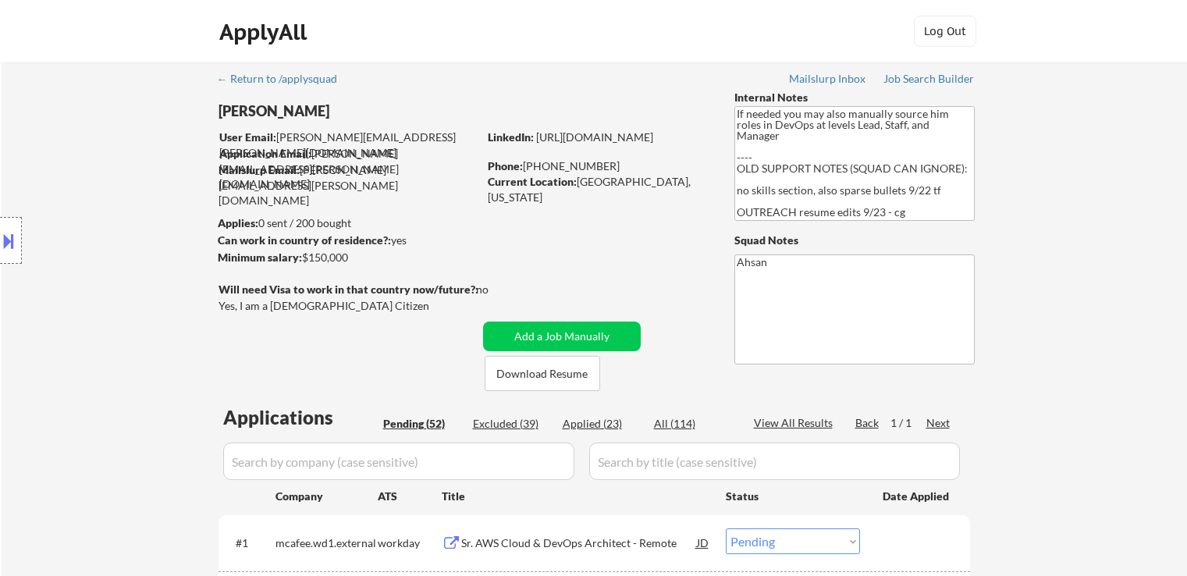
select select ""pending""
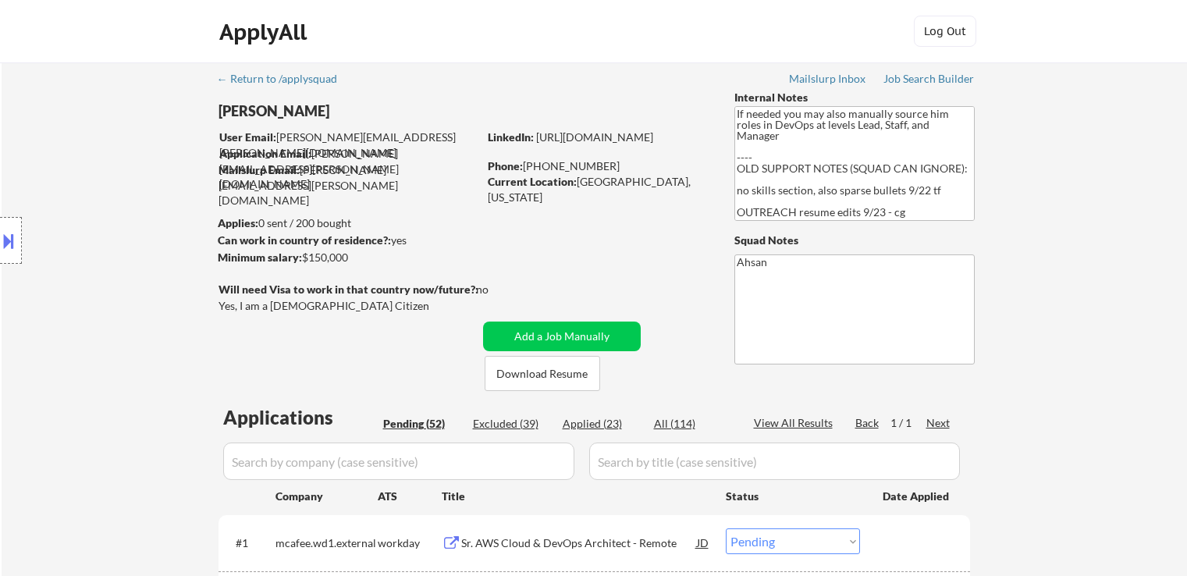
select select ""pending""
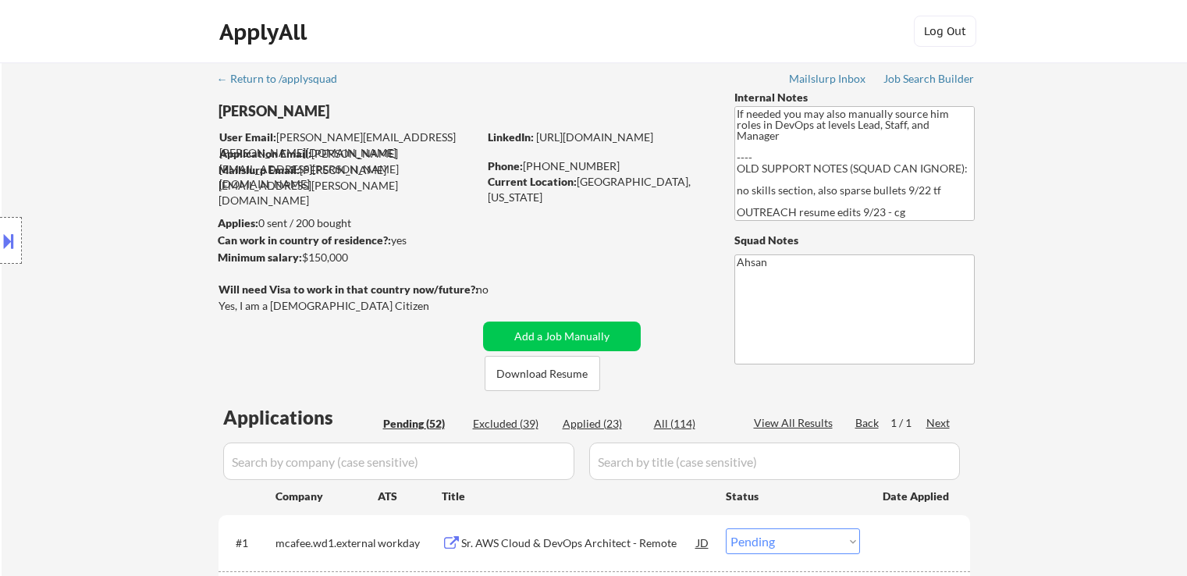
select select ""pending""
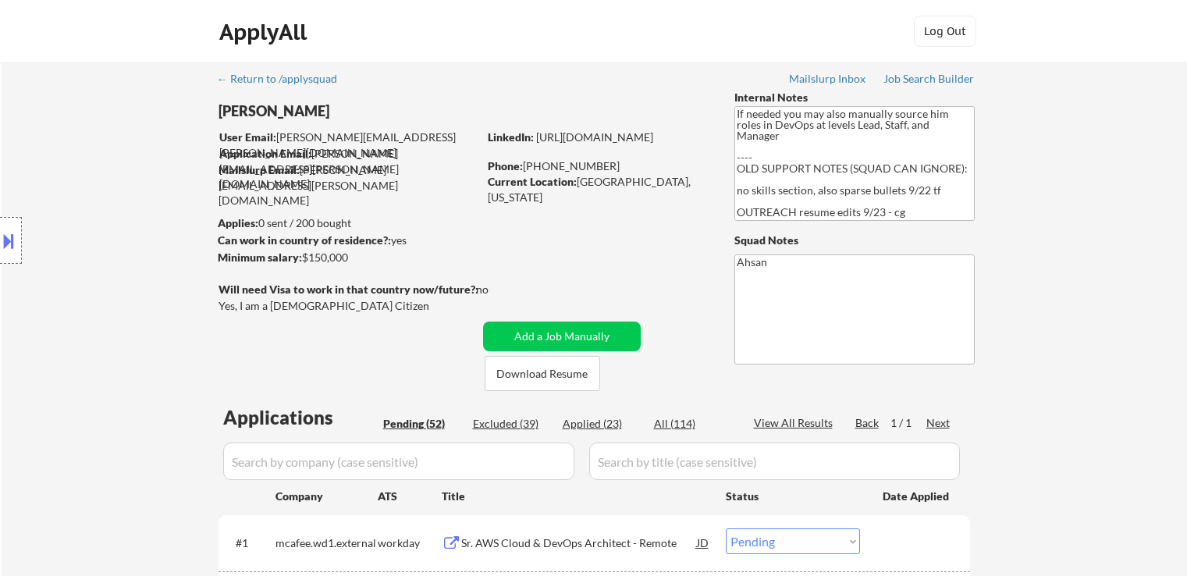
select select ""pending""
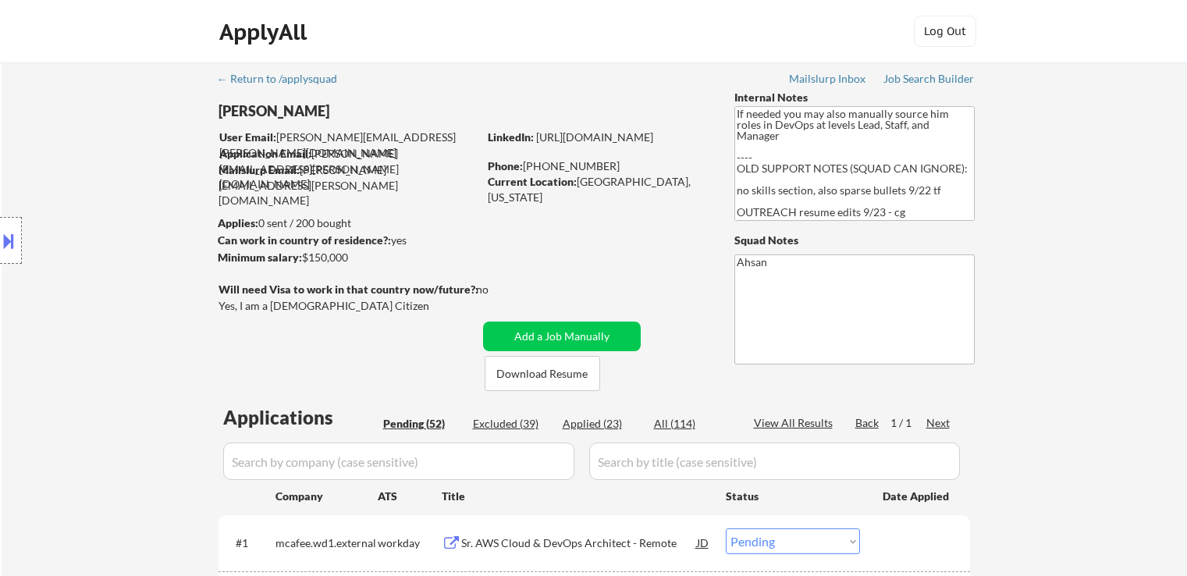
select select ""pending""
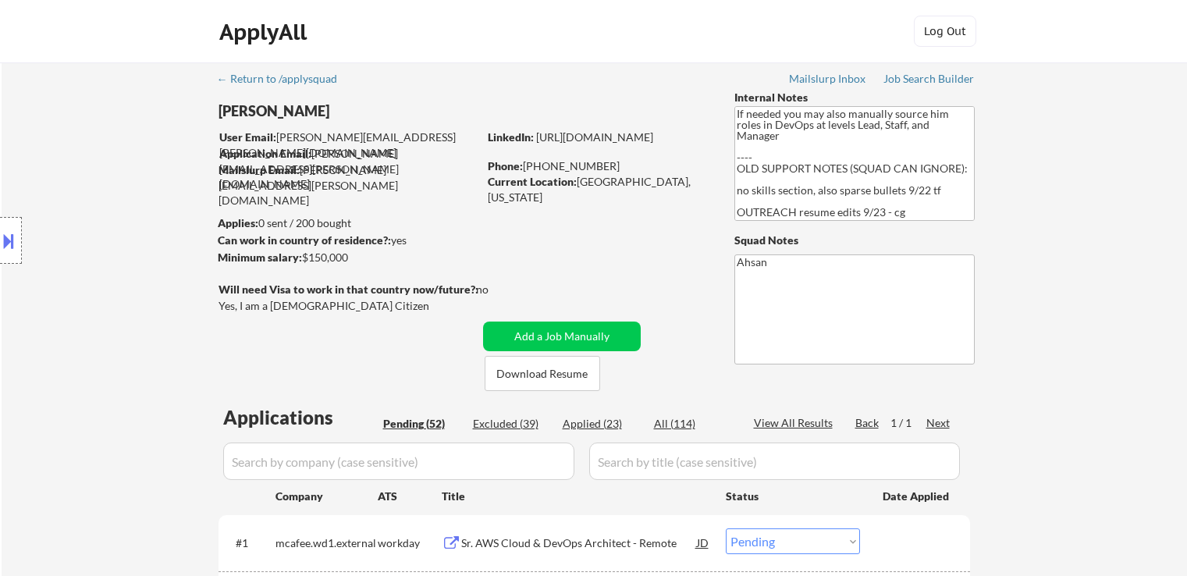
select select ""pending""
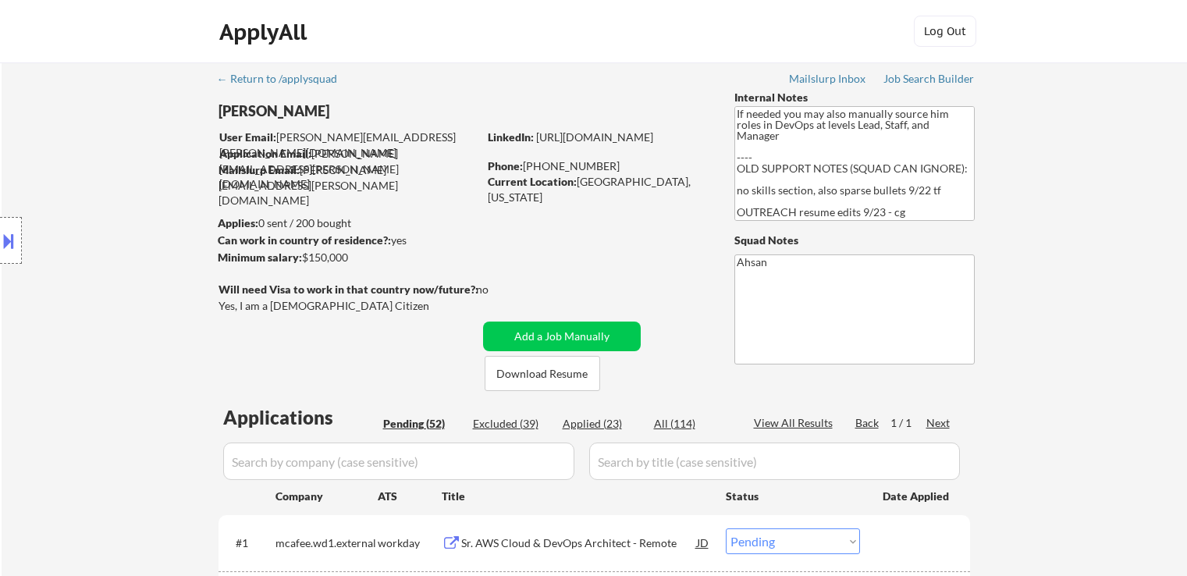
select select ""pending""
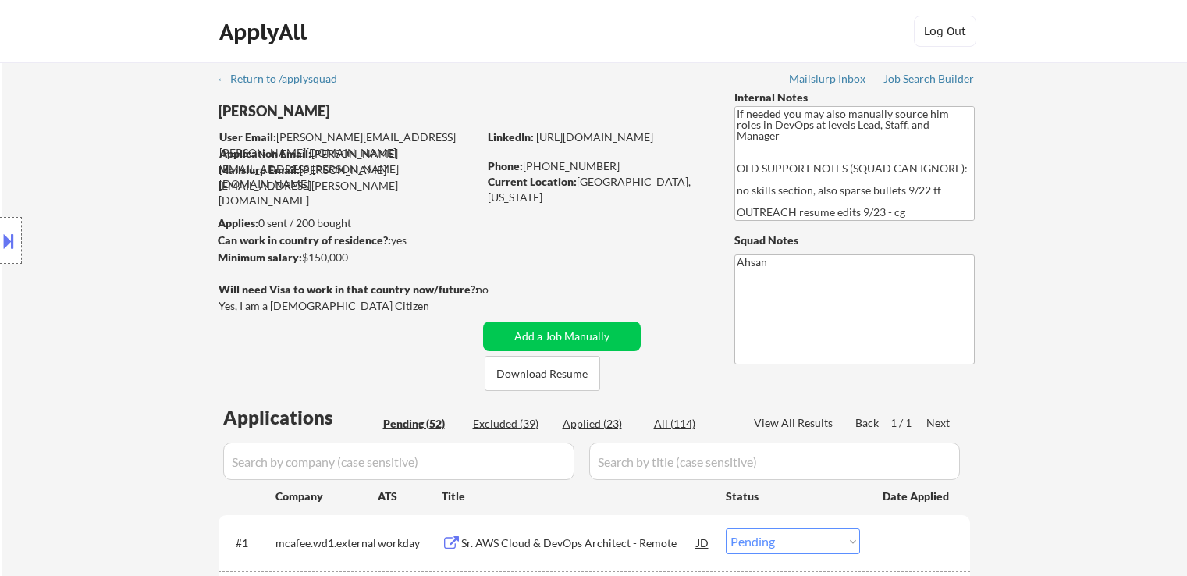
select select ""pending""
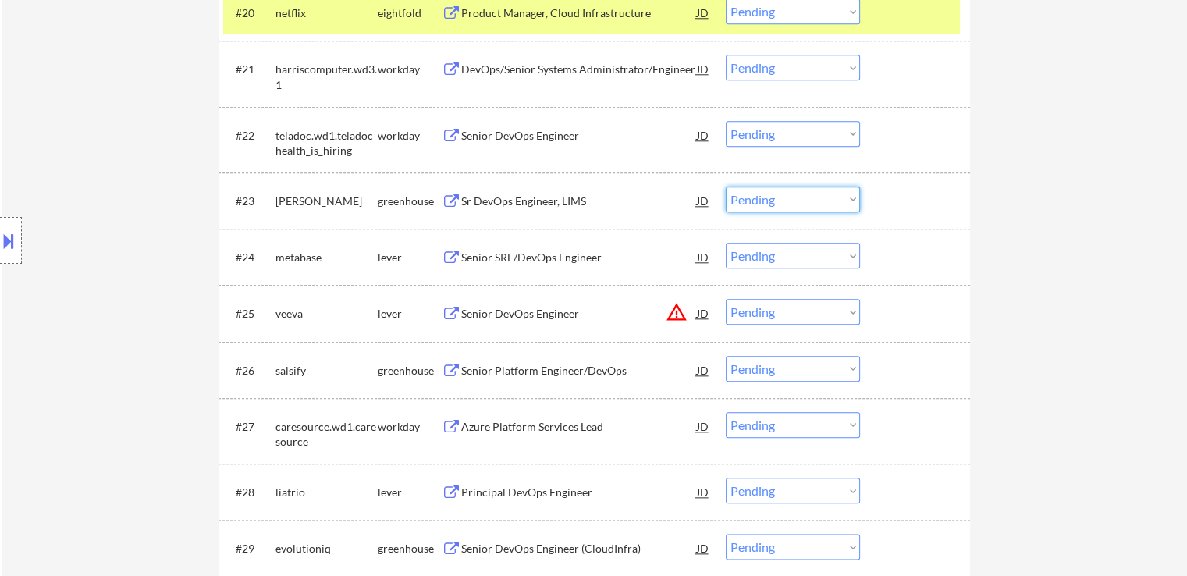
click at [767, 199] on select "Choose an option... Pending Applied Excluded (Questions) Excluded (Expired) Exc…" at bounding box center [793, 200] width 134 height 26
click at [726, 187] on select "Choose an option... Pending Applied Excluded (Questions) Excluded (Expired) Exc…" at bounding box center [793, 200] width 134 height 26
click at [482, 254] on div "Senior SRE/DevOps Engineer" at bounding box center [579, 258] width 236 height 16
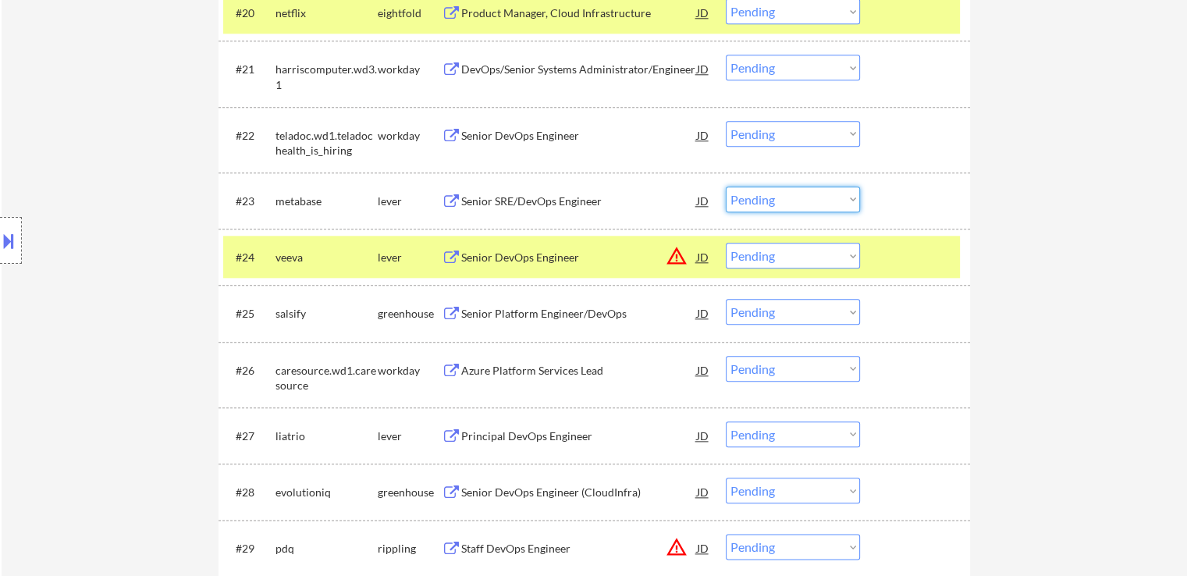
click at [797, 199] on select "Choose an option... Pending Applied Excluded (Questions) Excluded (Expired) Exc…" at bounding box center [793, 200] width 134 height 26
click at [726, 187] on select "Choose an option... Pending Applied Excluded (Questions) Excluded (Expired) Exc…" at bounding box center [793, 200] width 134 height 26
click at [525, 312] on div "Senior Platform Engineer/DevOps" at bounding box center [579, 314] width 236 height 16
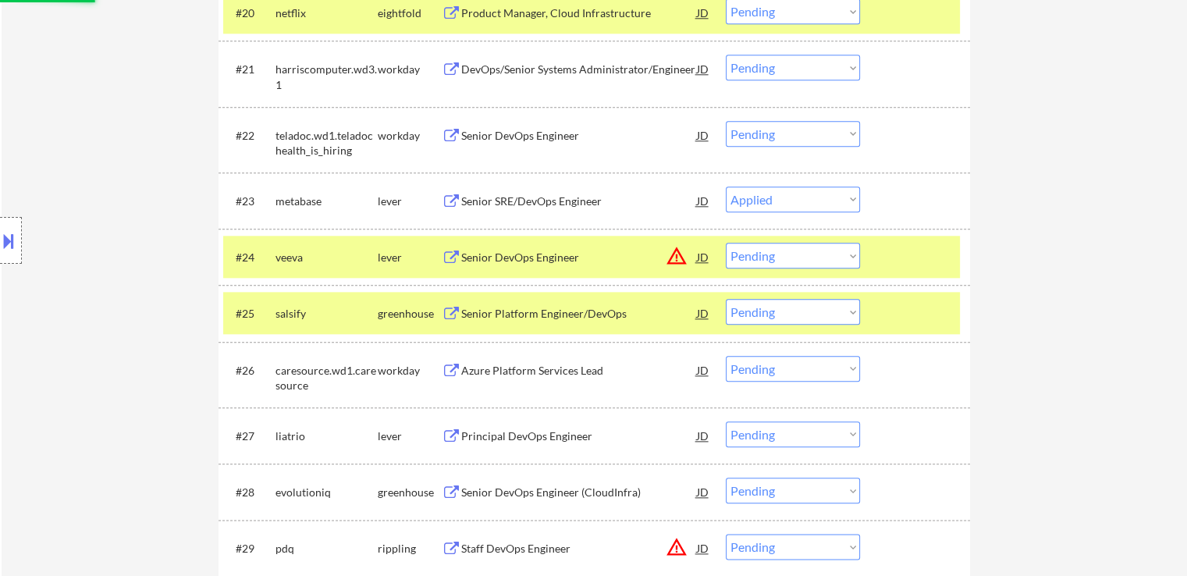
select select ""pending""
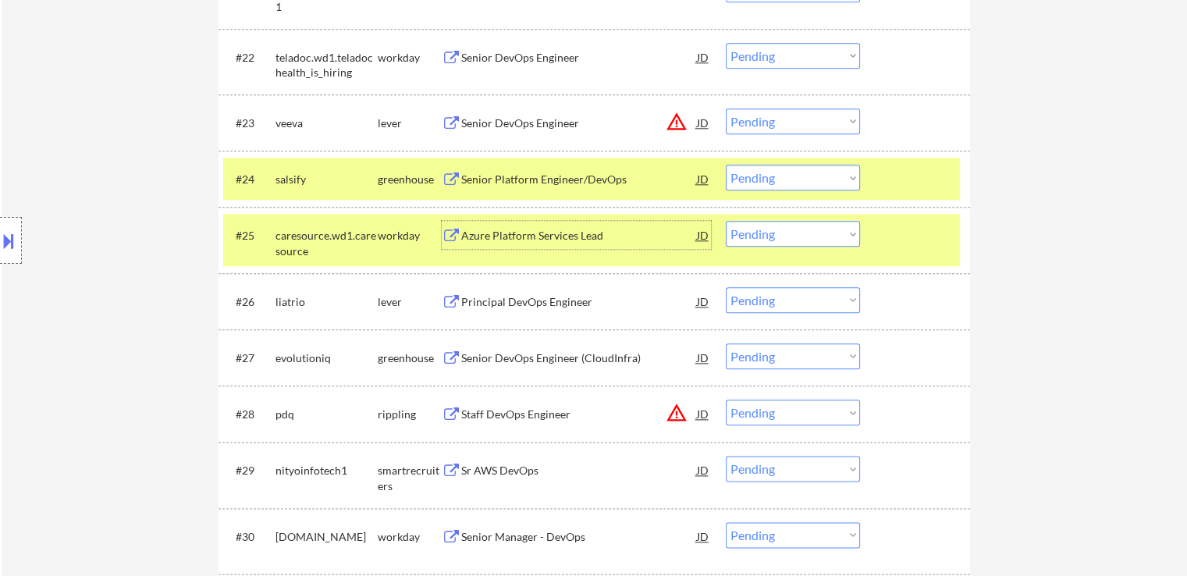
scroll to position [1874, 0]
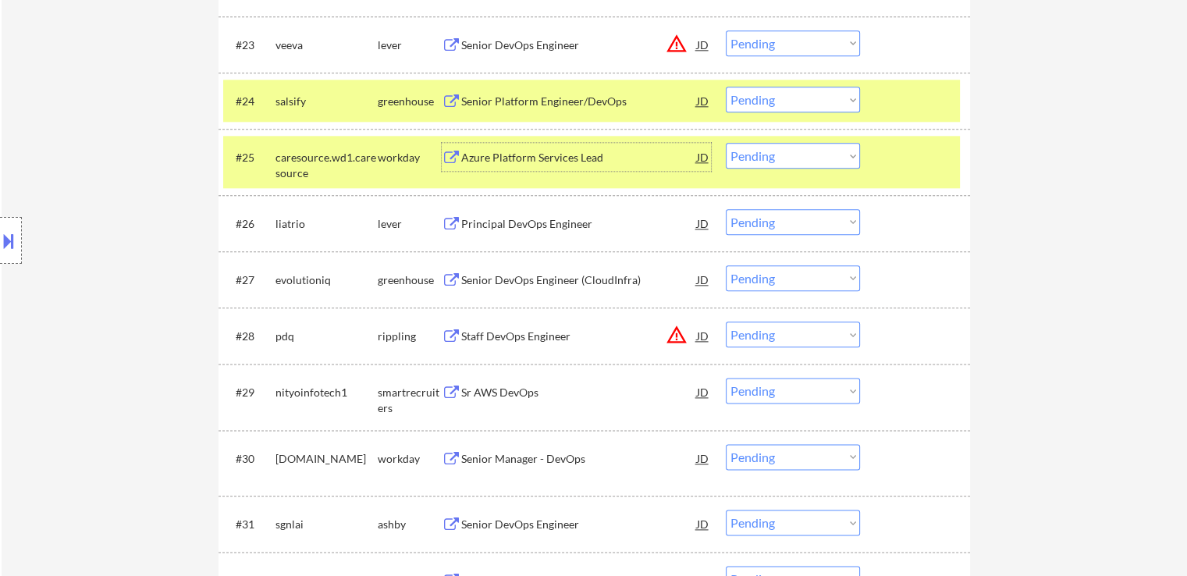
click at [478, 270] on div "Senior DevOps Engineer (CloudInfra)" at bounding box center [579, 279] width 236 height 28
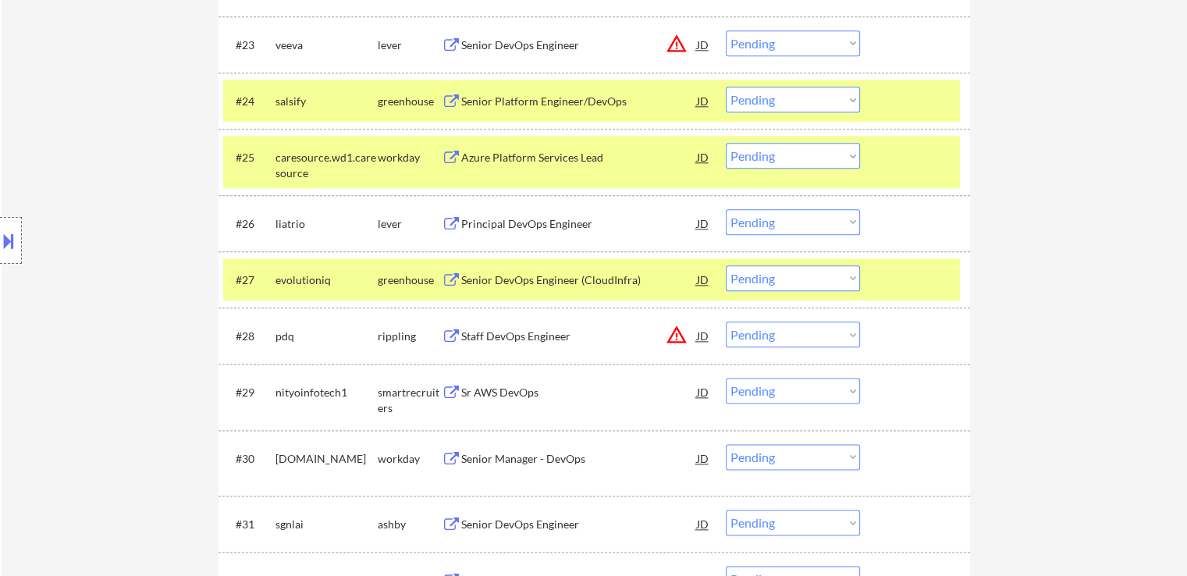
click at [480, 230] on div "Principal DevOps Engineer" at bounding box center [579, 224] width 236 height 16
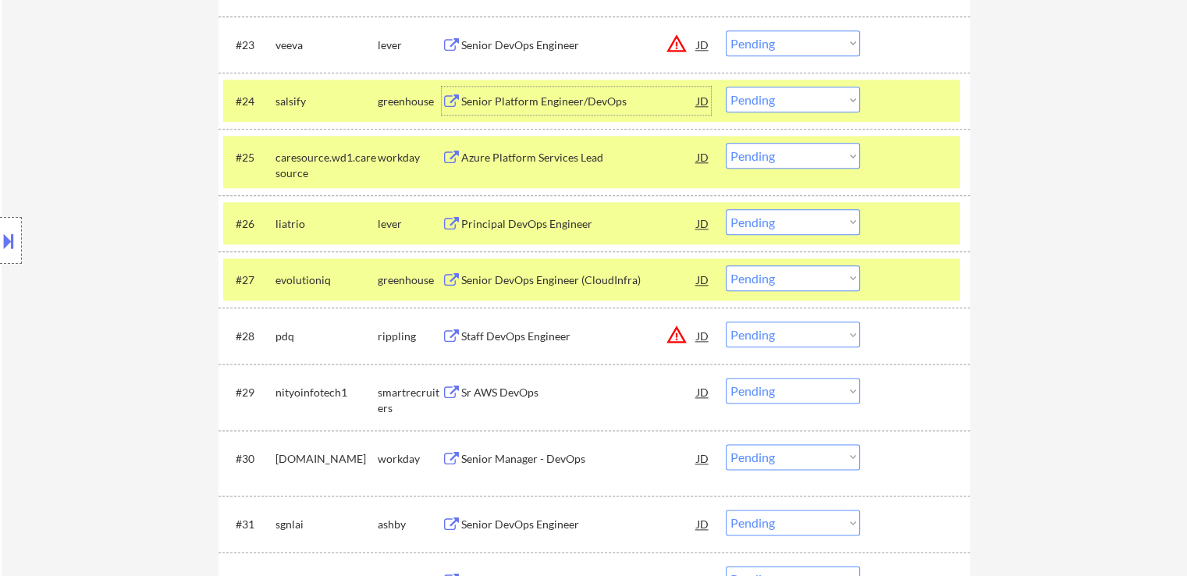
click at [506, 107] on div "Senior Platform Engineer/DevOps" at bounding box center [579, 102] width 236 height 16
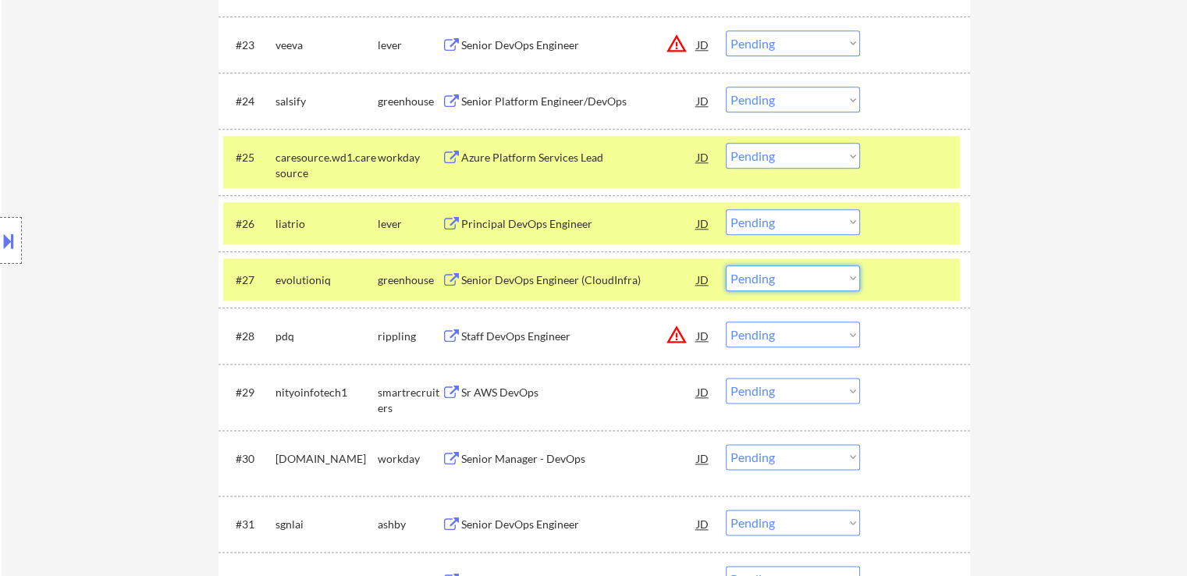
click at [798, 279] on select "Choose an option... Pending Applied Excluded (Questions) Excluded (Expired) Exc…" at bounding box center [793, 278] width 134 height 26
click at [726, 265] on select "Choose an option... Pending Applied Excluded (Questions) Excluded (Expired) Exc…" at bounding box center [793, 278] width 134 height 26
select select ""pending""
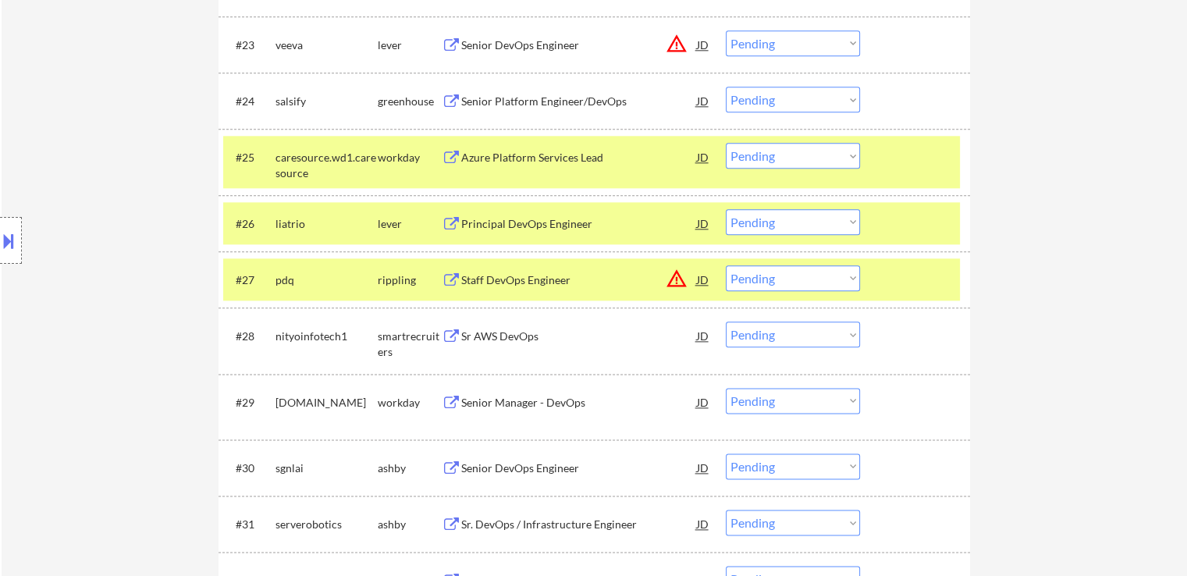
click at [781, 217] on select "Choose an option... Pending Applied Excluded (Questions) Excluded (Expired) Exc…" at bounding box center [793, 222] width 134 height 26
click at [726, 209] on select "Choose an option... Pending Applied Excluded (Questions) Excluded (Expired) Exc…" at bounding box center [793, 222] width 134 height 26
select select ""pending""
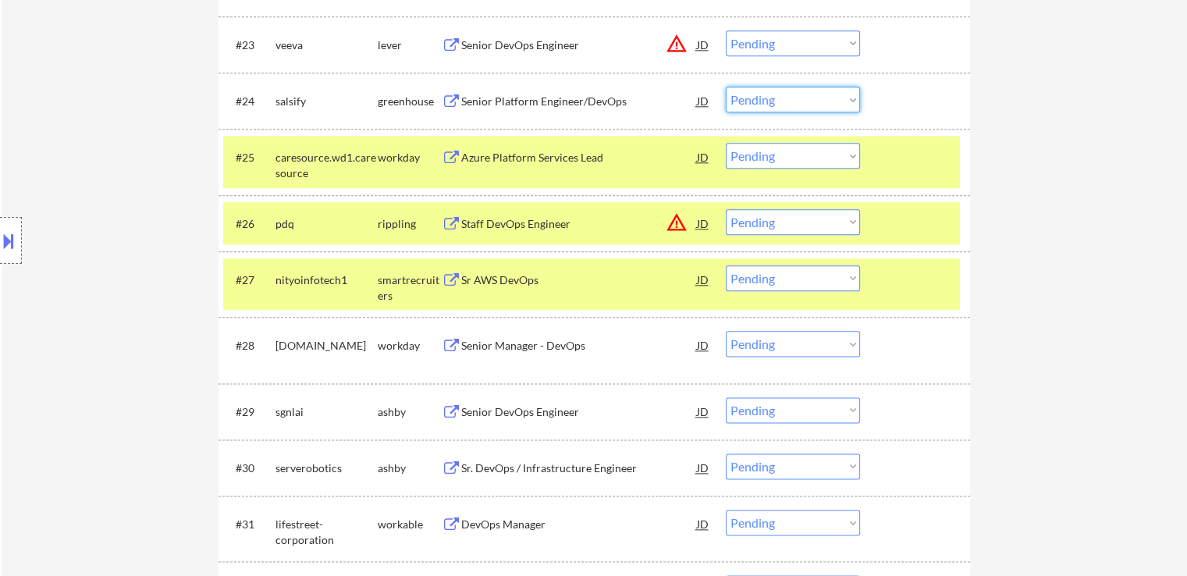
click at [791, 100] on select "Choose an option... Pending Applied Excluded (Questions) Excluded (Expired) Exc…" at bounding box center [793, 100] width 134 height 26
click at [726, 87] on select "Choose an option... Pending Applied Excluded (Questions) Excluded (Expired) Exc…" at bounding box center [793, 100] width 134 height 26
select select ""pending""
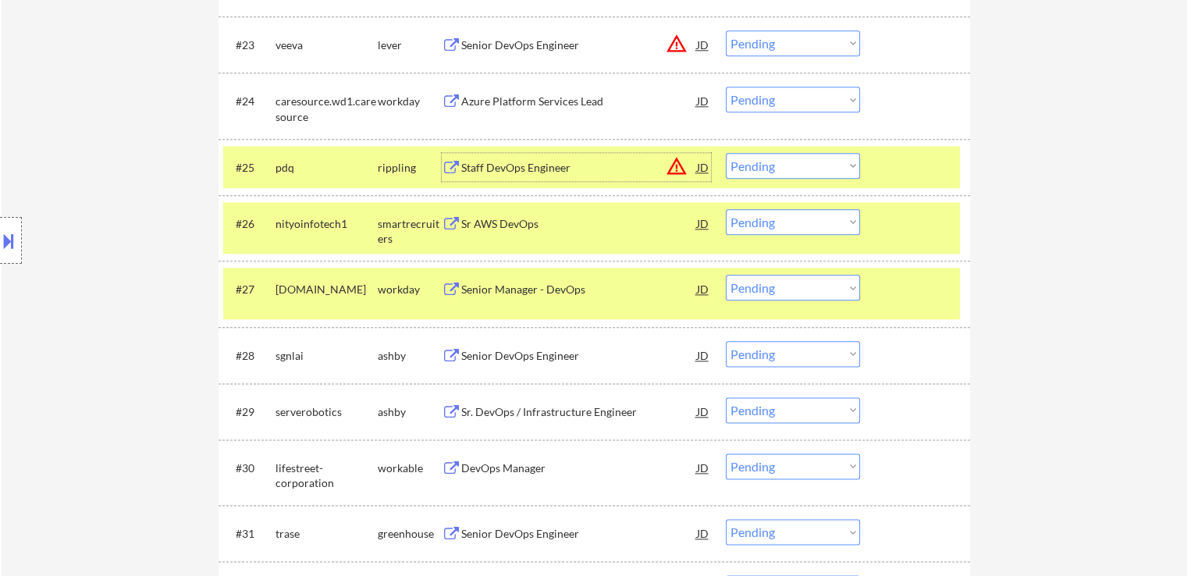
click at [493, 164] on div "Staff DevOps Engineer" at bounding box center [579, 168] width 236 height 16
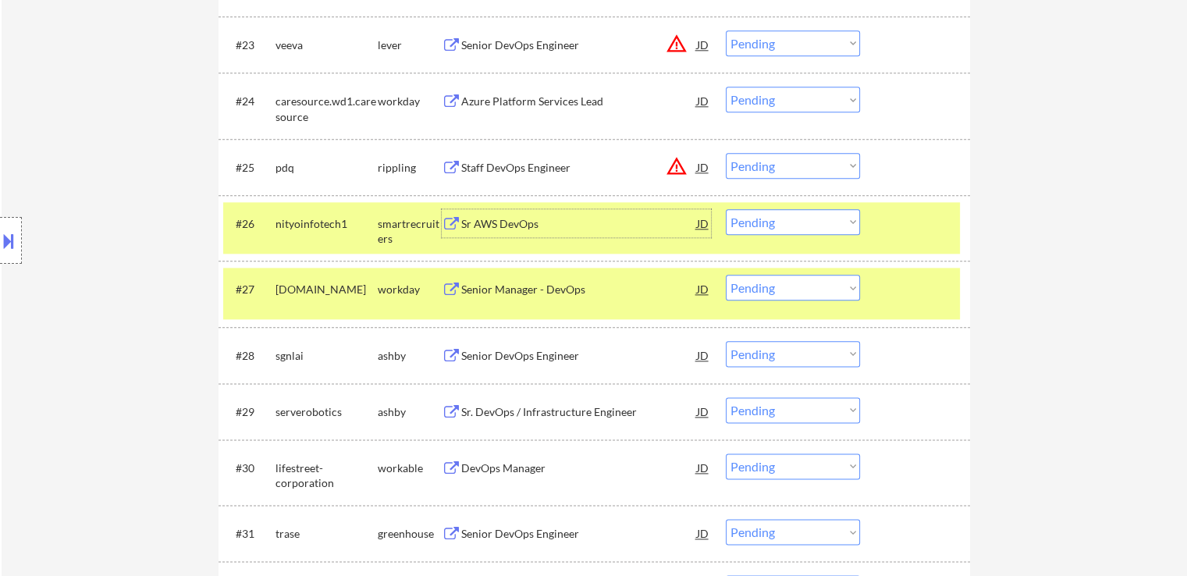
click at [500, 223] on div "Sr AWS DevOps" at bounding box center [579, 224] width 236 height 16
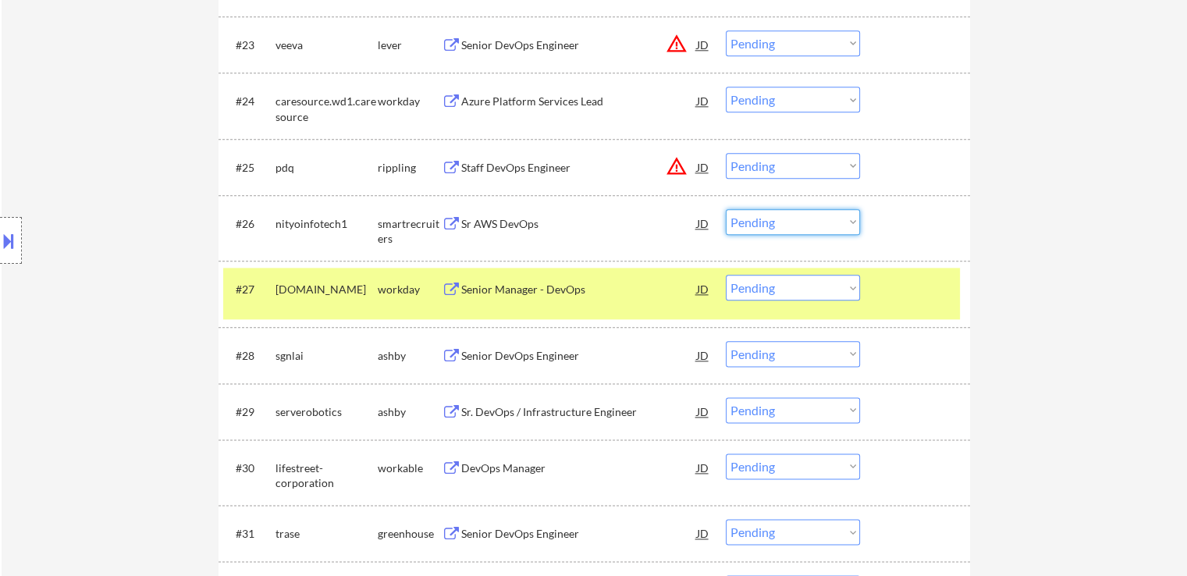
drag, startPoint x: 764, startPoint y: 219, endPoint x: 767, endPoint y: 243, distance: 23.6
click at [767, 243] on div "#26 nityoinfotech1 smartrecruiters Sr AWS DevOps JD warning_amber Choose an opt…" at bounding box center [591, 228] width 737 height 52
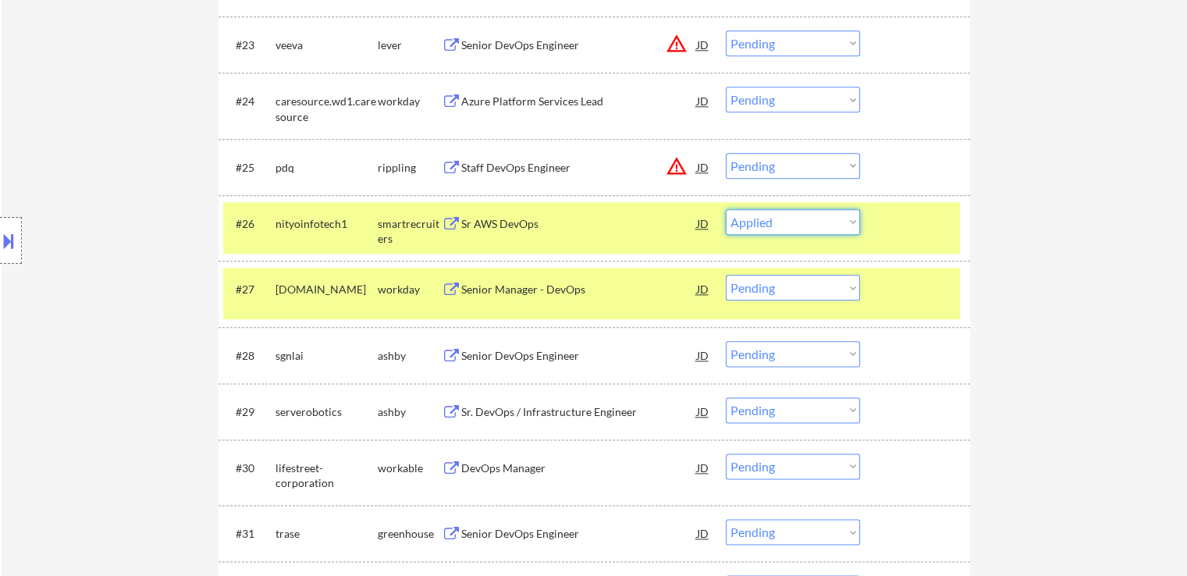
click at [726, 209] on select "Choose an option... Pending Applied Excluded (Questions) Excluded (Expired) Exc…" at bounding box center [793, 222] width 134 height 26
select select ""pending""
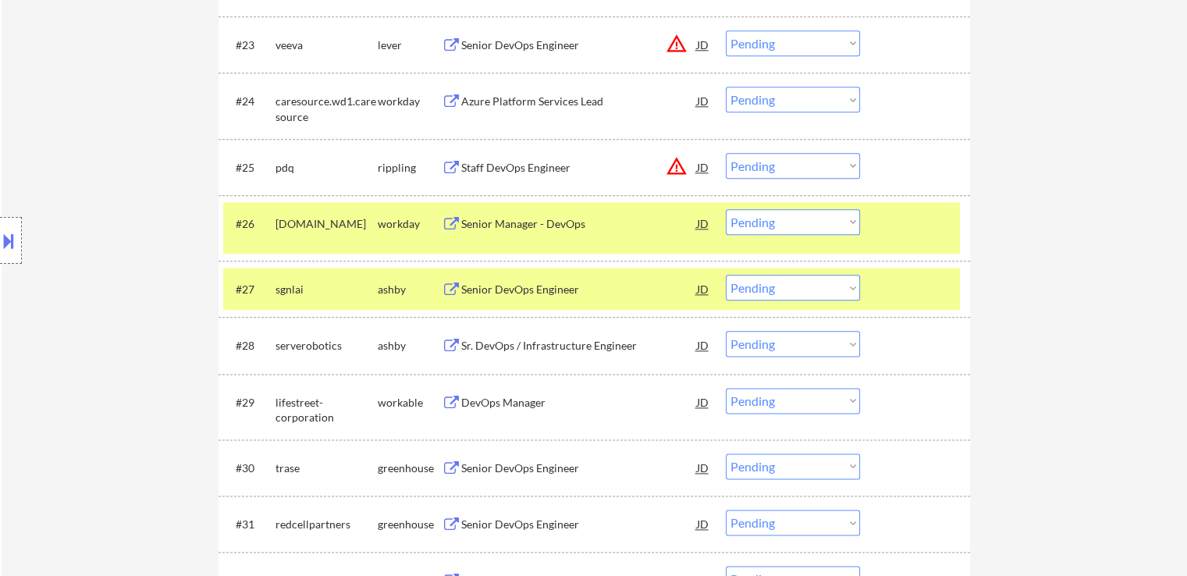
click at [769, 166] on select "Choose an option... Pending Applied Excluded (Questions) Excluded (Expired) Exc…" at bounding box center [793, 166] width 134 height 26
click at [726, 153] on select "Choose an option... Pending Applied Excluded (Questions) Excluded (Expired) Exc…" at bounding box center [793, 166] width 134 height 26
click at [518, 167] on div "Staff DevOps Engineer" at bounding box center [579, 168] width 236 height 16
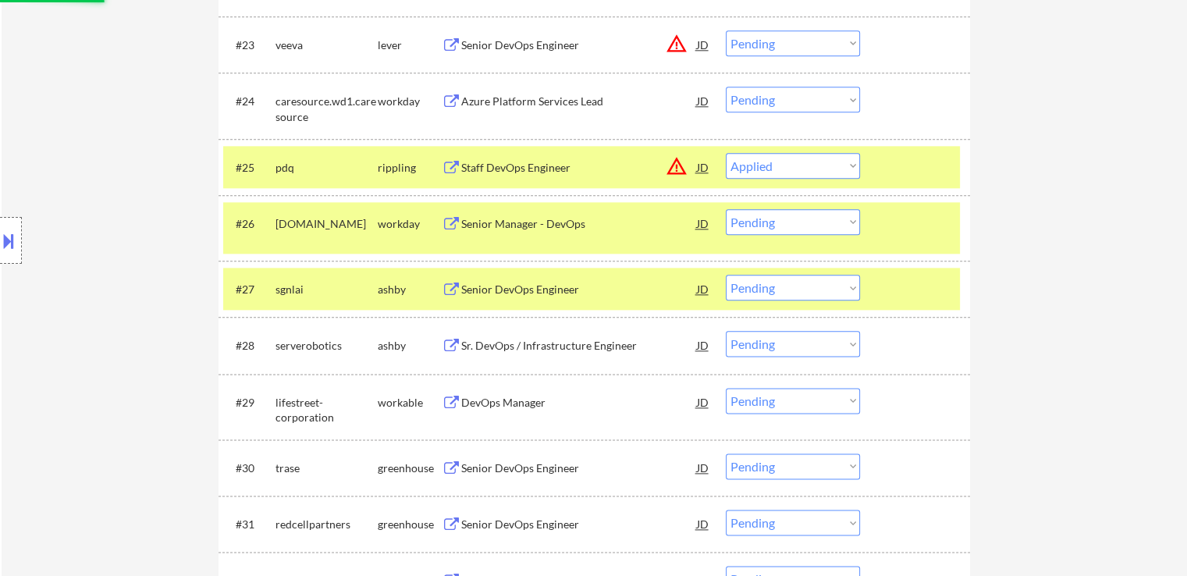
select select ""pending""
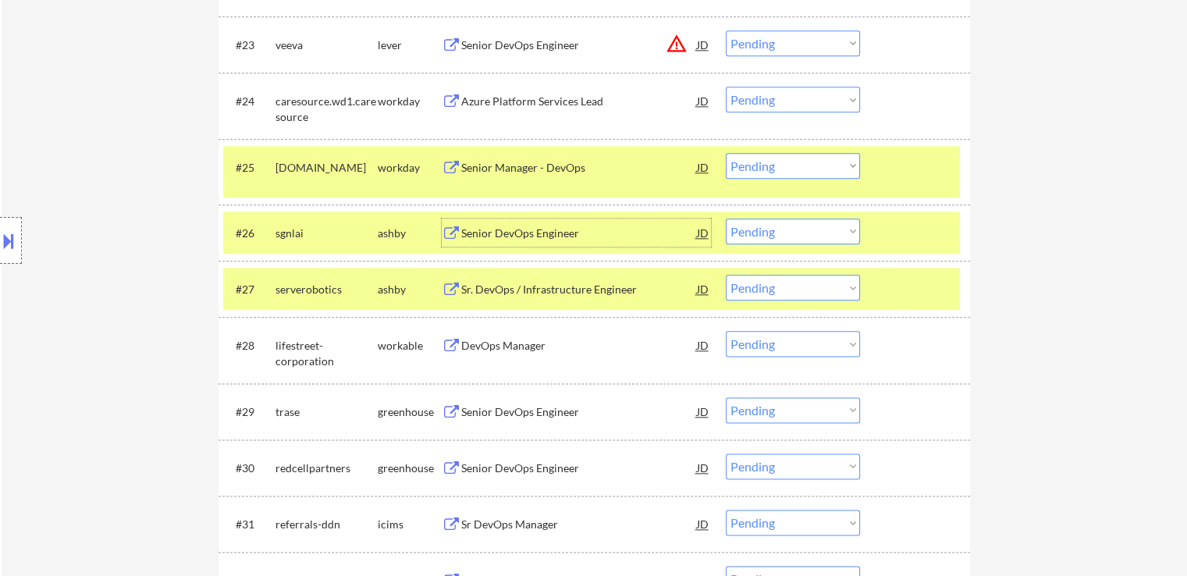
click at [542, 232] on div "Senior DevOps Engineer" at bounding box center [579, 234] width 236 height 16
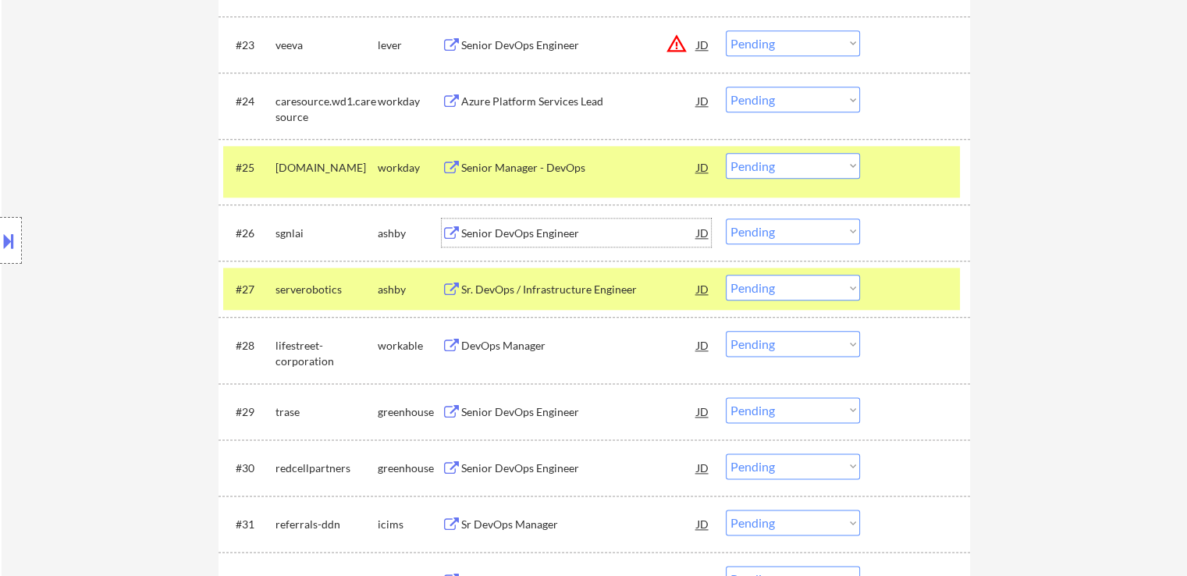
click at [555, 236] on div "Senior DevOps Engineer" at bounding box center [579, 234] width 236 height 16
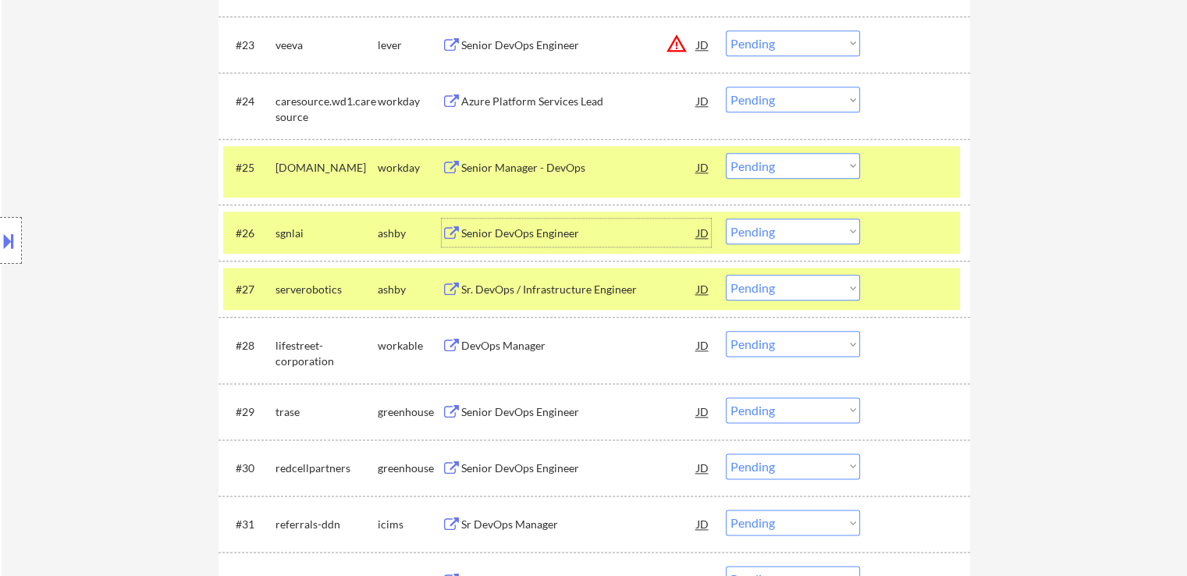
drag, startPoint x: 765, startPoint y: 235, endPoint x: 771, endPoint y: 242, distance: 9.4
click at [767, 237] on select "Choose an option... Pending Applied Excluded (Questions) Excluded (Expired) Exc…" at bounding box center [793, 232] width 134 height 26
click at [726, 219] on select "Choose an option... Pending Applied Excluded (Questions) Excluded (Expired) Exc…" at bounding box center [793, 232] width 134 height 26
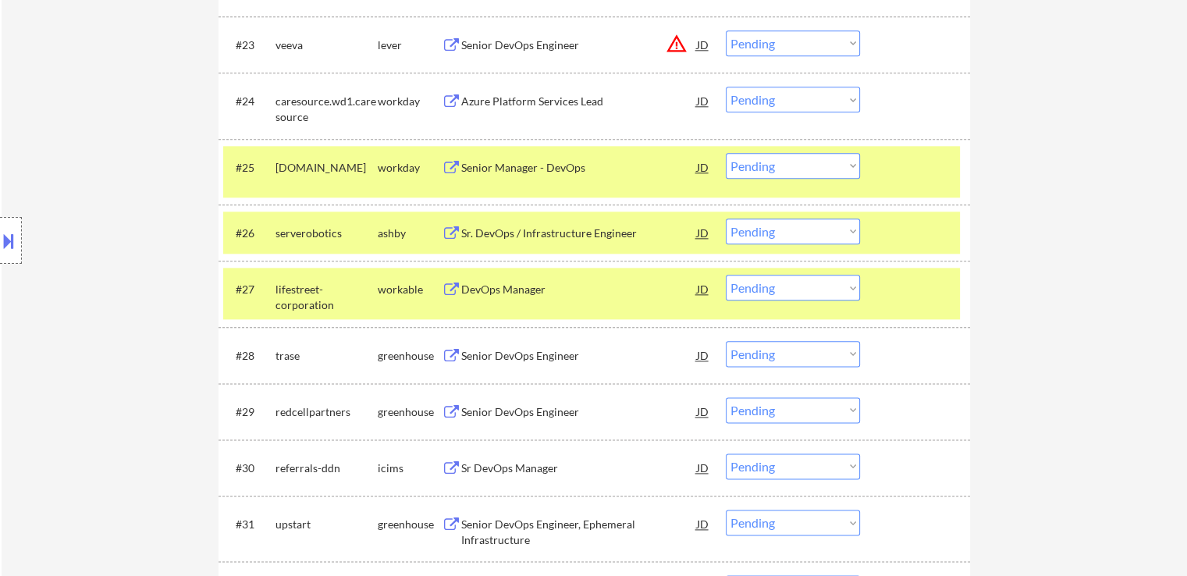
click at [541, 240] on div "Sr. DevOps / Infrastructure Engineer" at bounding box center [579, 234] width 236 height 16
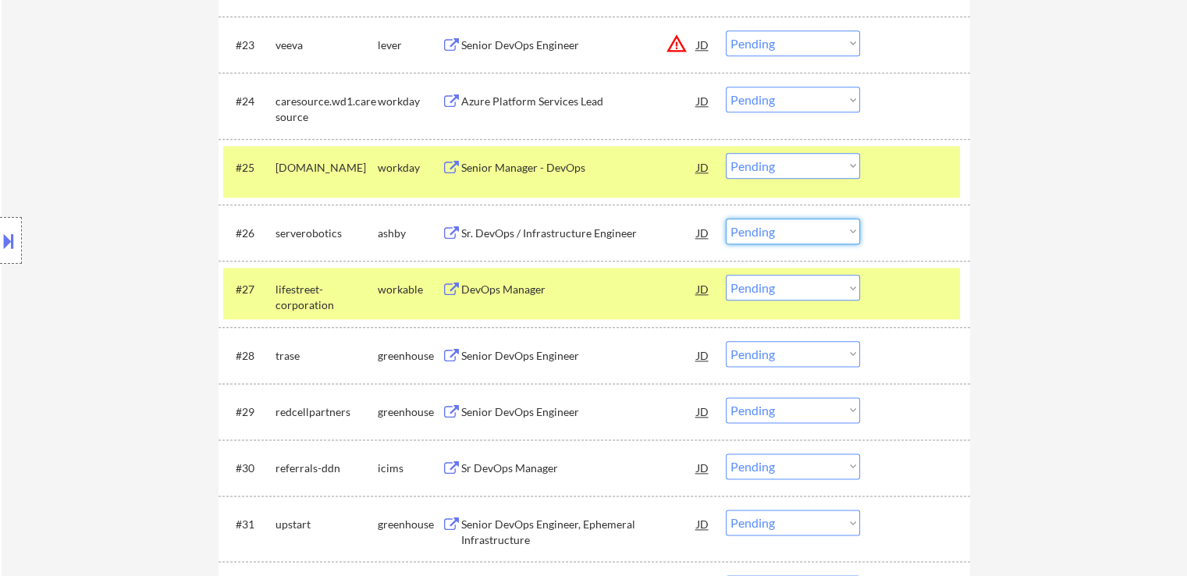
click at [757, 232] on select "Choose an option... Pending Applied Excluded (Questions) Excluded (Expired) Exc…" at bounding box center [793, 232] width 134 height 26
click at [726, 219] on select "Choose an option... Pending Applied Excluded (Questions) Excluded (Expired) Exc…" at bounding box center [793, 232] width 134 height 26
select select ""pending""
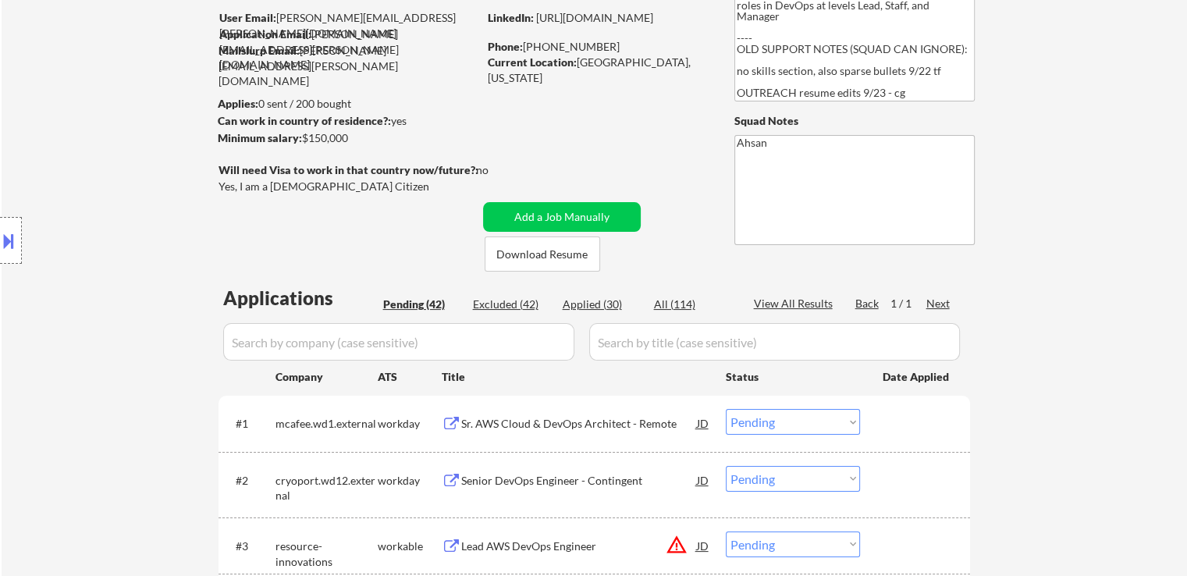
scroll to position [0, 0]
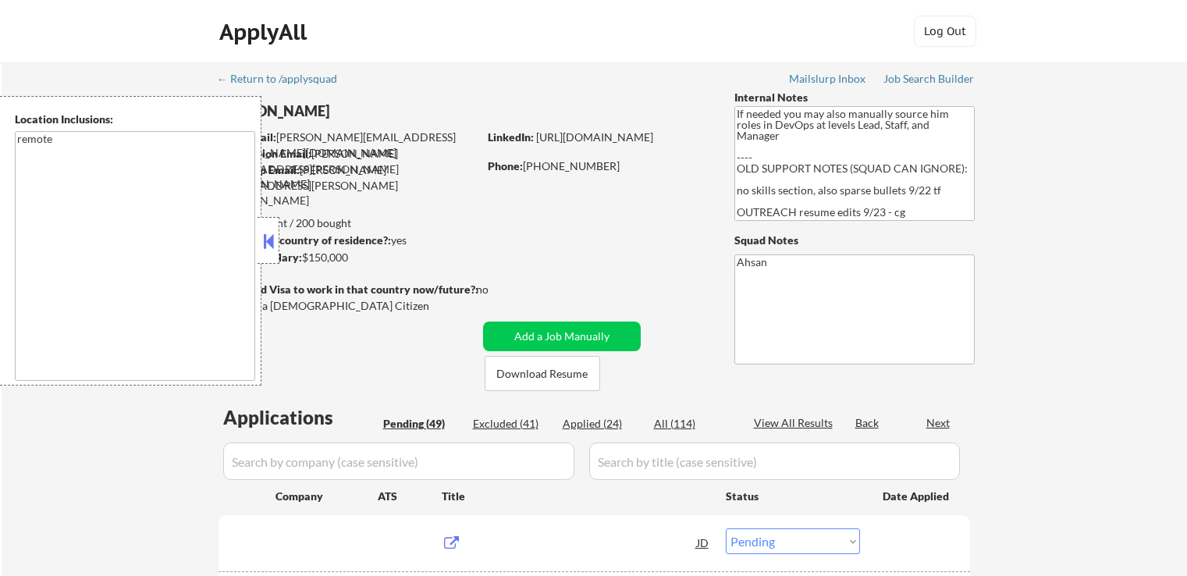
select select ""pending""
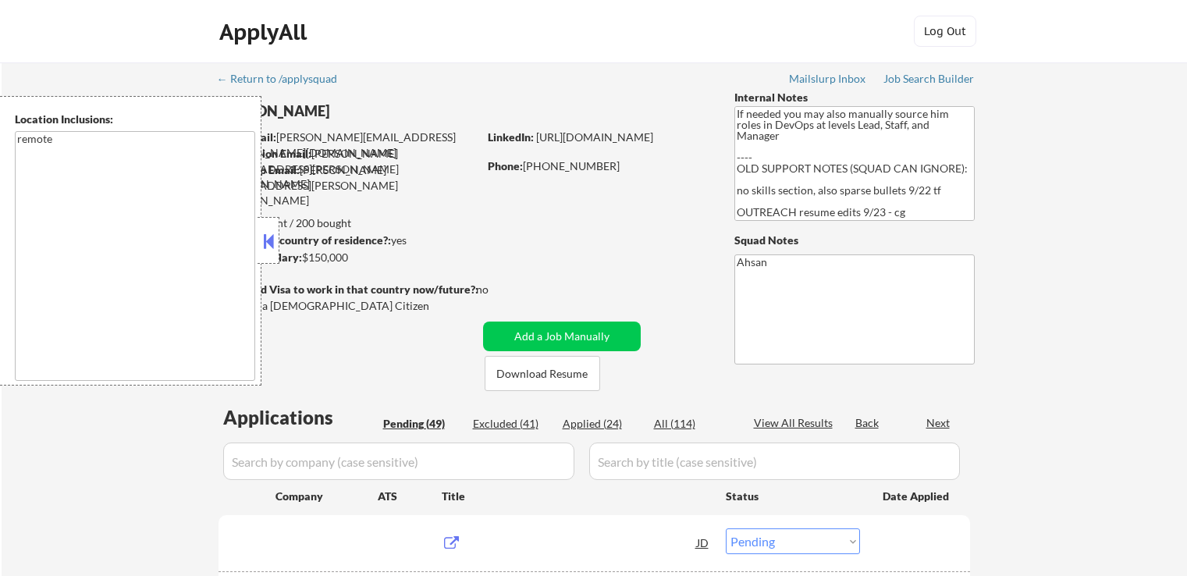
select select ""pending""
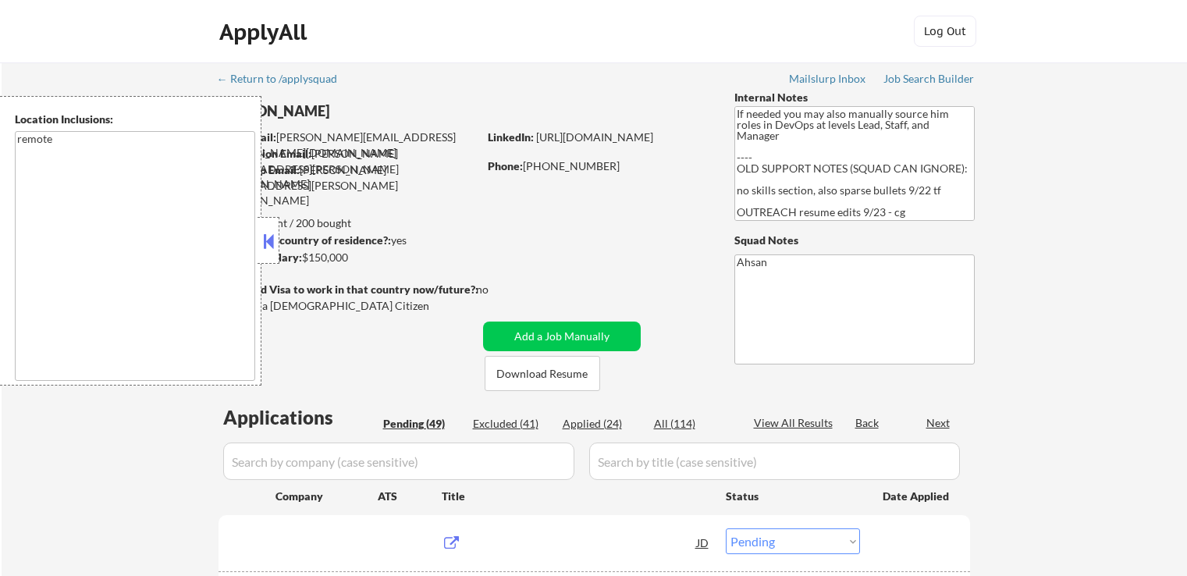
select select ""pending""
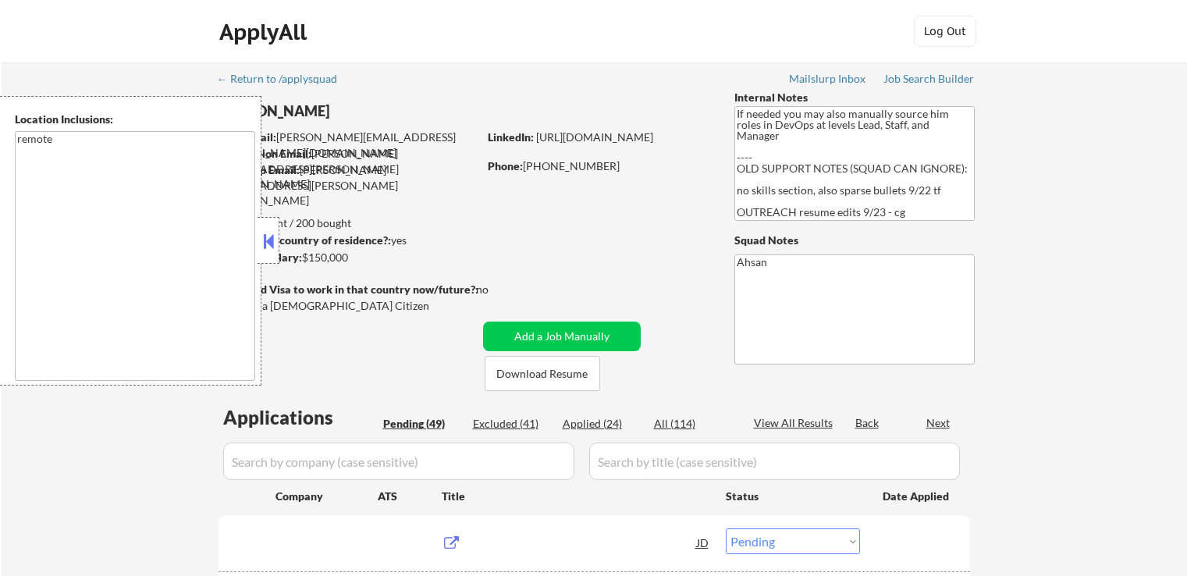
select select ""pending""
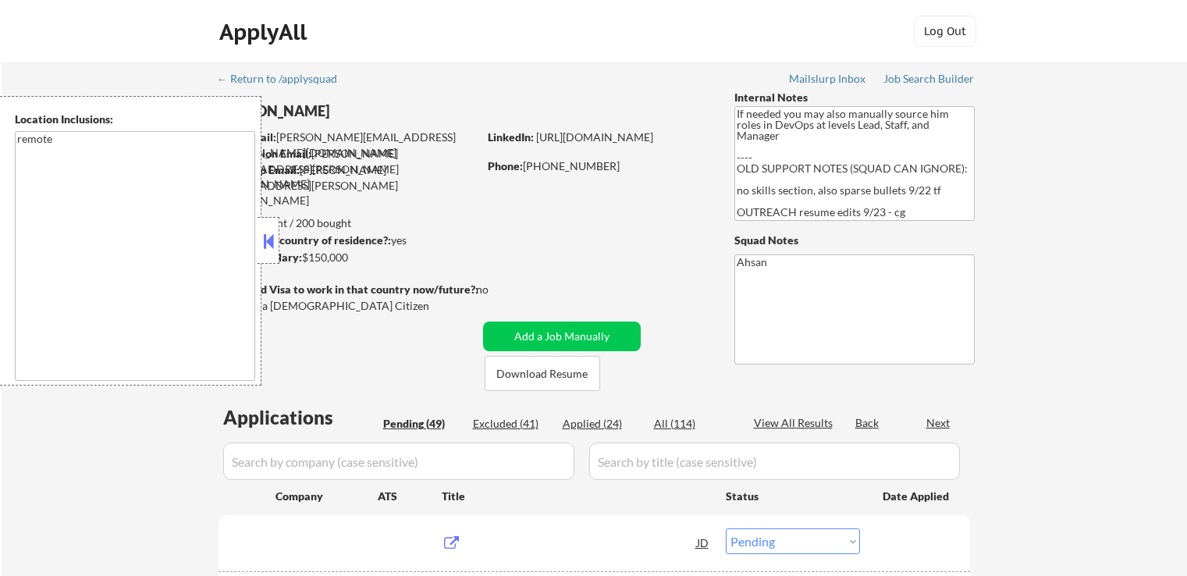
select select ""pending""
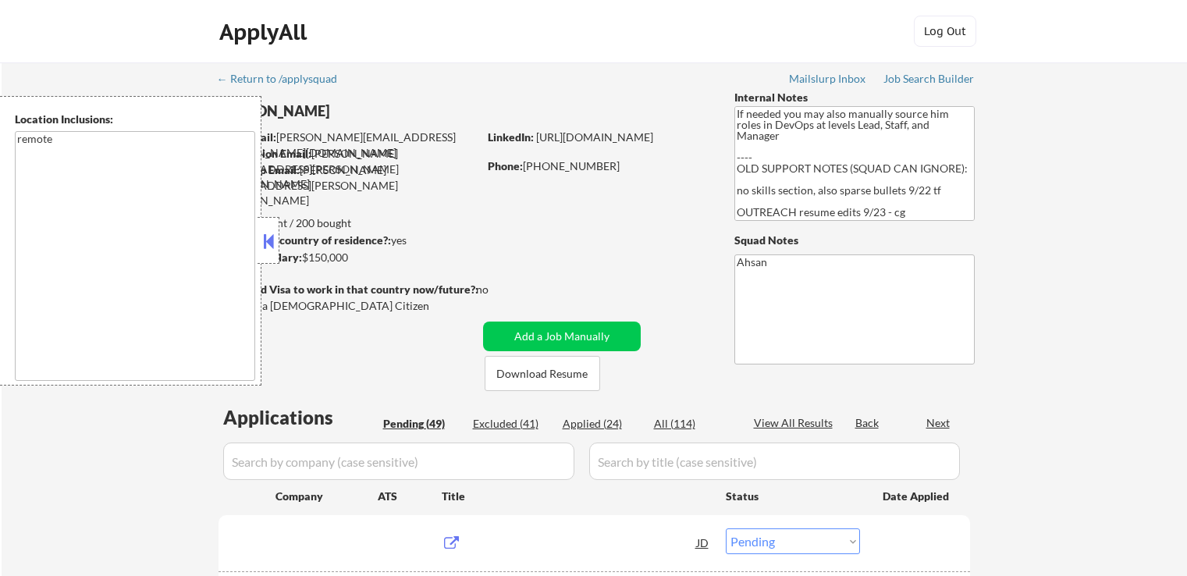
select select ""pending""
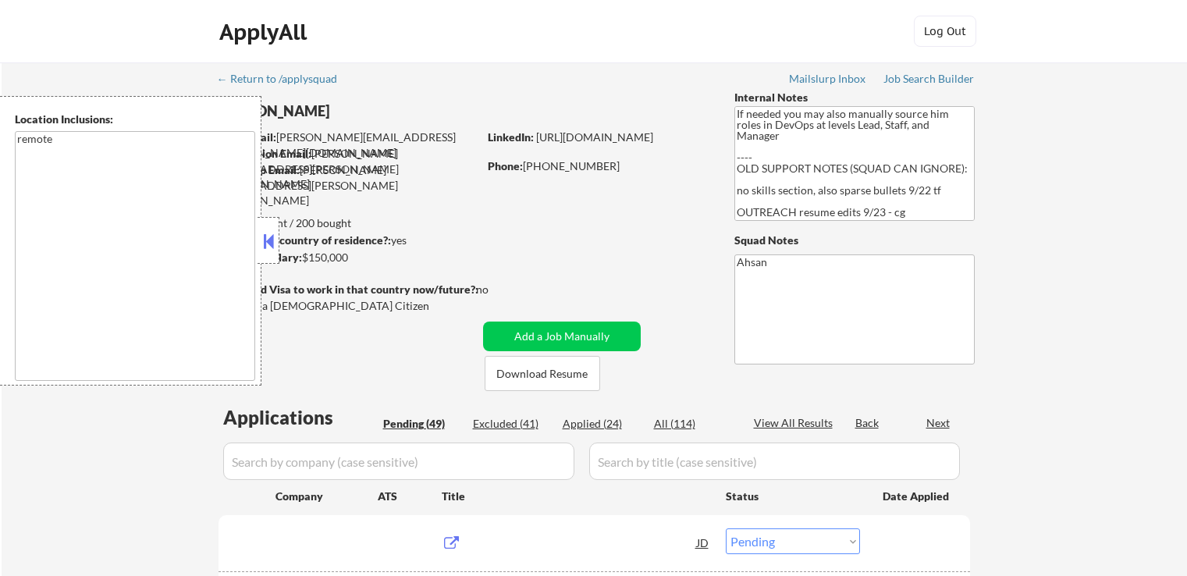
select select ""pending""
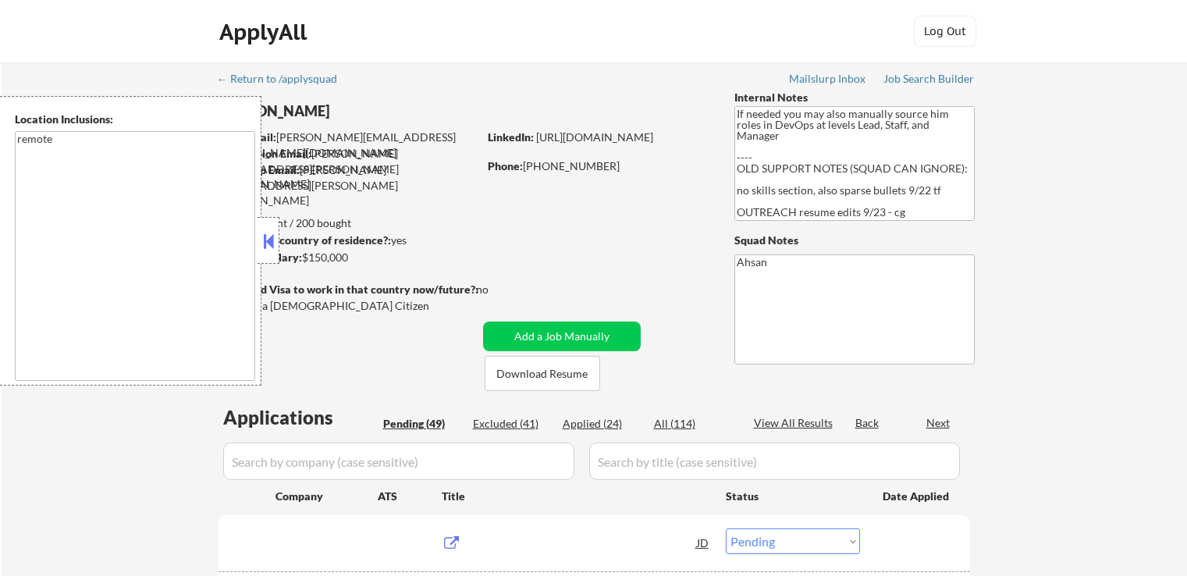
select select ""pending""
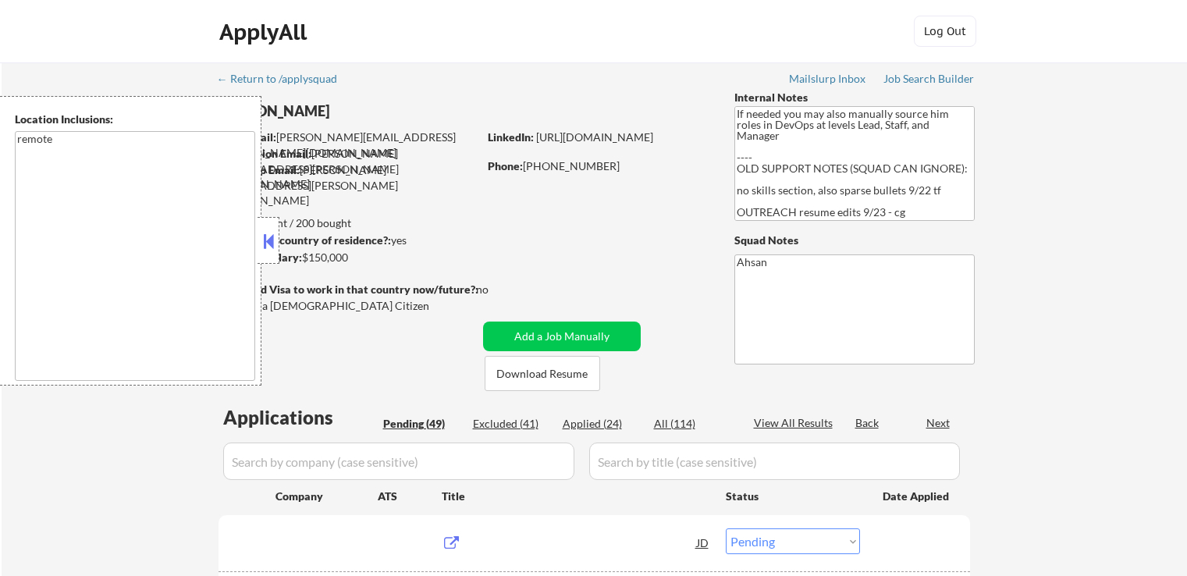
select select ""pending""
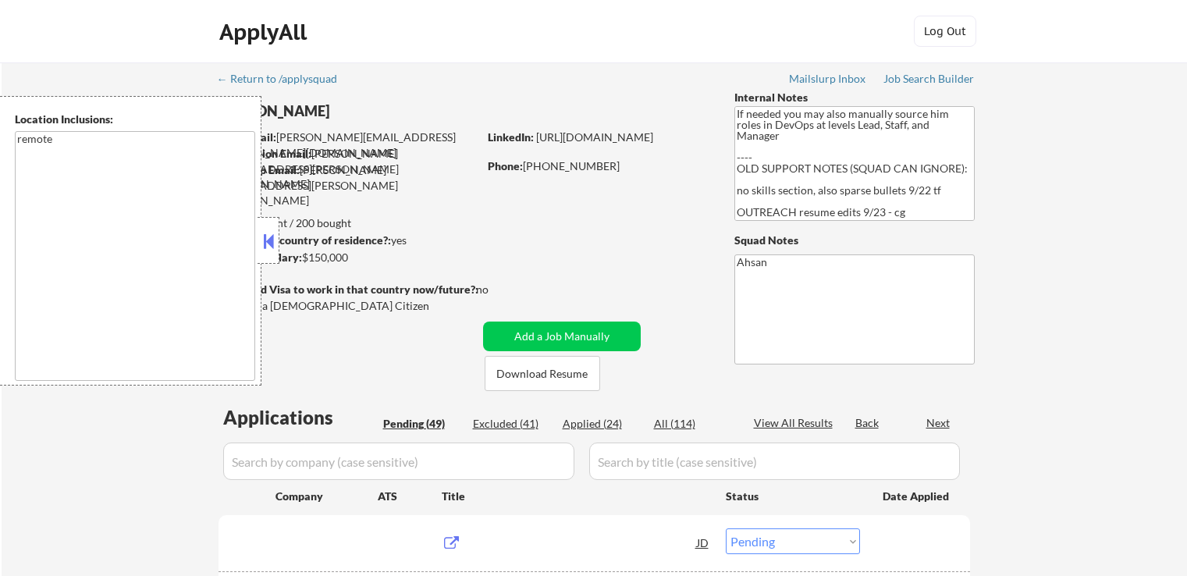
select select ""pending""
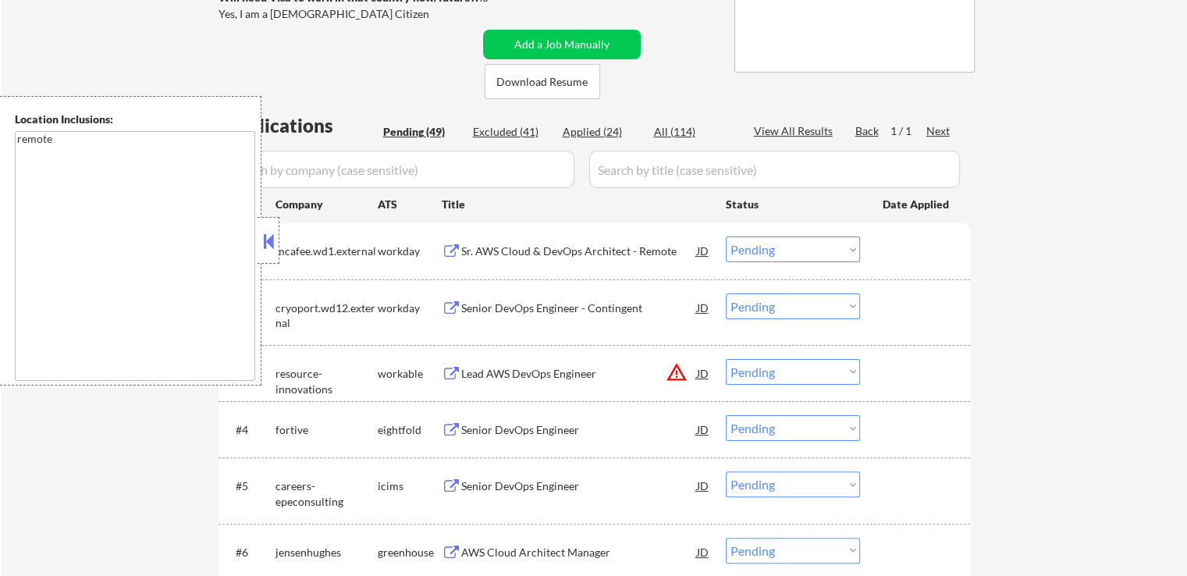
scroll to position [312, 0]
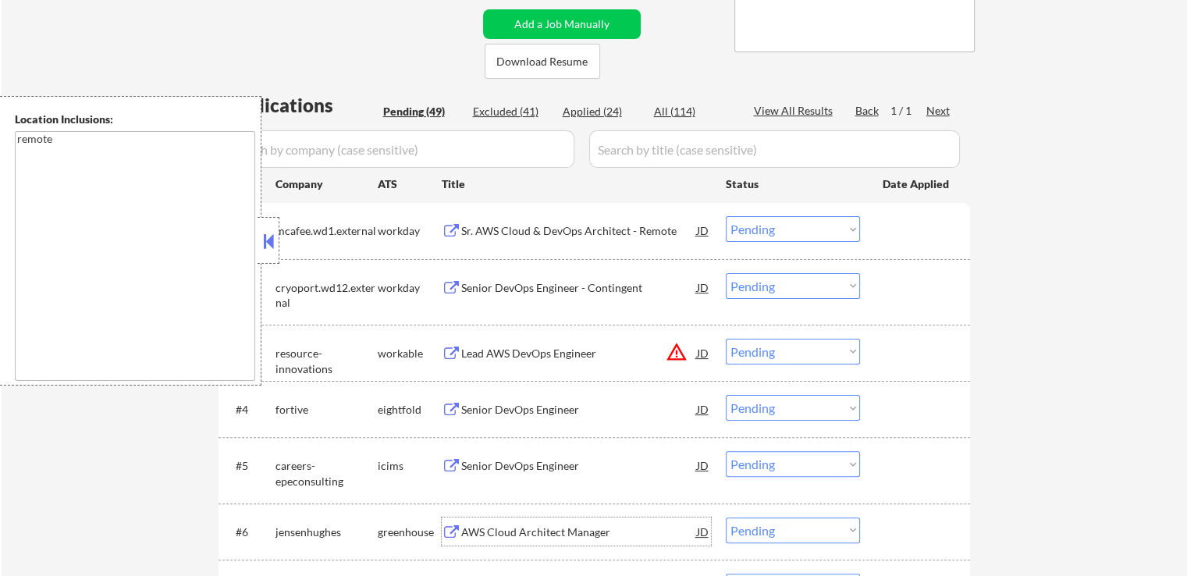
click at [506, 535] on div "AWS Cloud Architect Manager" at bounding box center [579, 533] width 236 height 16
